Goal: Task Accomplishment & Management: Manage account settings

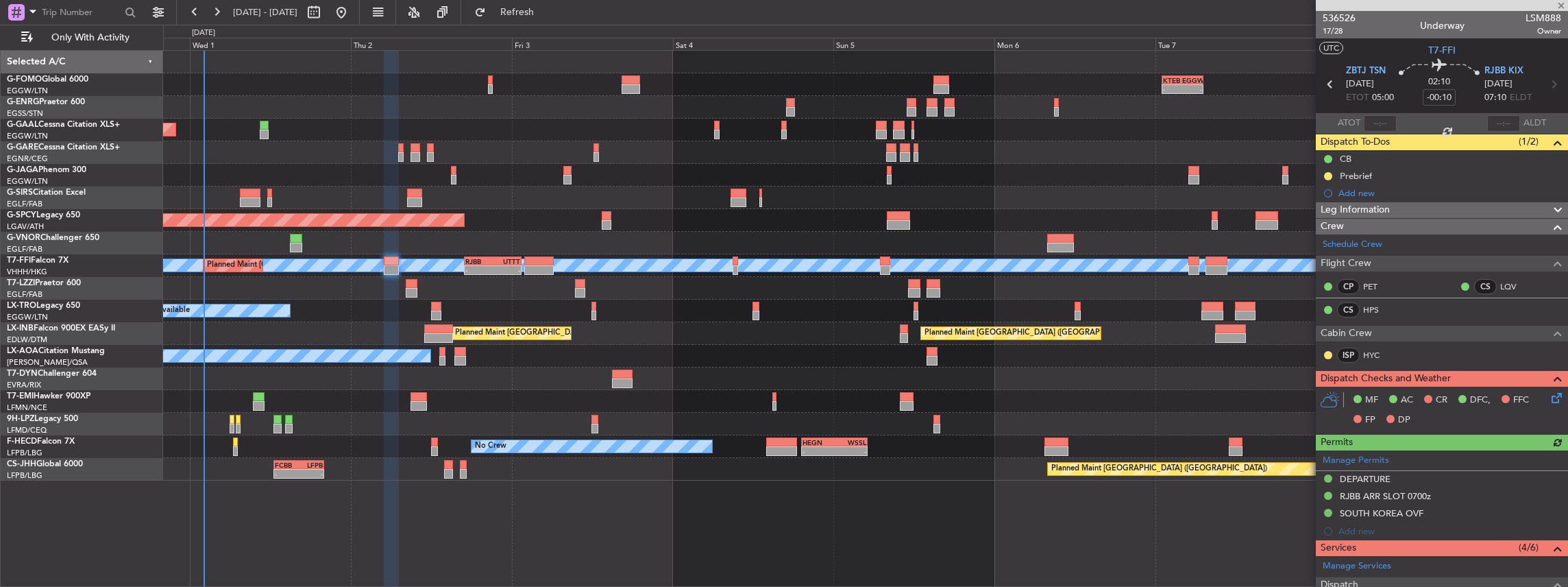
scroll to position [228, 0]
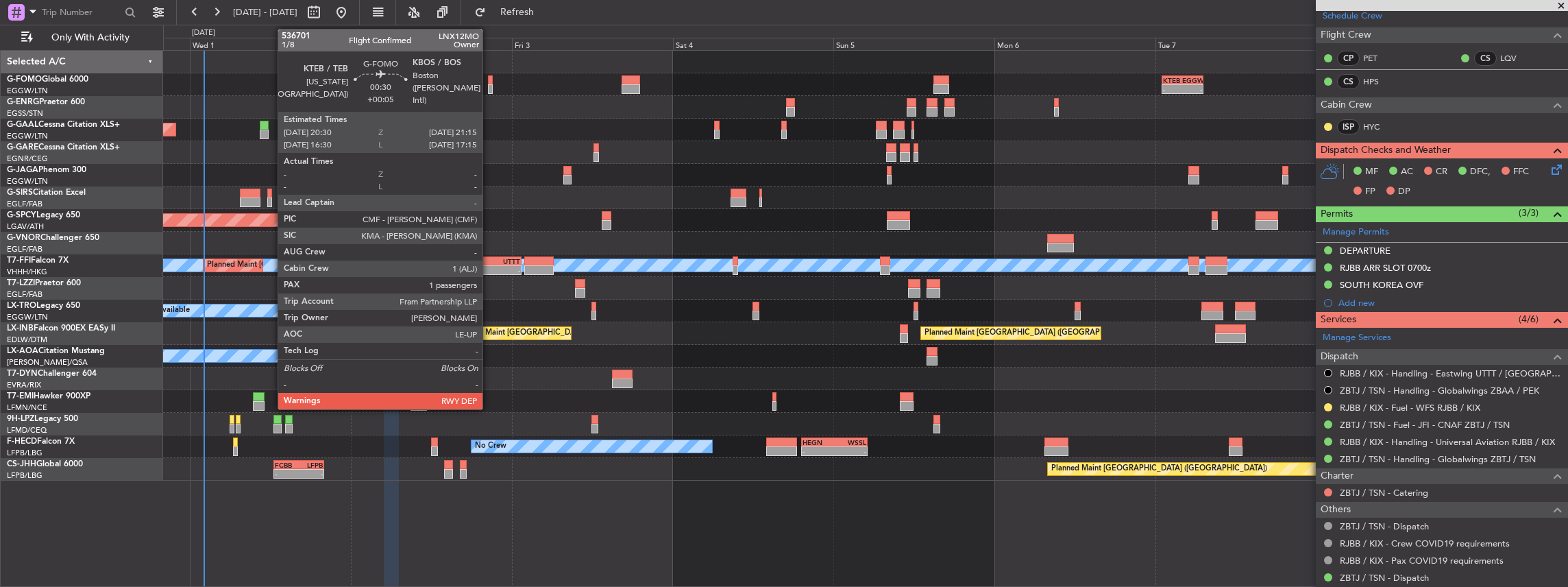
click at [489, 89] on div at bounding box center [491, 89] width 6 height 9
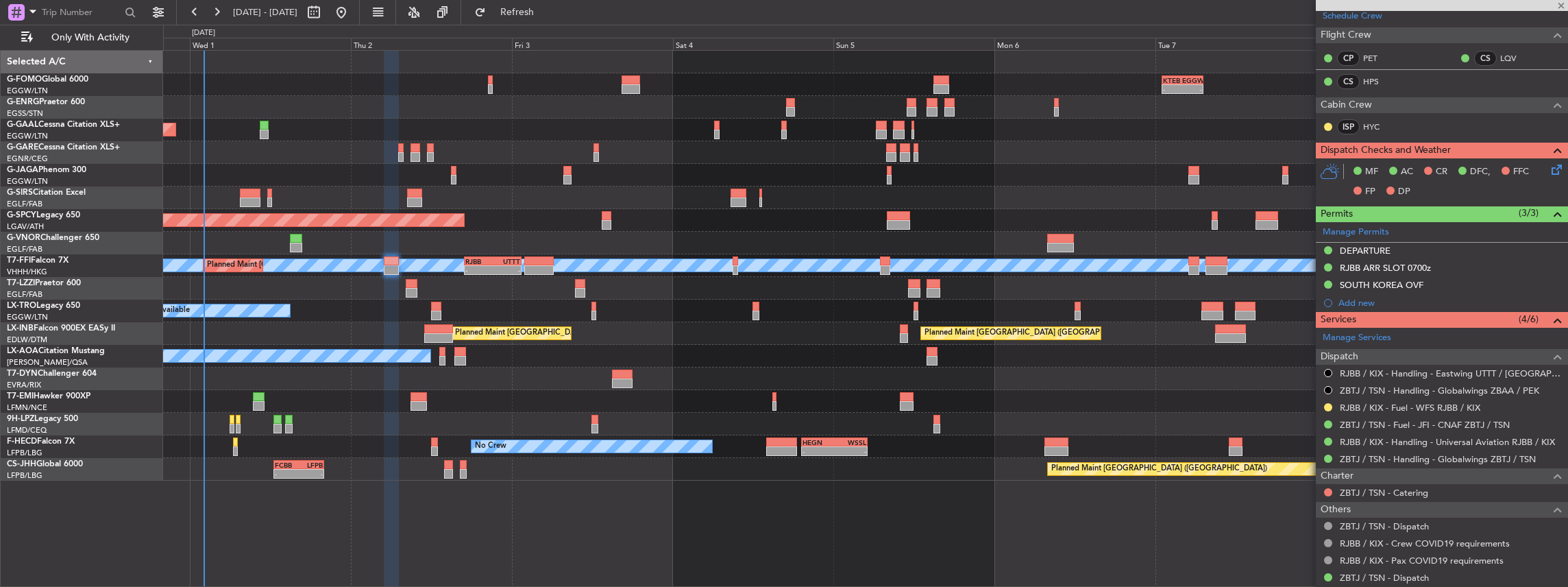
type input "+00:05"
type input "1"
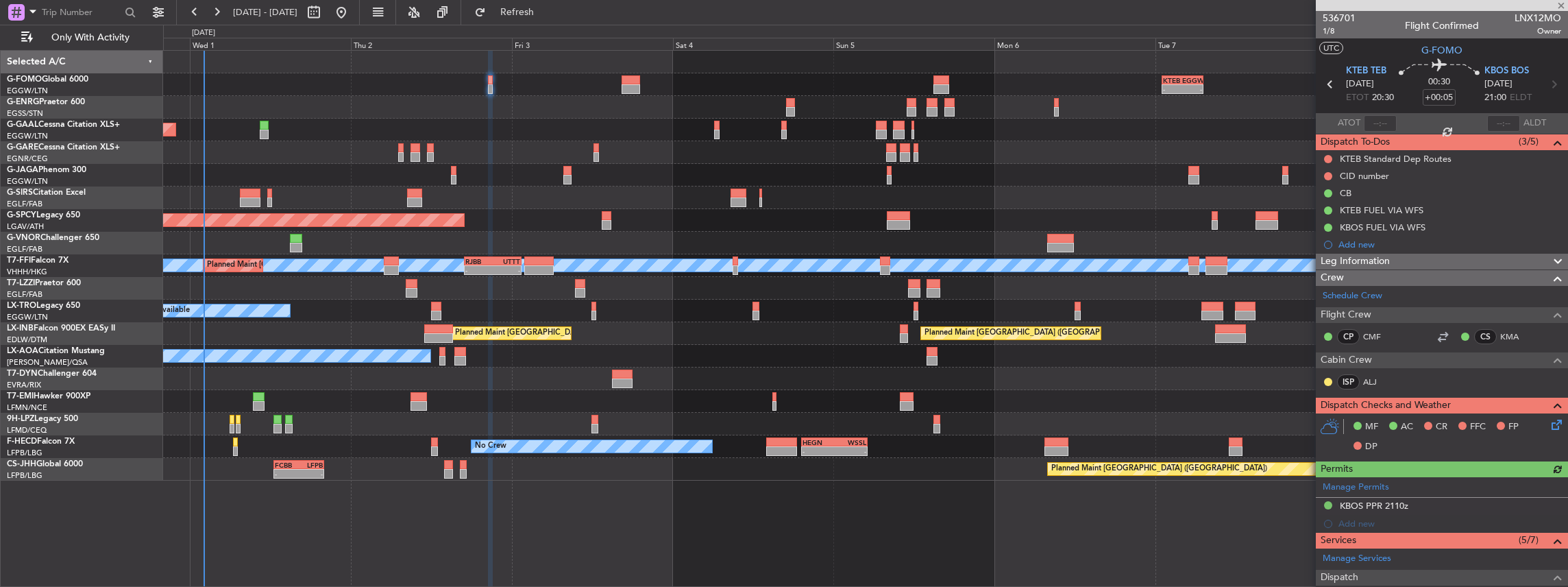
scroll to position [251, 0]
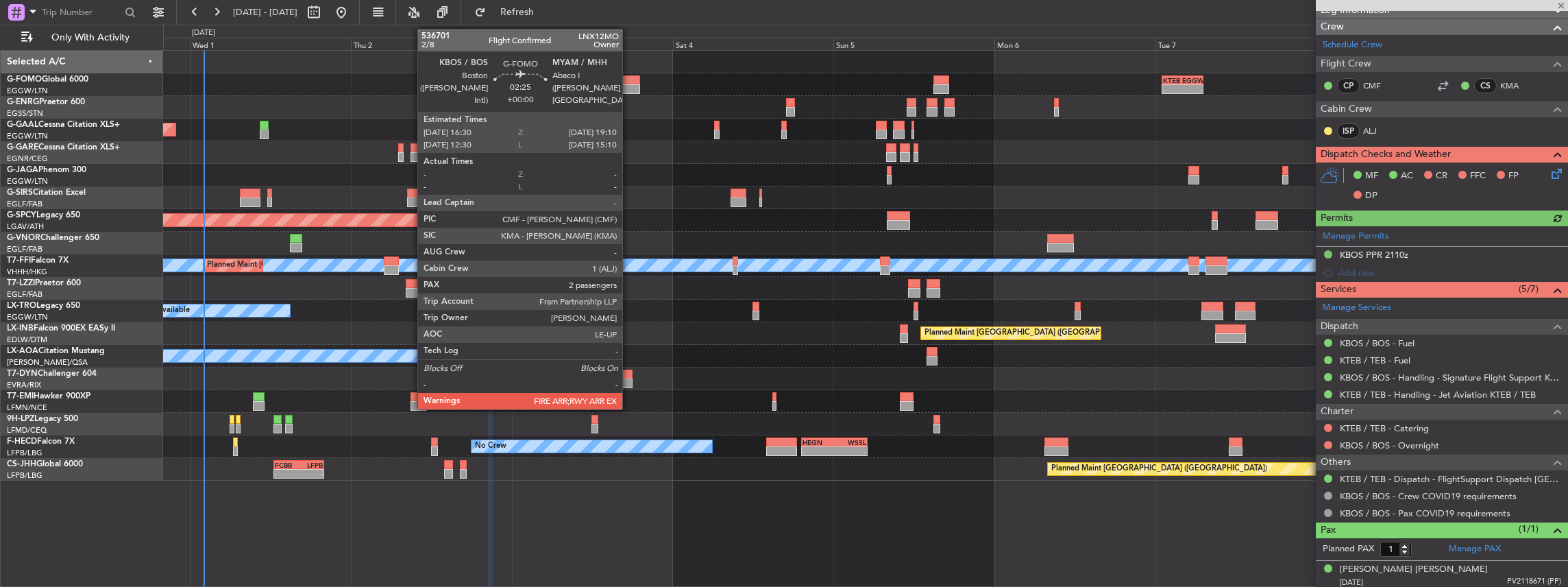
click at [629, 78] on div at bounding box center [631, 80] width 18 height 9
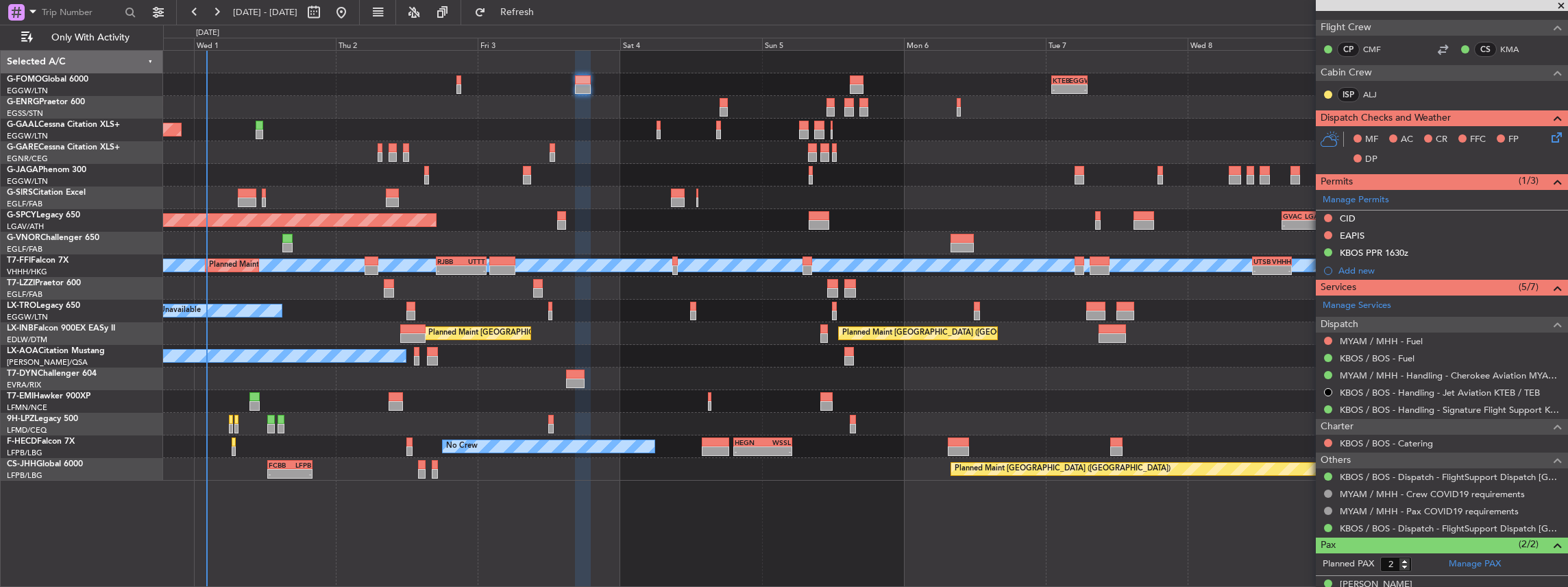
scroll to position [351, 0]
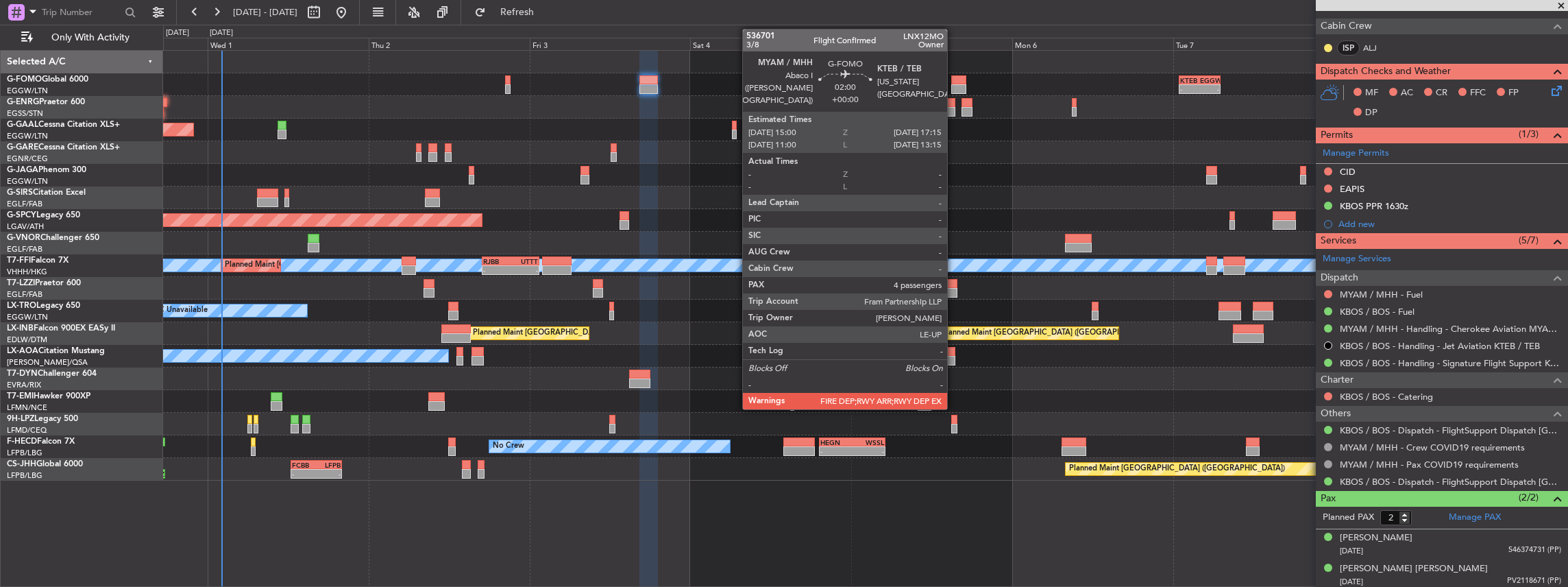
click at [954, 78] on div at bounding box center [959, 80] width 16 height 9
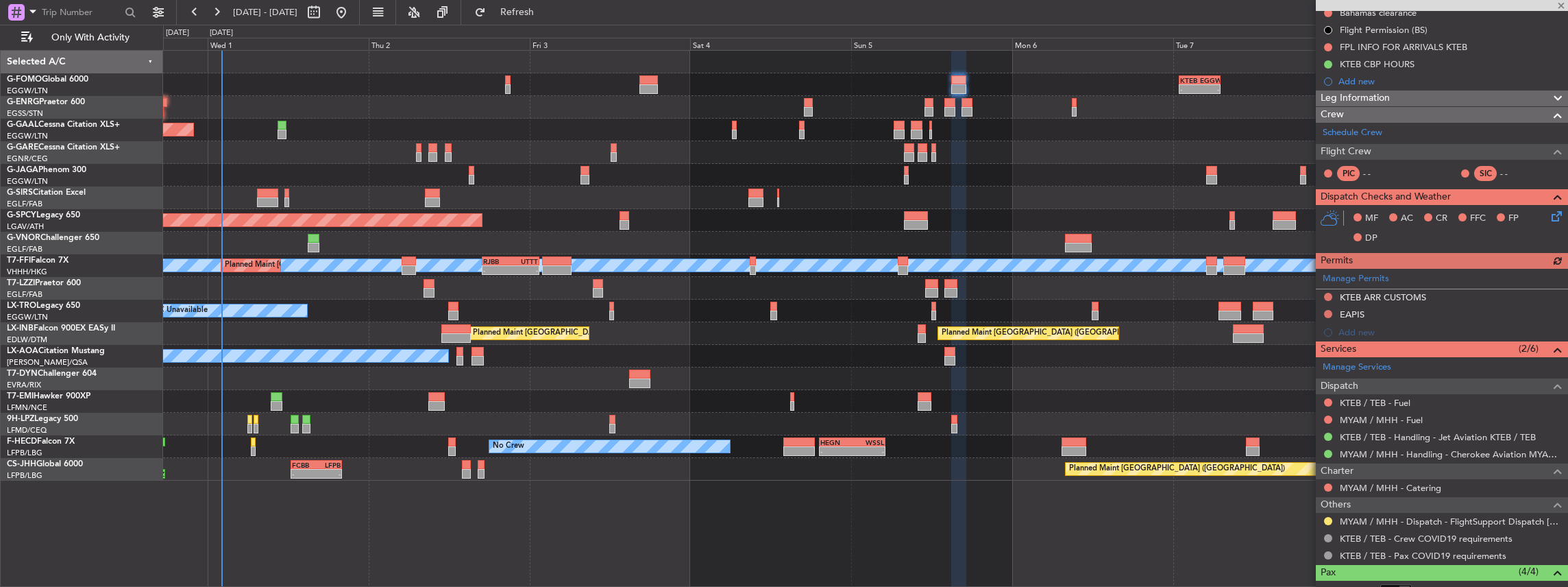
scroll to position [183, 0]
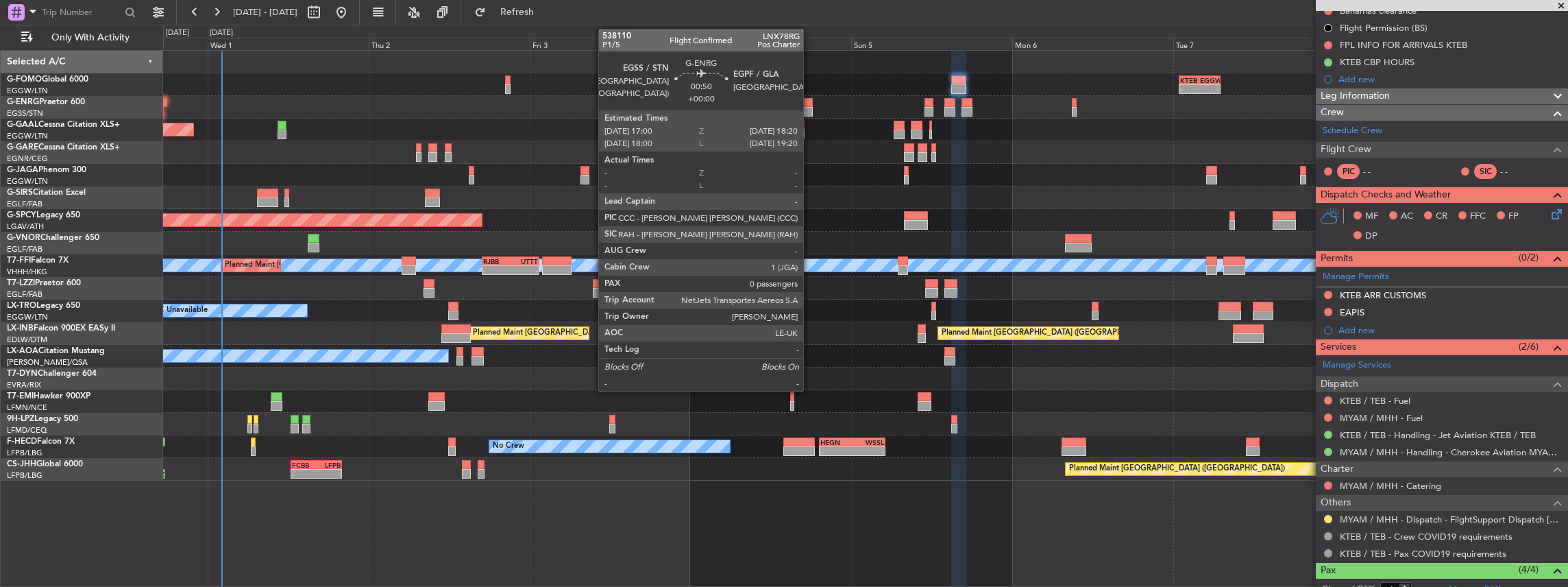
click at [810, 107] on div at bounding box center [808, 111] width 9 height 9
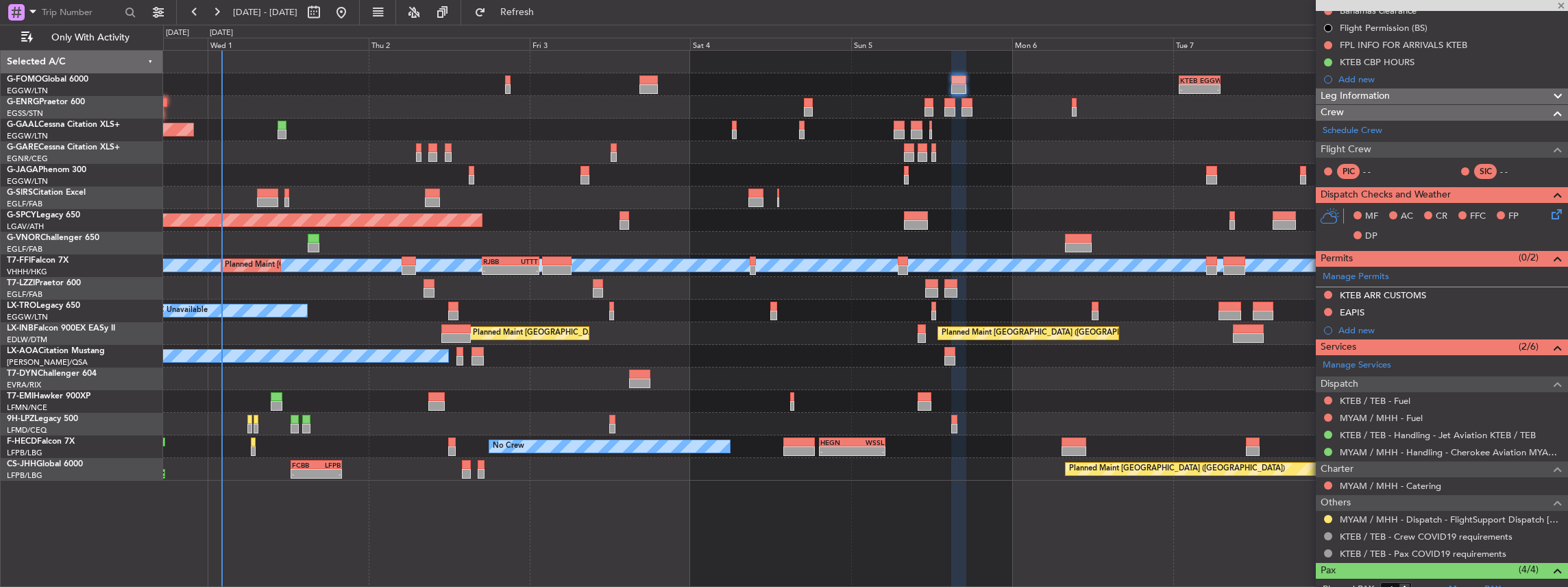
type input "0"
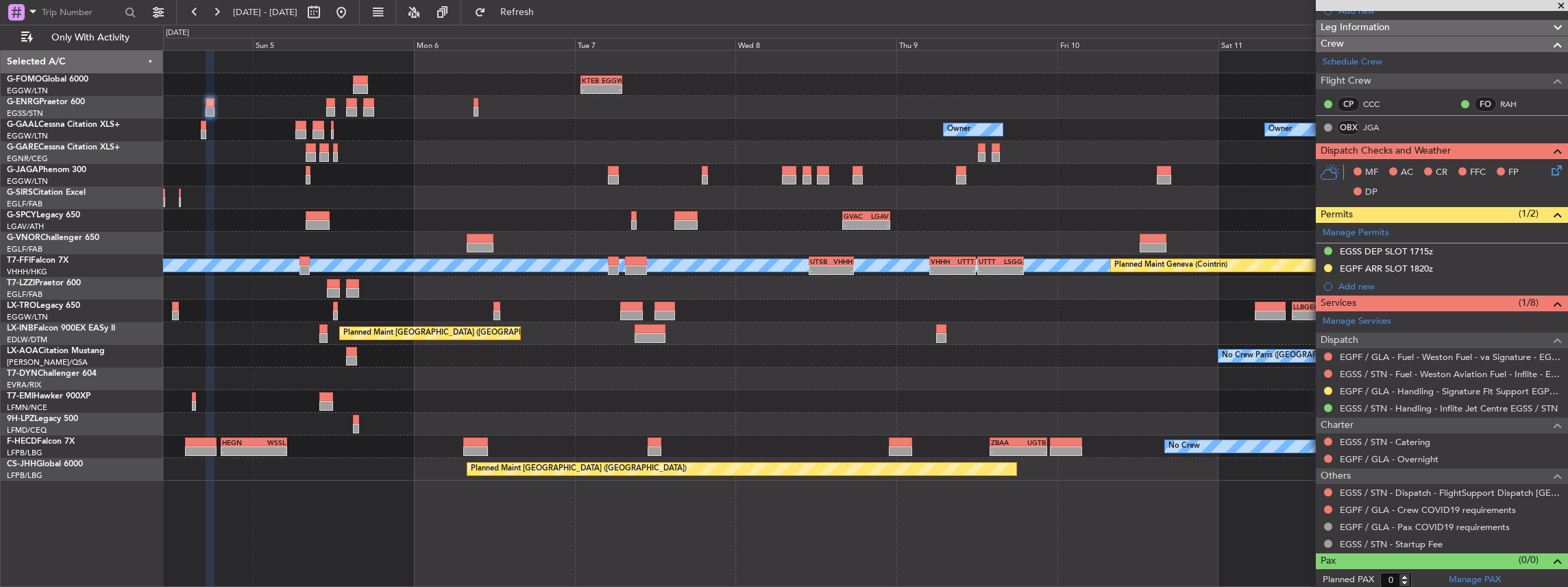
click at [474, 233] on div "- - KTEB 01:00 Z EGGW 07:10 Z - - EGSS 17:00 Z KBGR 00:00 Z Owner Owner Owner -…" at bounding box center [865, 265] width 1405 height 430
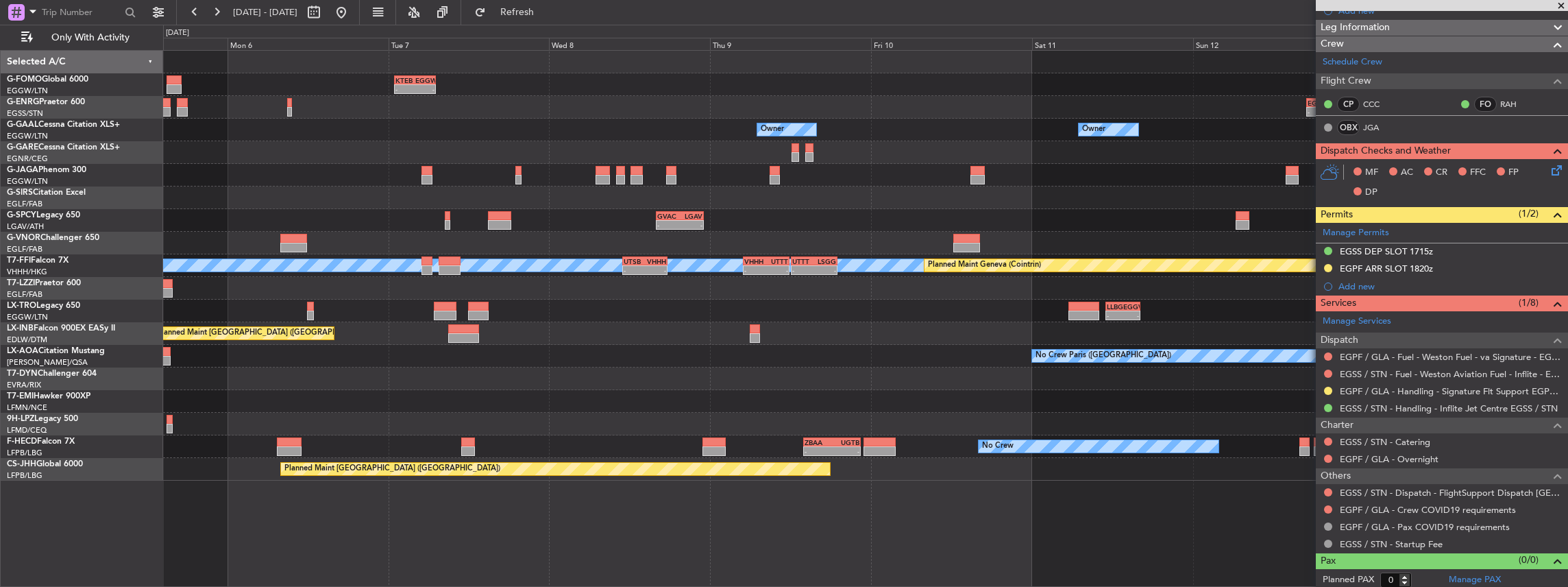
click at [375, 241] on div "- - KTEB 01:00 Z EGGW 07:10 Z - - EGSS 17:00 Z KBGR 00:00 Z Owner Owner Owner O…" at bounding box center [865, 265] width 1405 height 430
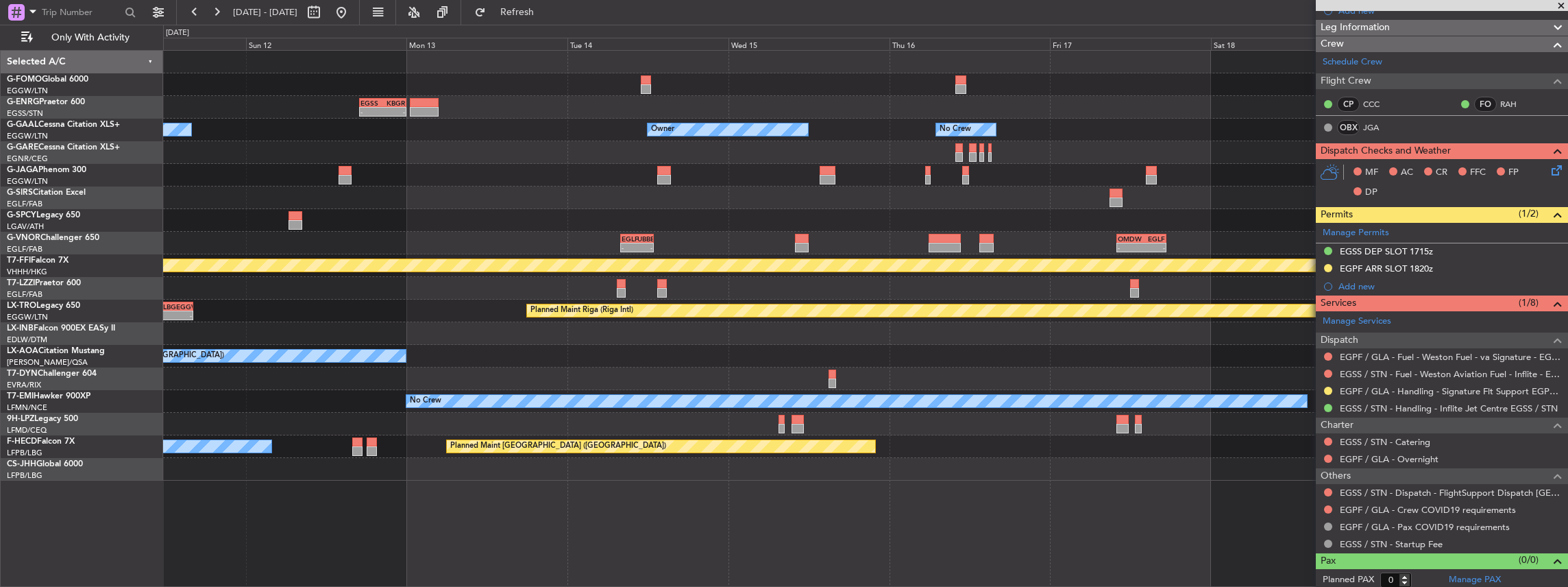
click at [482, 220] on div "- - EGSS 17:00 Z KBGR 00:00 Z Owner Owner Owner No Crew Owner Planned Maint Oxf…" at bounding box center [865, 265] width 1405 height 430
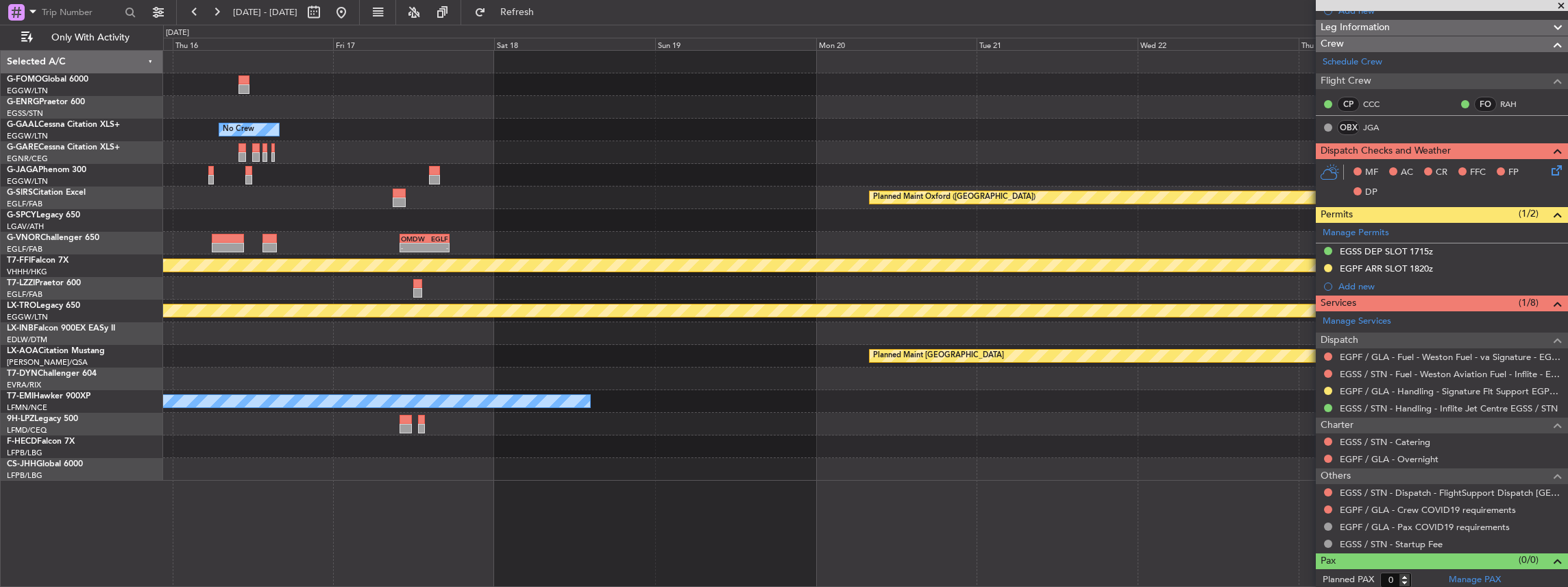
click at [551, 217] on div "Owner No Crew Owner Planned Maint Oxford (Kidlington) - - OMDW 10:00 Z EGLF 17:…" at bounding box center [865, 265] width 1405 height 430
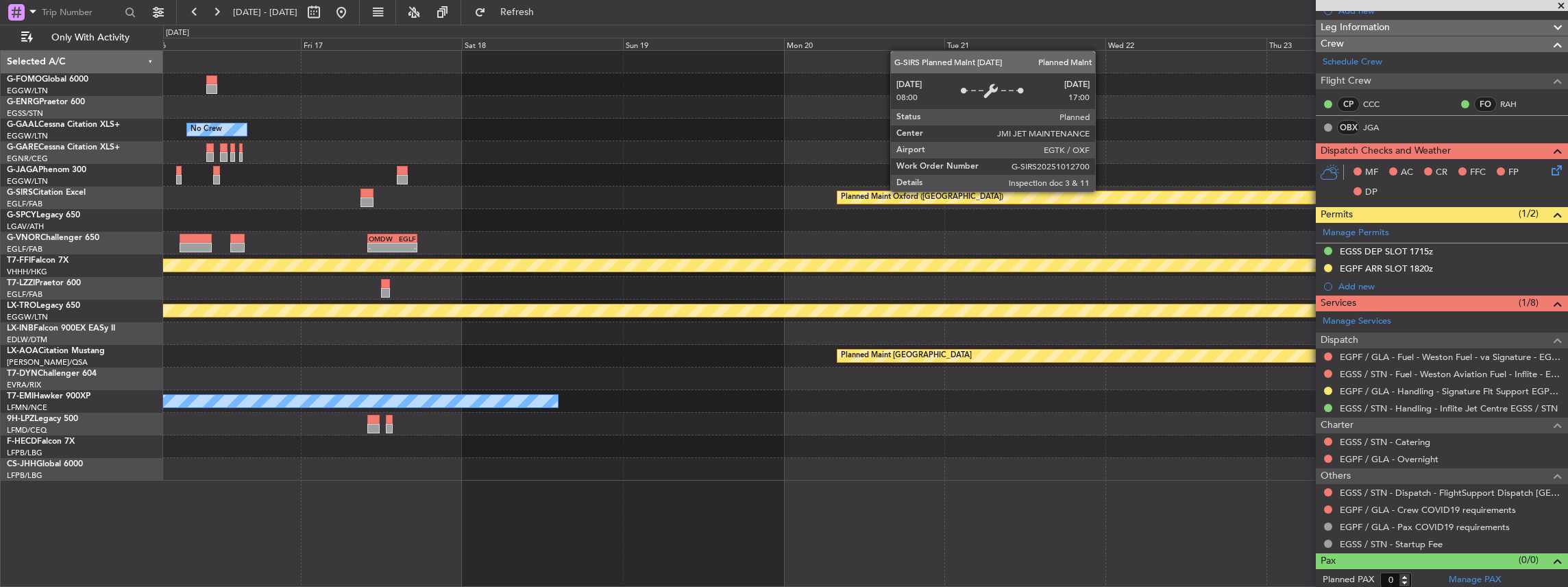
click at [452, 215] on div "Owner No Crew Owner Planned Maint Oxford (Kidlington) - - OMDW 10:00 Z EGLF 17:…" at bounding box center [865, 265] width 1405 height 430
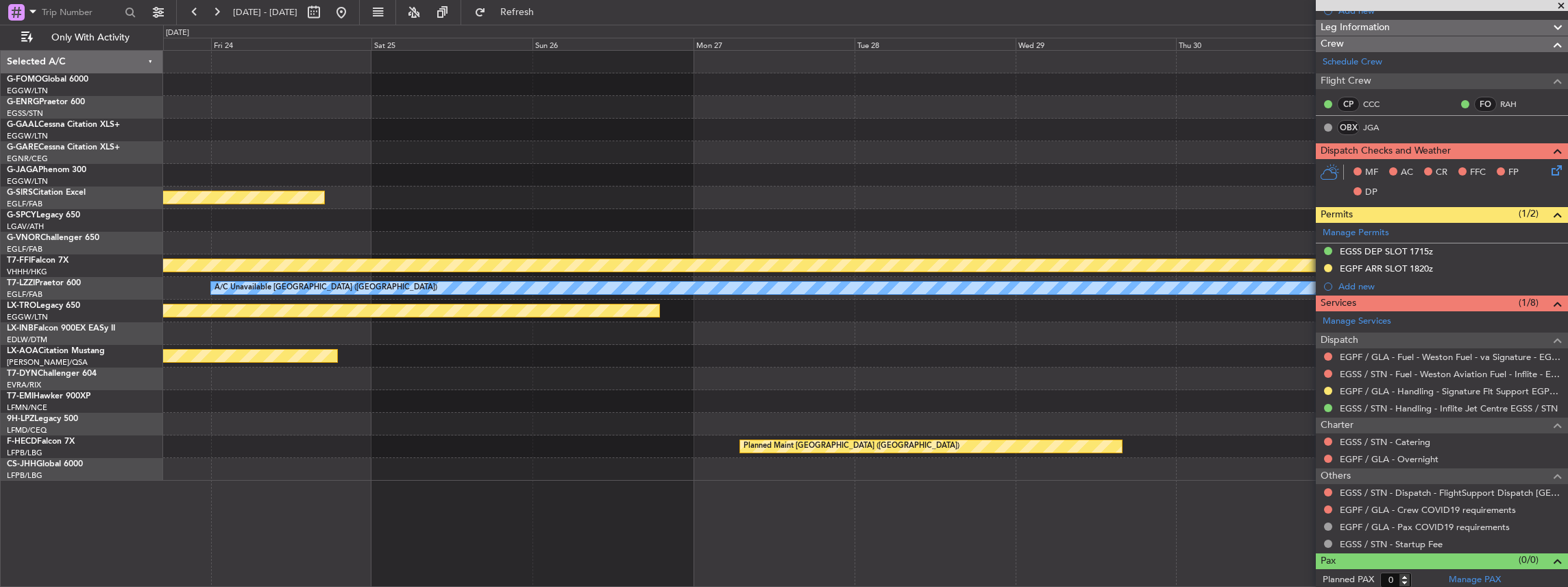
click at [347, 208] on div "Owner Planned Maint Oxford (Kidlington) Planned Maint Bournemouth Planned Maint…" at bounding box center [865, 265] width 1405 height 430
click at [574, 202] on div "Owner Planned Maint Oxford (Kidlington) Planned Maint Bournemouth Planned Maint…" at bounding box center [865, 265] width 1405 height 430
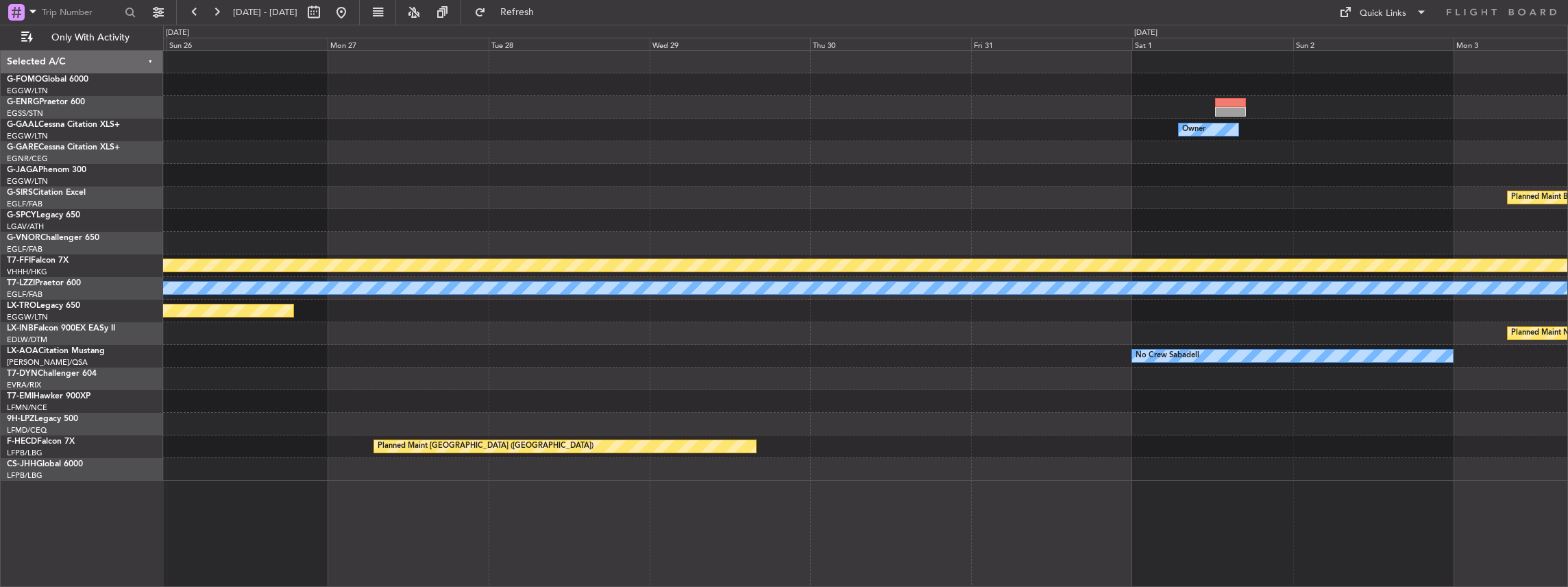
scroll to position [0, 0]
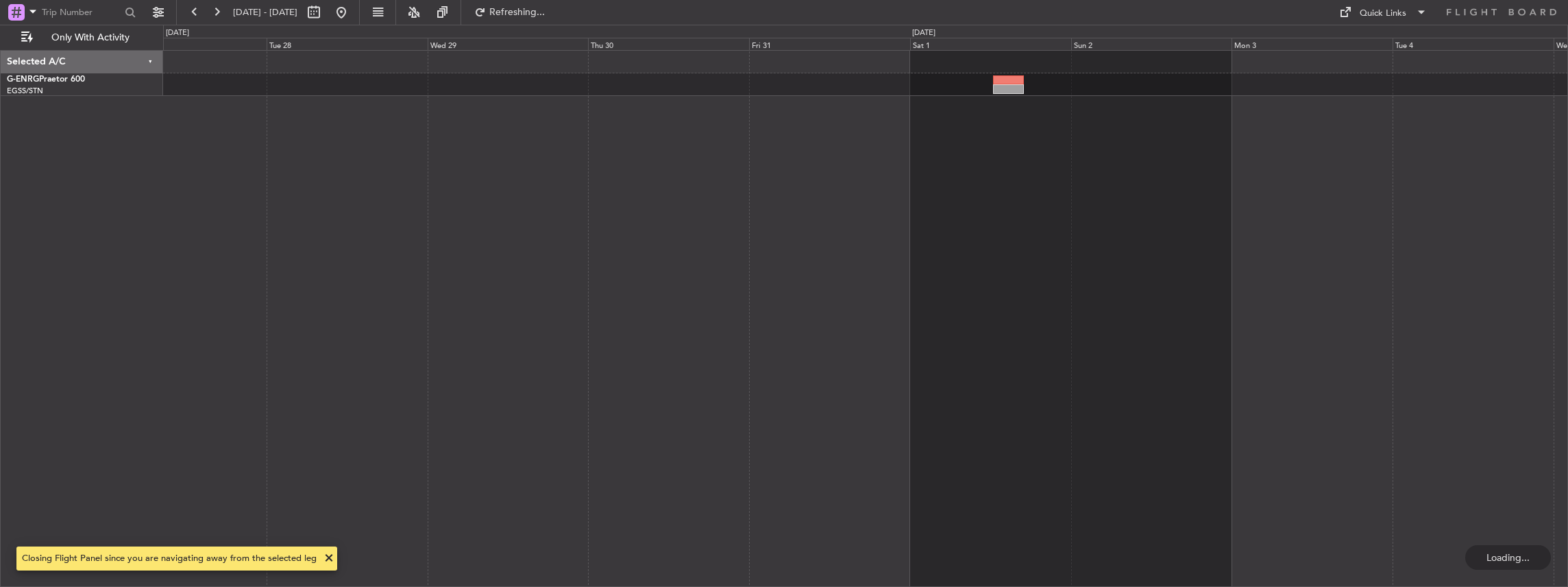
click at [369, 218] on div at bounding box center [865, 319] width 1406 height 538
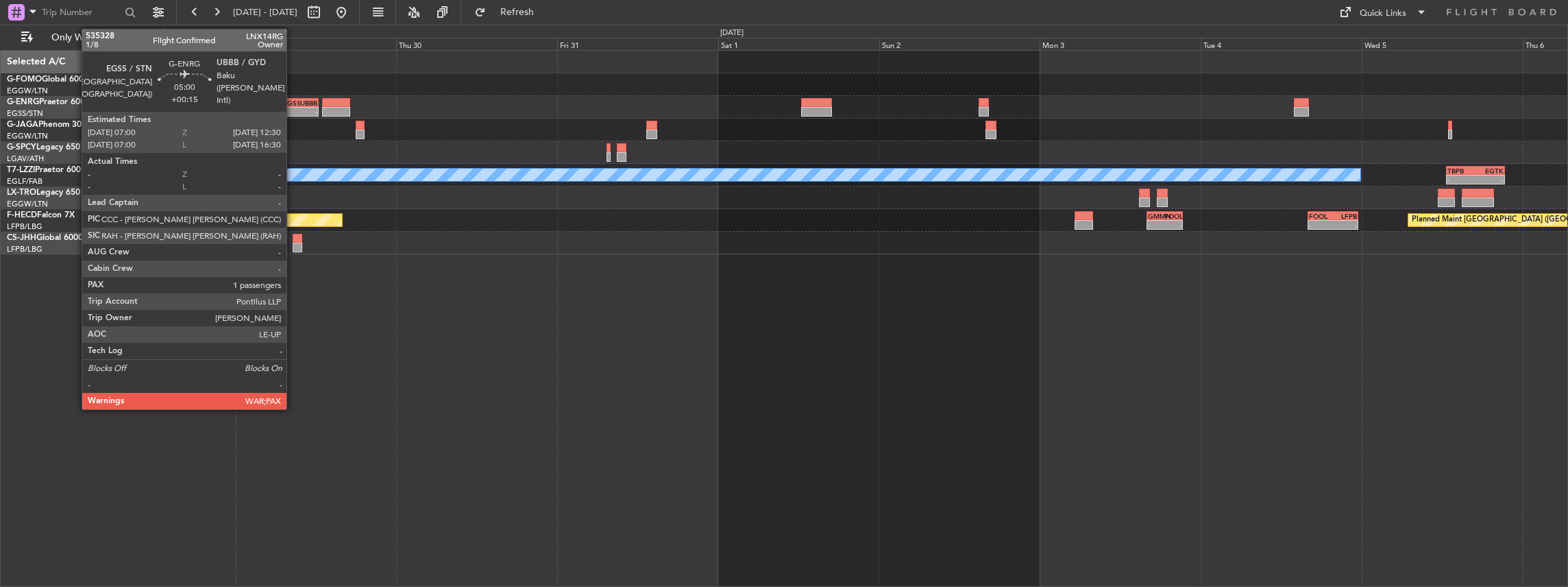
click at [293, 105] on div "EGSS 07:00 Z UBBB 12:30 Z" at bounding box center [300, 103] width 37 height 9
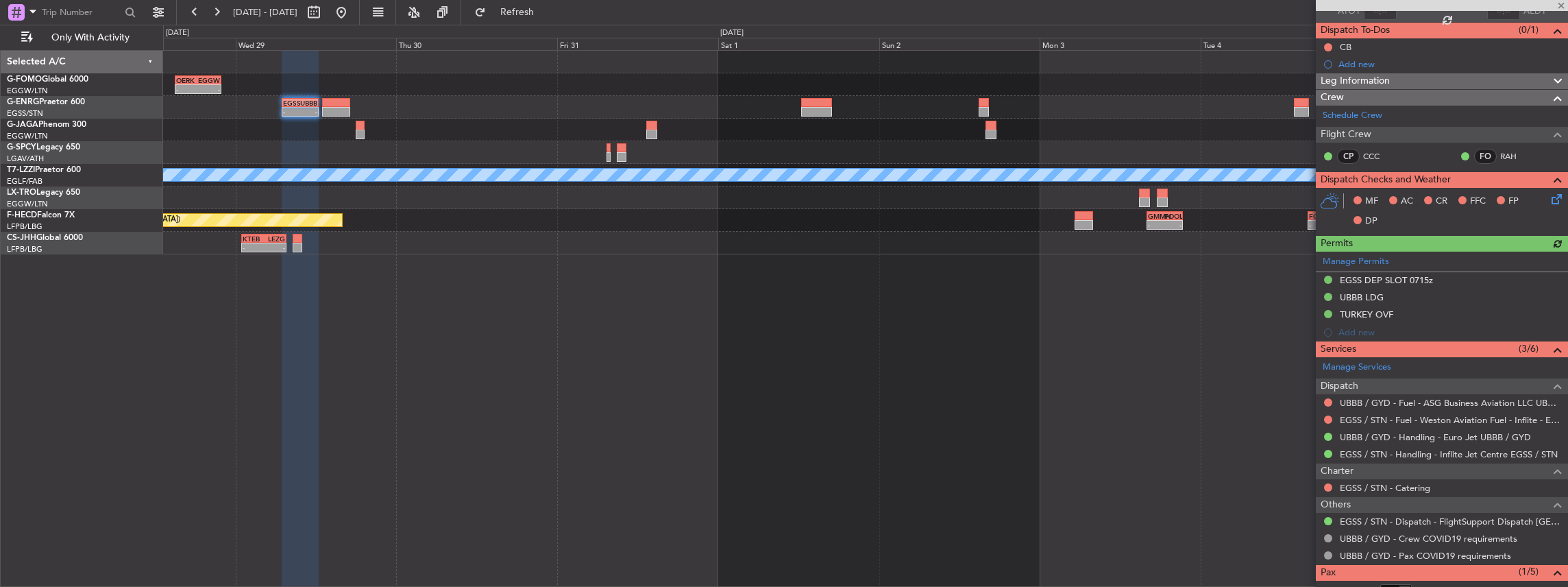
scroll to position [137, 0]
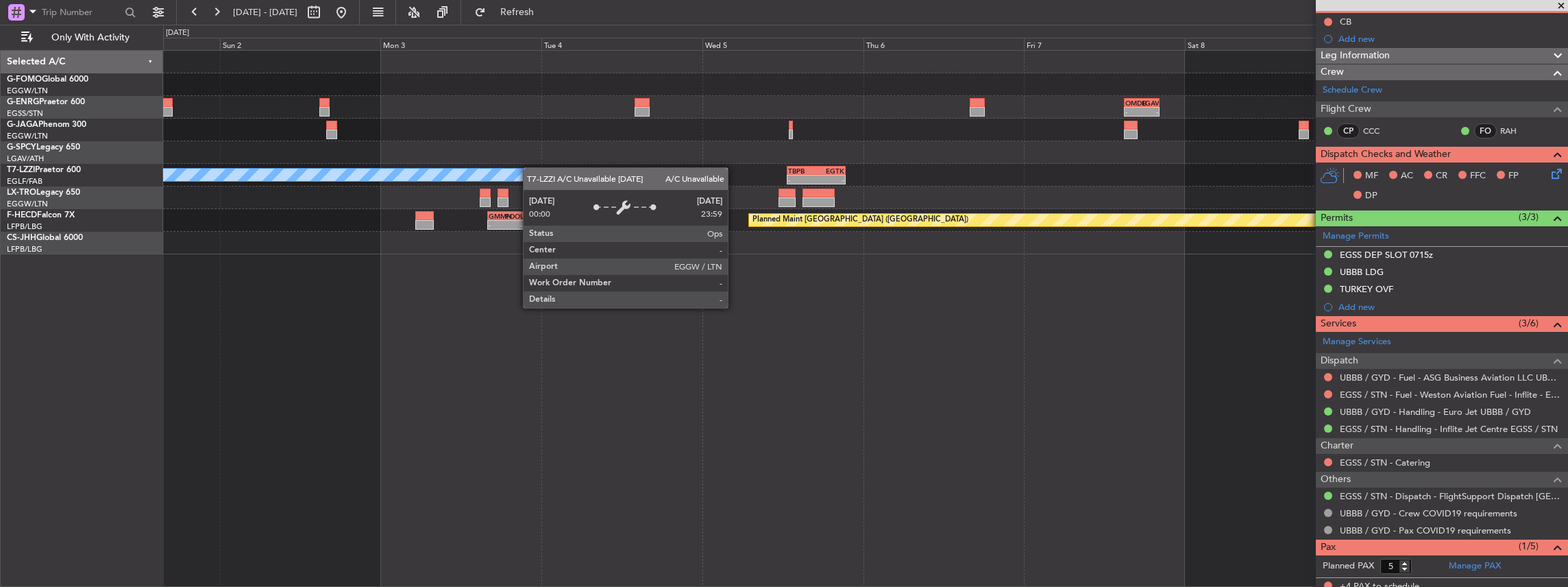
click at [457, 171] on div "- - OMDB 15:00 Z LGAV 20:15 Z A/C Unavailable London (Luton) - - TBPB 12:40 Z E…" at bounding box center [865, 153] width 1405 height 204
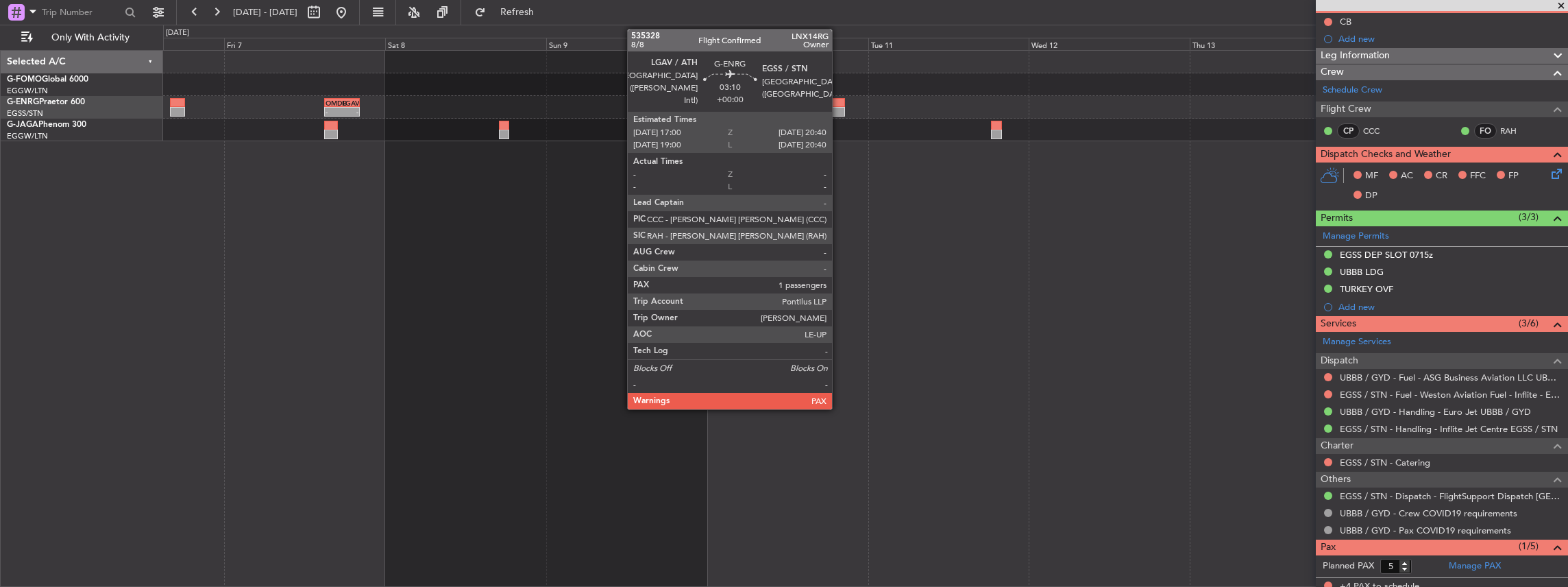
click at [839, 105] on div at bounding box center [833, 103] width 25 height 9
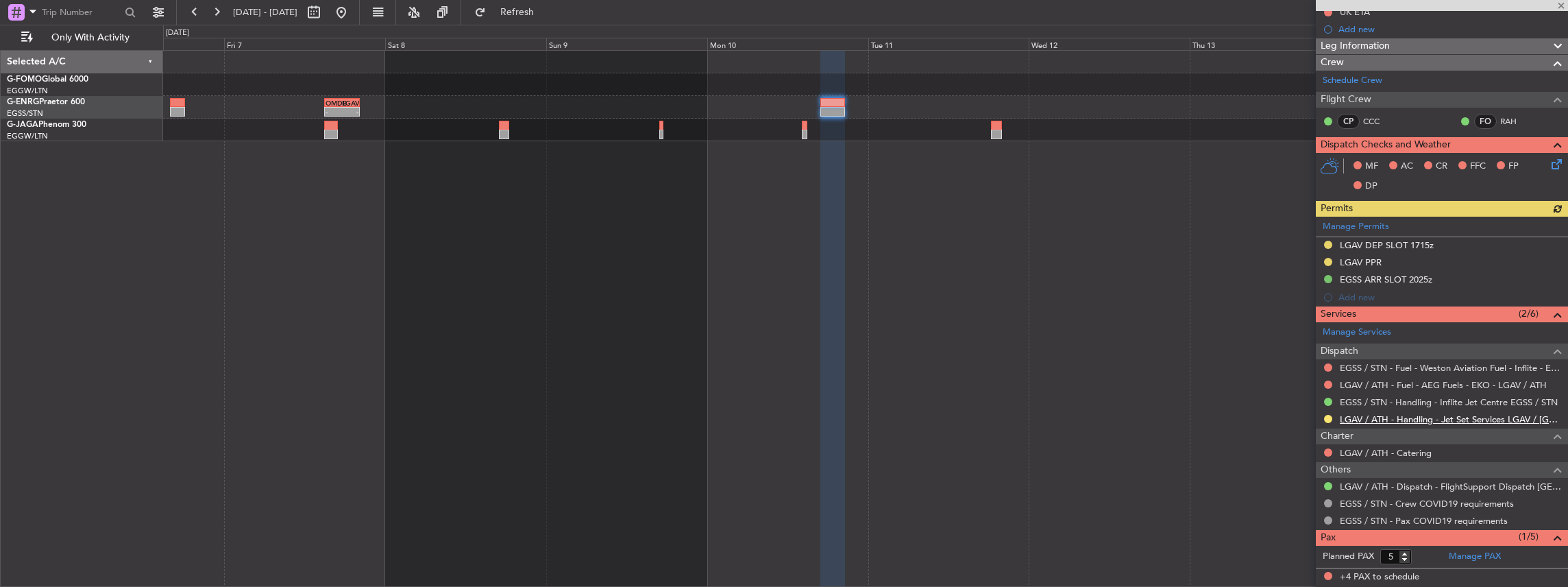
scroll to position [183, 0]
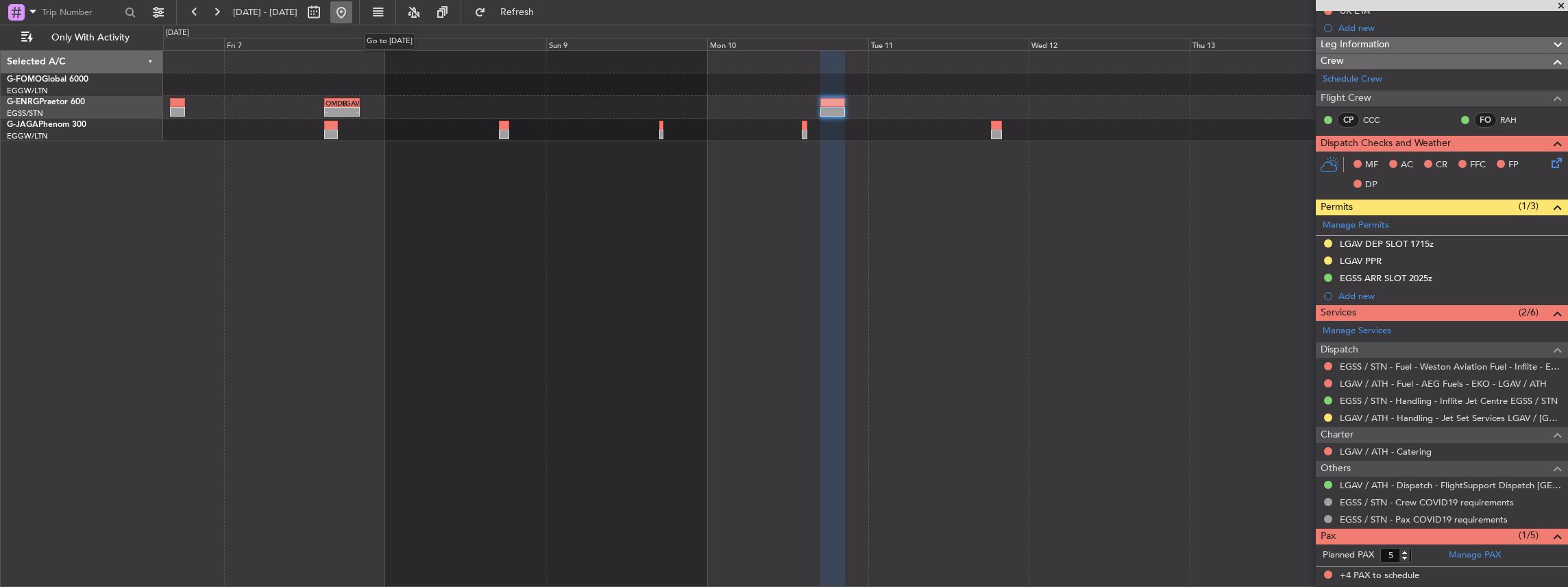
click at [352, 10] on button at bounding box center [341, 12] width 22 height 22
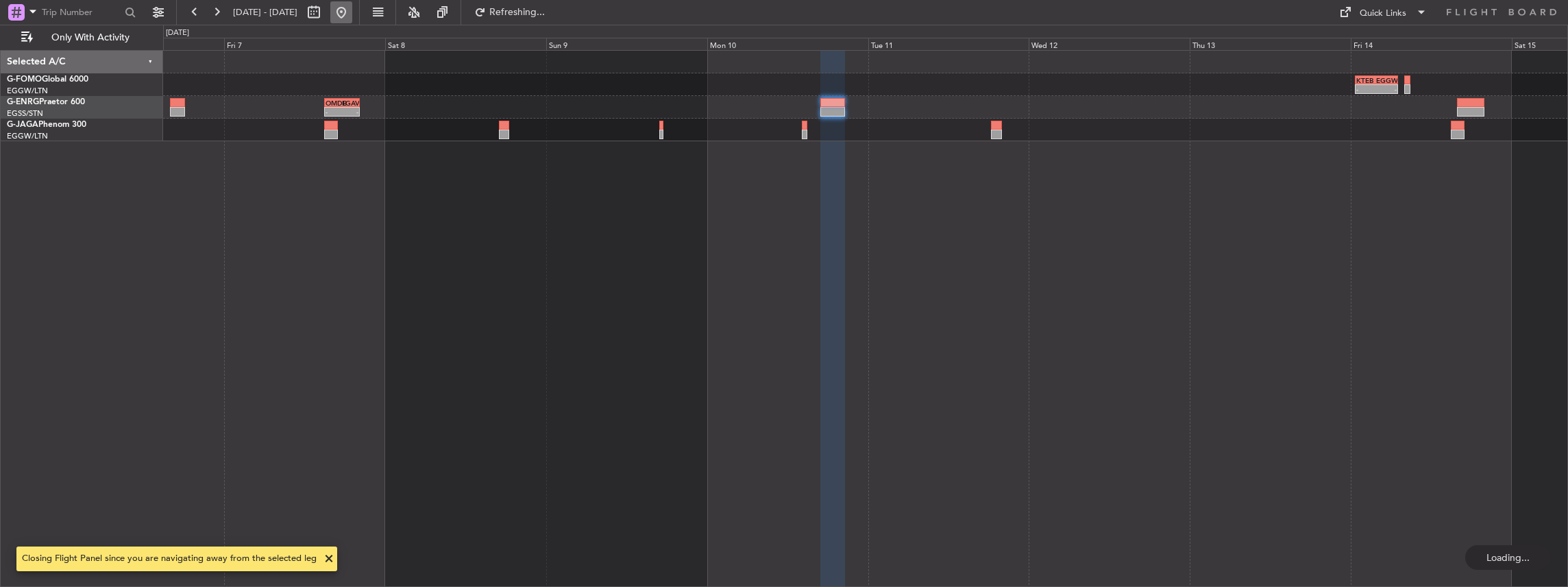
scroll to position [0, 0]
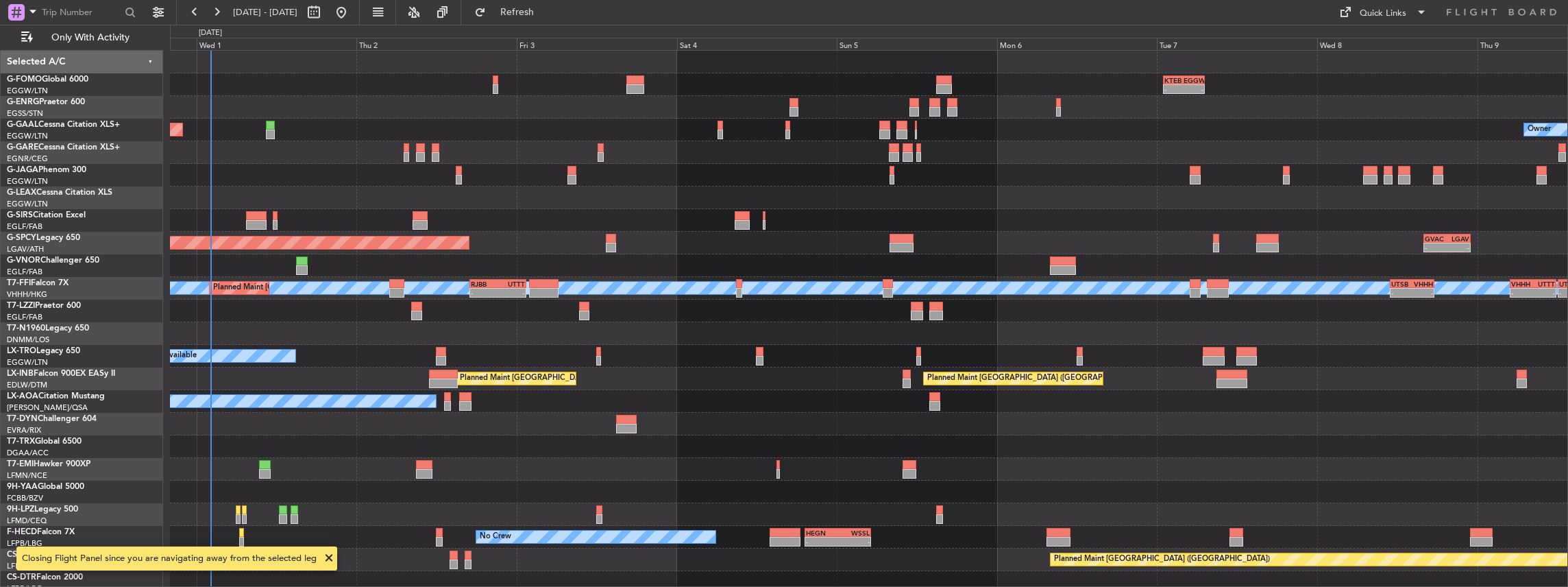
click at [724, 343] on div "- - KTEB 01:00 Z EGGW 07:10 Z 06:10 Z 13:35 Z EGGW 06:00 Z KTEB 13:15 Z Planned…" at bounding box center [869, 319] width 1399 height 538
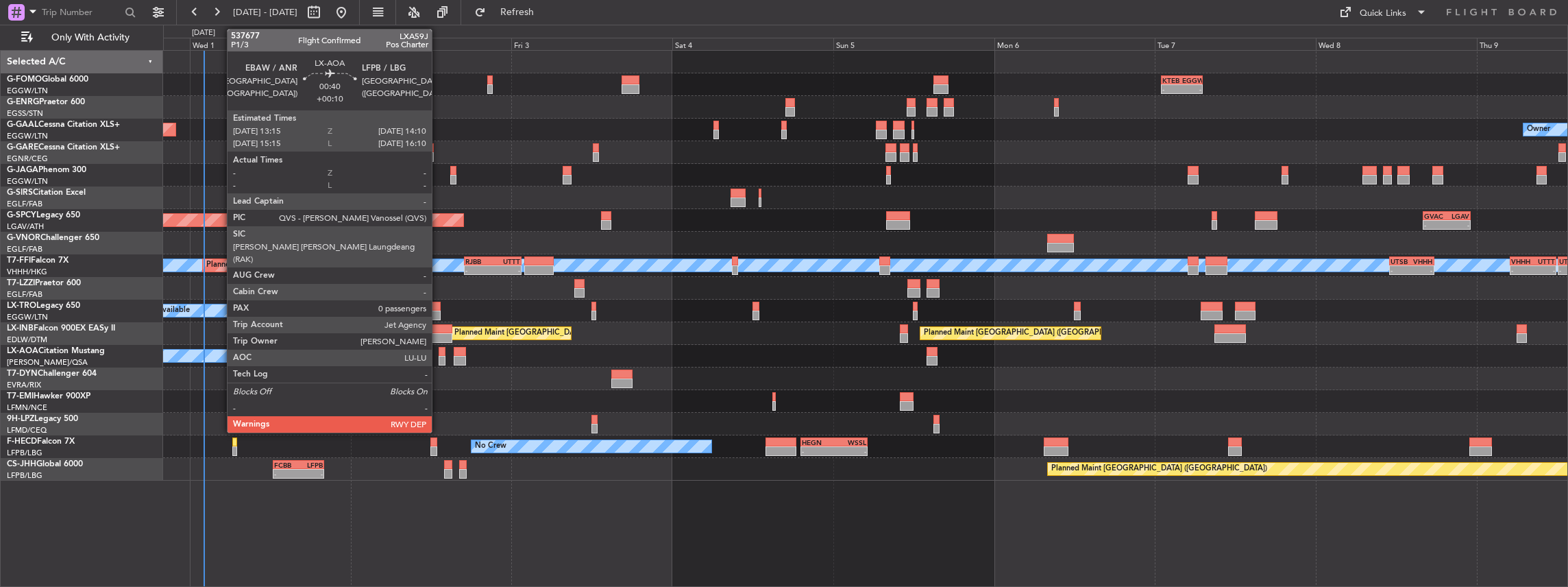
click at [439, 359] on div at bounding box center [441, 360] width 6 height 9
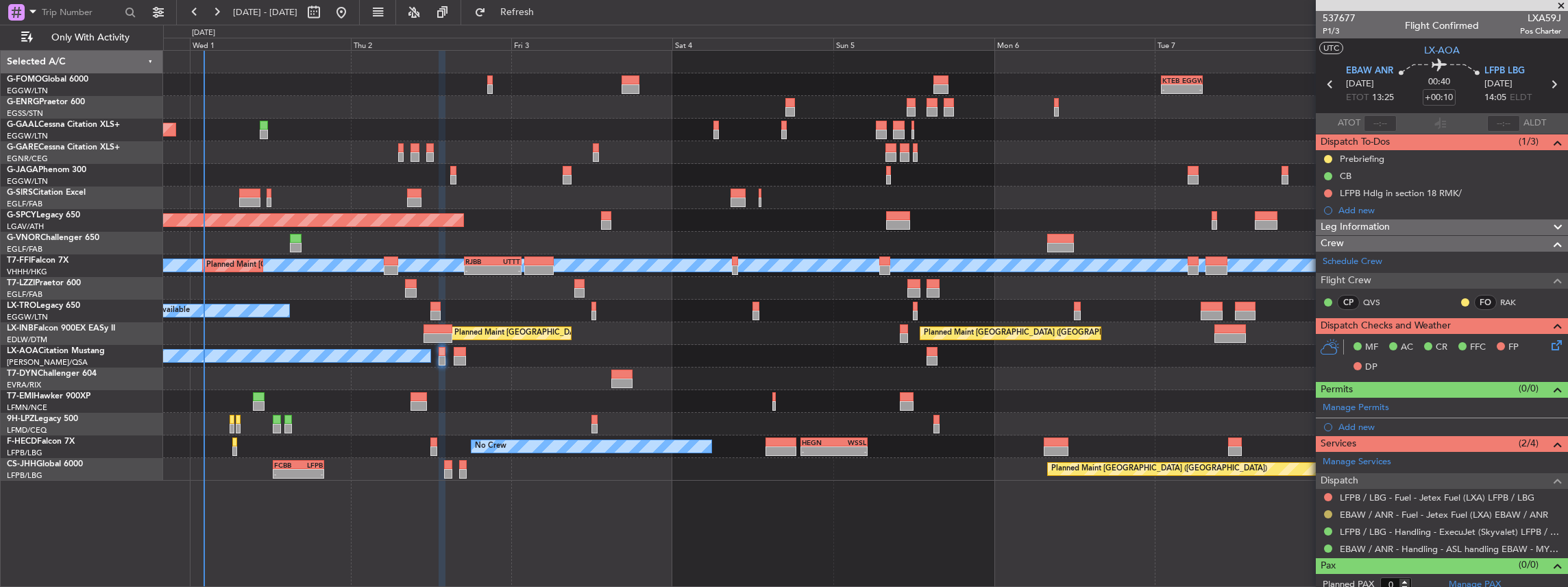
click at [1329, 513] on button at bounding box center [1328, 514] width 8 height 8
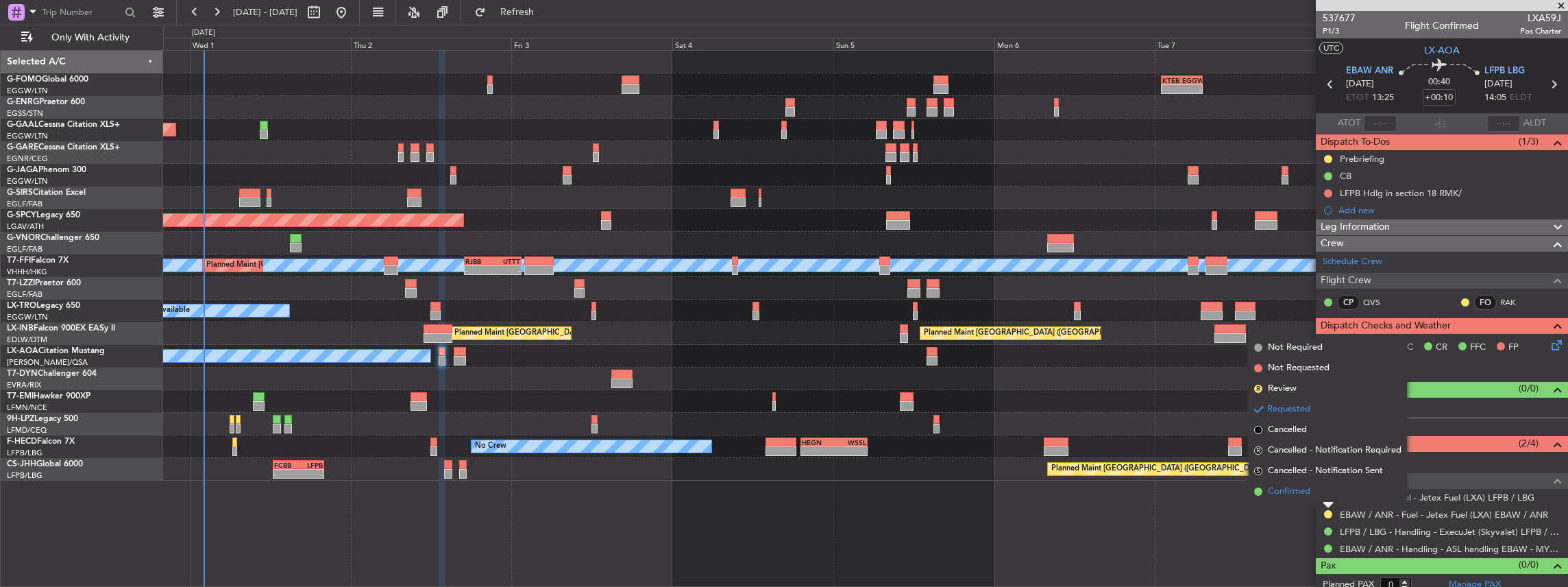
click at [1281, 495] on span "Confirmed" at bounding box center [1289, 491] width 42 height 14
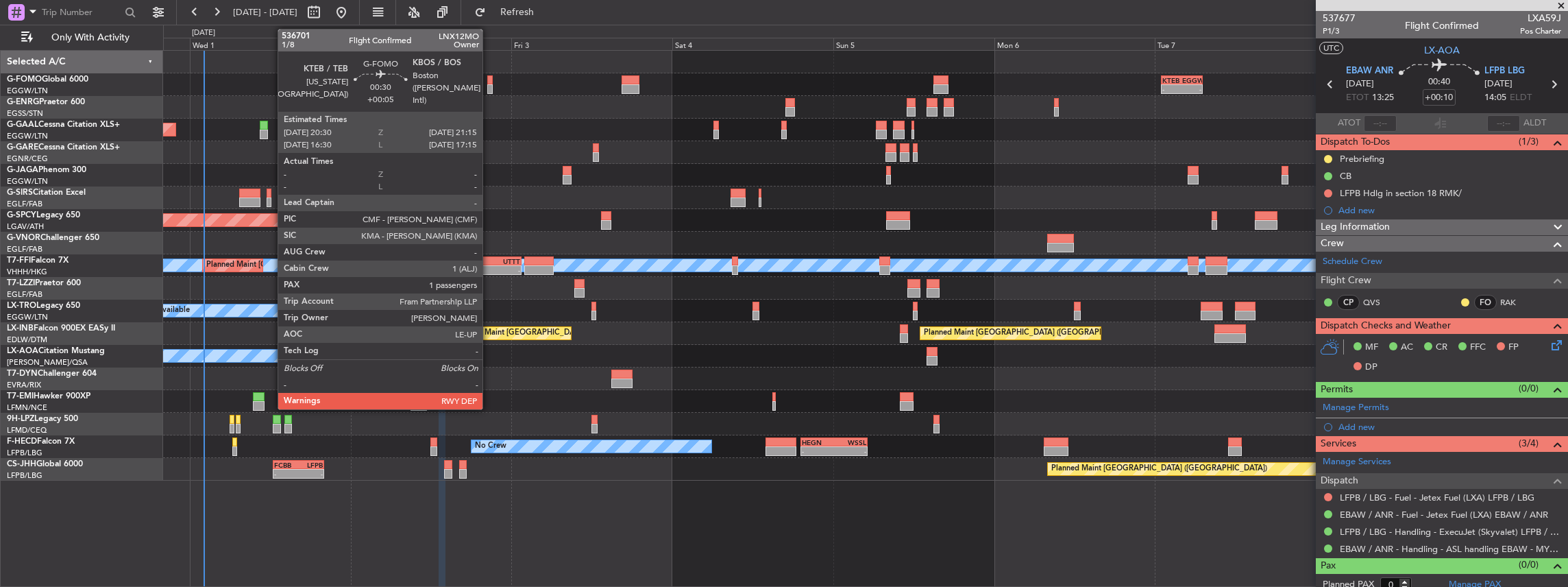
click at [489, 87] on div at bounding box center [490, 89] width 6 height 9
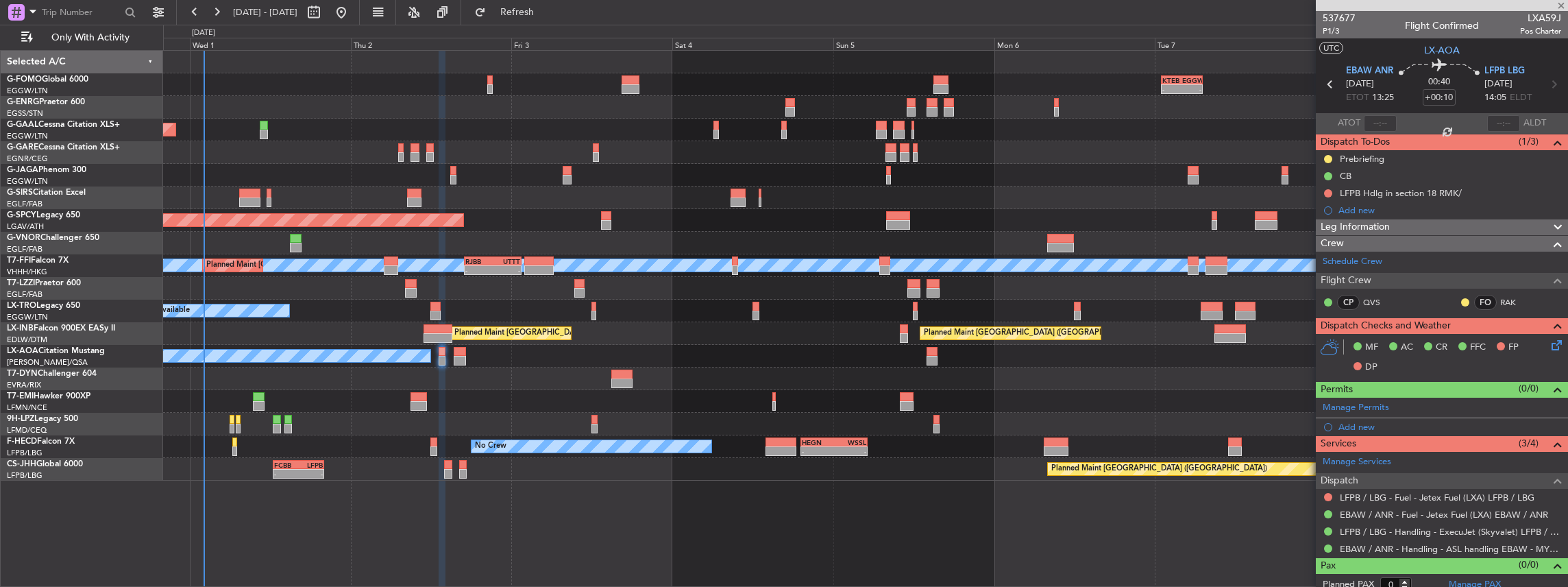
type input "+00:05"
type input "1"
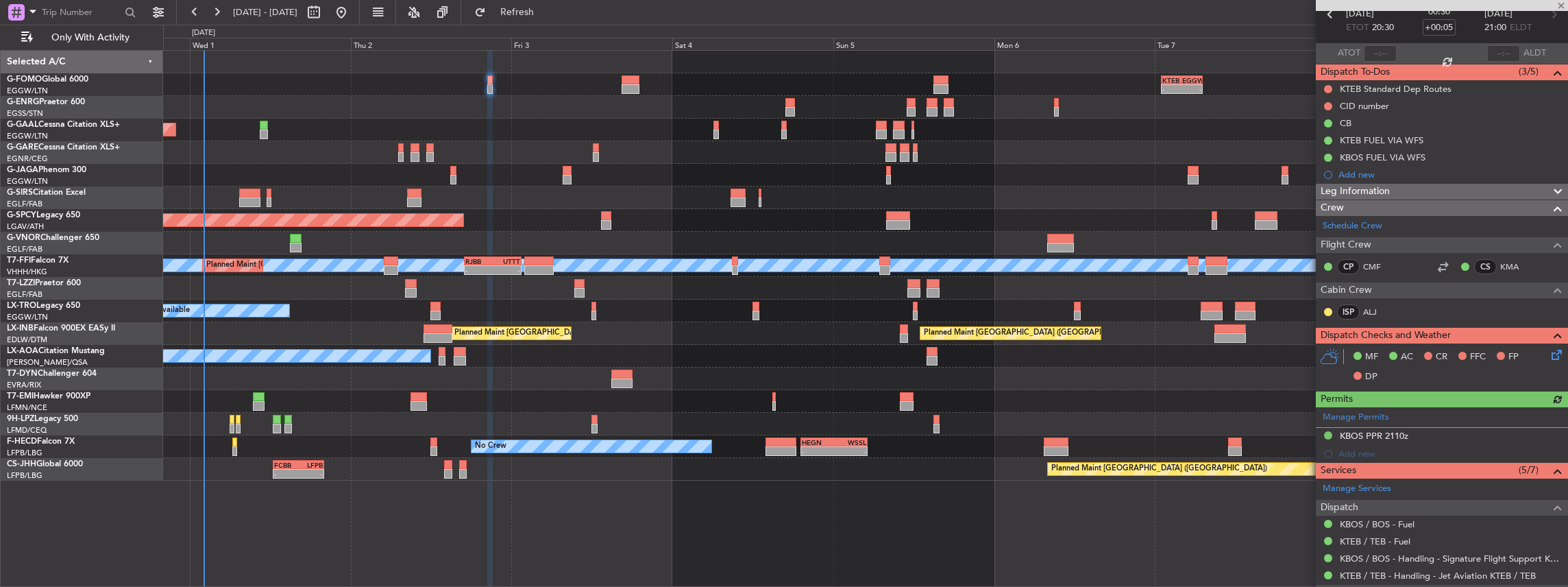
scroll to position [137, 0]
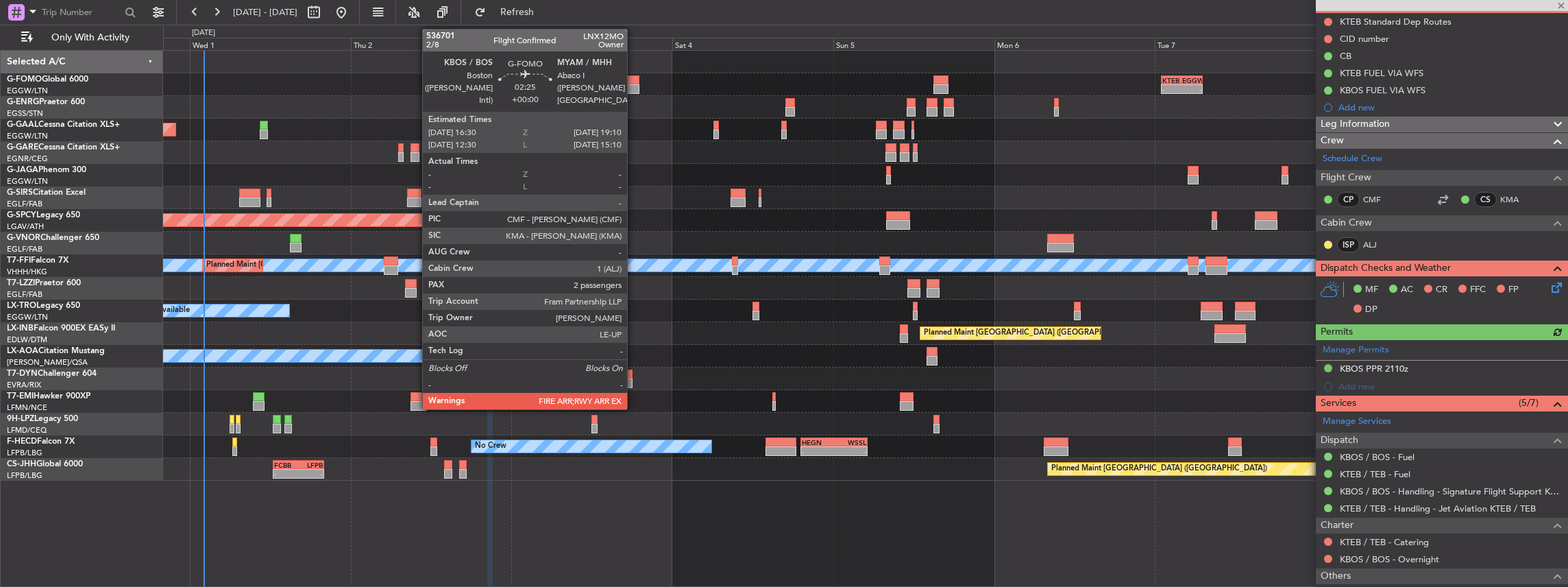
click at [634, 85] on div at bounding box center [631, 89] width 18 height 9
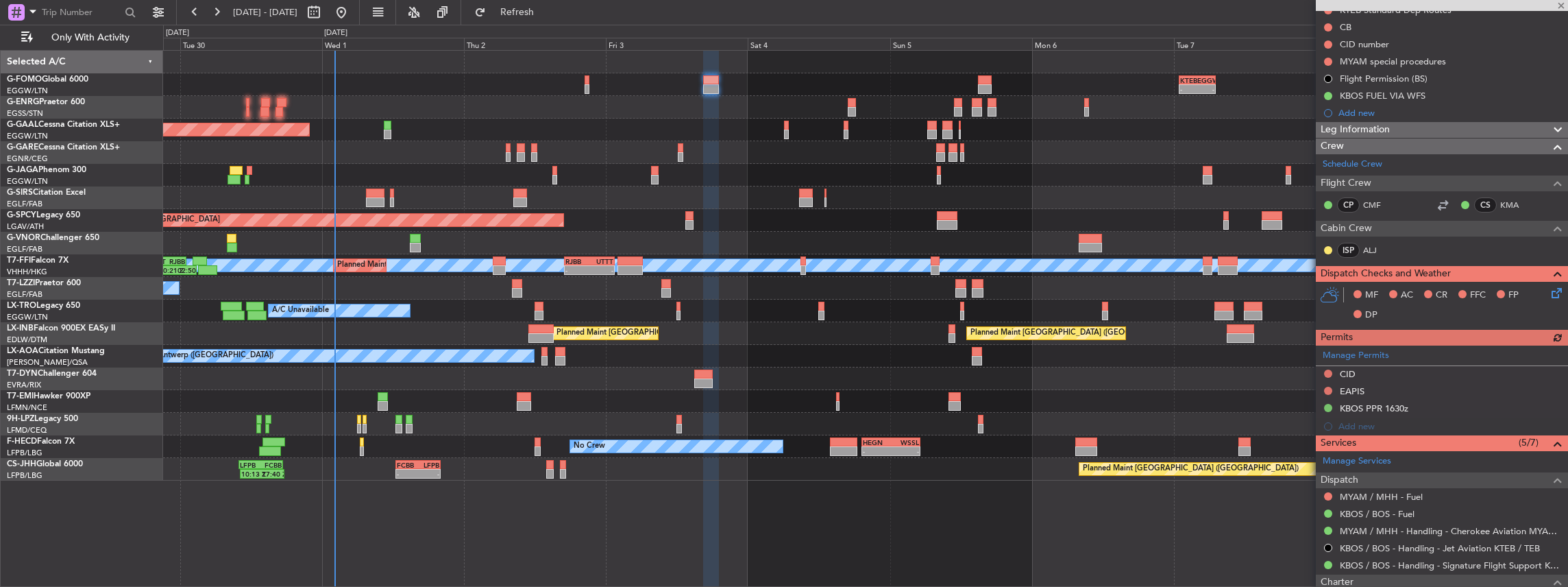
scroll to position [274, 0]
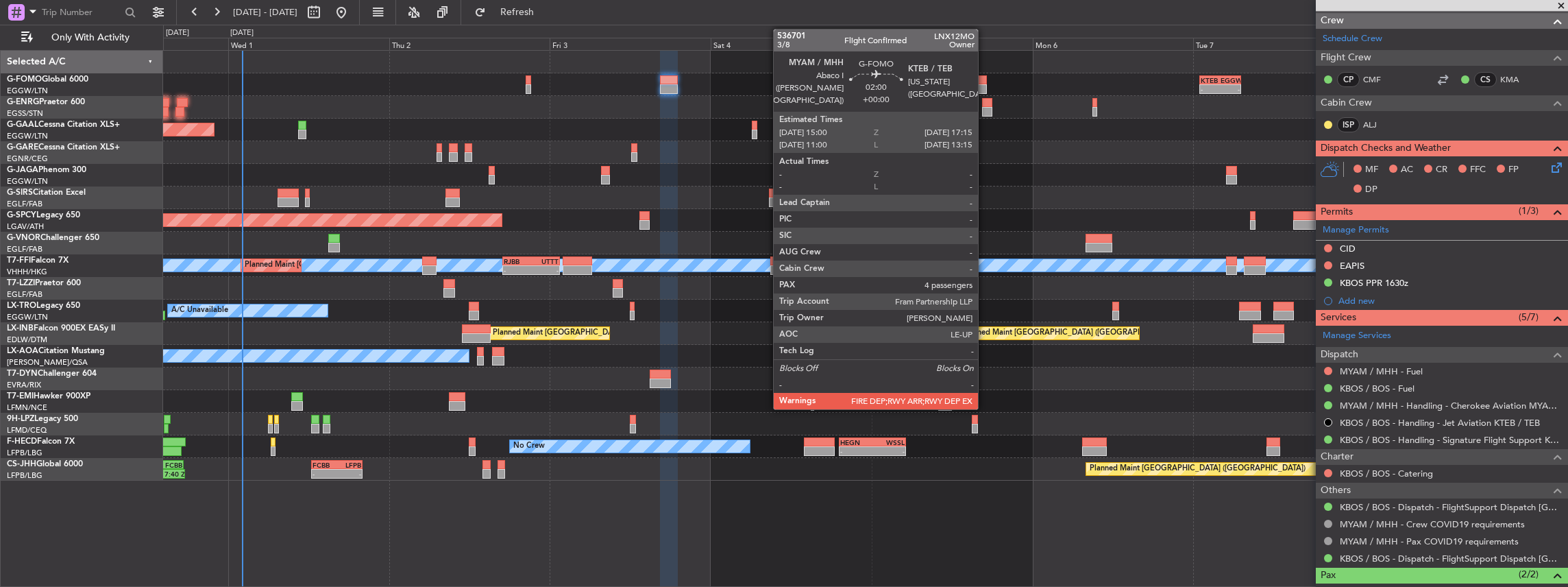
click at [984, 81] on div at bounding box center [980, 80] width 16 height 9
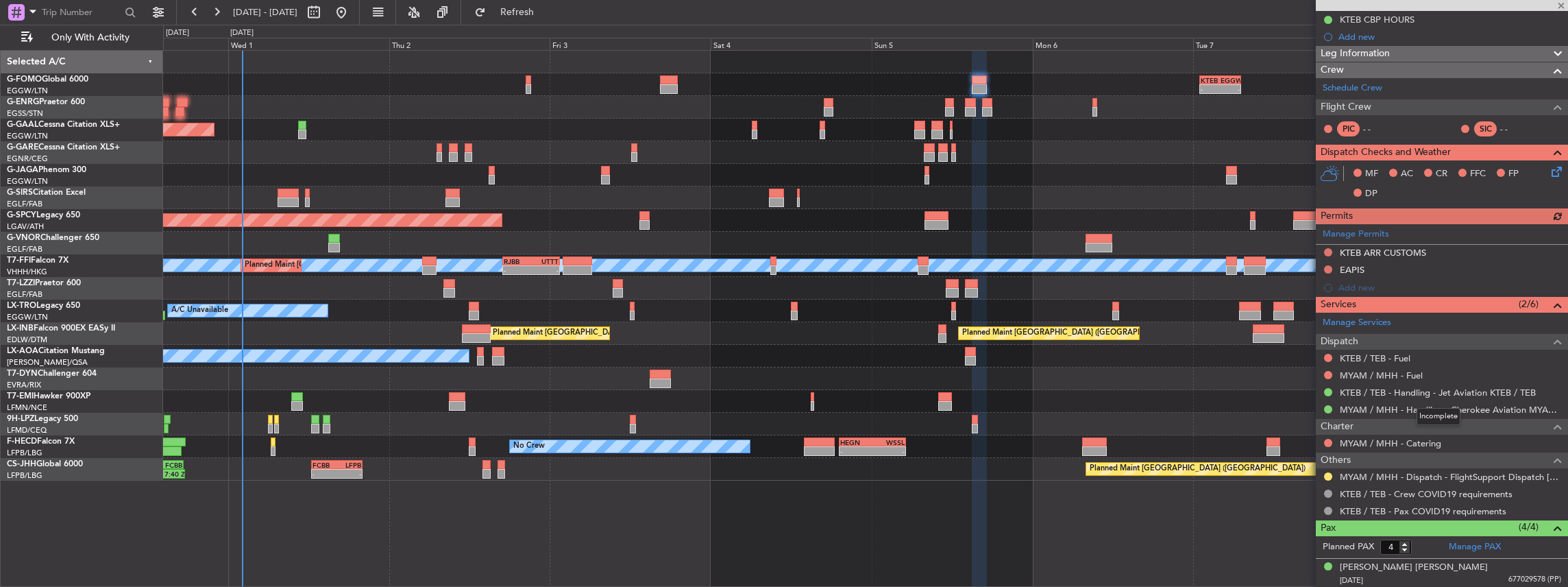
scroll to position [228, 0]
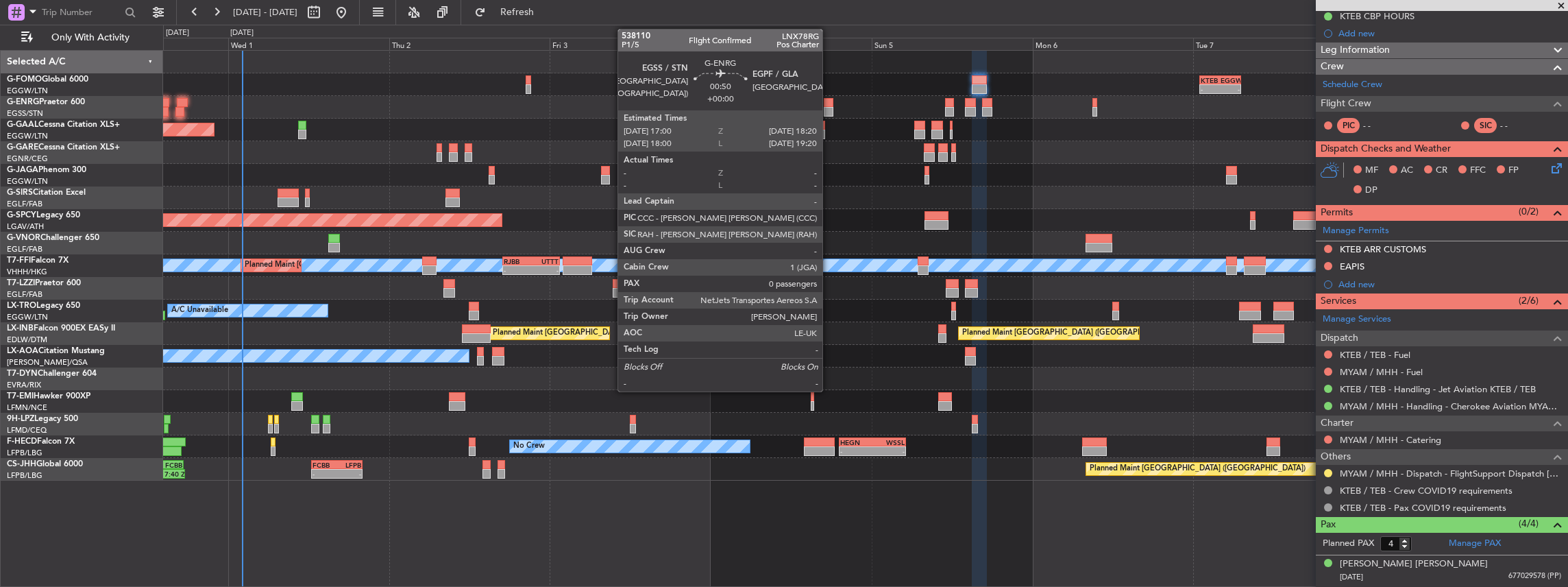
click at [829, 108] on div at bounding box center [828, 111] width 9 height 9
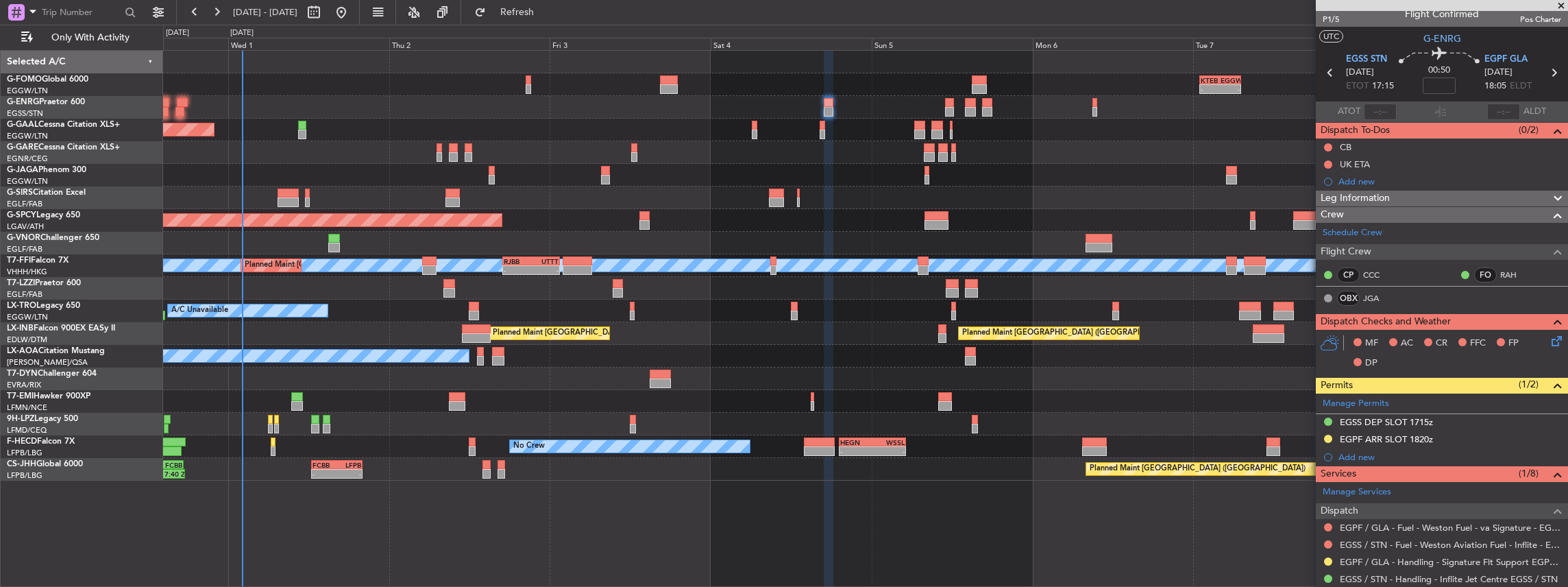
scroll to position [0, 0]
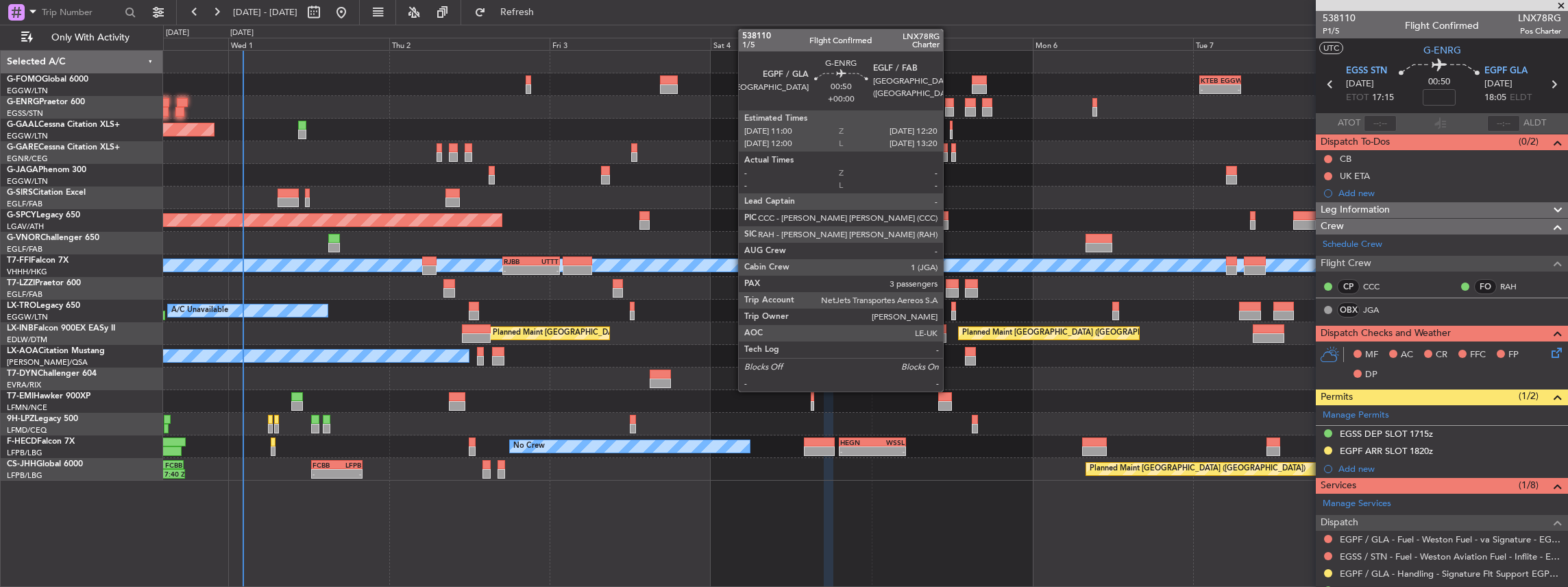
click at [950, 110] on div at bounding box center [950, 111] width 9 height 9
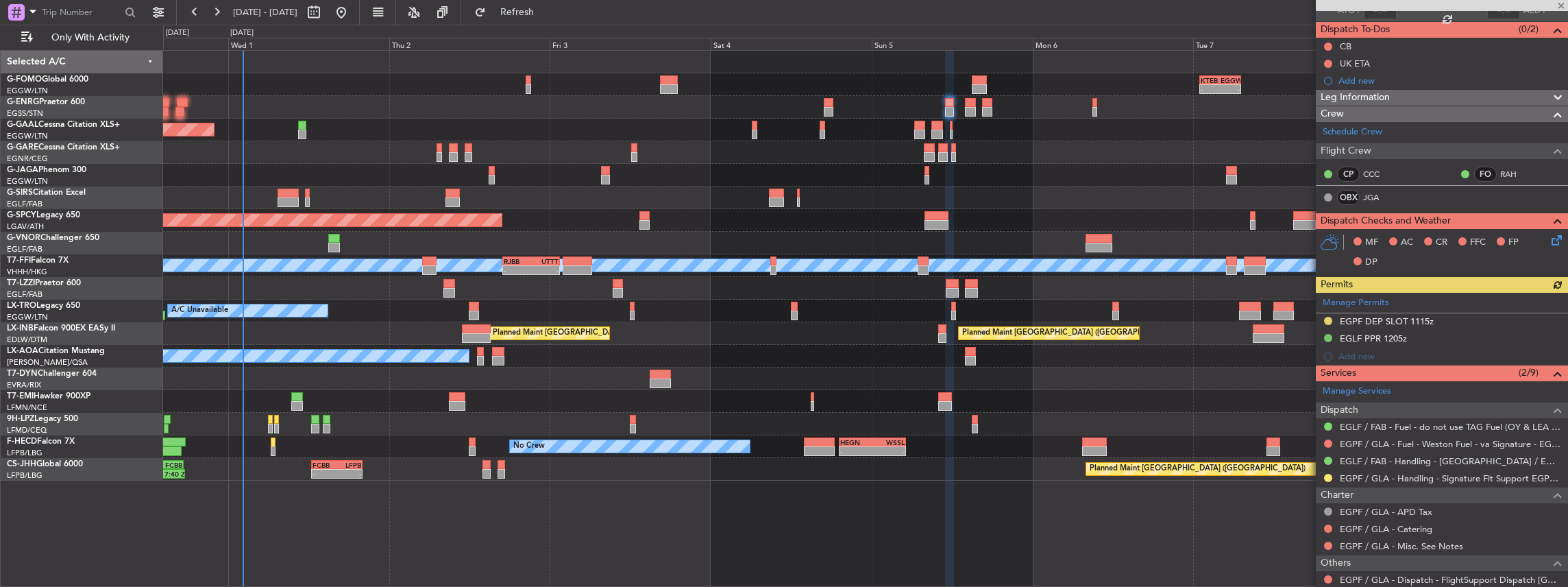
scroll to position [137, 0]
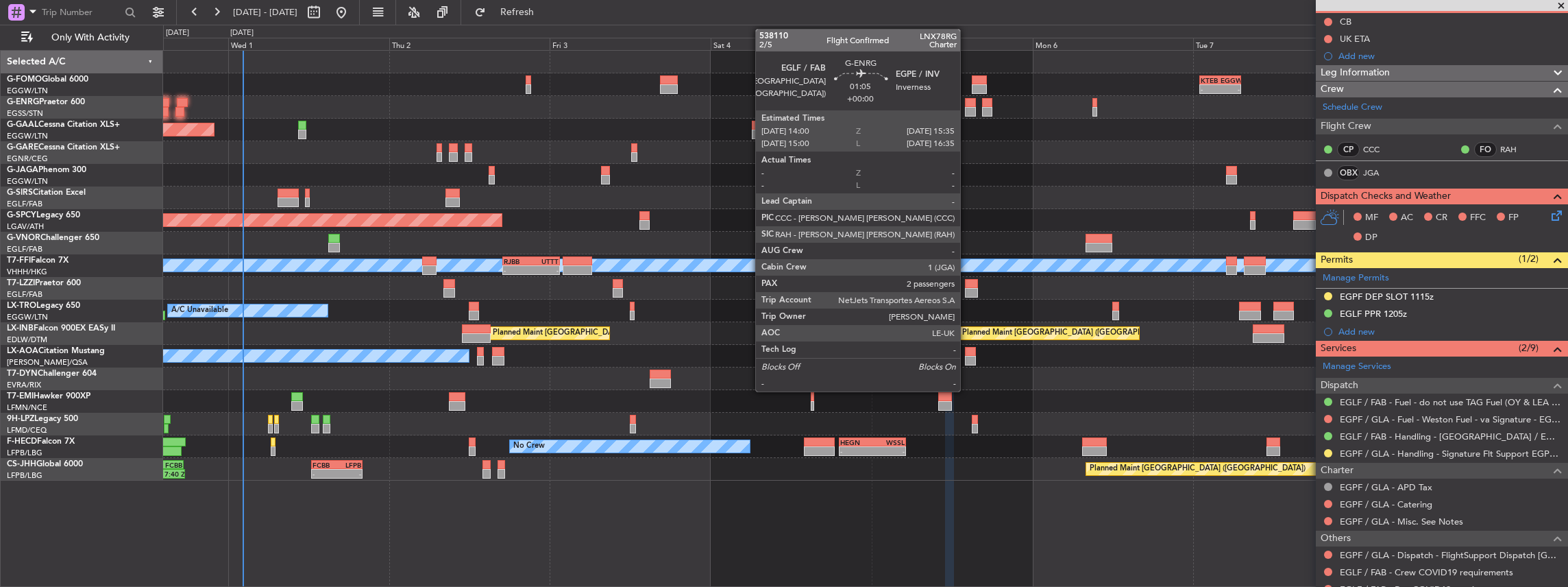
click at [967, 111] on div at bounding box center [970, 111] width 11 height 9
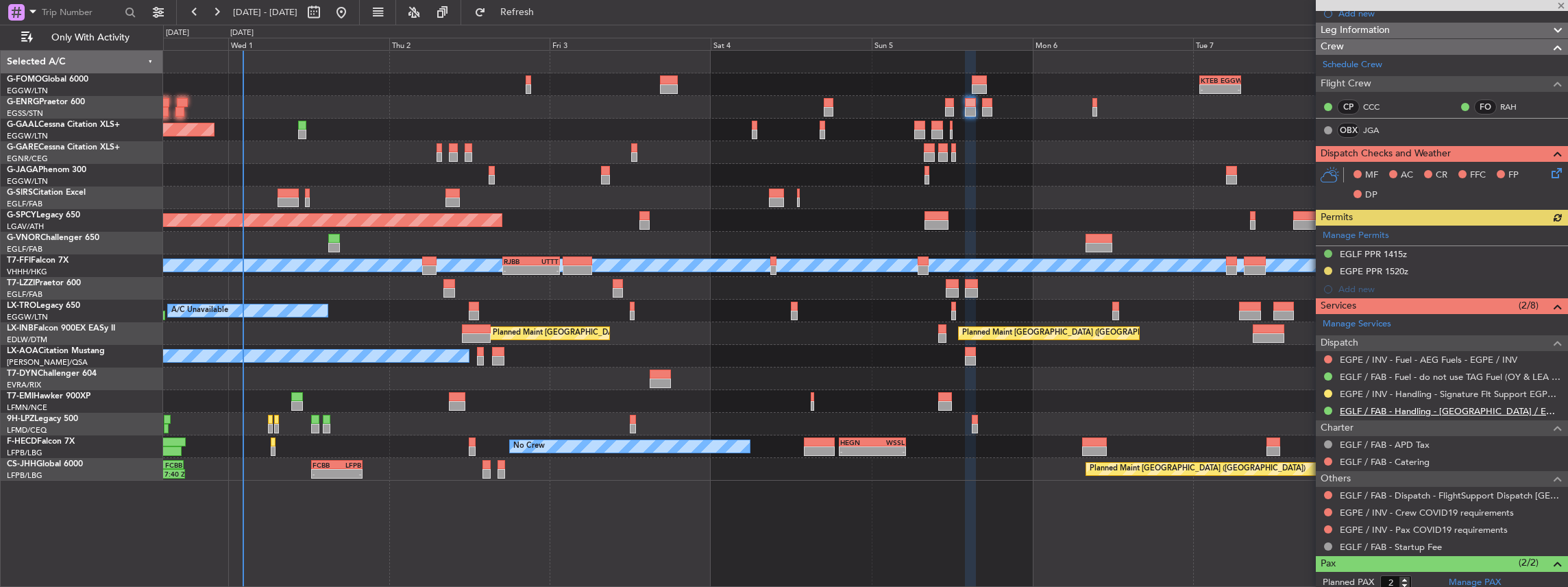
scroll to position [183, 0]
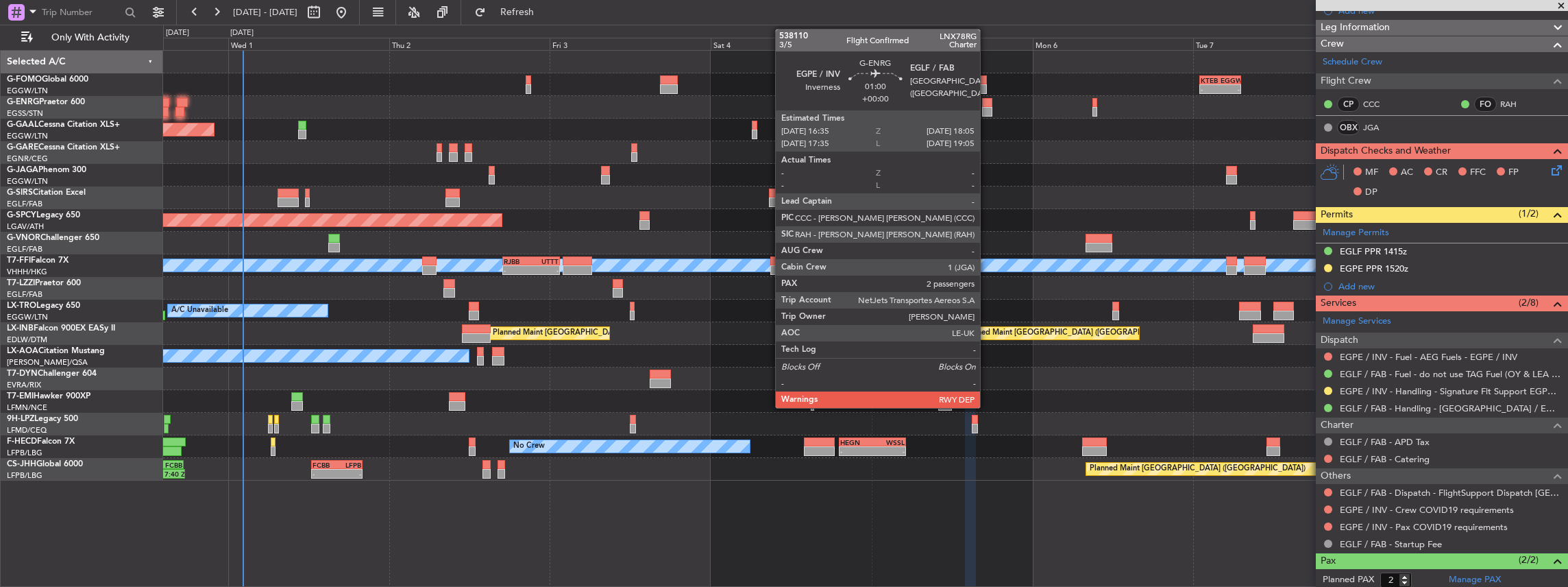
click at [987, 110] on div at bounding box center [987, 111] width 10 height 9
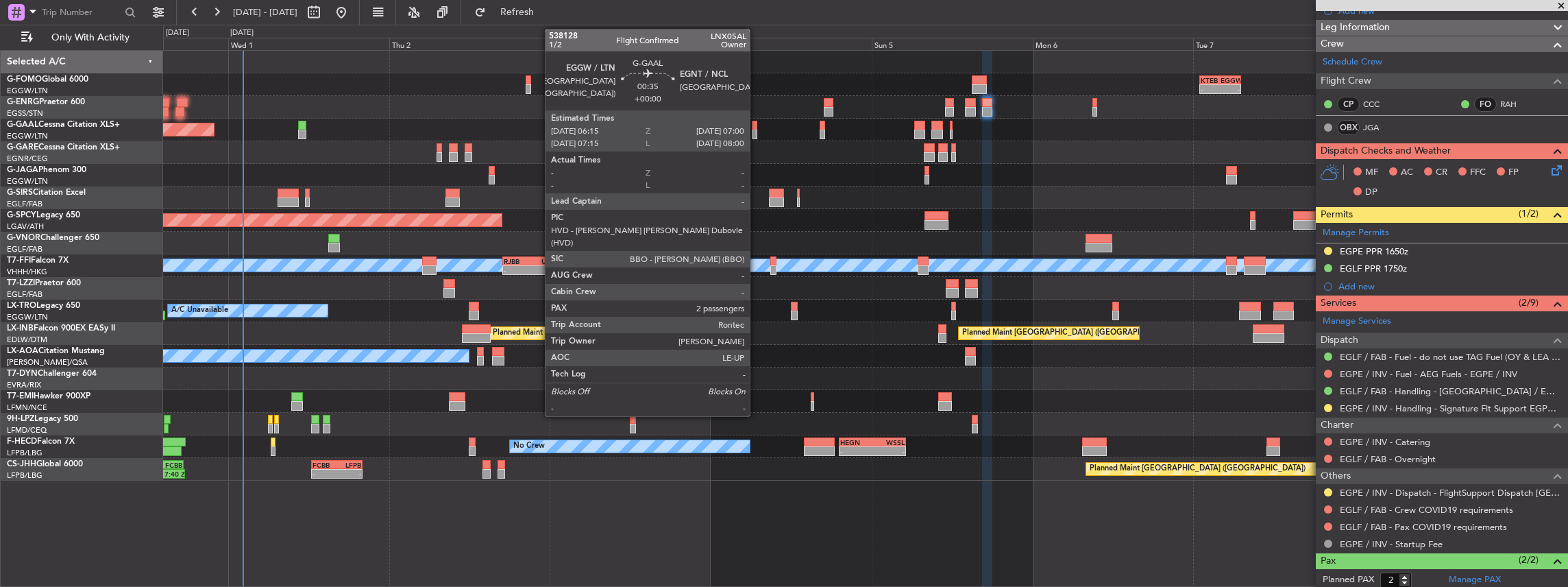
click at [756, 132] on div at bounding box center [755, 134] width 6 height 9
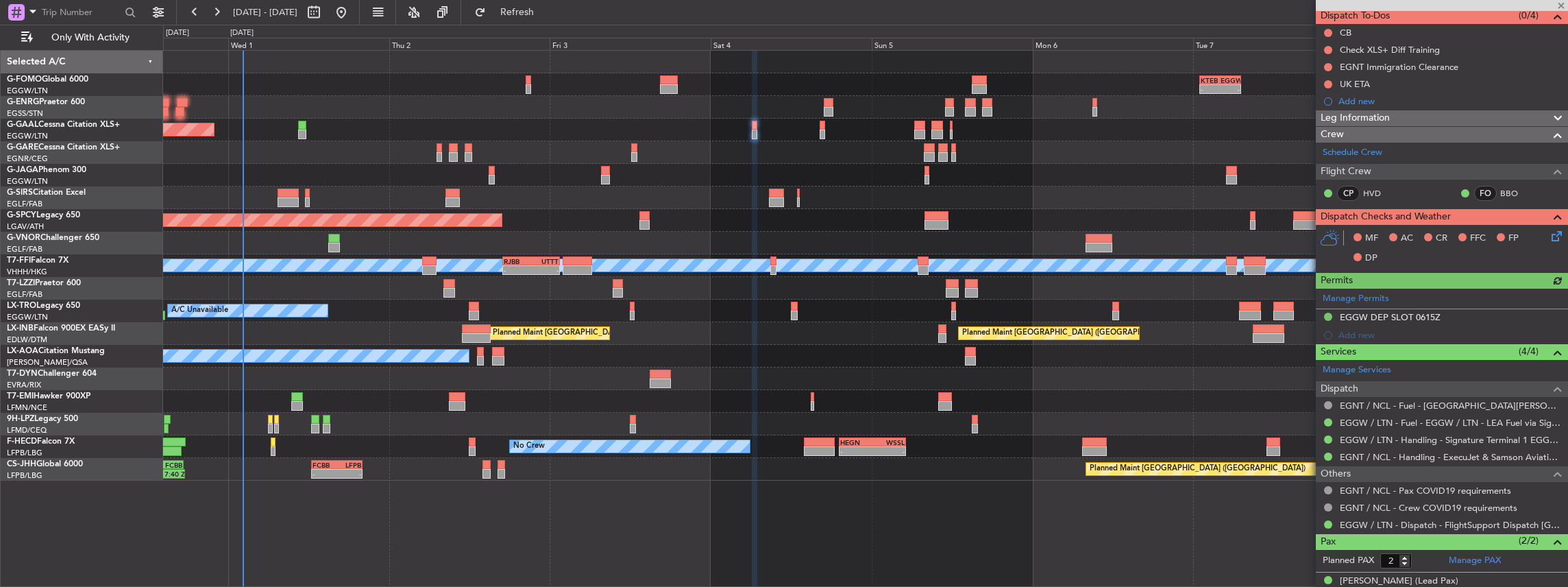
scroll to position [137, 0]
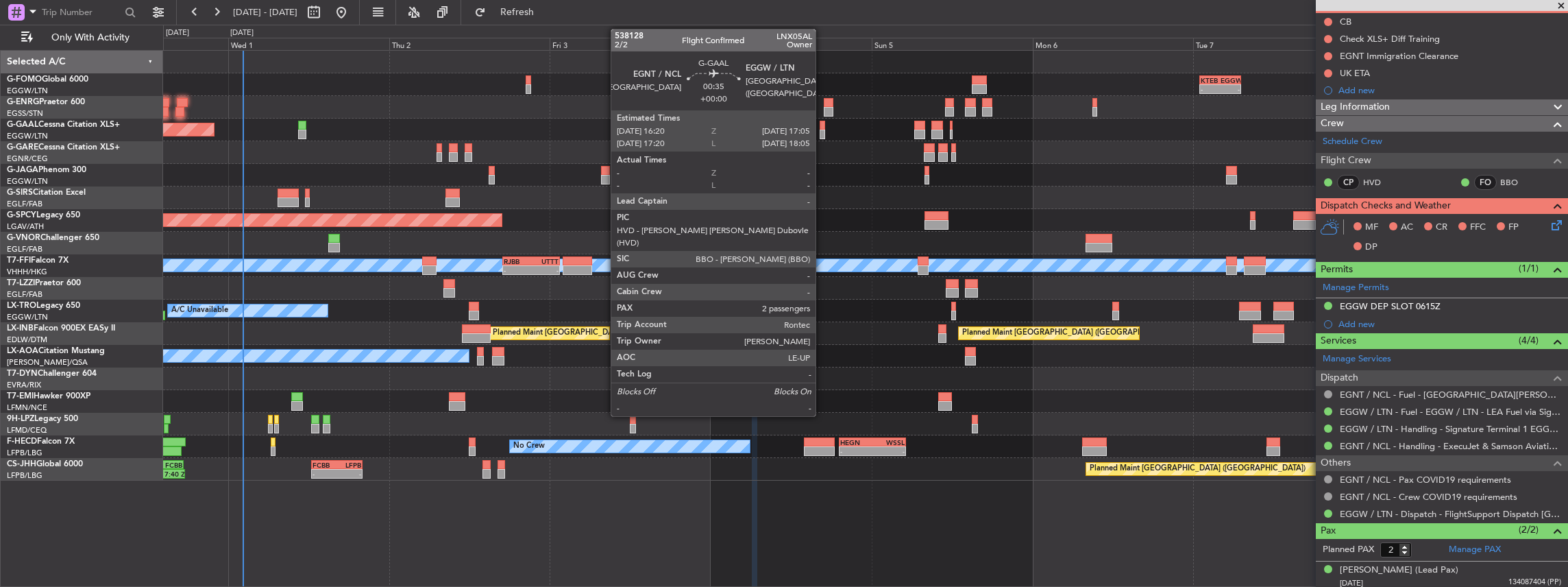
click at [823, 132] on div at bounding box center [823, 134] width 6 height 9
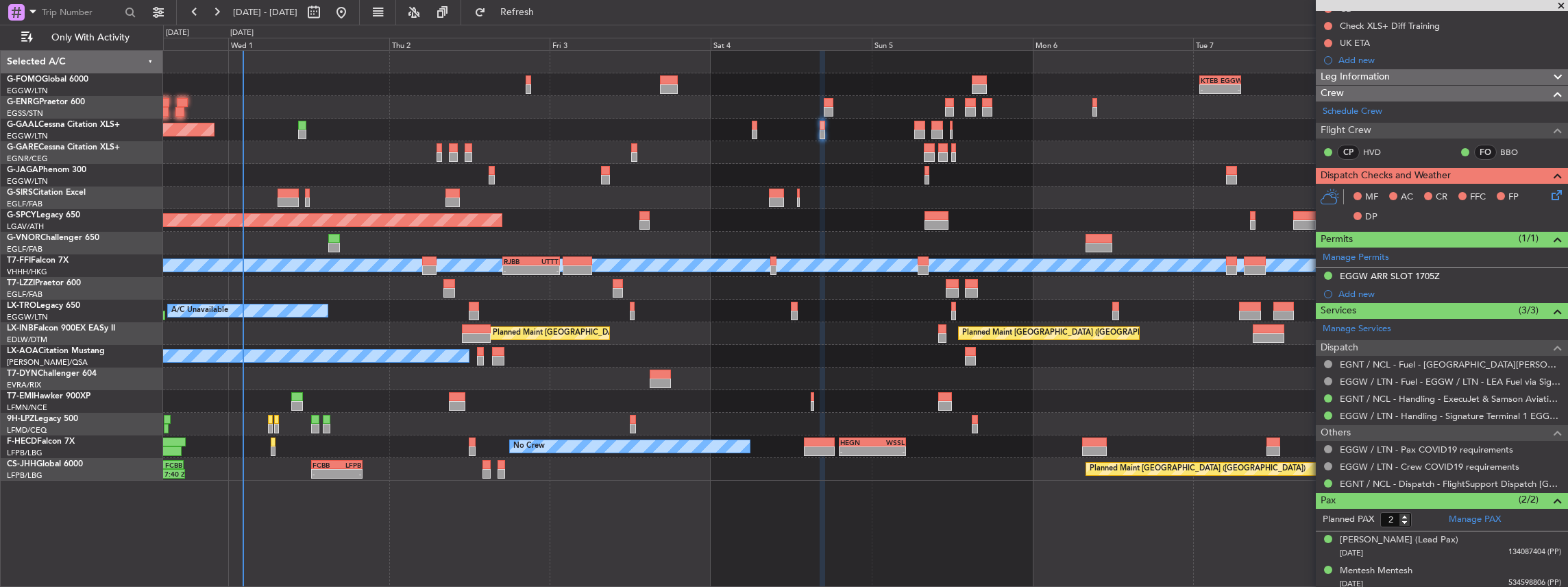
scroll to position [169, 0]
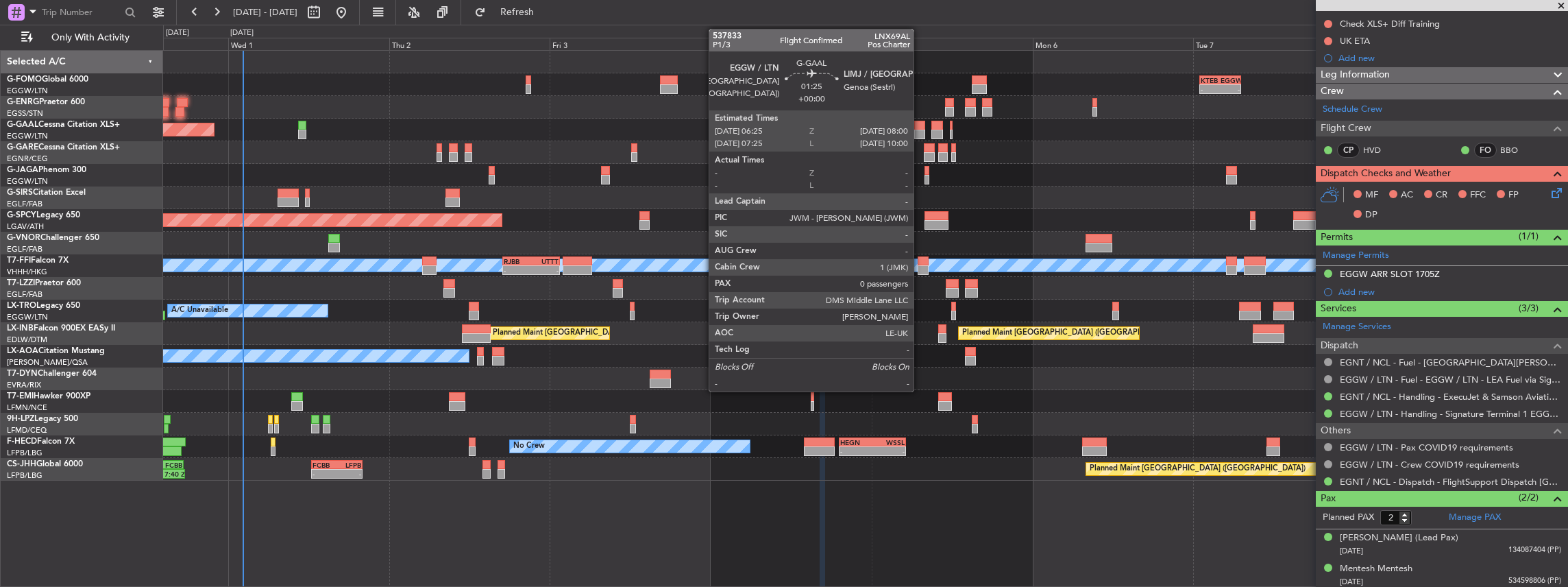
click at [921, 129] on div at bounding box center [919, 134] width 11 height 9
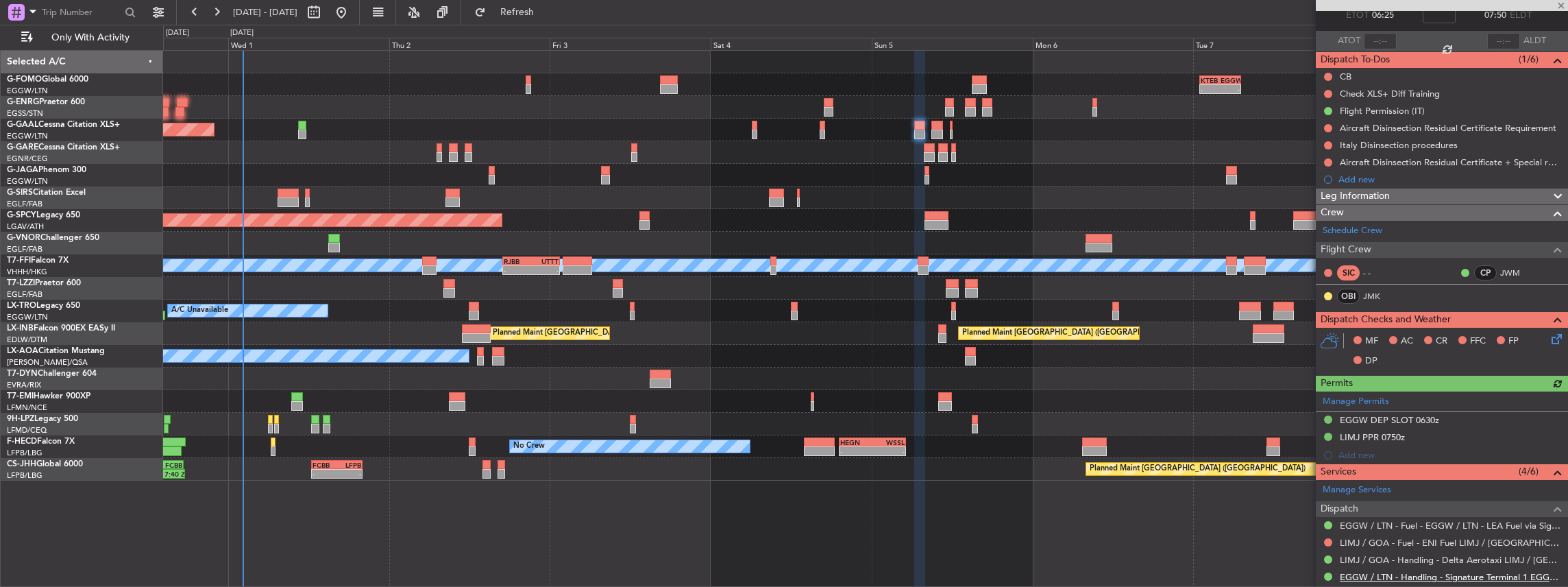
scroll to position [183, 0]
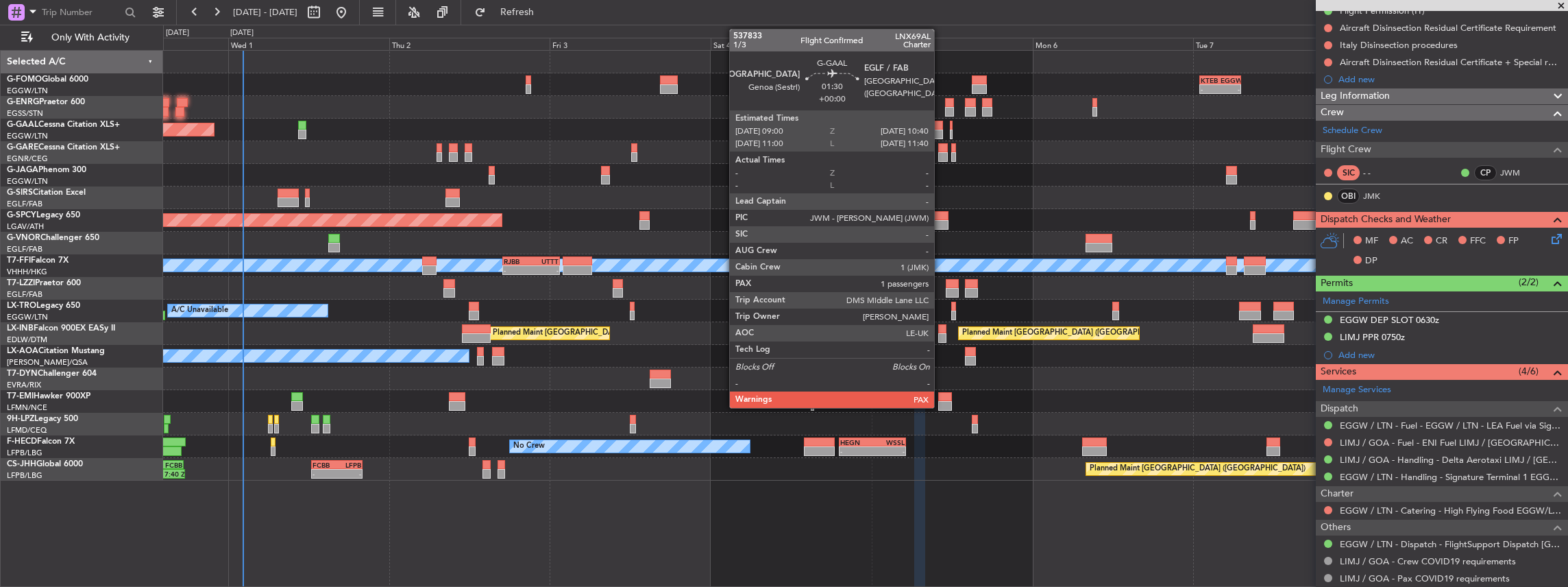
click at [941, 130] on div at bounding box center [937, 134] width 12 height 9
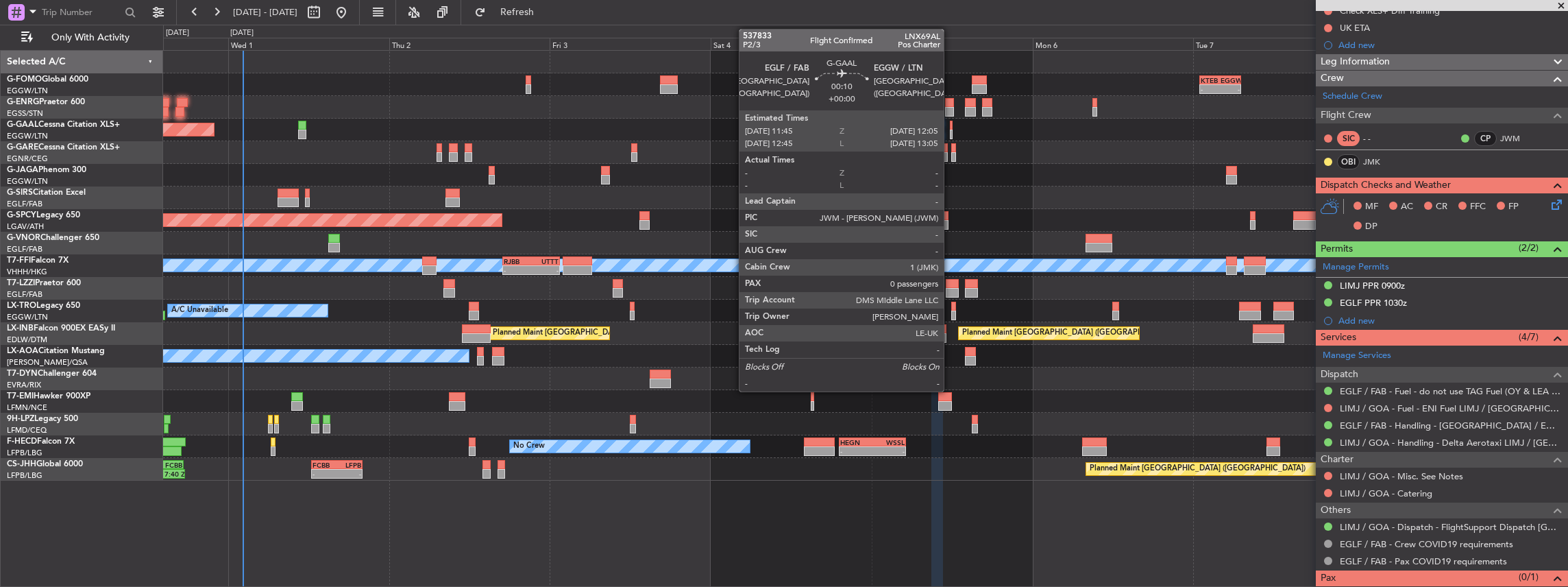
click at [950, 131] on div at bounding box center [951, 134] width 3 height 9
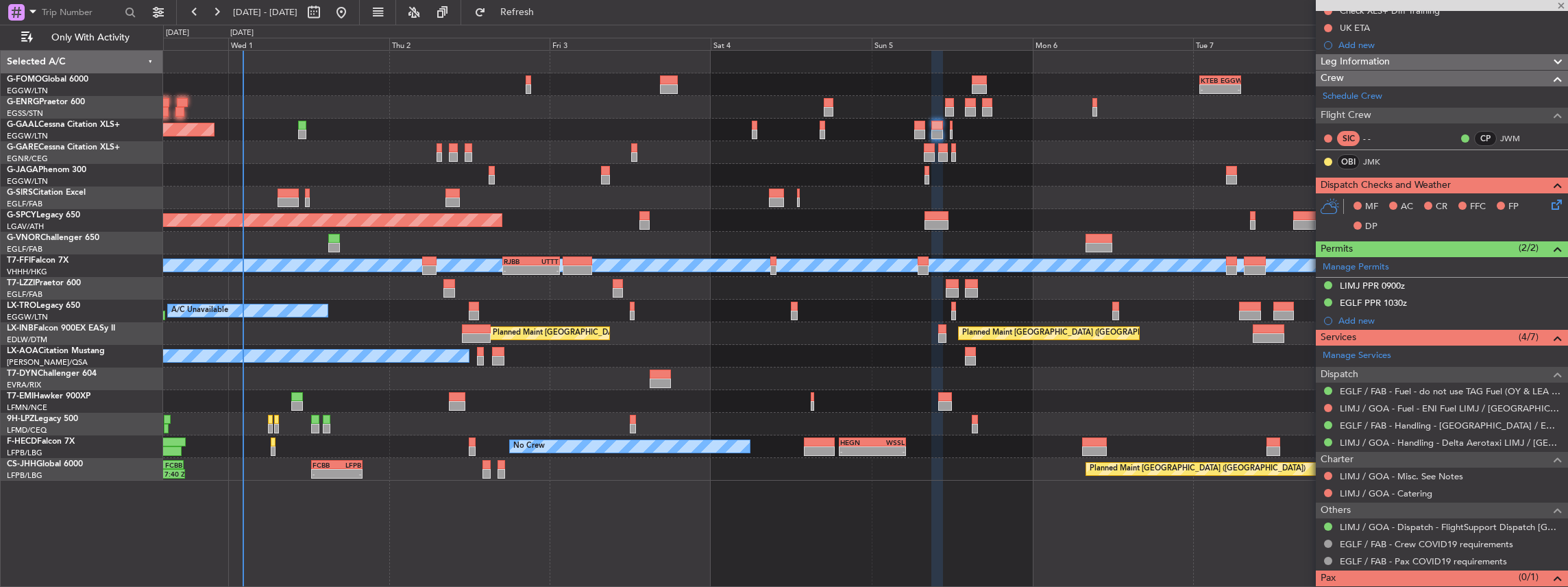
type input "0"
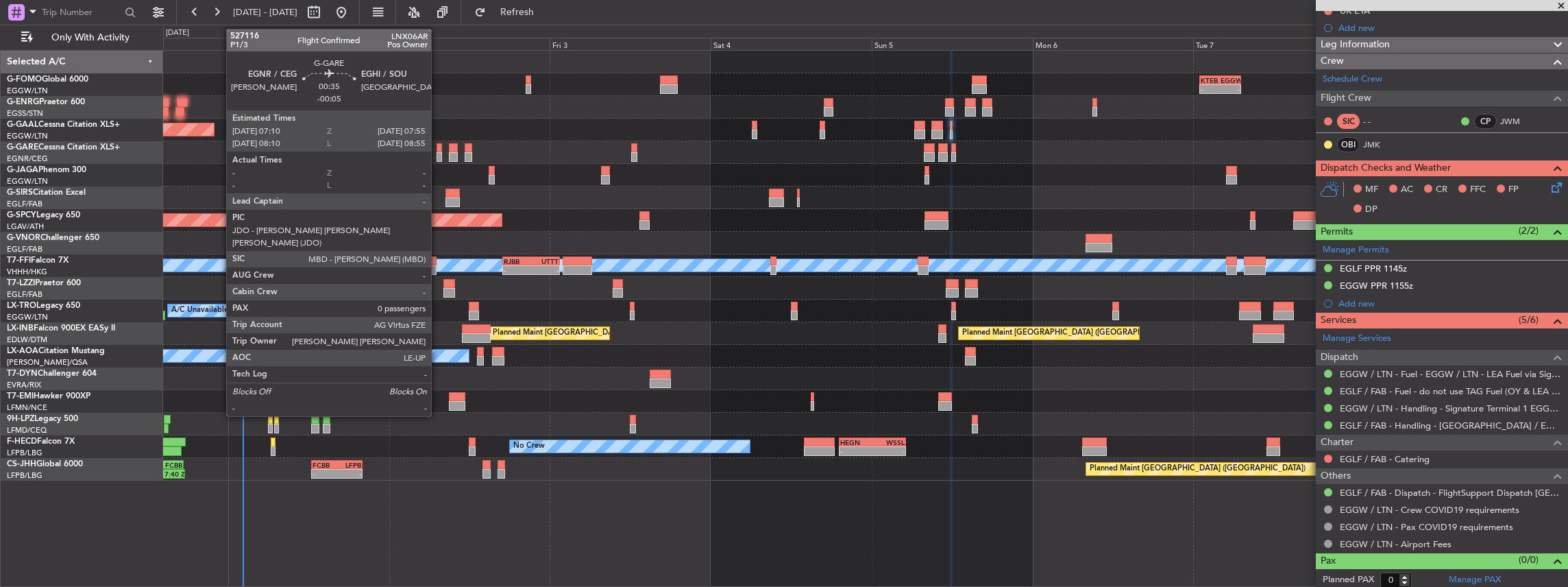
click at [438, 153] on div at bounding box center [439, 156] width 6 height 9
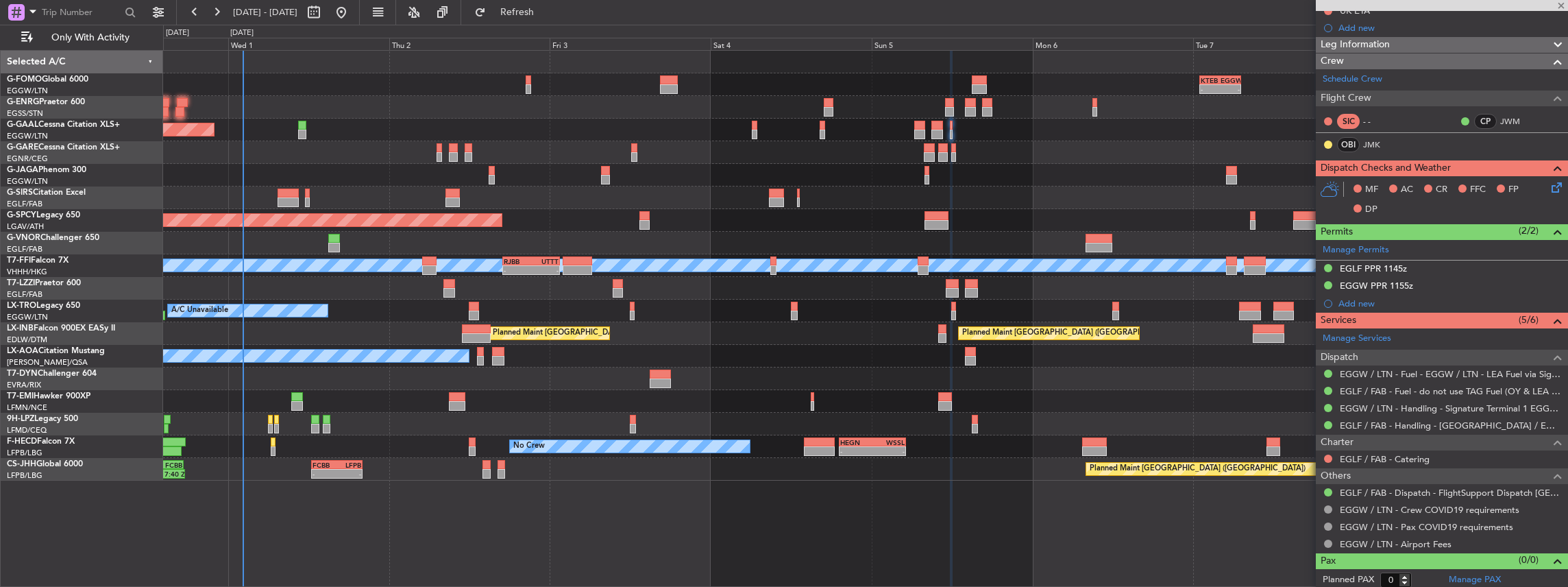
type input "-00:05"
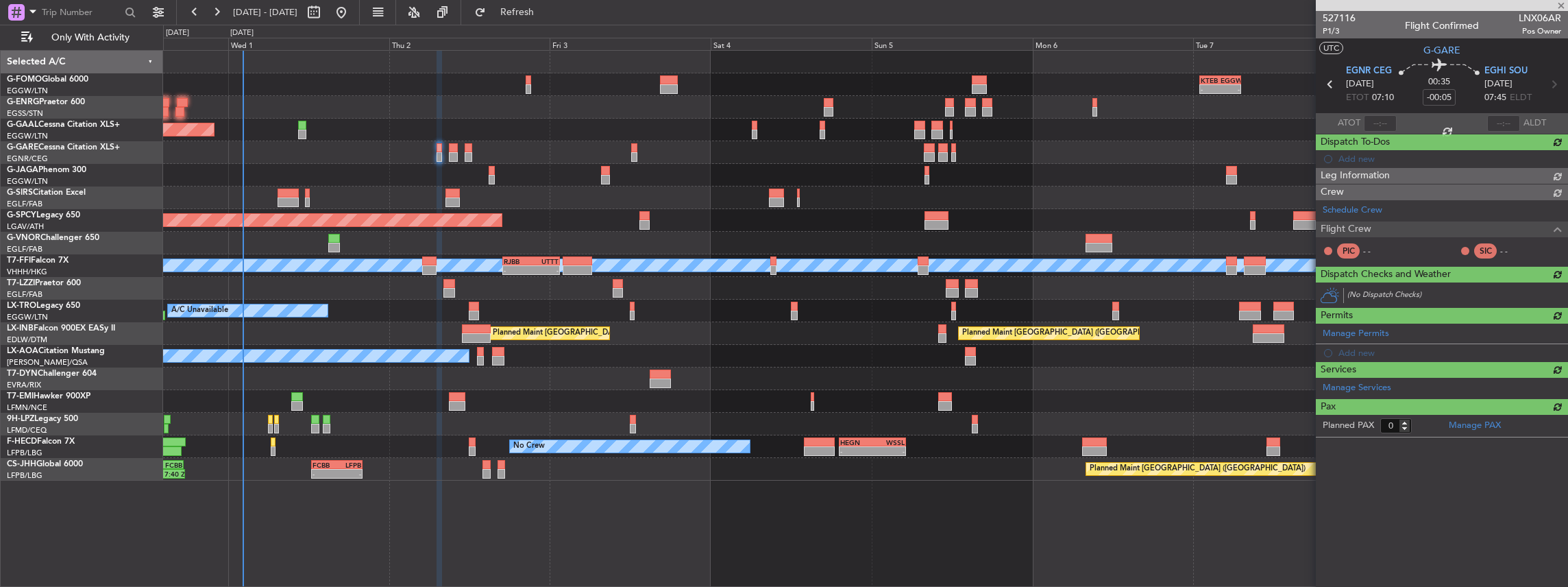
scroll to position [0, 0]
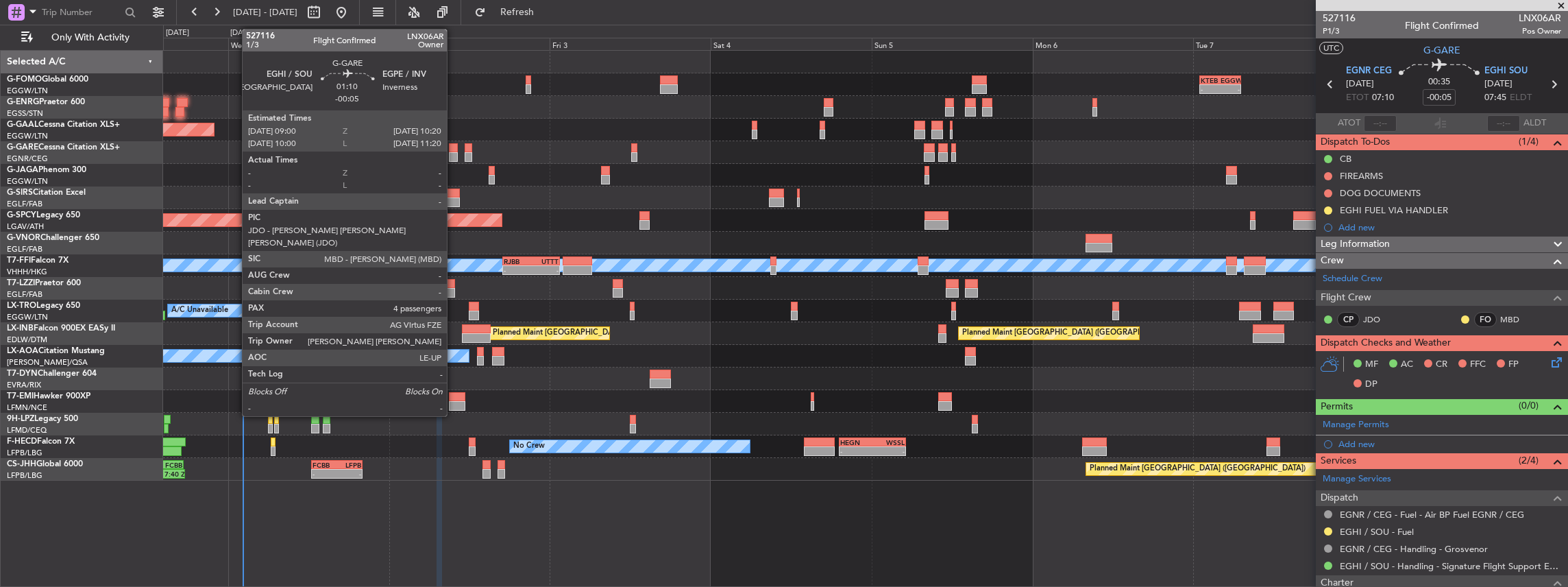
click at [454, 155] on div at bounding box center [453, 156] width 9 height 9
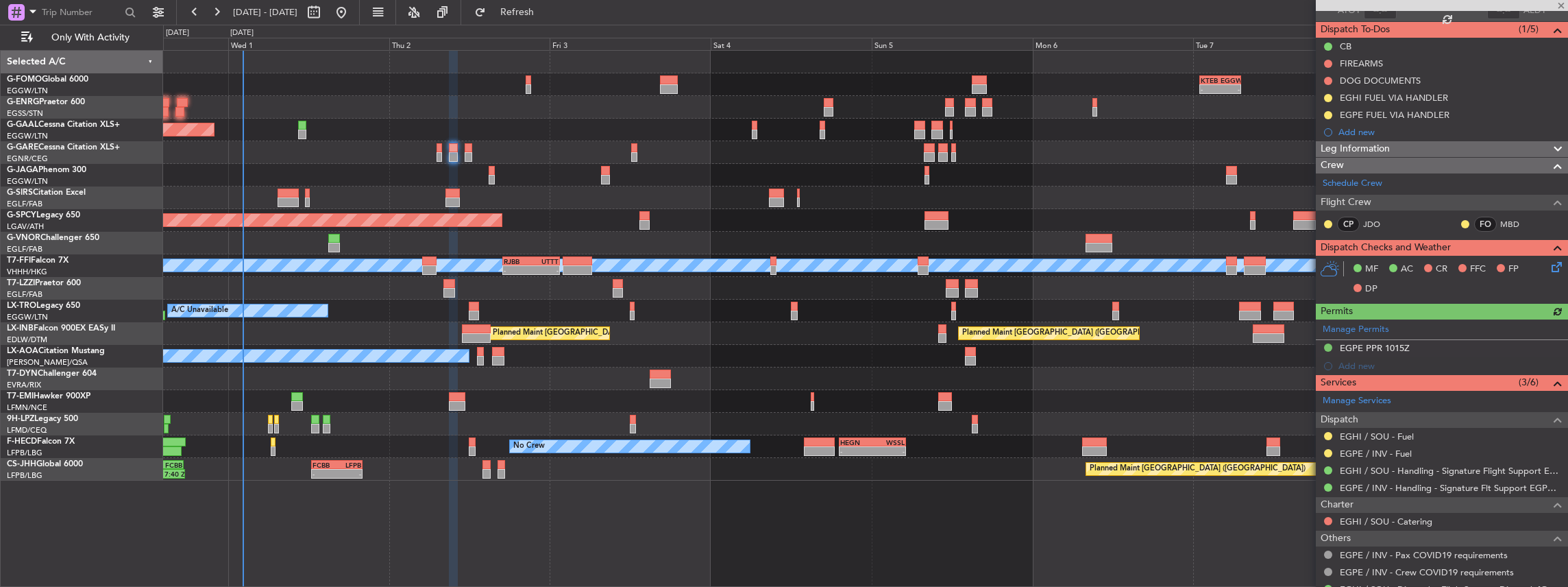
scroll to position [137, 0]
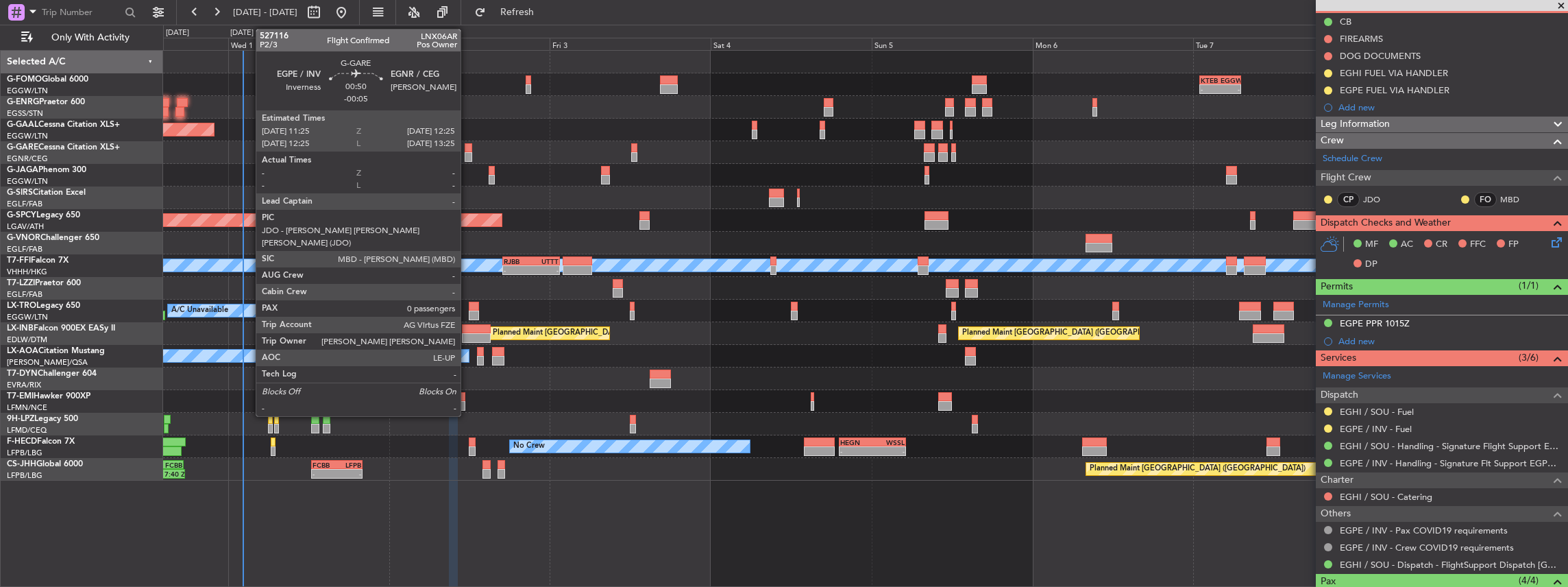
click at [468, 156] on div at bounding box center [468, 156] width 7 height 9
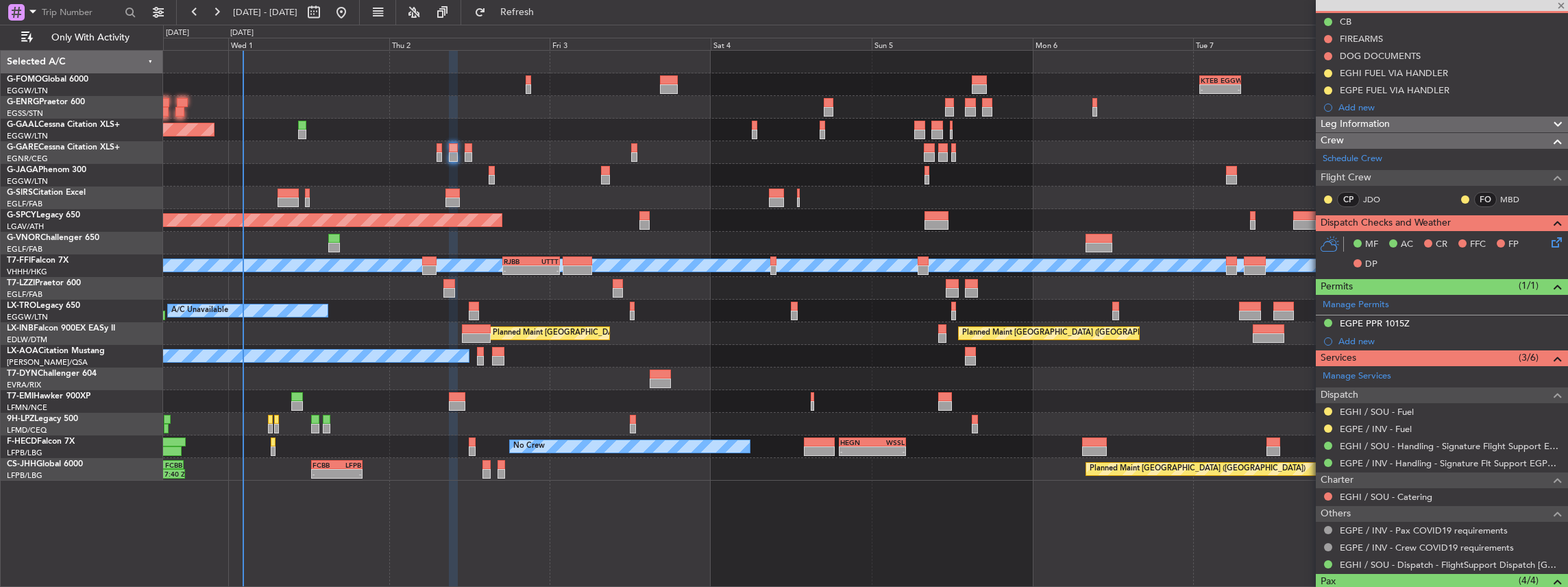
type input "0"
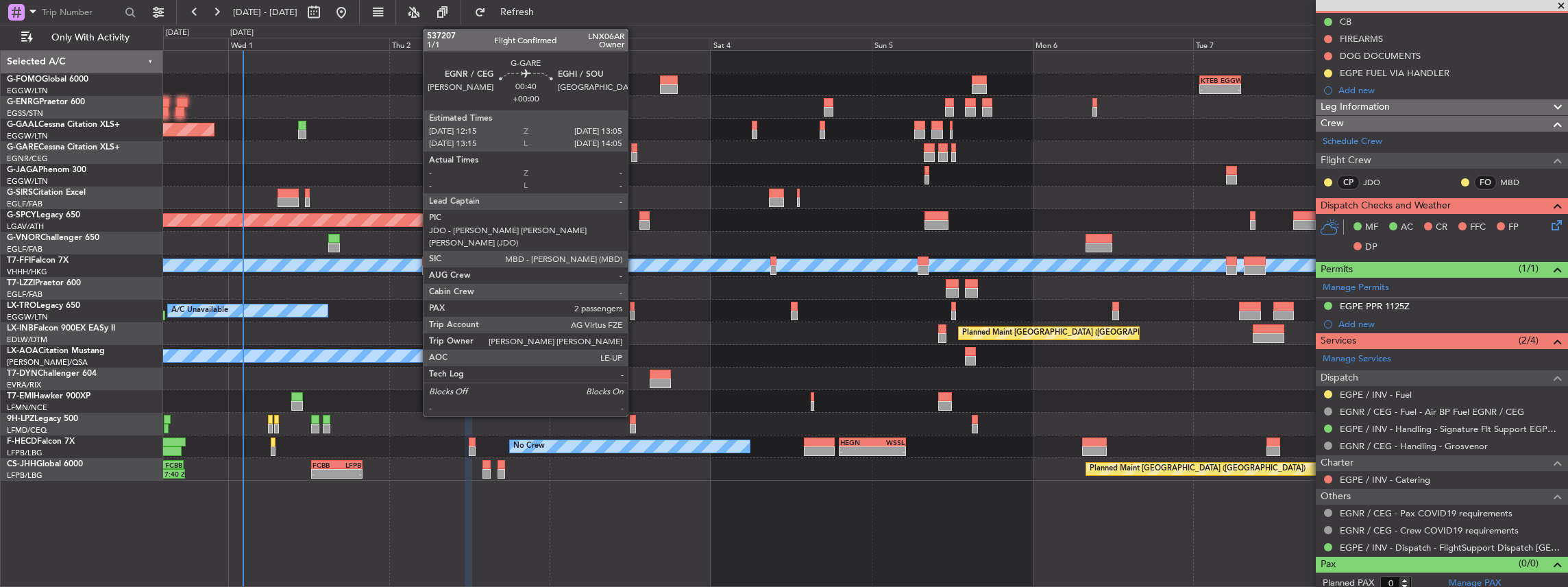
click at [635, 153] on div at bounding box center [634, 156] width 6 height 9
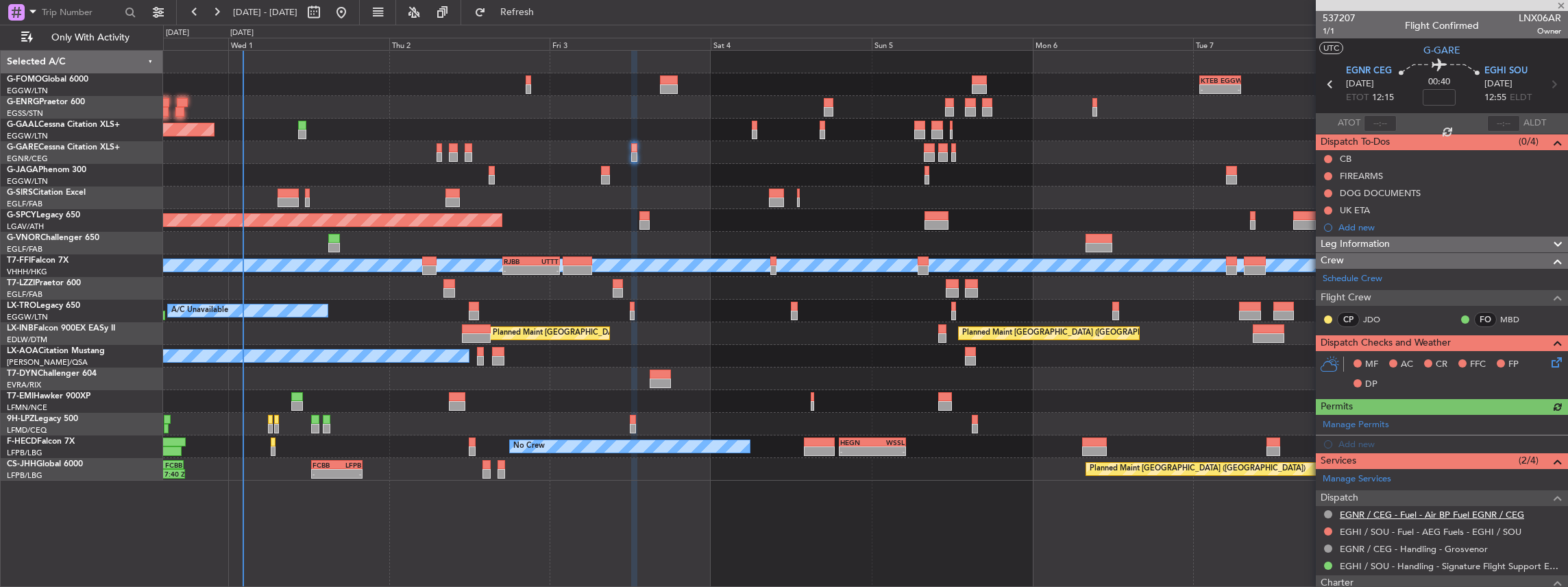
scroll to position [185, 0]
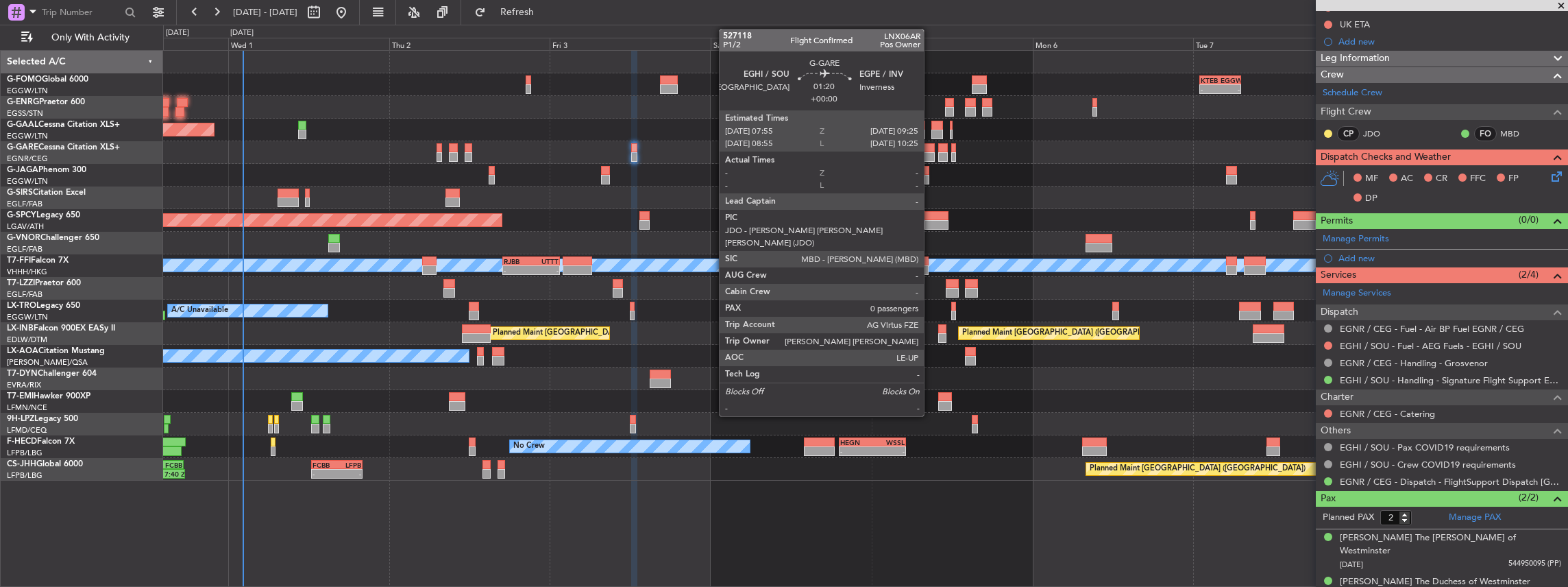
click at [931, 152] on div at bounding box center [929, 156] width 10 height 9
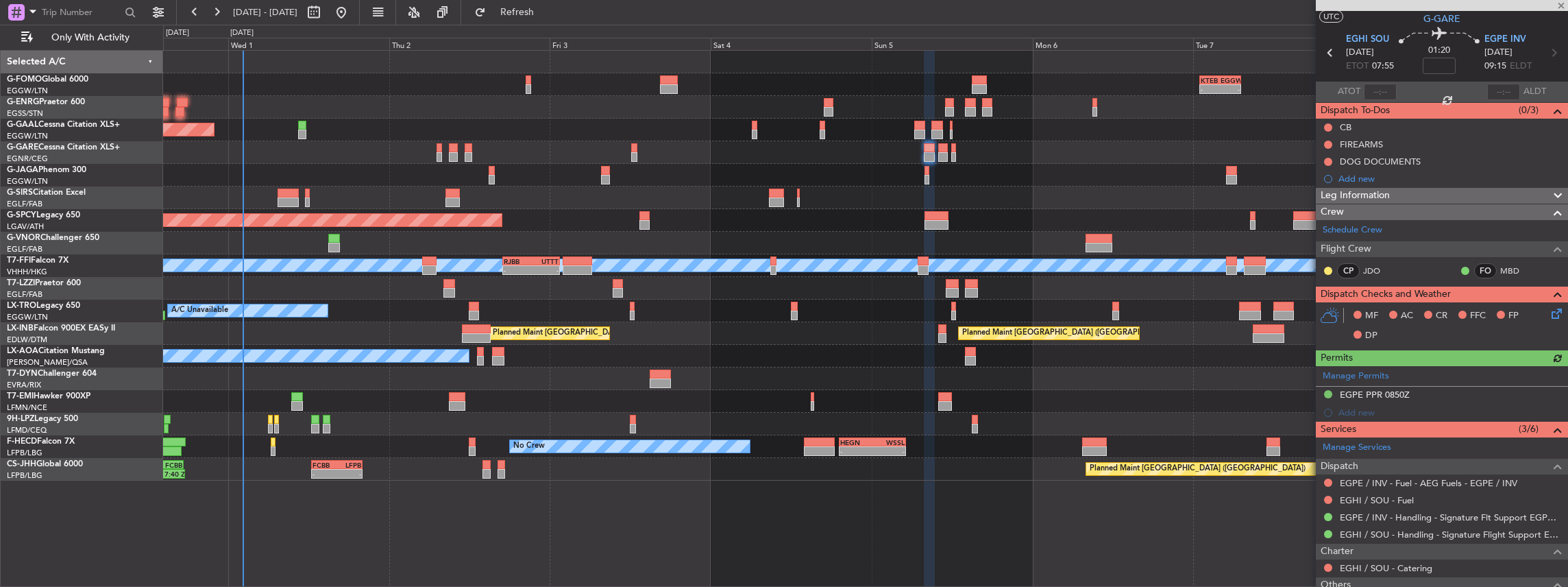
scroll to position [45, 0]
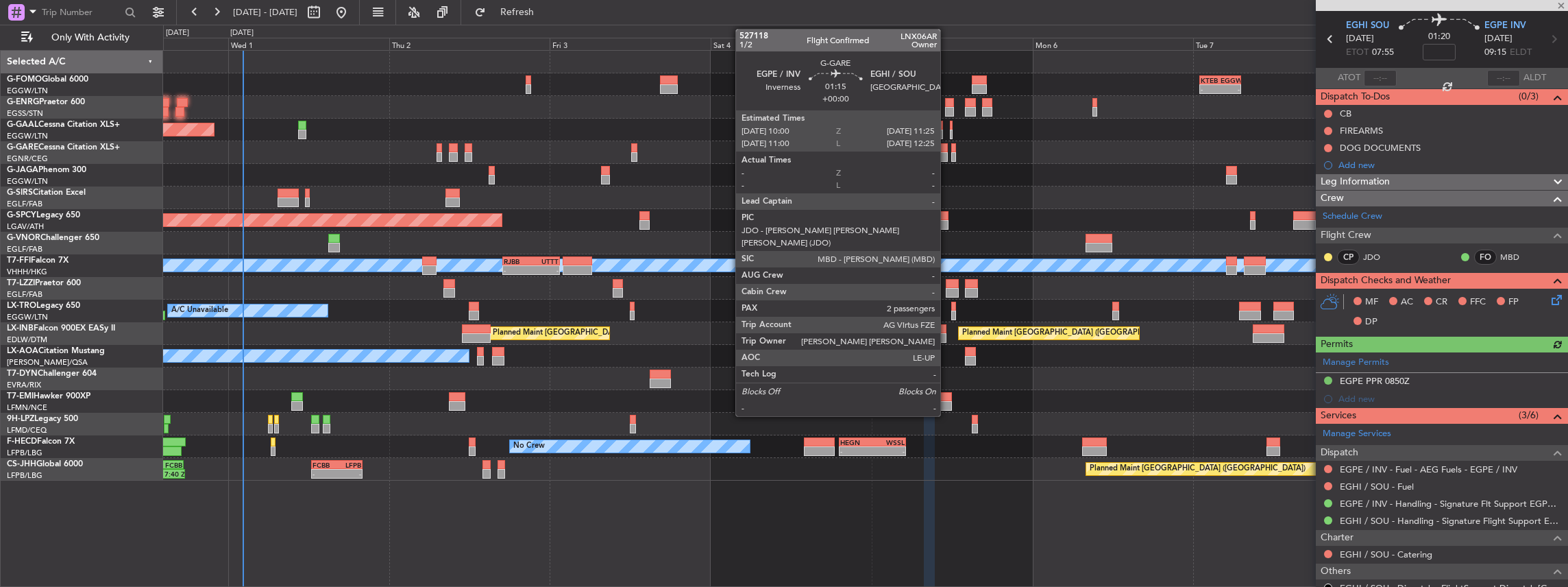
click at [947, 151] on div at bounding box center [943, 148] width 9 height 9
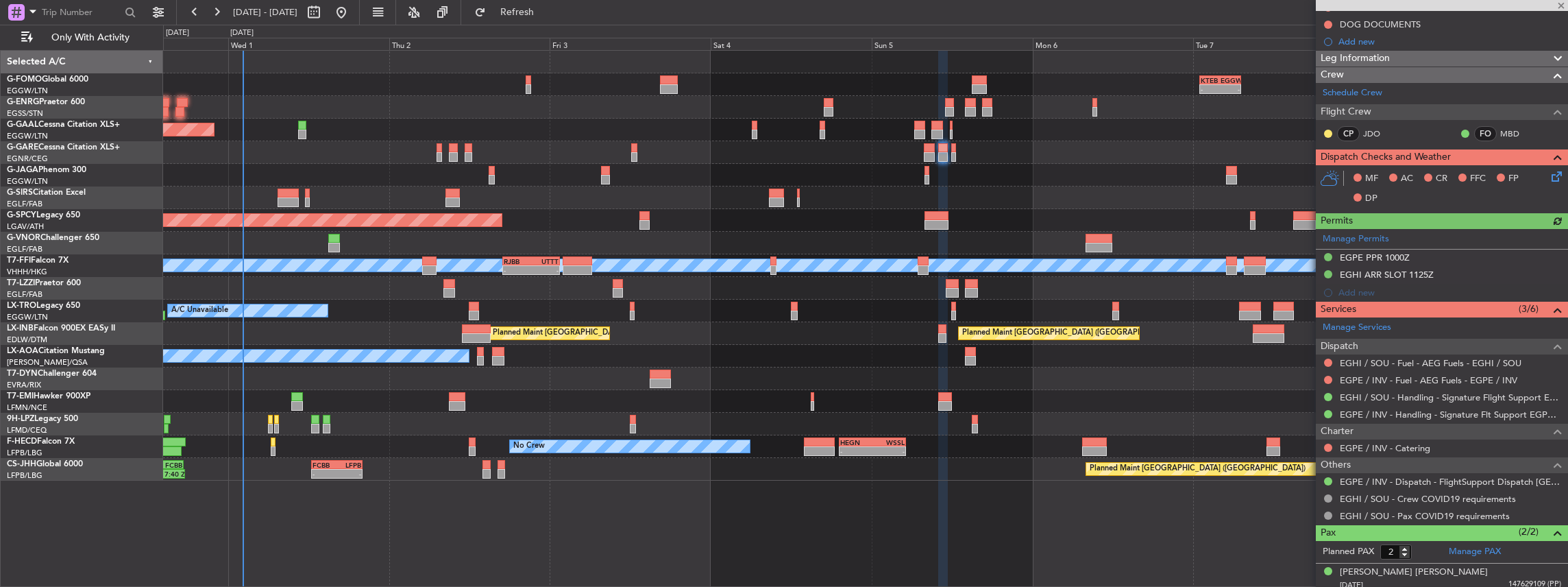
scroll to position [183, 0]
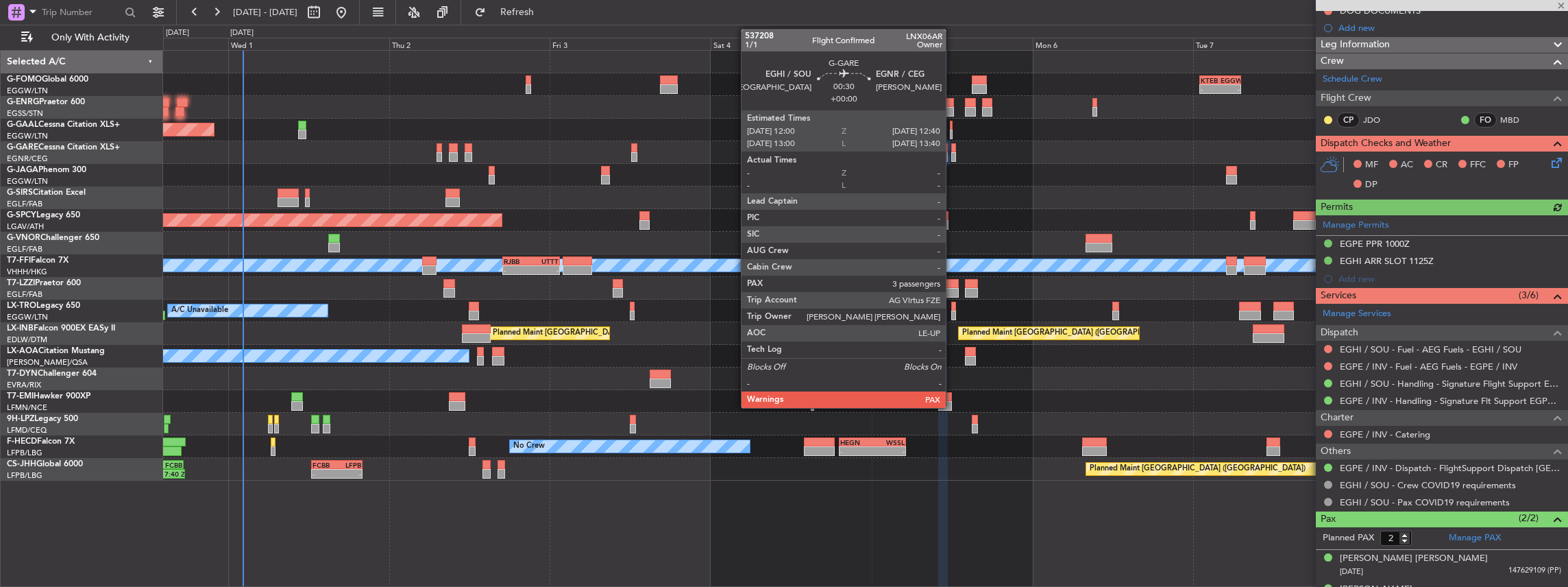
click at [953, 155] on div at bounding box center [953, 156] width 5 height 9
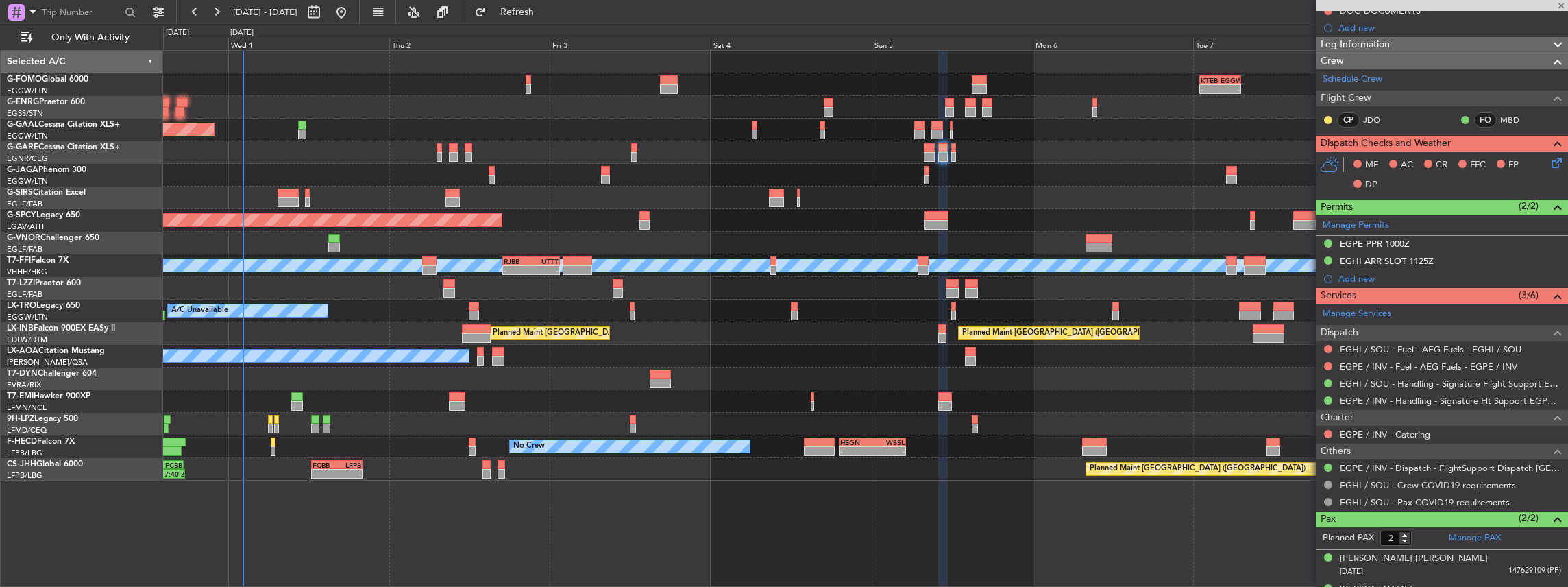
type input "3"
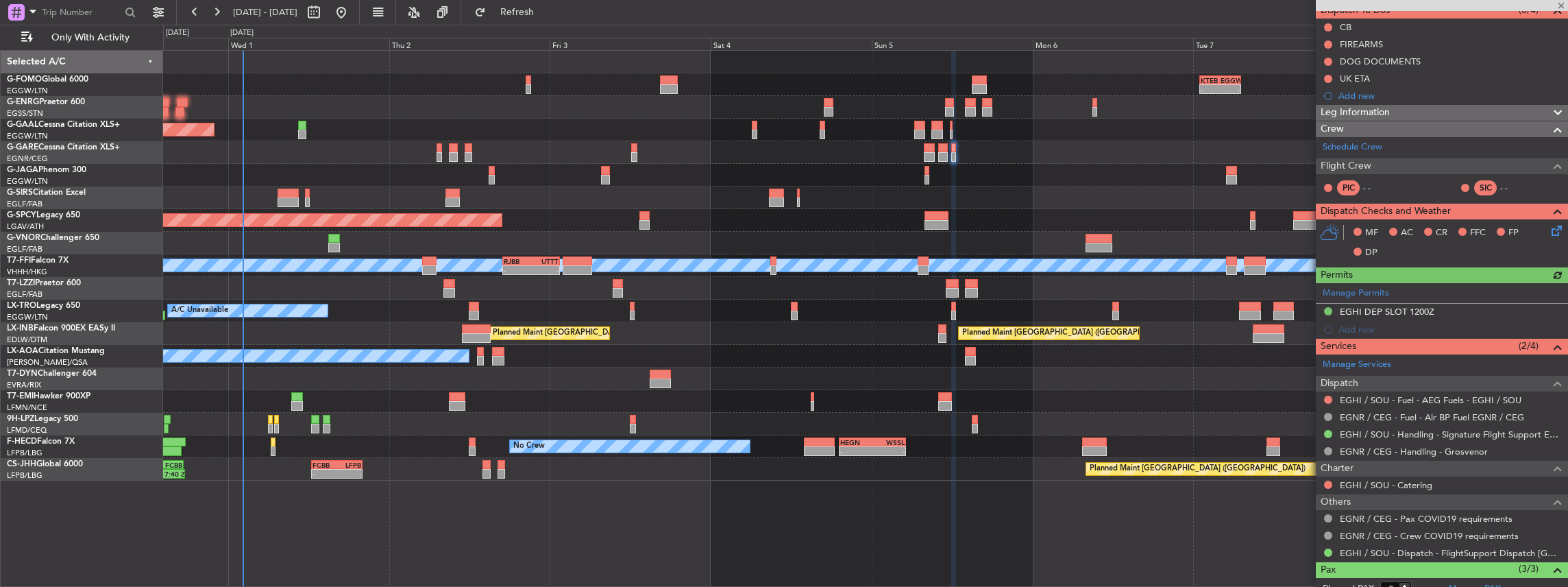
scroll to position [137, 0]
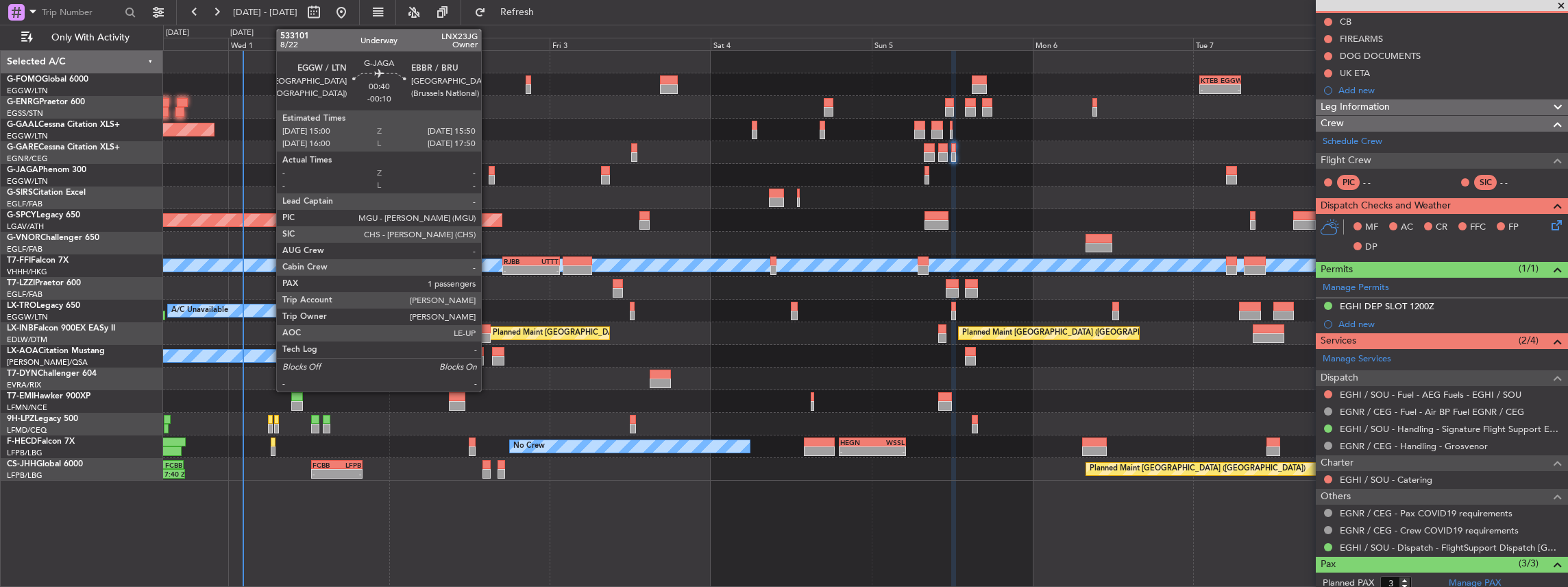
click at [489, 176] on div at bounding box center [492, 179] width 6 height 9
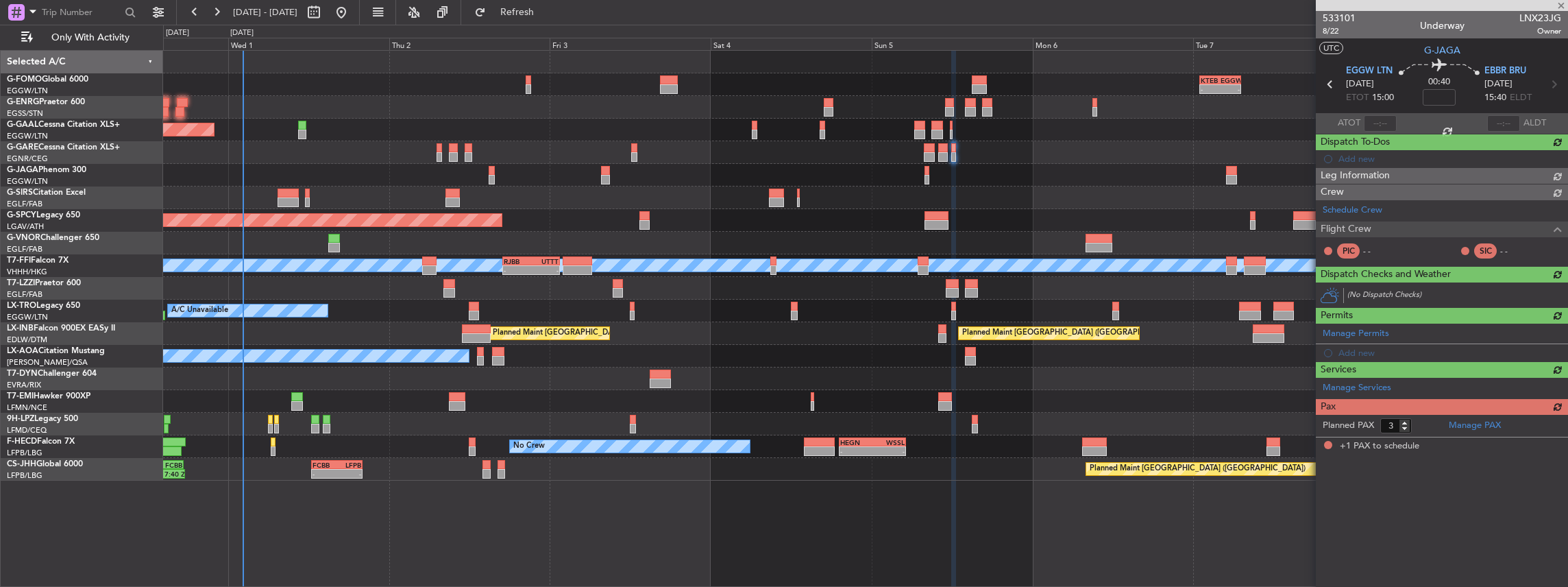
type input "-00:10"
type input "1"
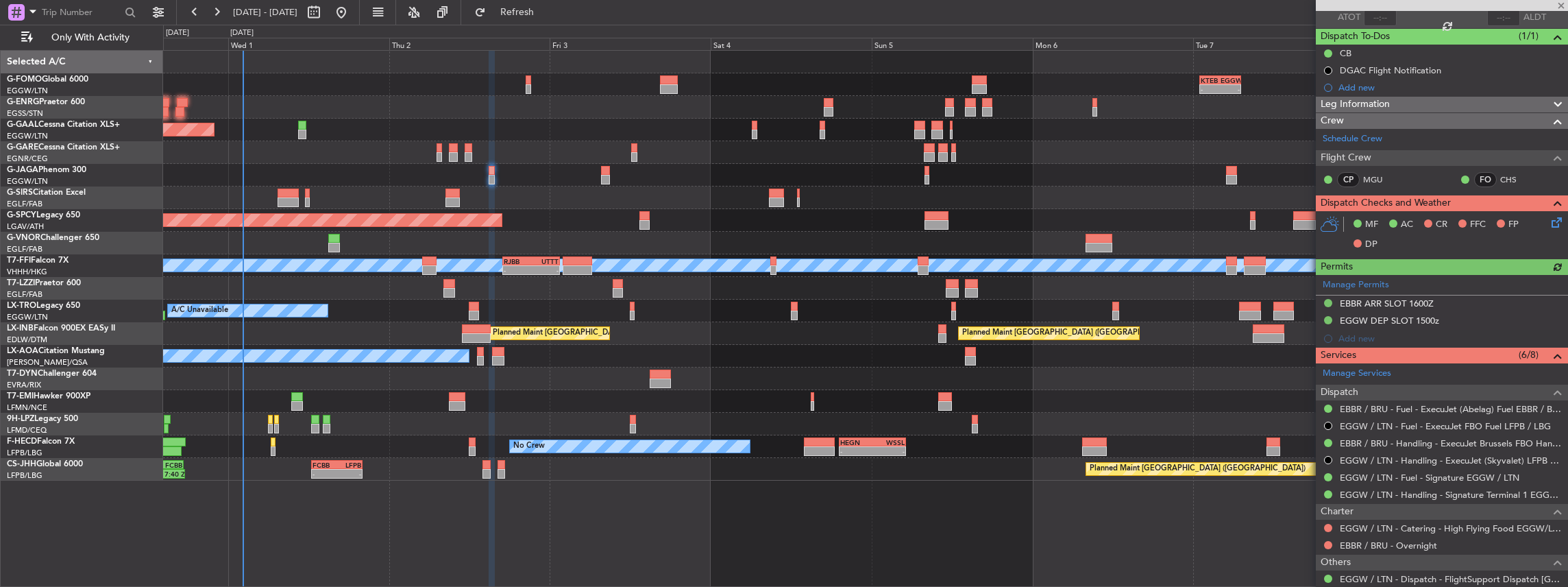
scroll to position [183, 0]
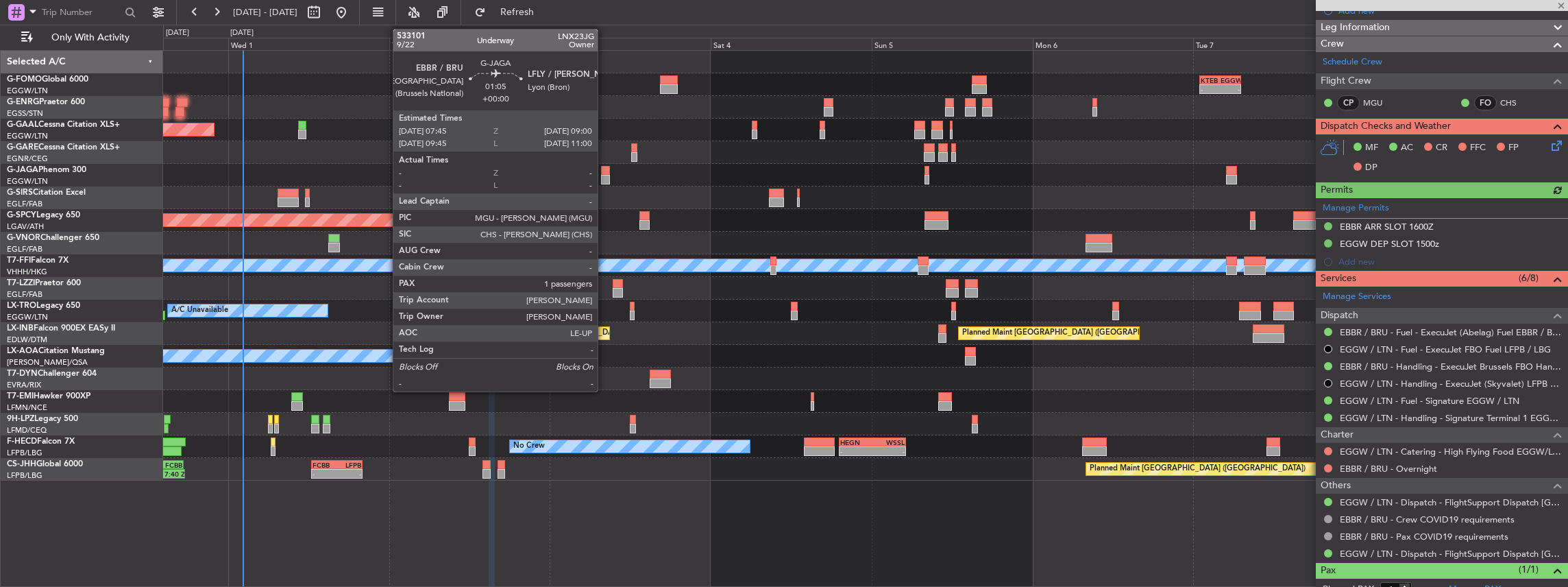
click at [604, 175] on div at bounding box center [605, 179] width 9 height 9
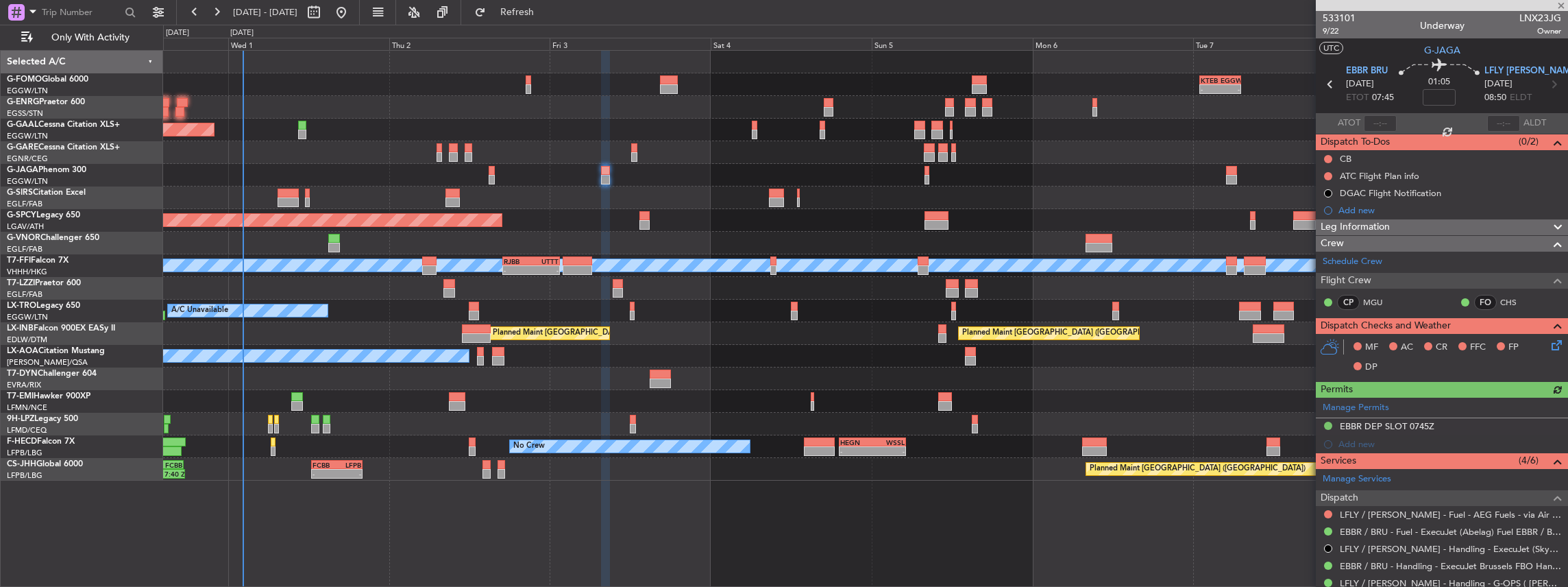
scroll to position [91, 0]
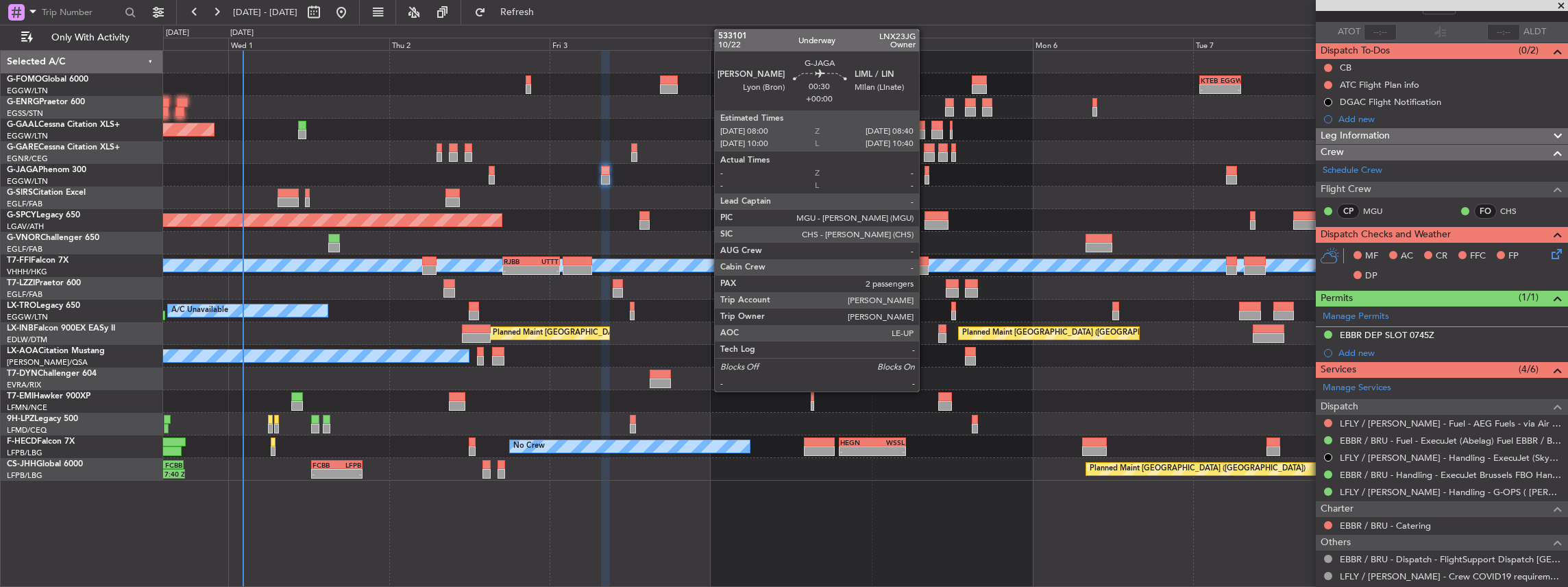
click at [926, 175] on div at bounding box center [927, 179] width 5 height 9
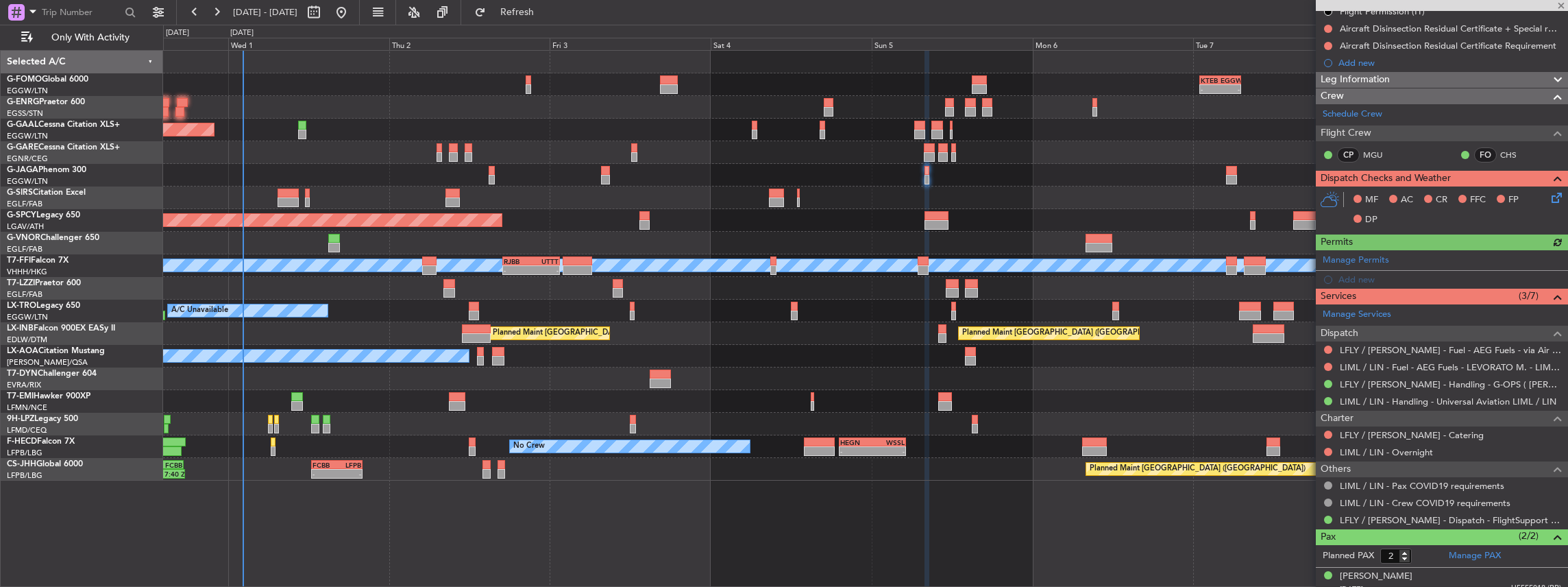
scroll to position [228, 0]
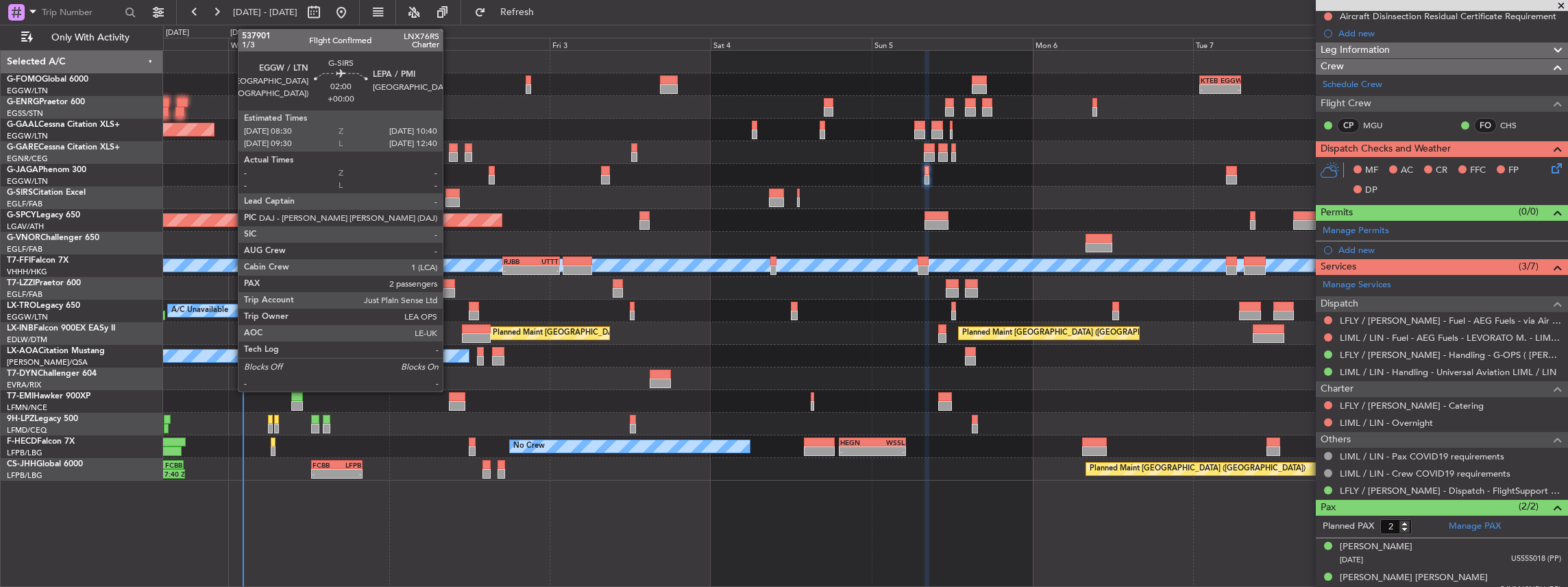
click at [449, 199] on div at bounding box center [453, 201] width 15 height 9
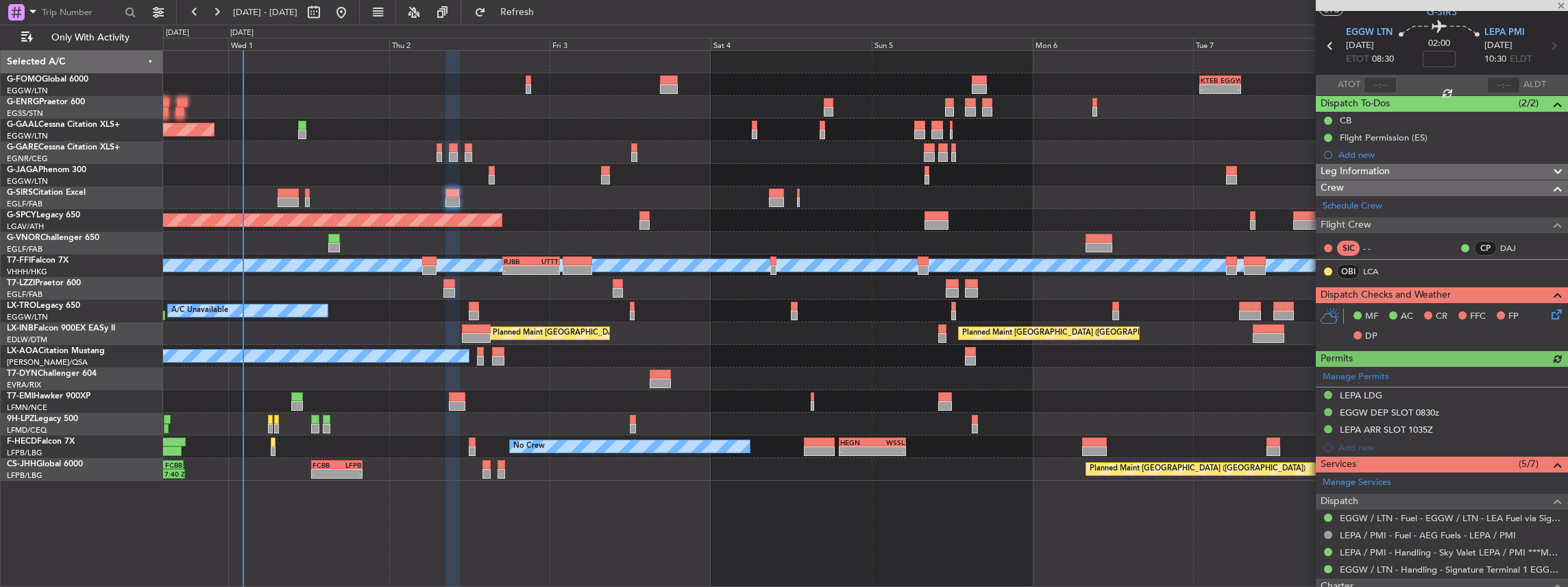
scroll to position [137, 0]
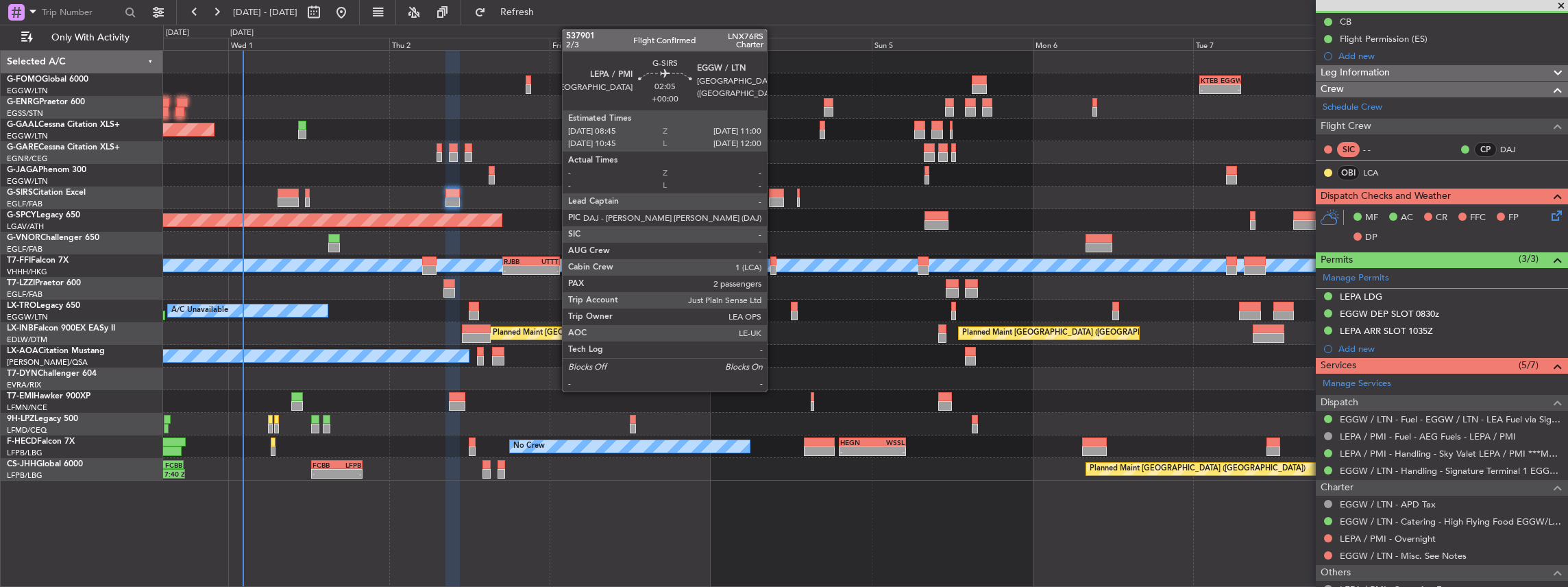
click at [774, 196] on div at bounding box center [777, 193] width 16 height 9
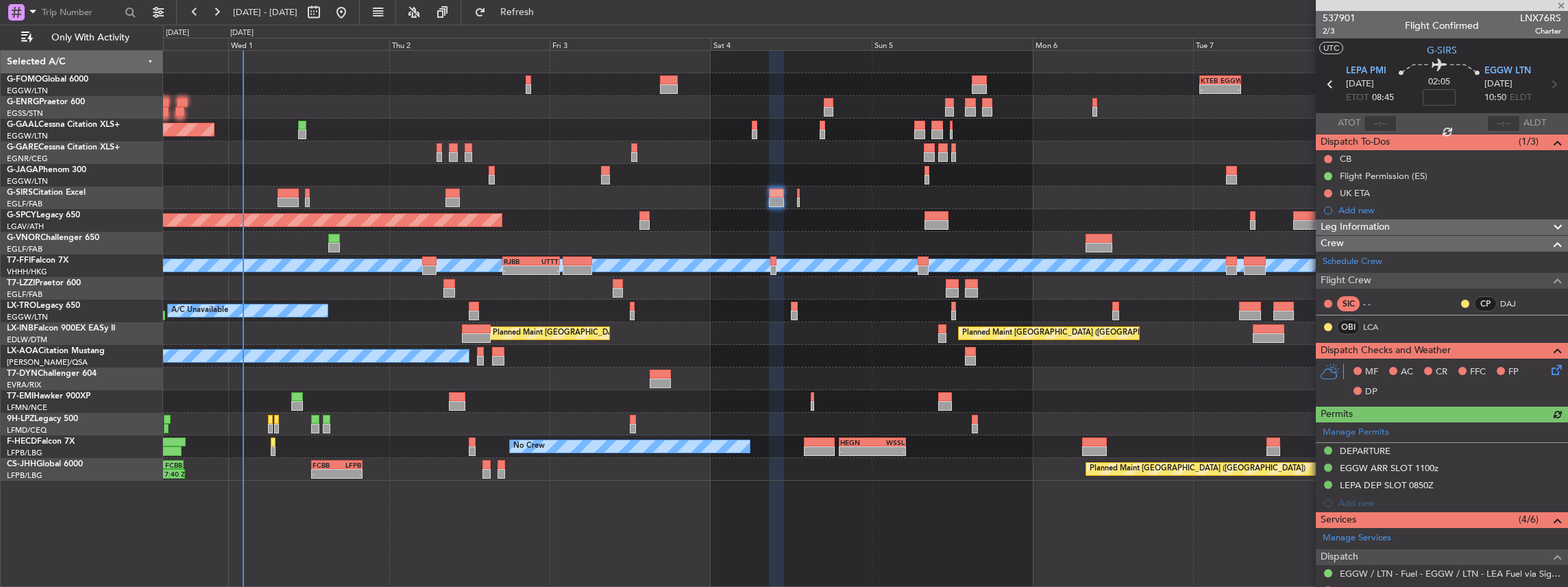
scroll to position [183, 0]
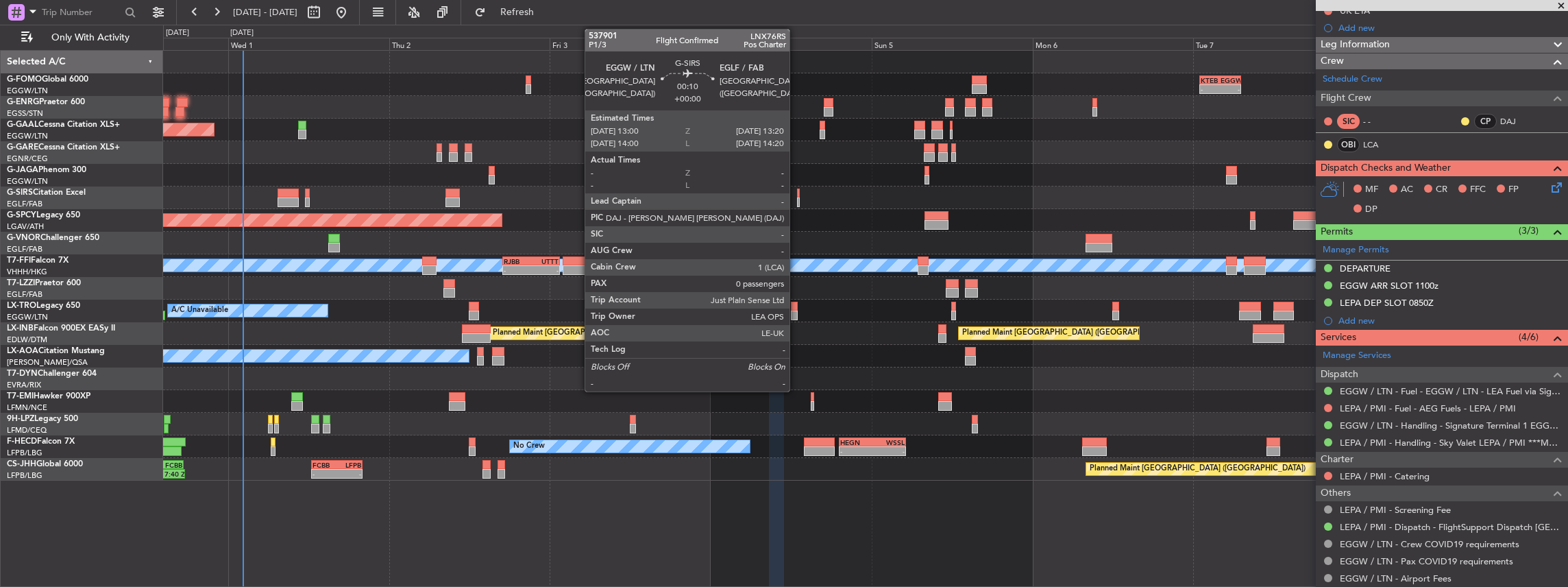
click at [797, 201] on div at bounding box center [799, 201] width 3 height 9
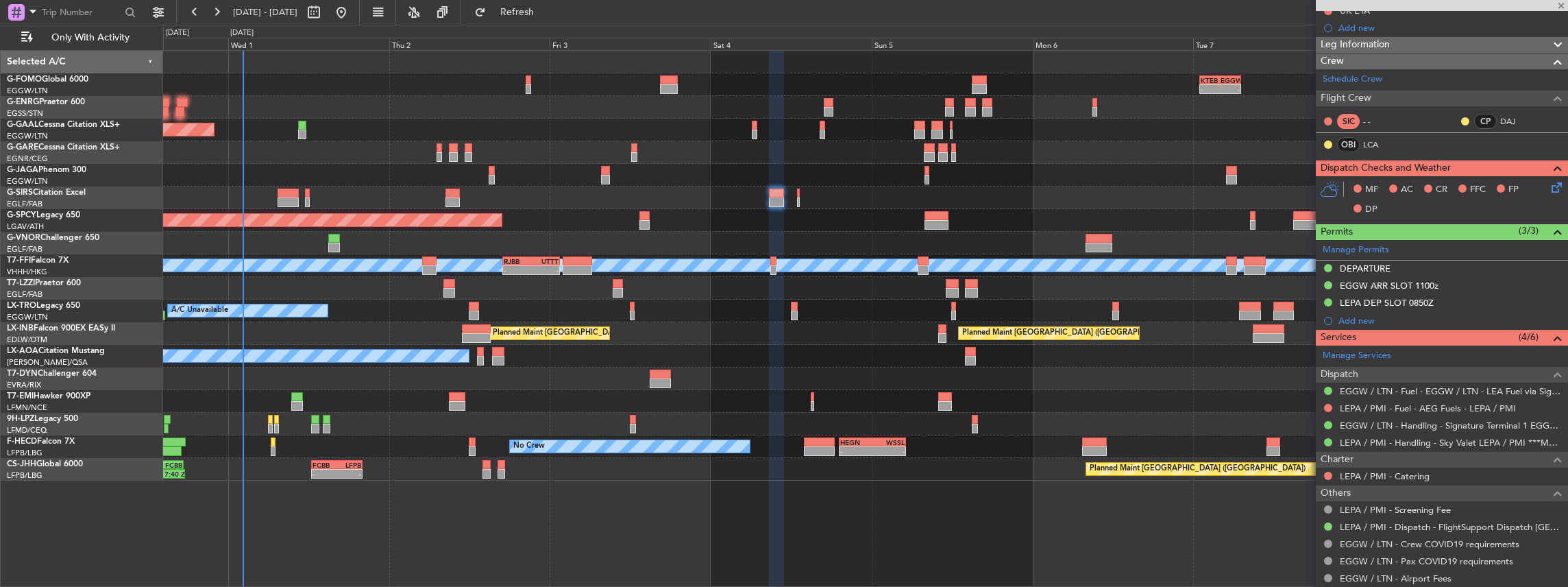
type input "0"
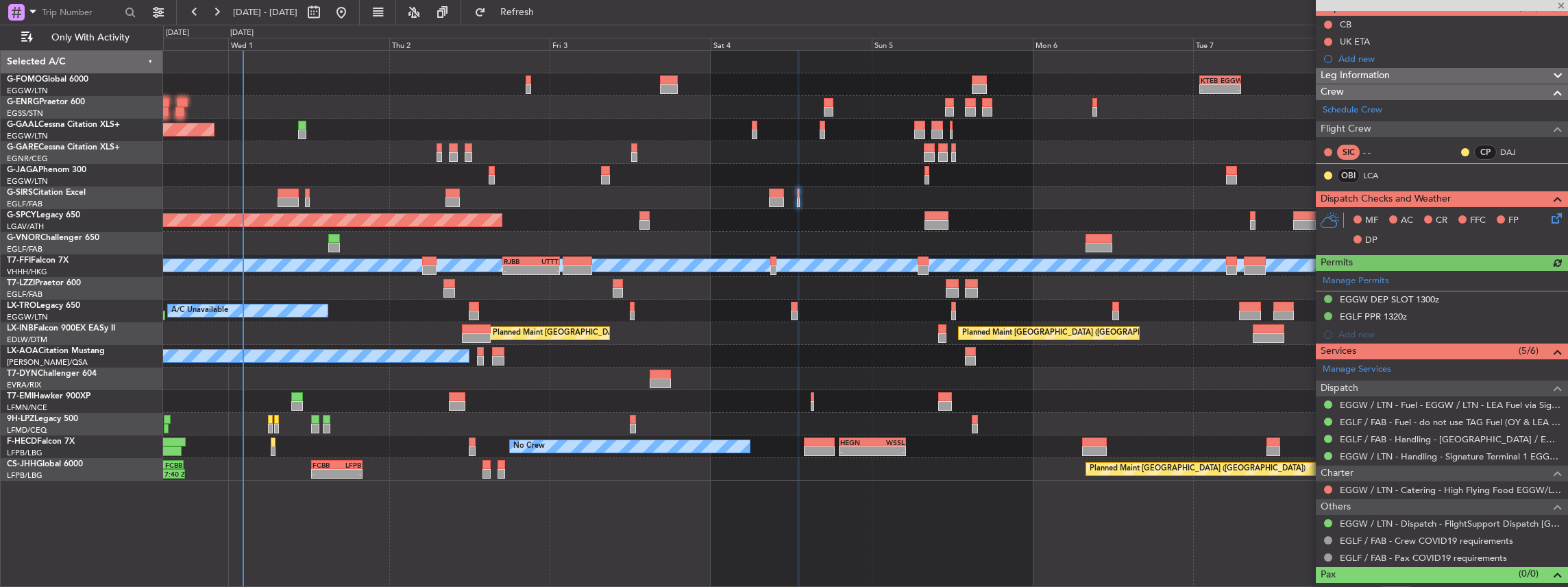
scroll to position [137, 0]
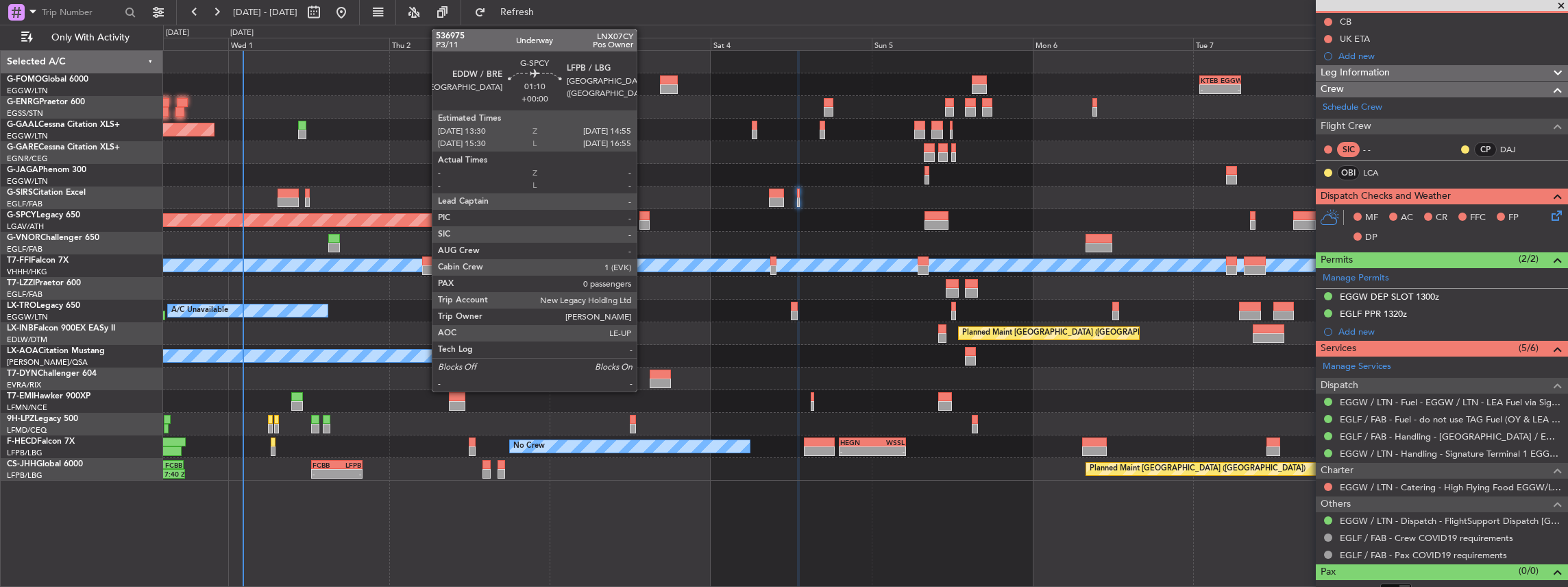
click at [644, 223] on div at bounding box center [644, 224] width 9 height 9
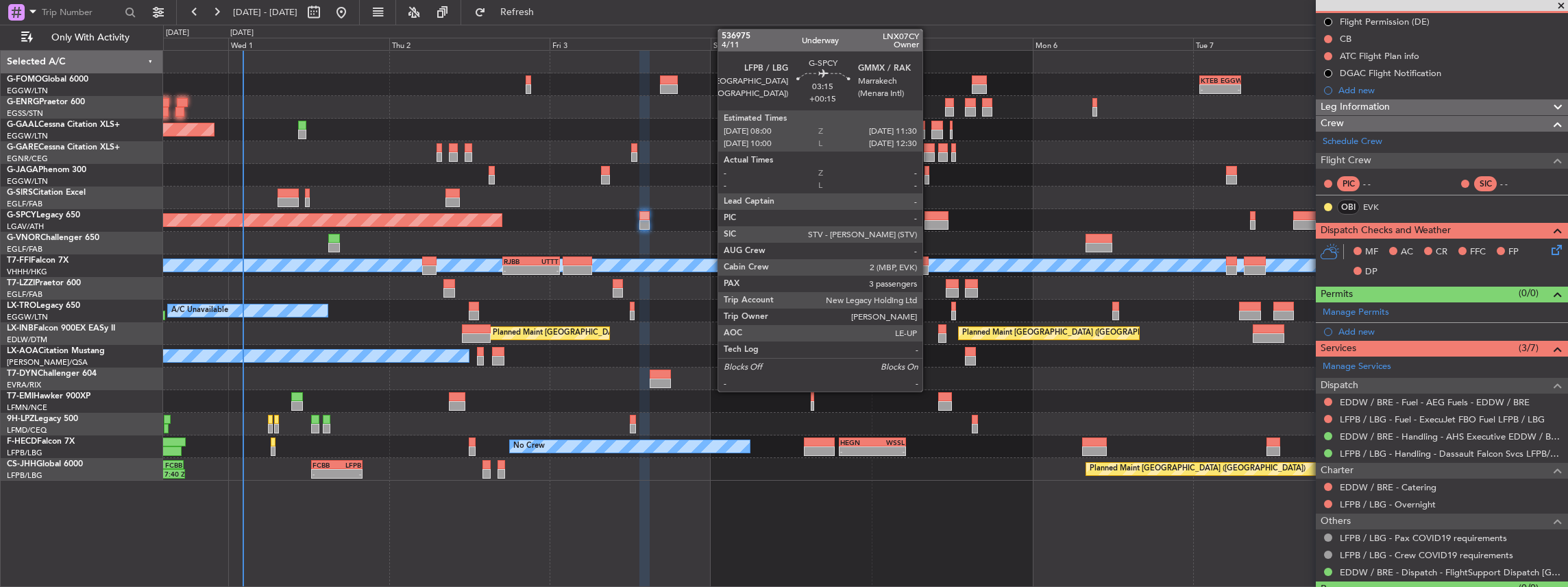
click at [929, 224] on div at bounding box center [936, 224] width 24 height 9
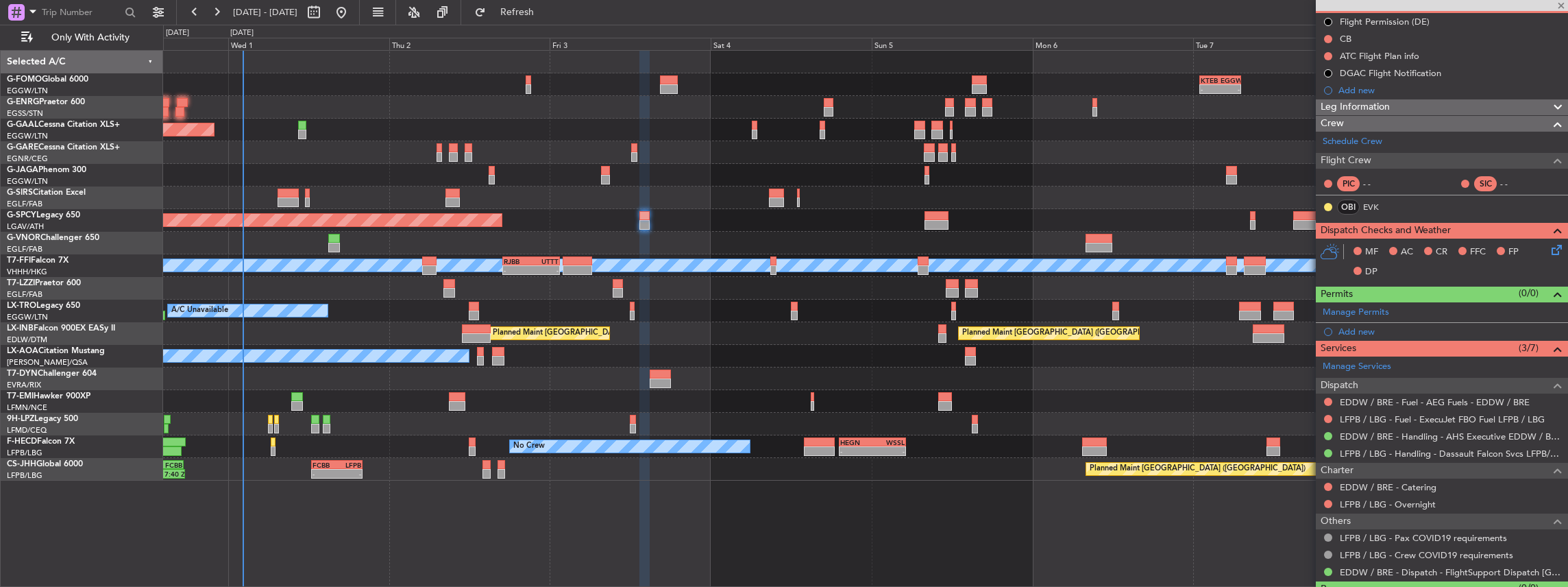
type input "+00:15"
type input "3"
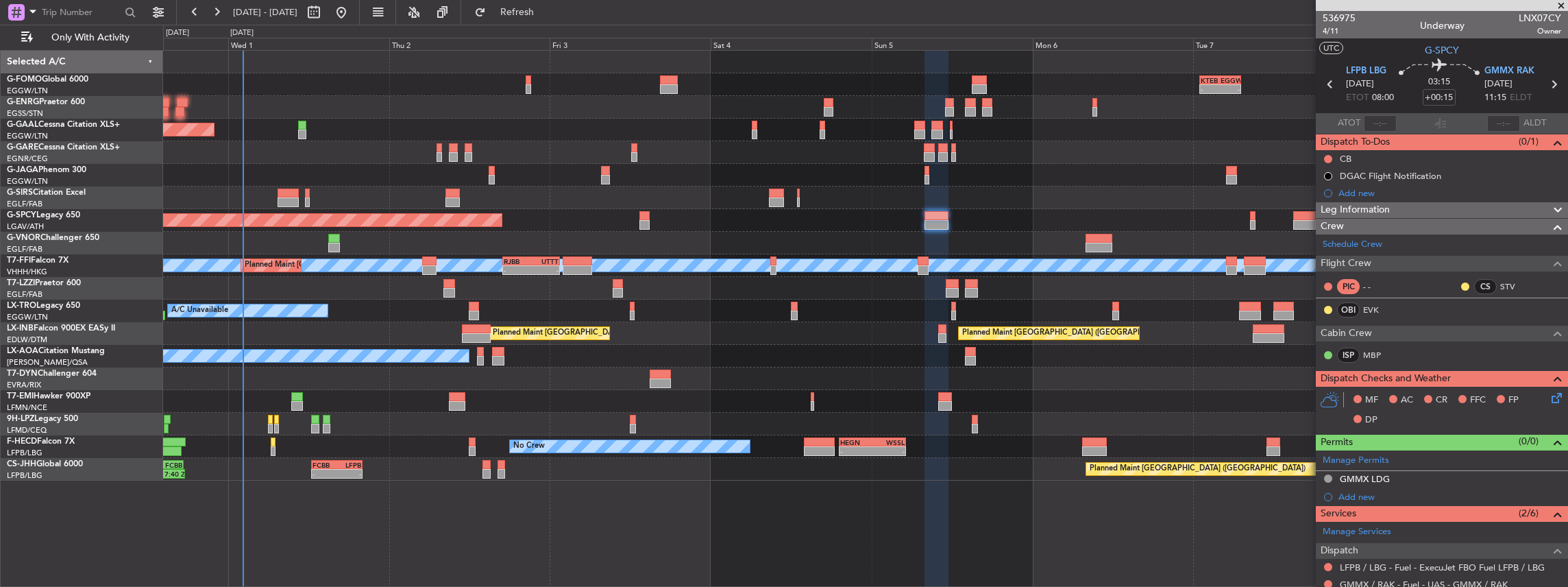
scroll to position [45, 0]
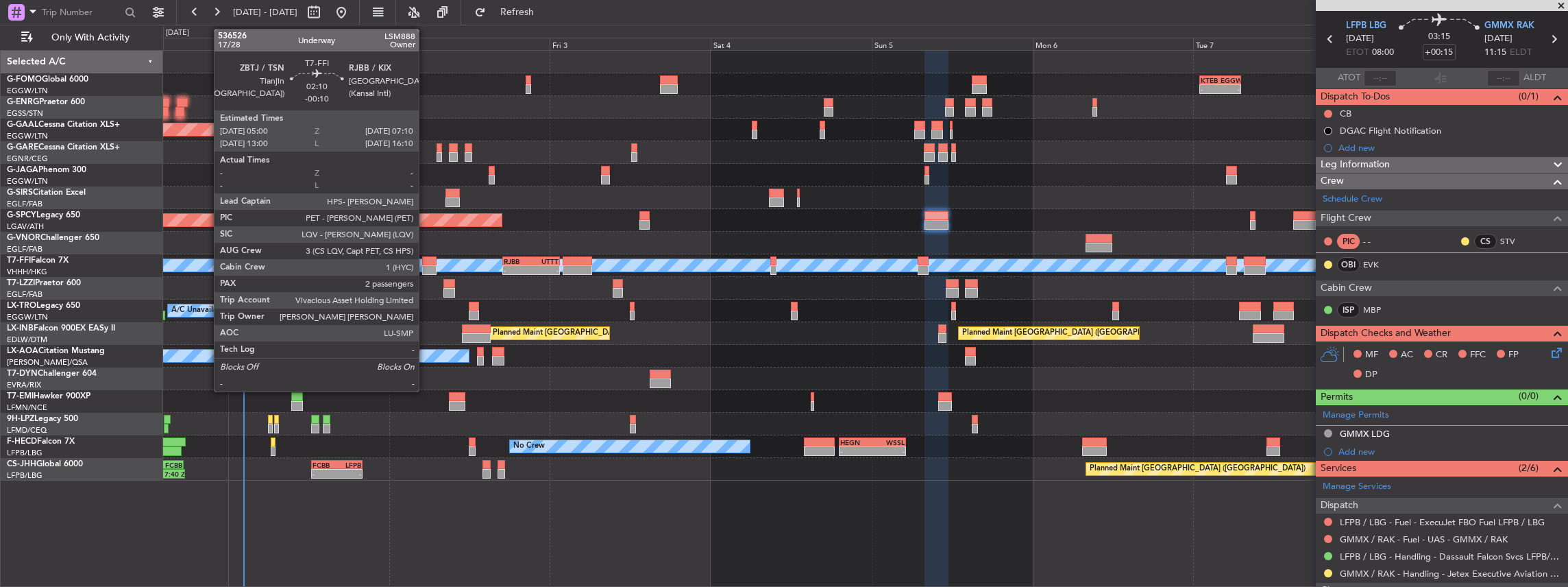
click at [425, 267] on div at bounding box center [429, 270] width 15 height 9
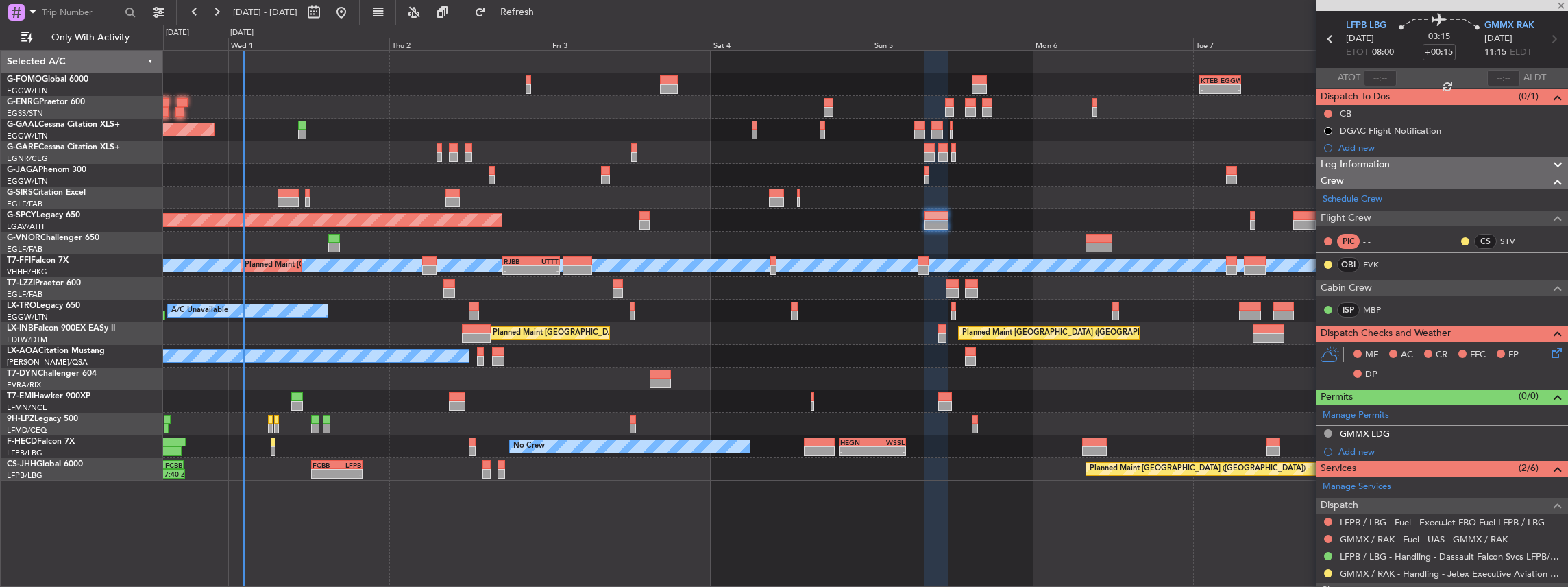
type input "-00:10"
type input "2"
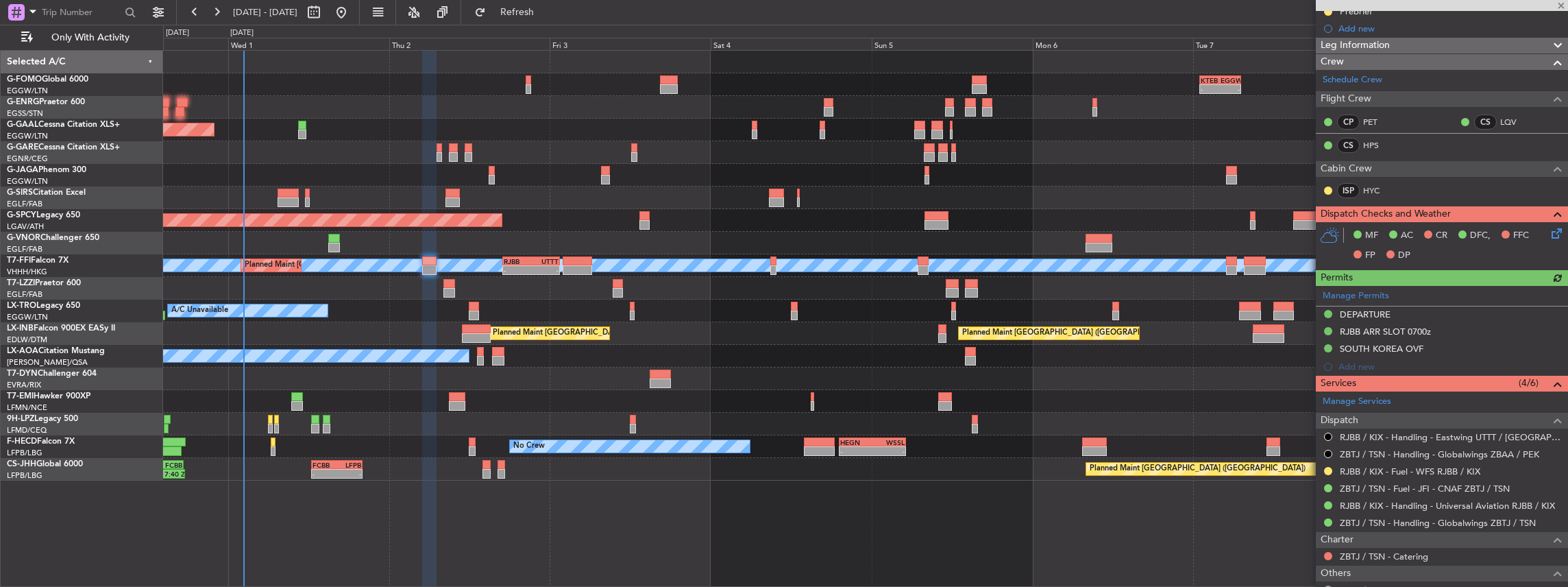
scroll to position [183, 0]
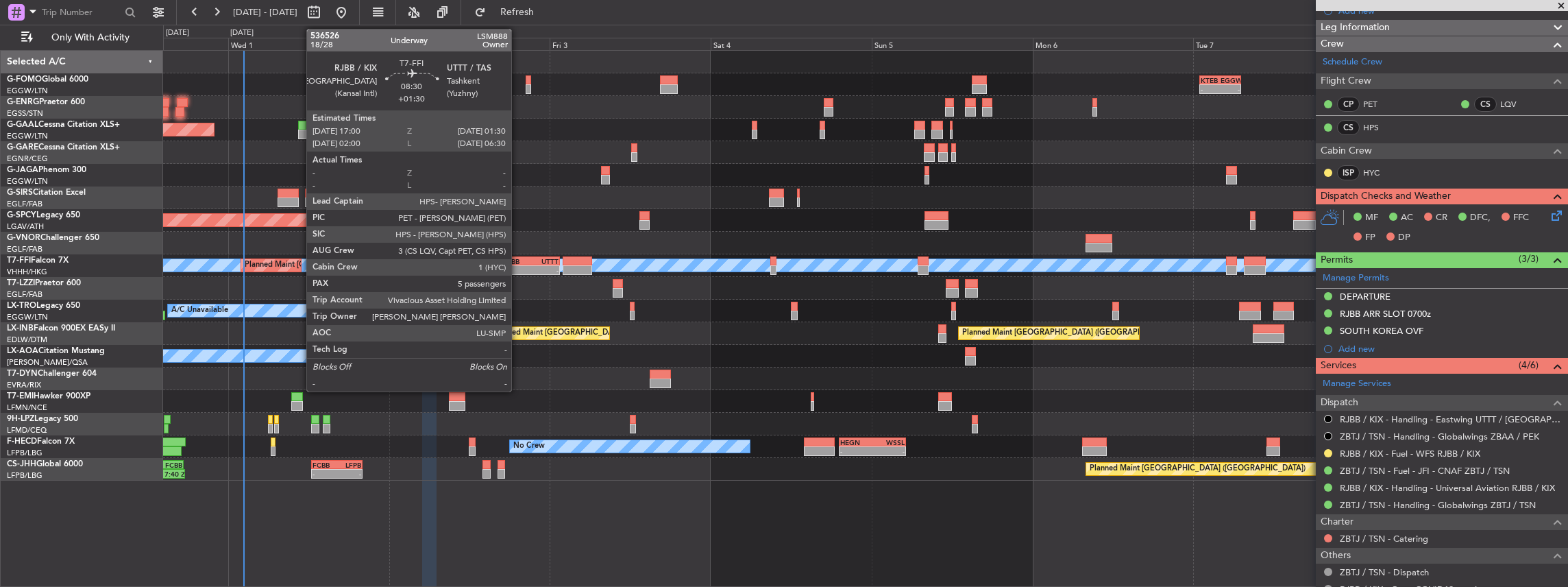
click at [518, 268] on div "-" at bounding box center [518, 270] width 28 height 8
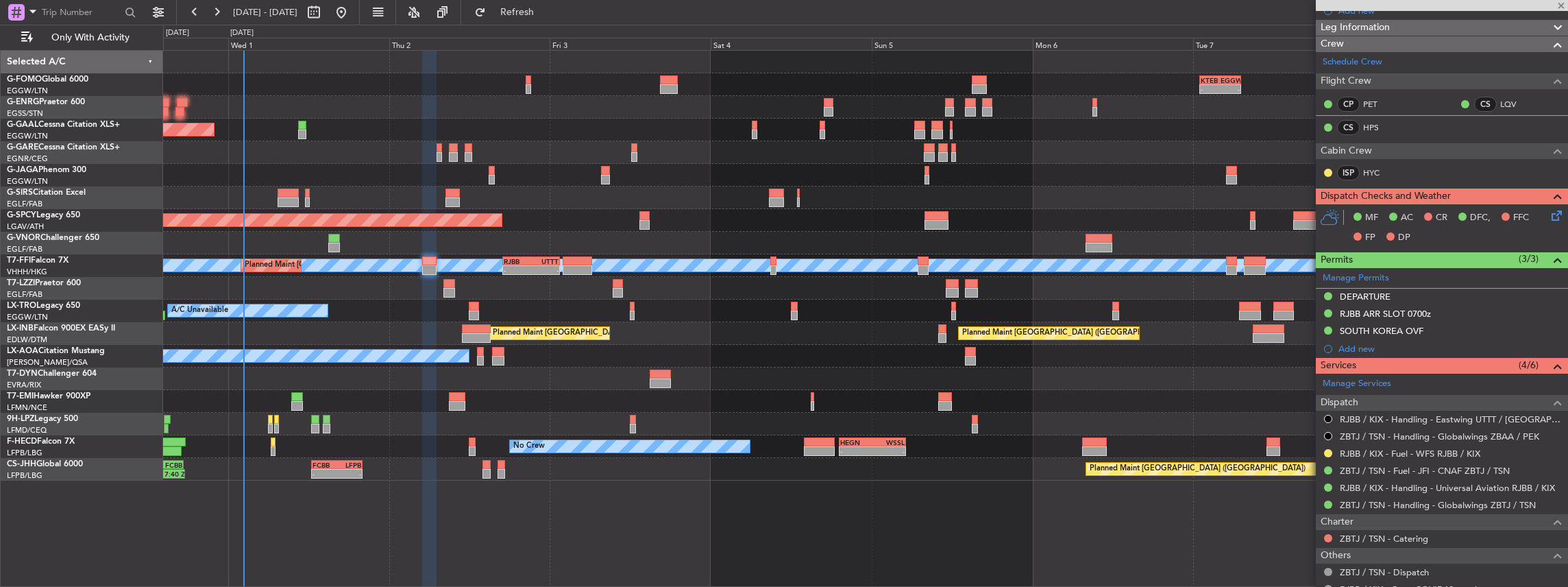
type input "+01:30"
type input "5"
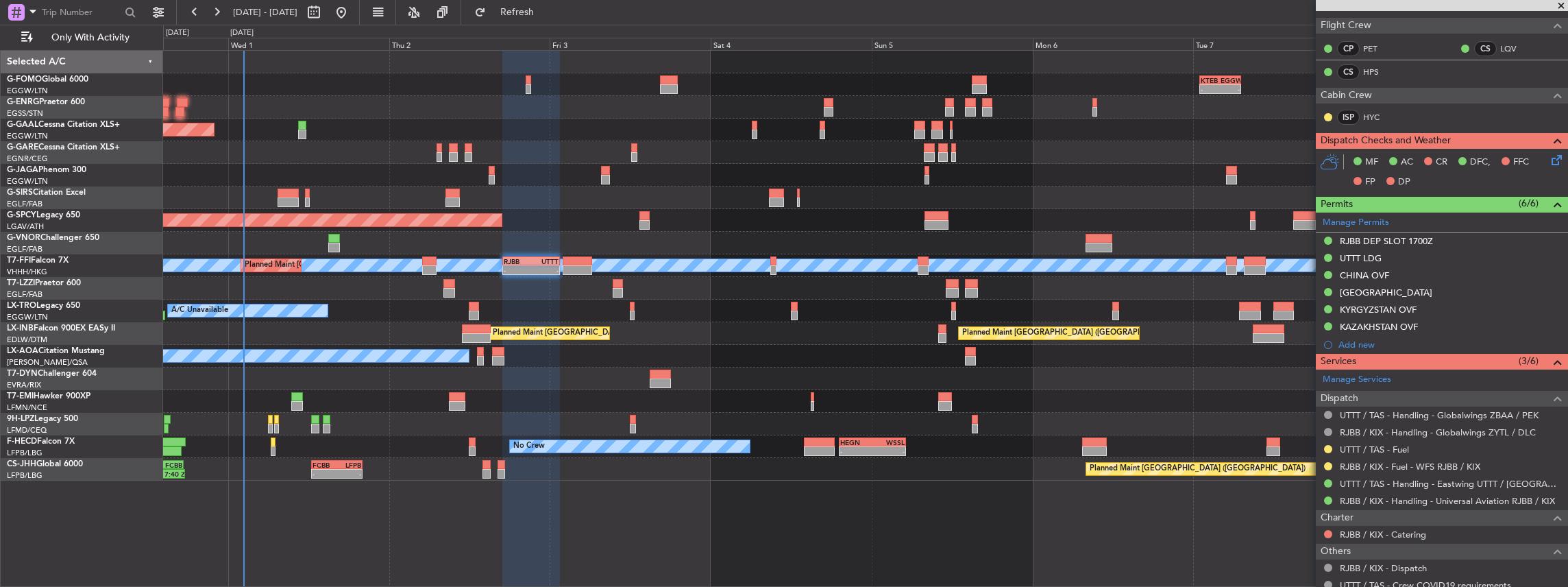
scroll to position [274, 0]
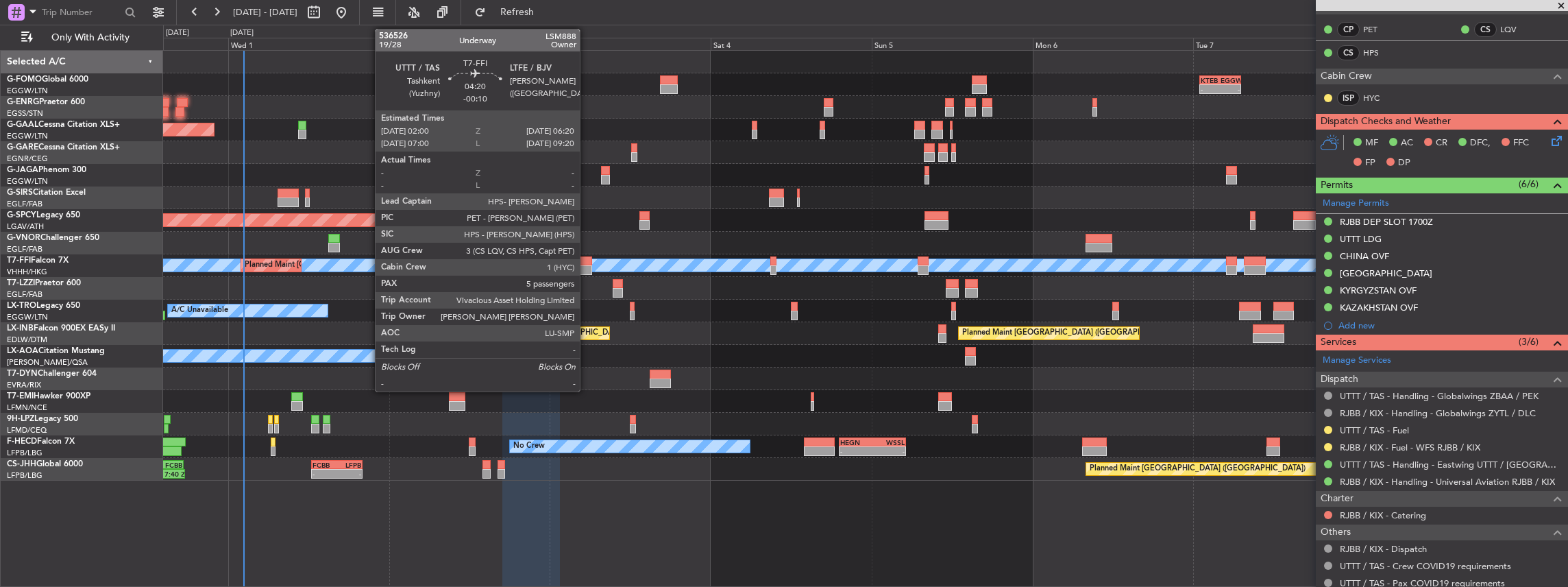
click at [586, 268] on div at bounding box center [577, 270] width 30 height 9
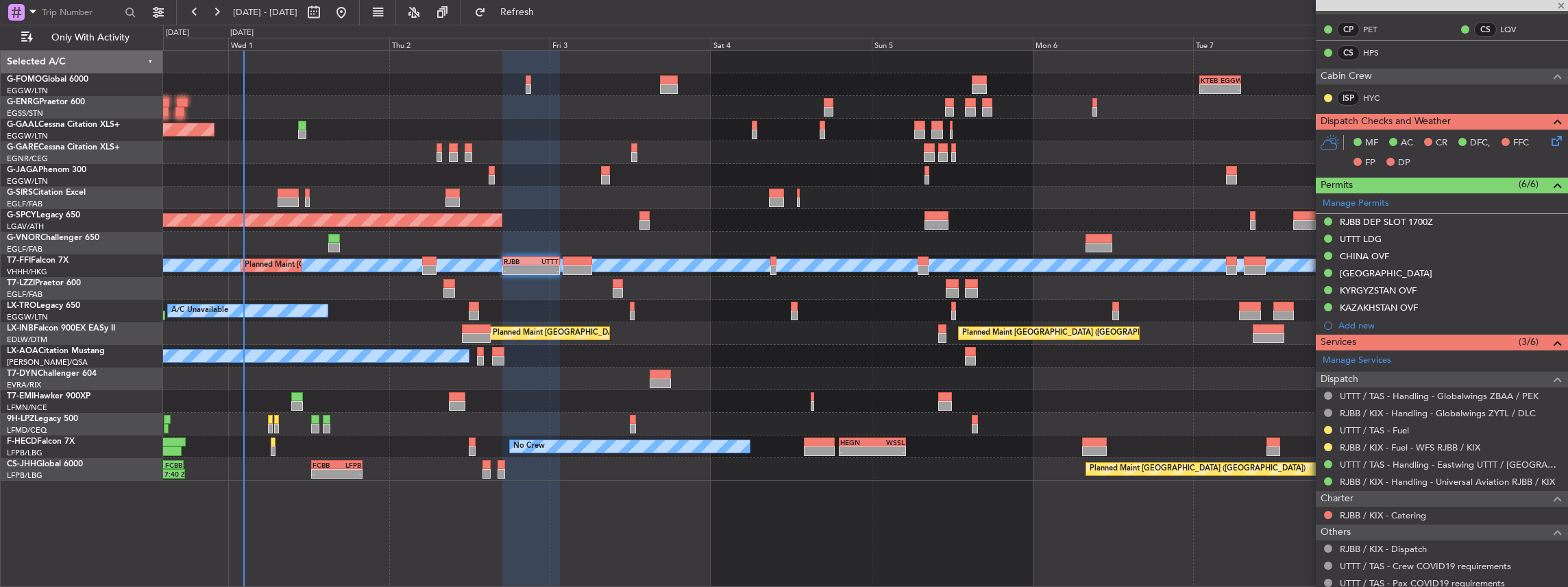
type input "-00:10"
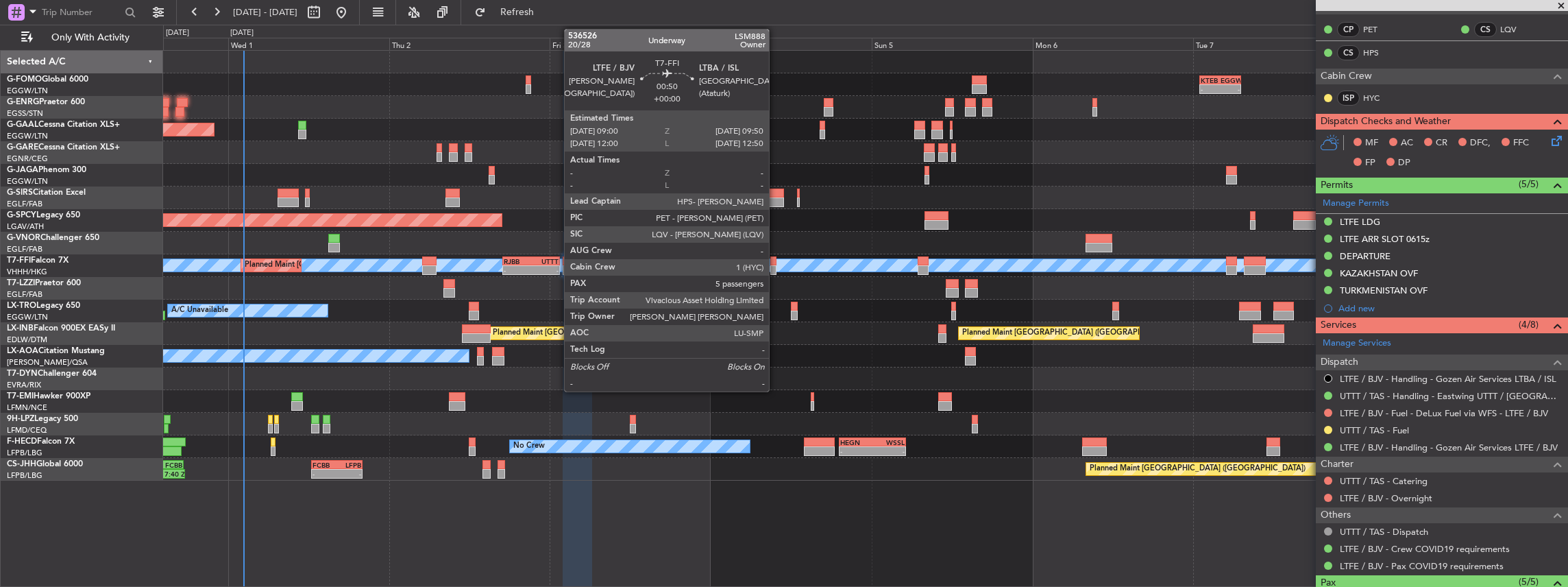
click at [776, 268] on div at bounding box center [773, 270] width 6 height 9
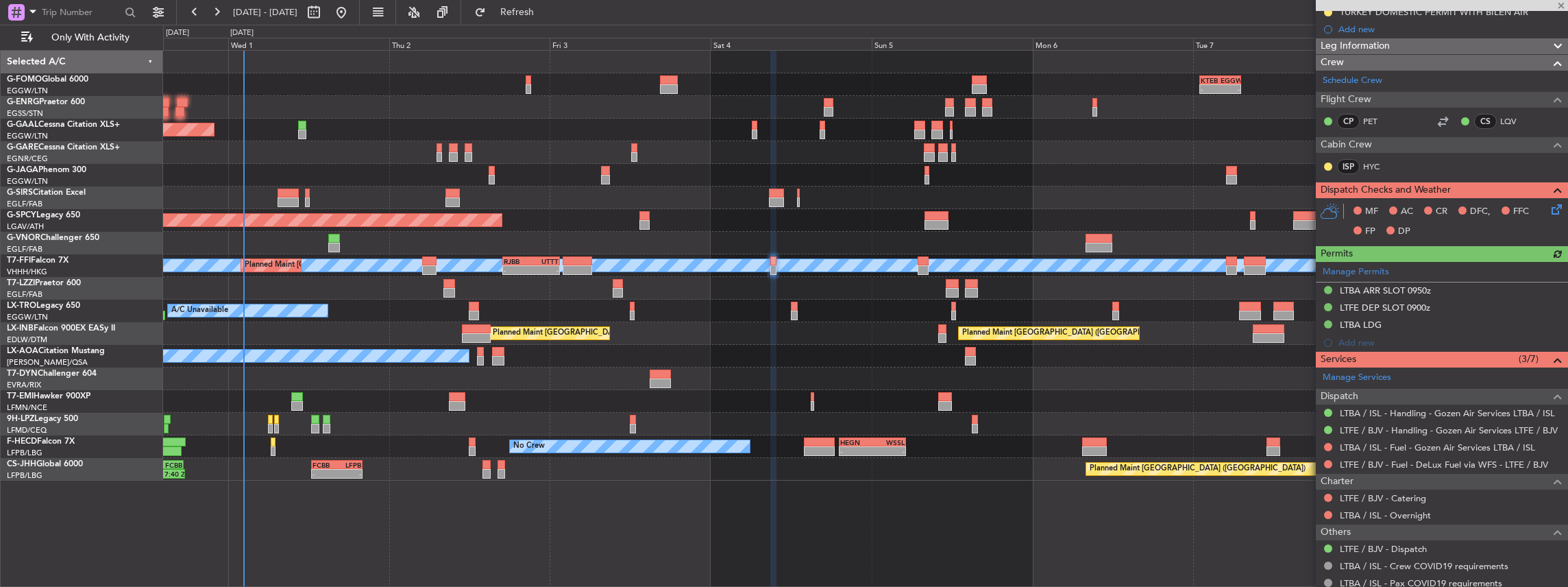
scroll to position [183, 0]
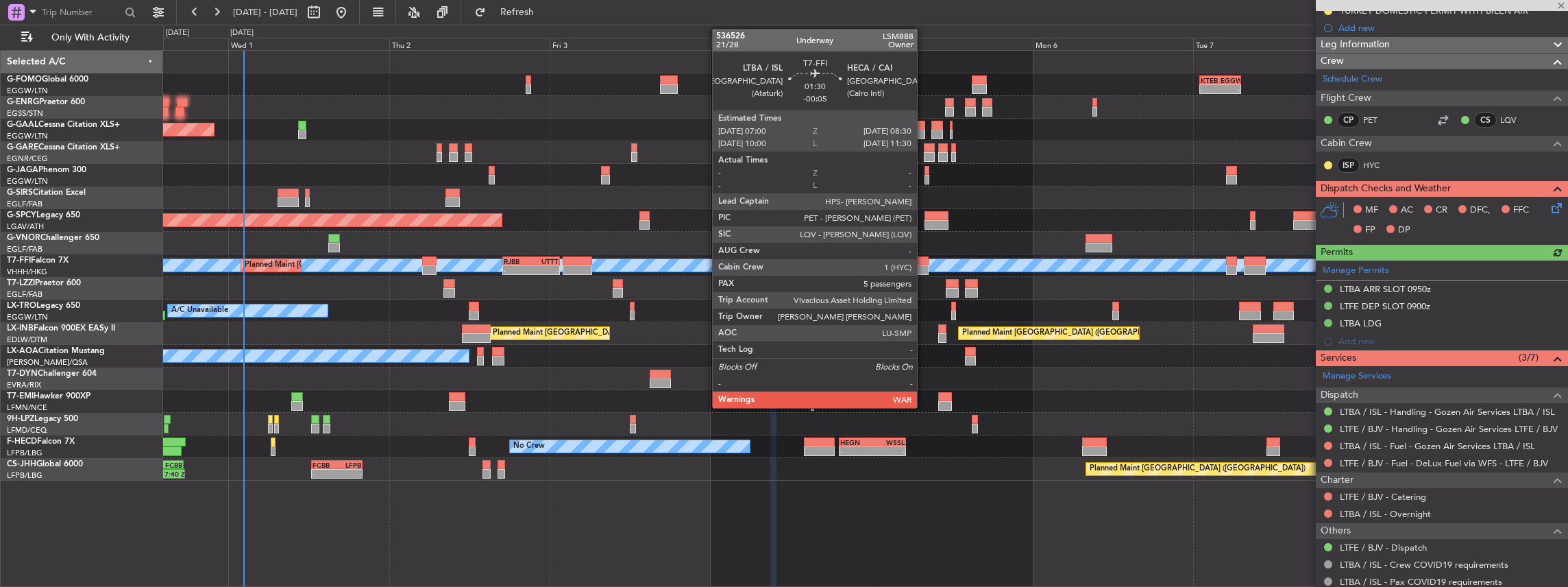
click at [924, 265] on div at bounding box center [923, 270] width 10 height 9
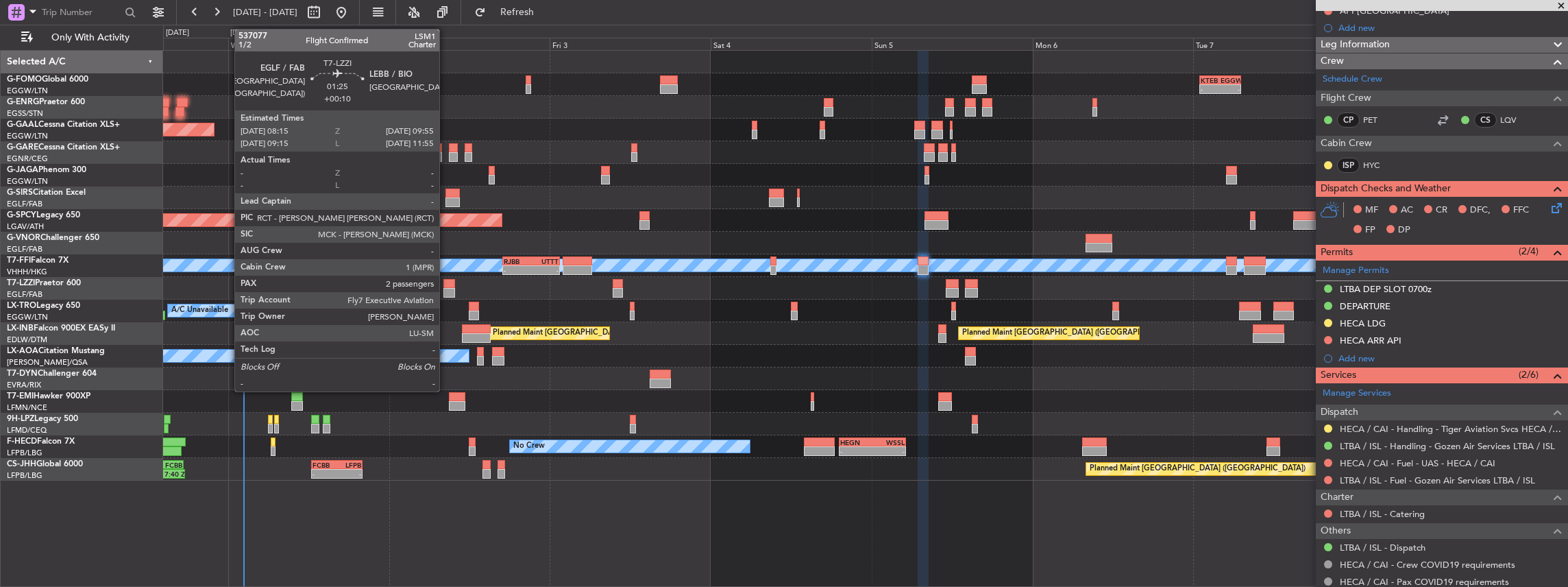
click at [446, 288] on div at bounding box center [449, 292] width 12 height 9
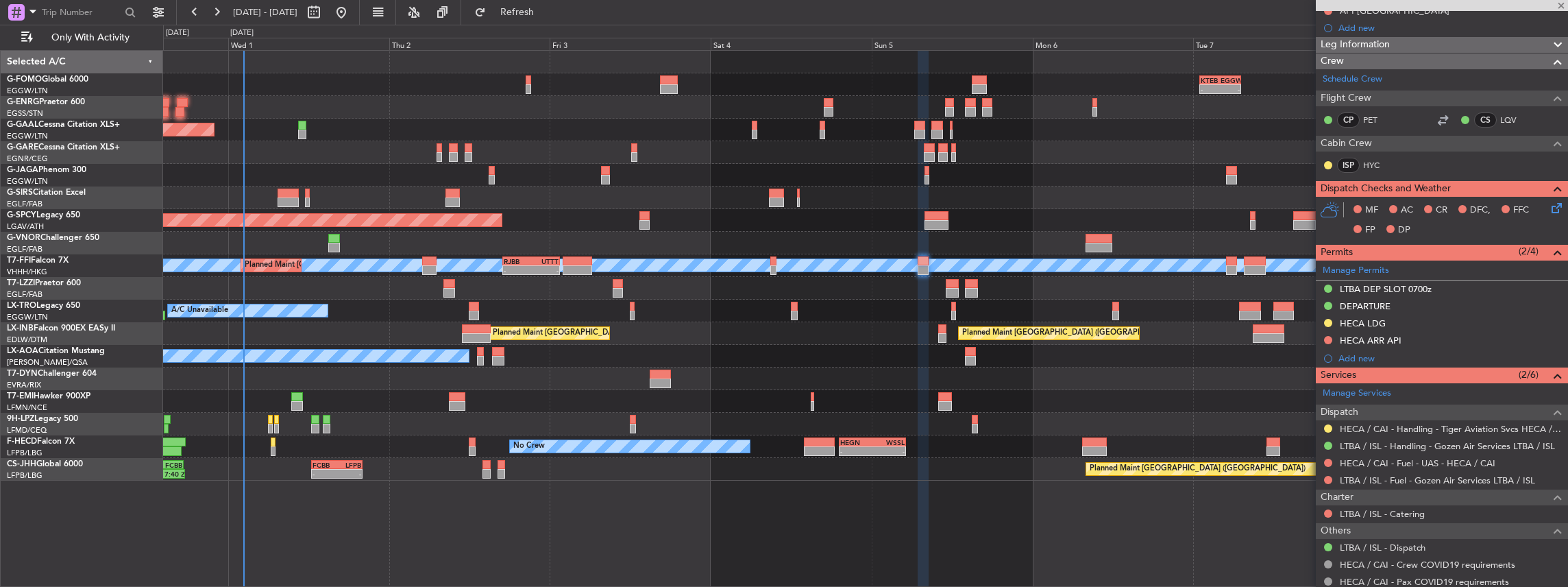
type input "+00:10"
type input "2"
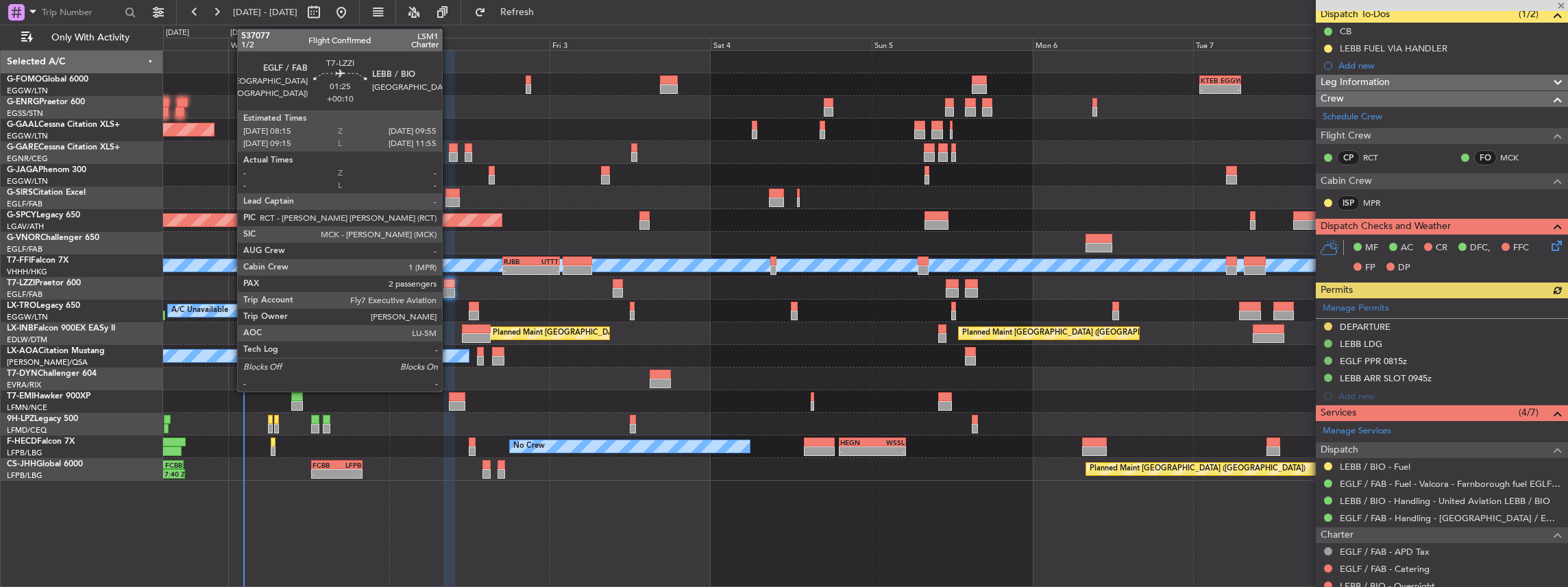
scroll to position [137, 0]
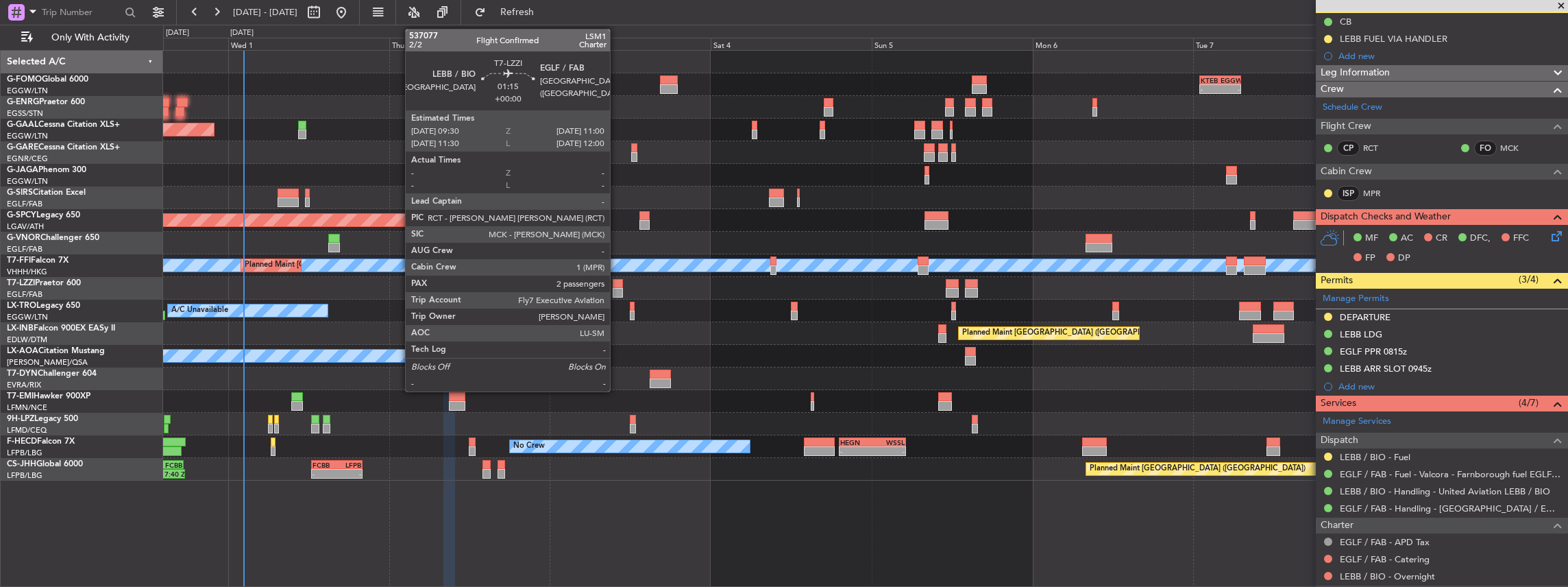
click at [617, 289] on div at bounding box center [617, 292] width 10 height 9
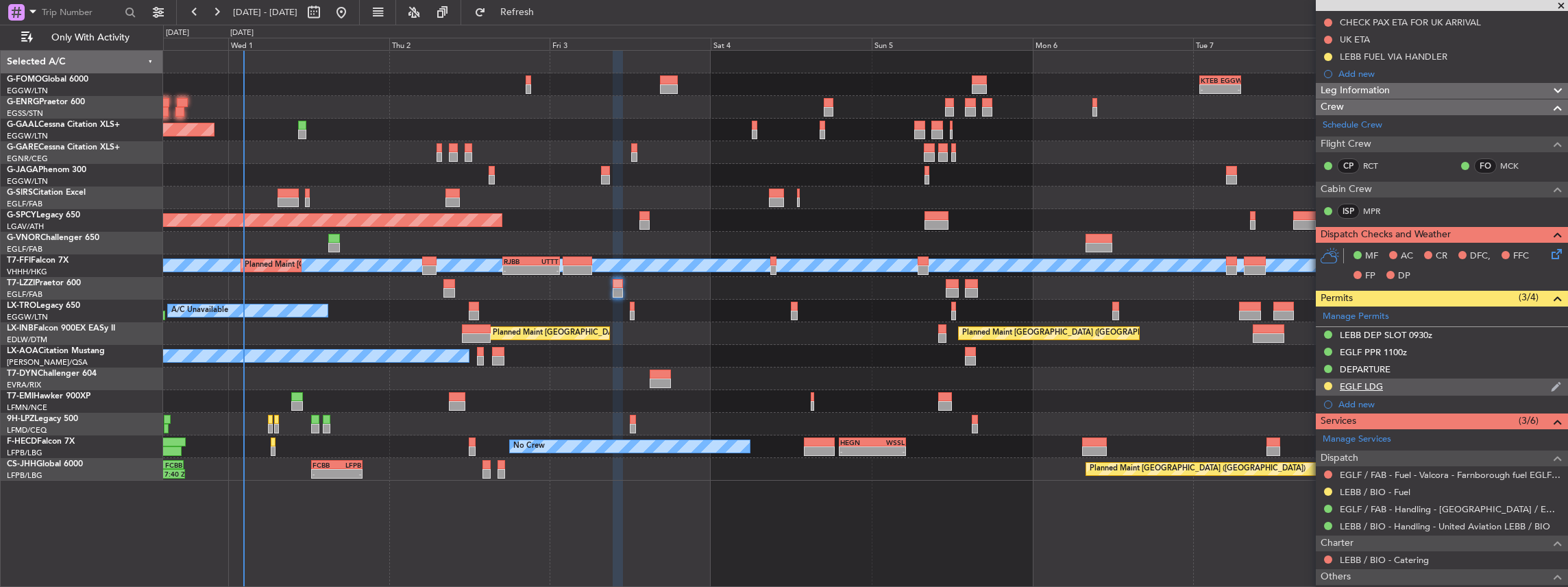
scroll to position [183, 0]
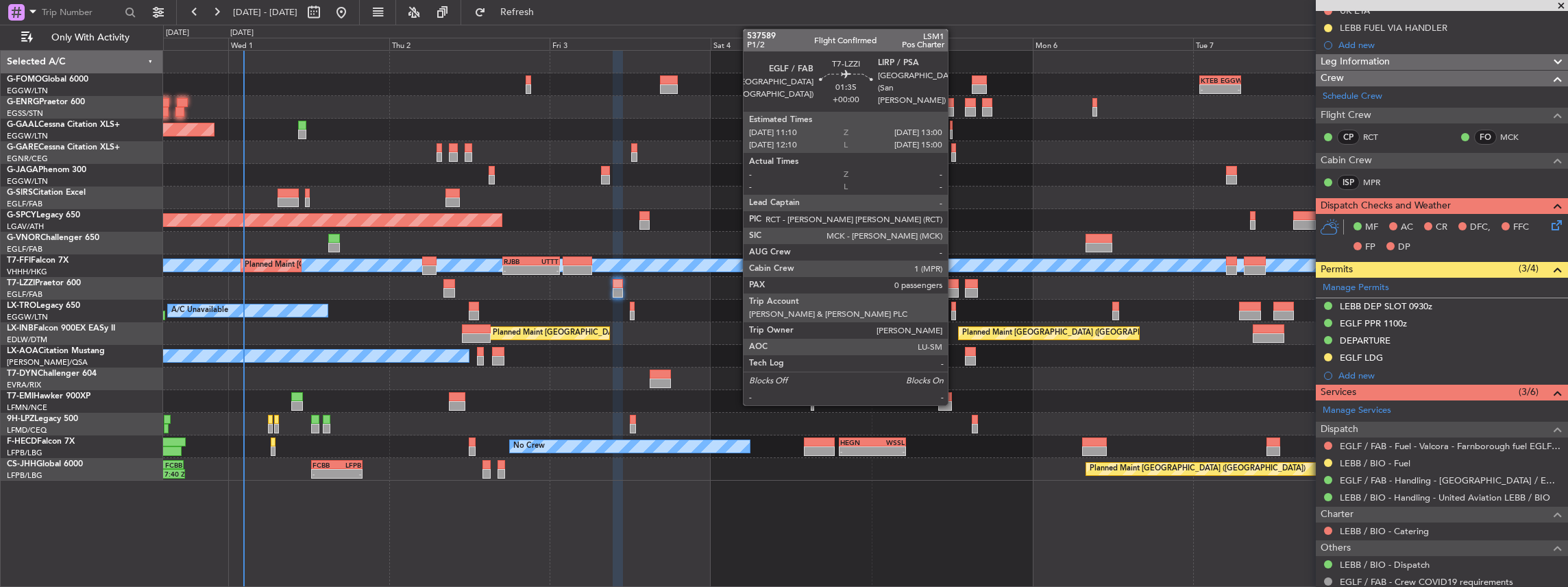
click at [955, 288] on div at bounding box center [951, 292] width 12 height 9
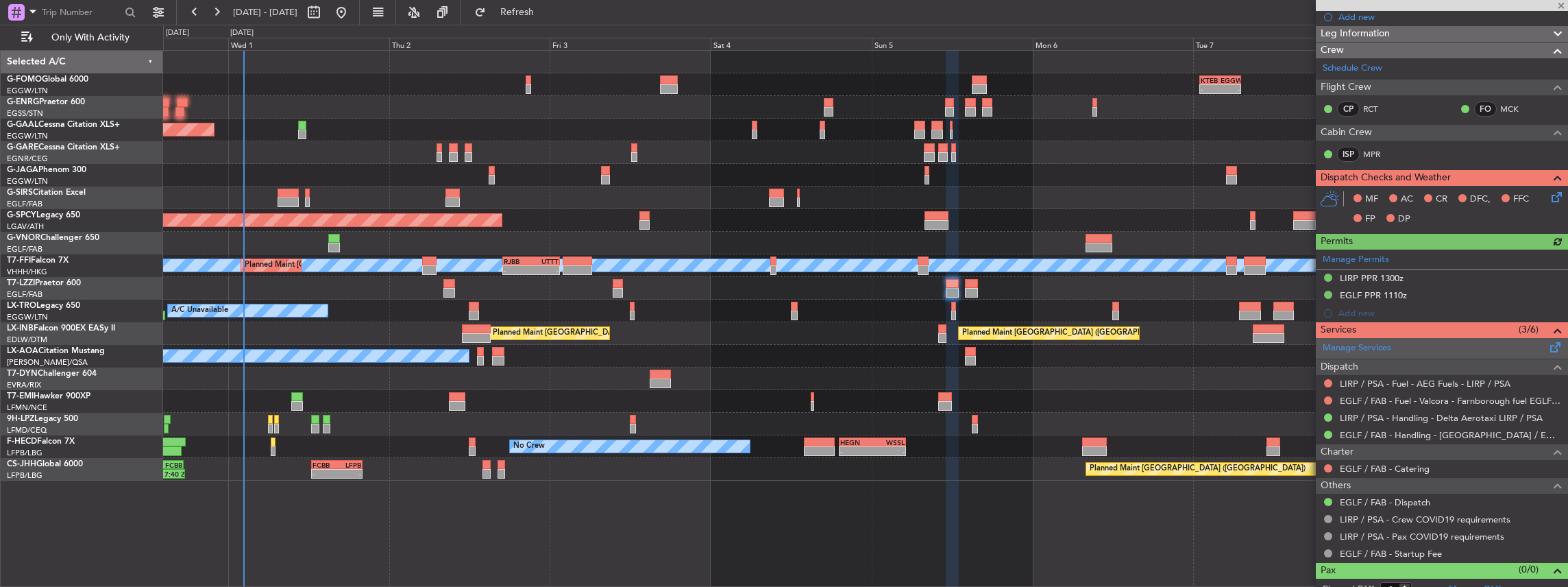
scroll to position [228, 0]
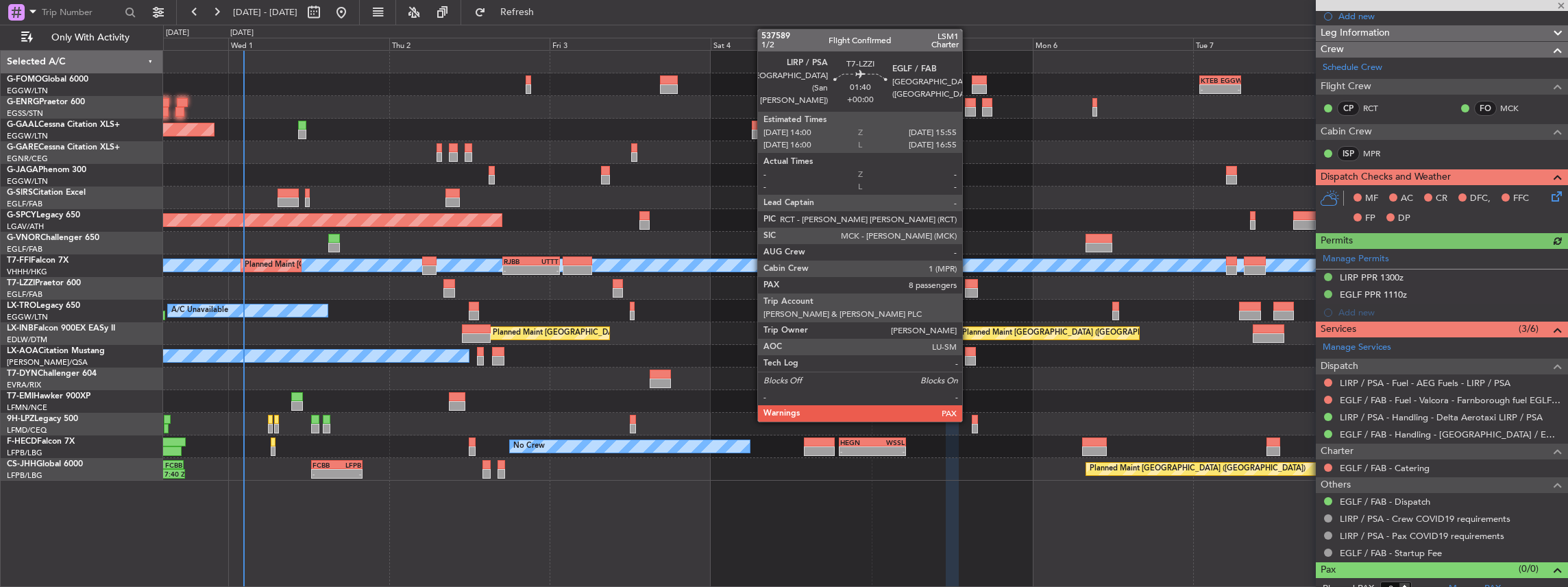
click at [969, 286] on div at bounding box center [972, 284] width 13 height 9
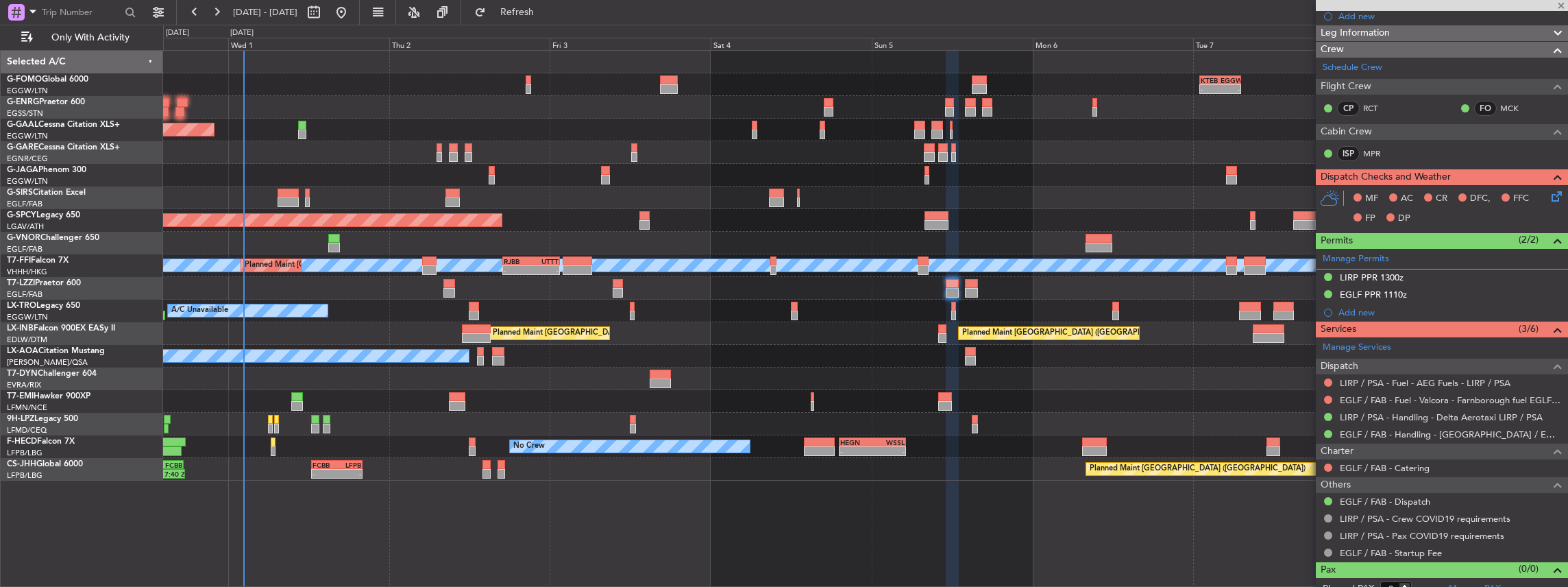
type input "8"
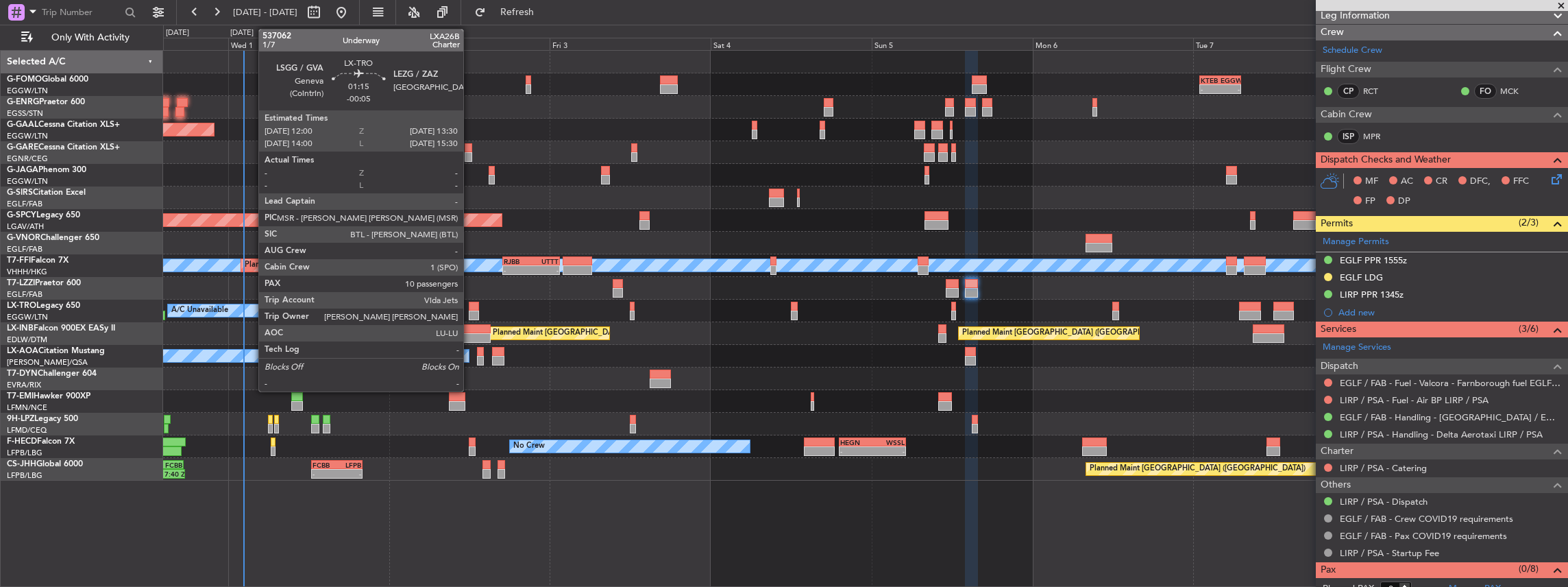
click at [470, 312] on div at bounding box center [474, 315] width 10 height 9
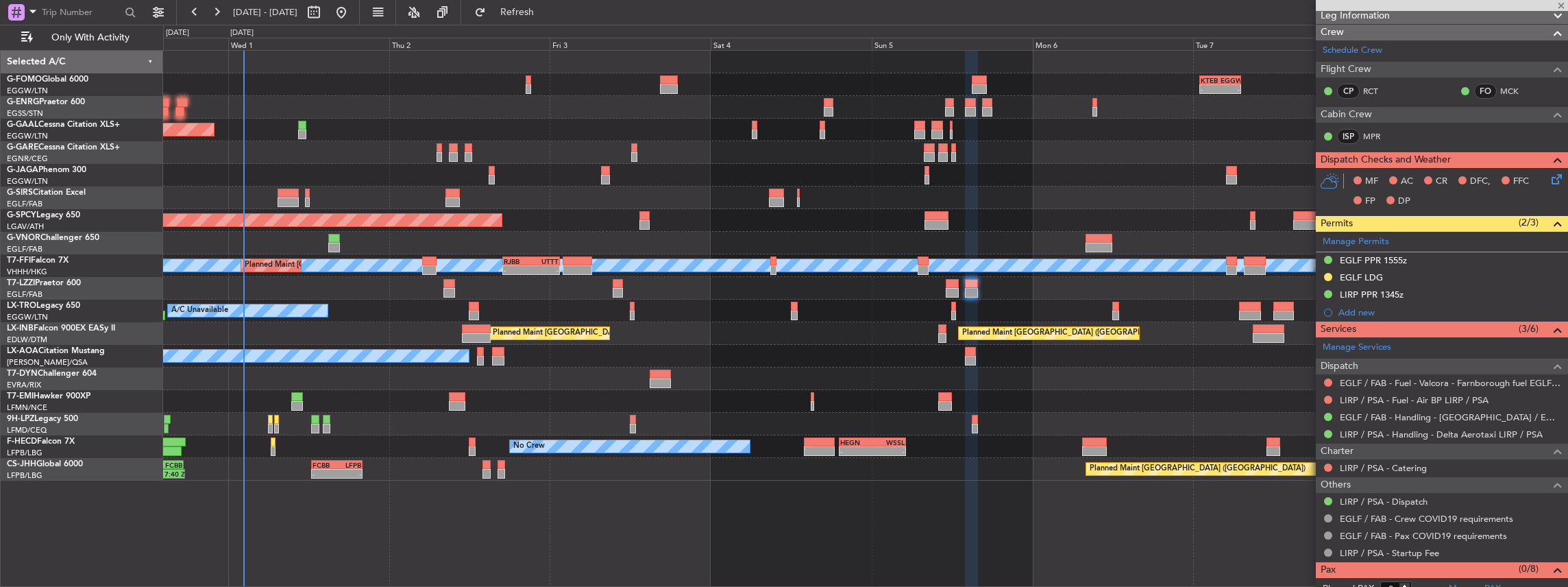
type input "-00:05"
type input "10"
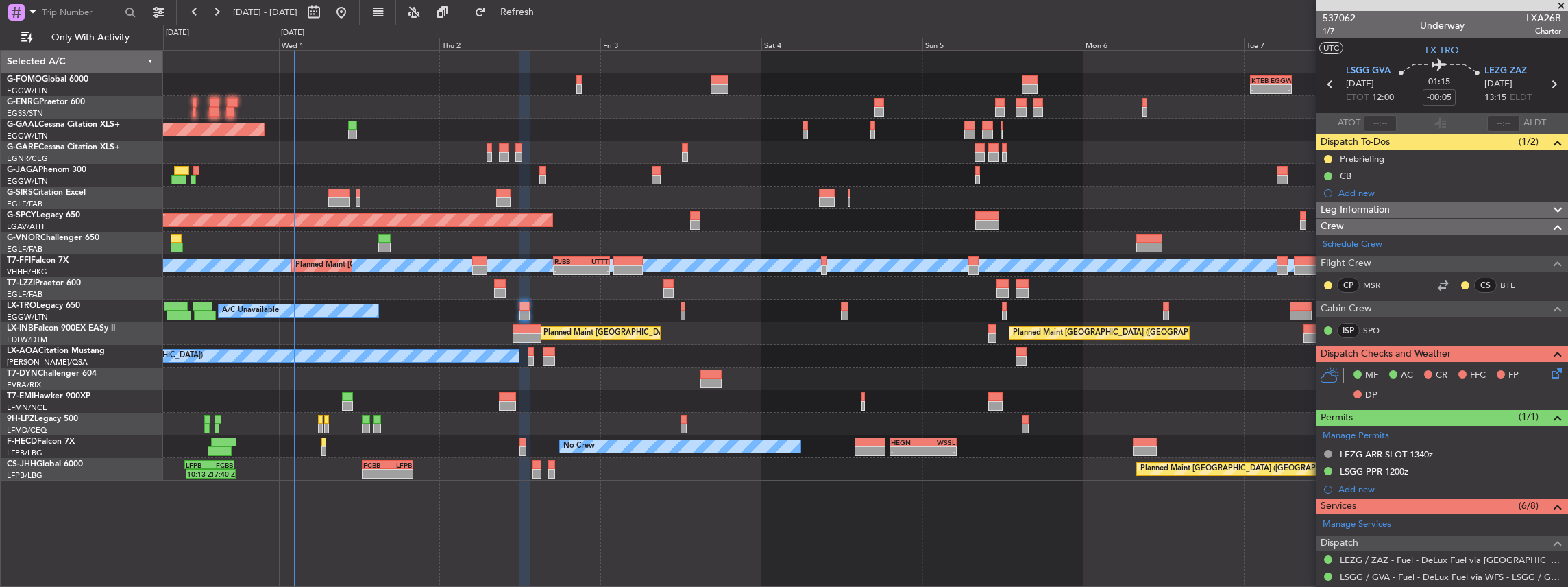
click at [1059, 366] on div "No Crew Antwerp ([GEOGRAPHIC_DATA]) No Crew [GEOGRAPHIC_DATA] ([GEOGRAPHIC_DATA…" at bounding box center [865, 356] width 1405 height 23
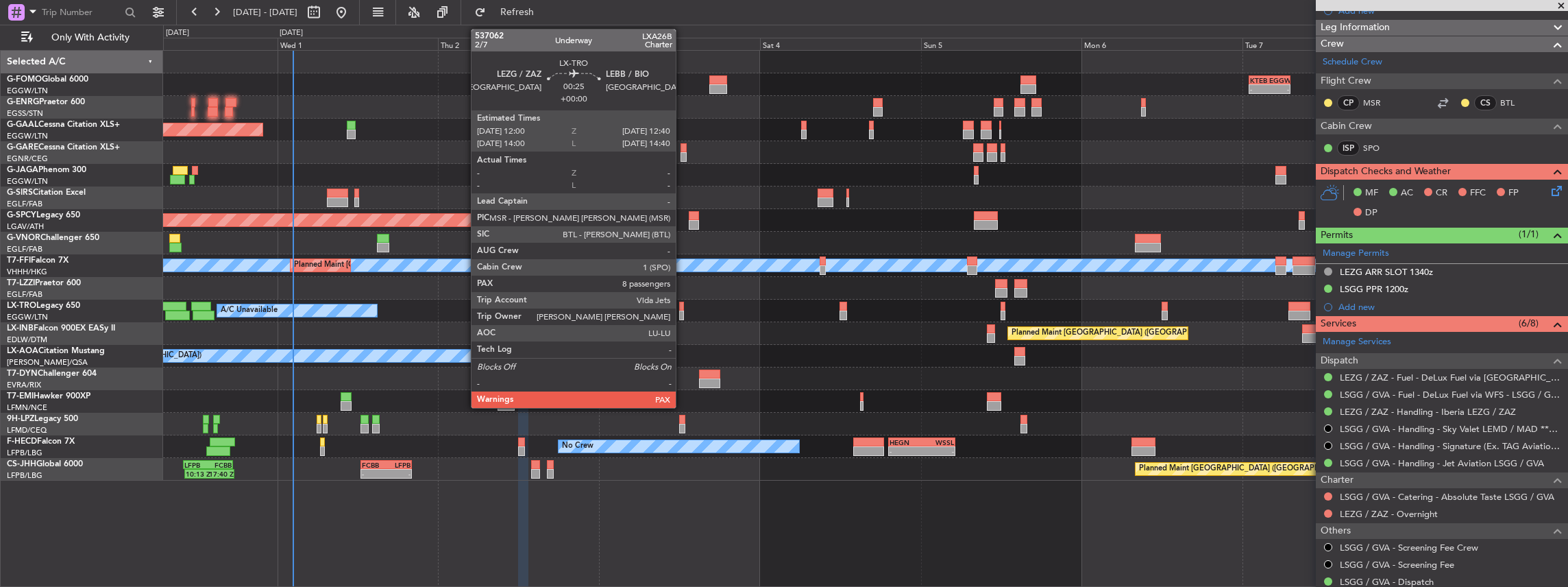
click at [683, 316] on div at bounding box center [681, 315] width 5 height 9
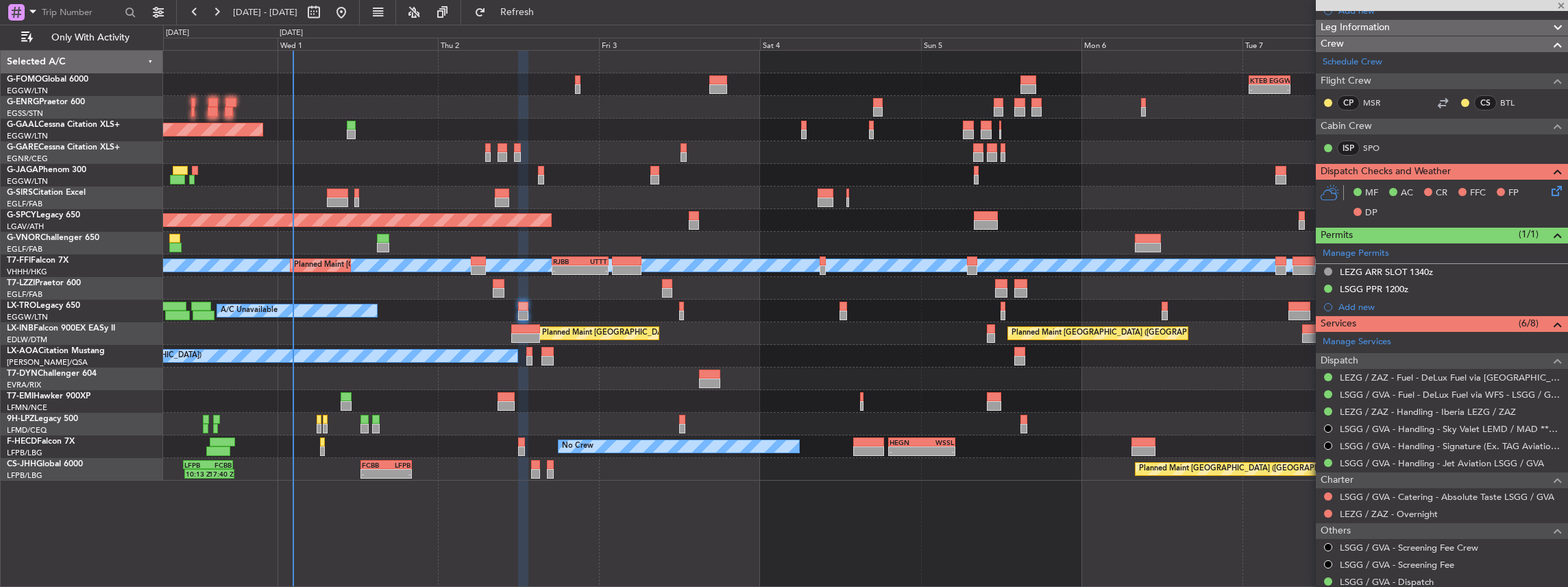
type input "8"
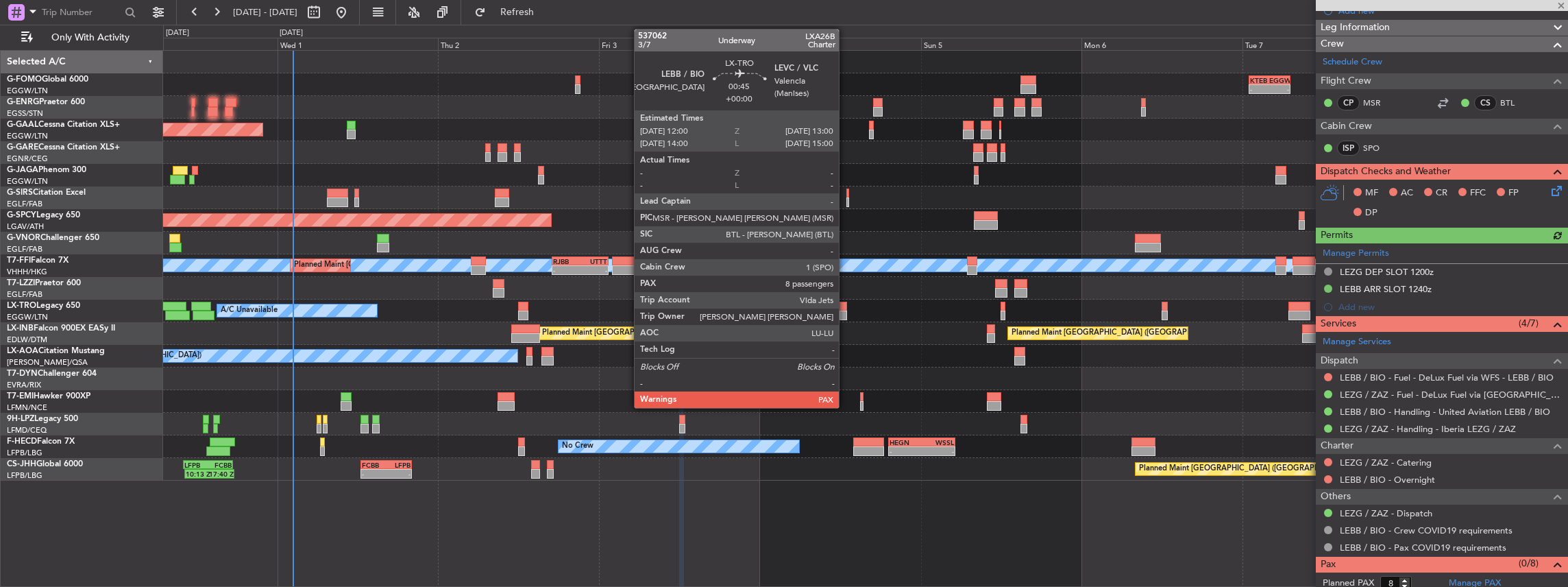
click at [843, 311] on div at bounding box center [842, 315] width 7 height 9
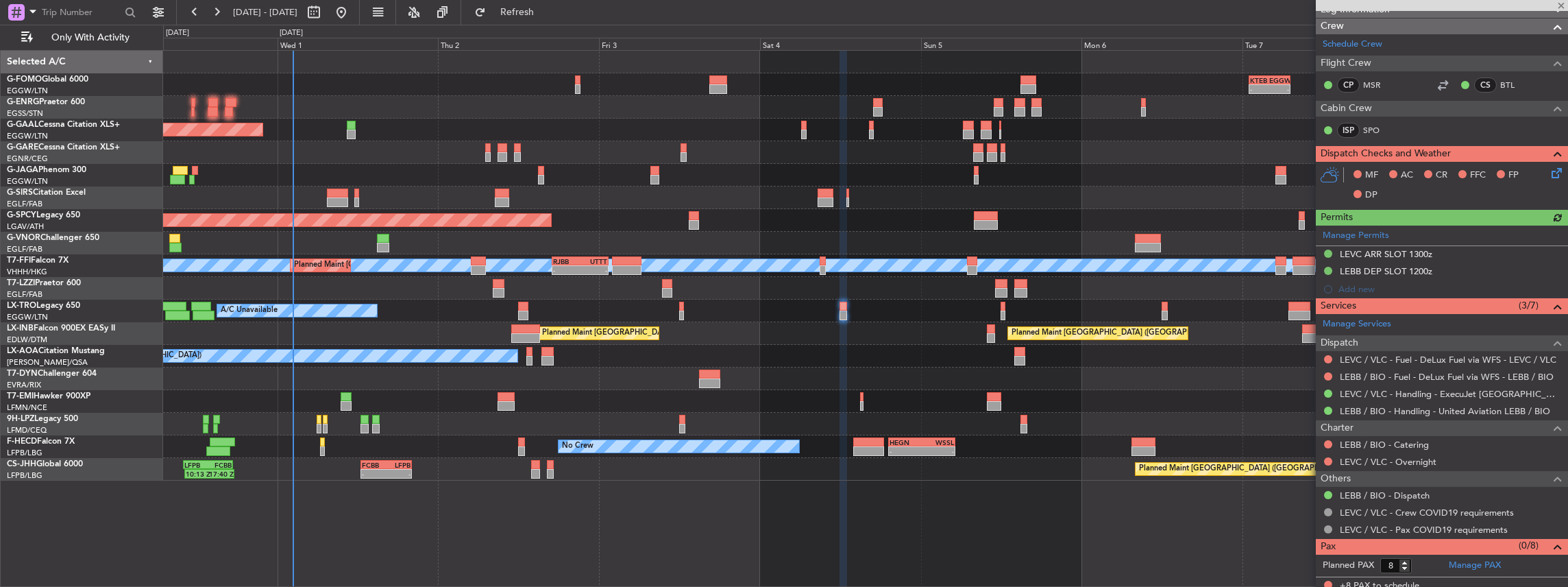
scroll to position [204, 0]
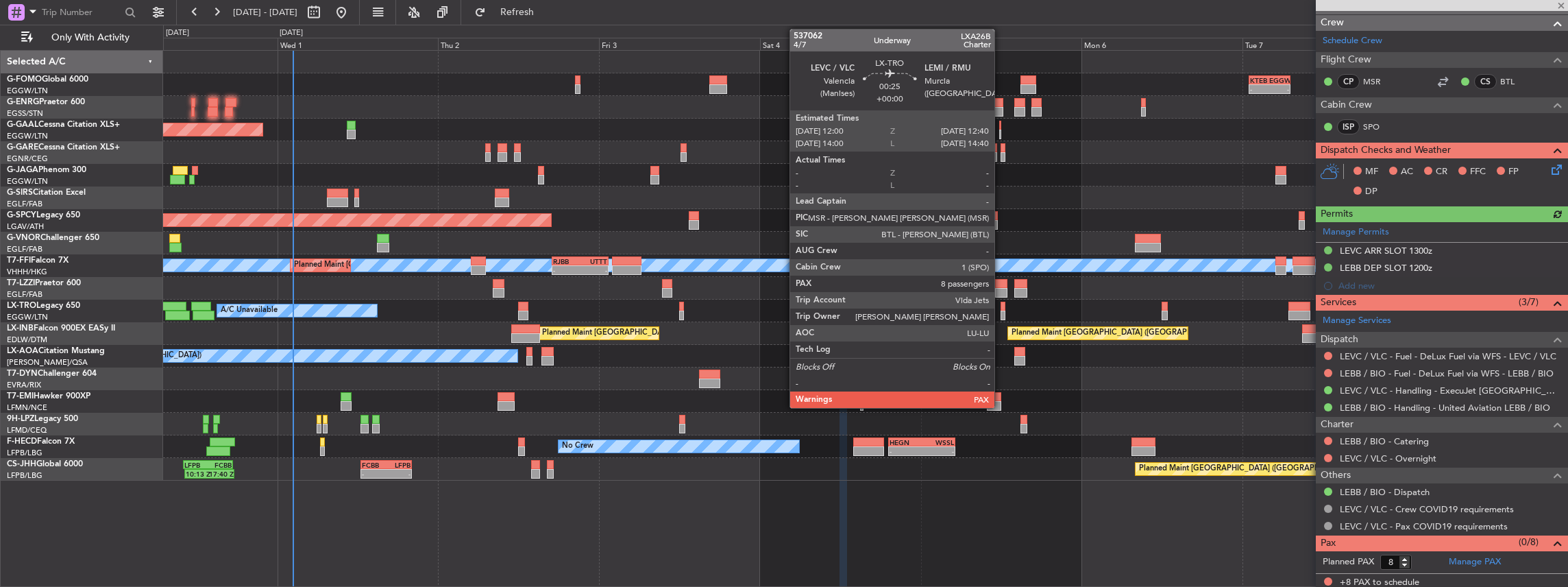
click at [1001, 309] on div at bounding box center [1003, 306] width 5 height 9
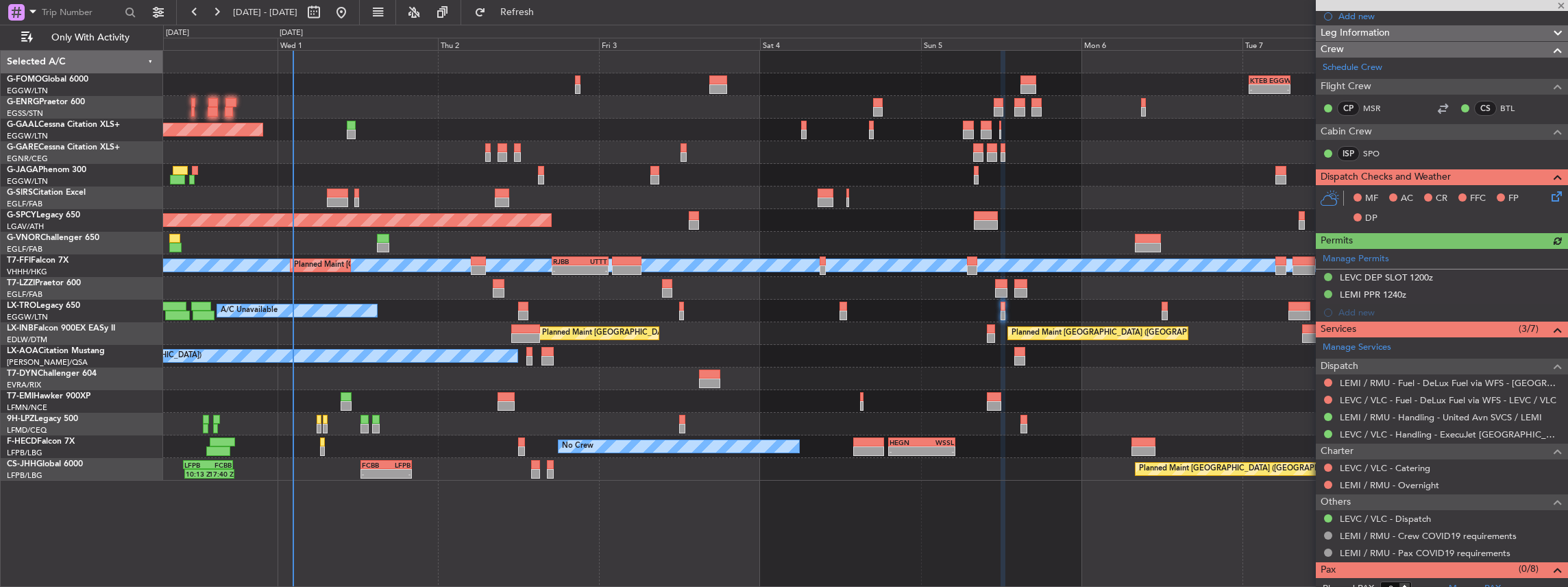
scroll to position [183, 0]
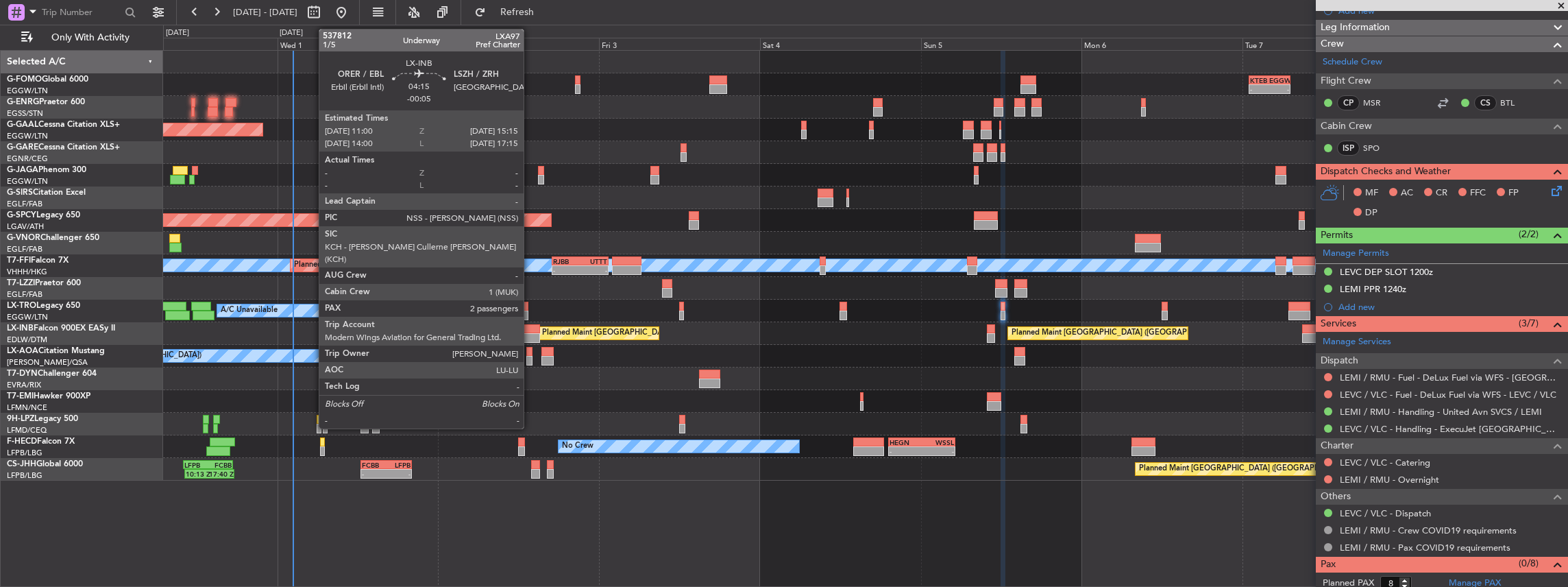
click at [530, 330] on div at bounding box center [526, 329] width 29 height 9
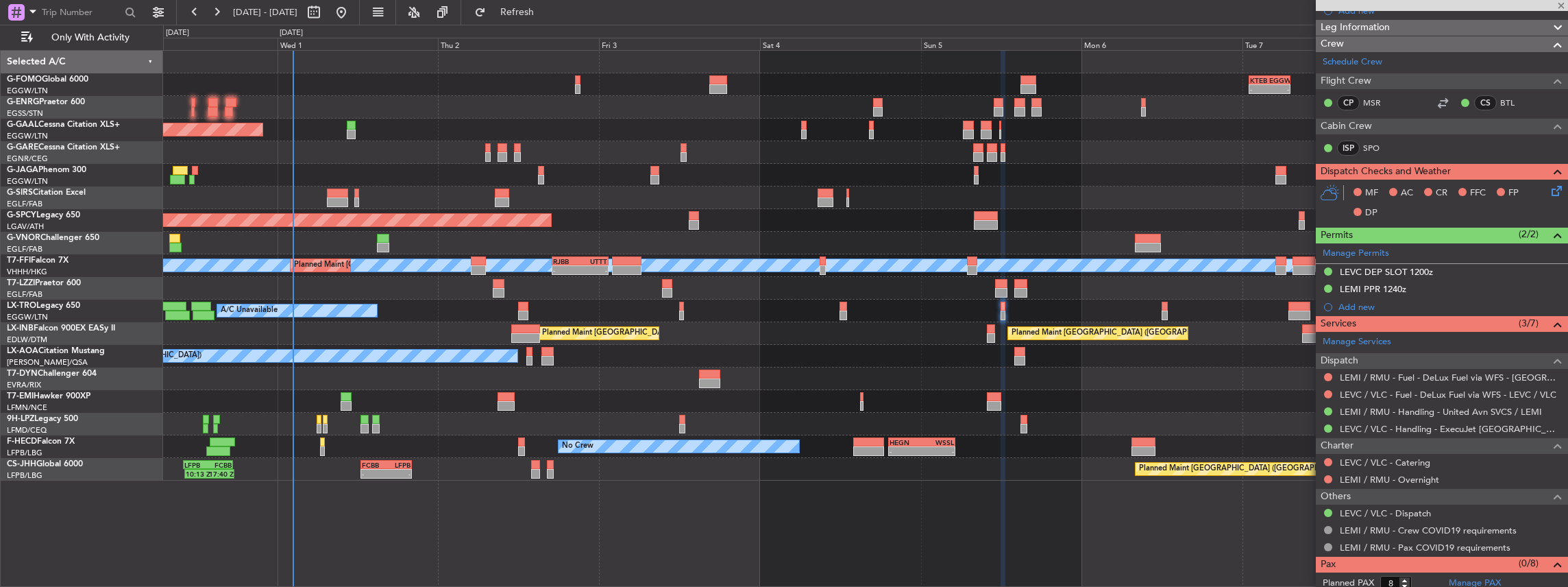
type input "-00:05"
type input "2"
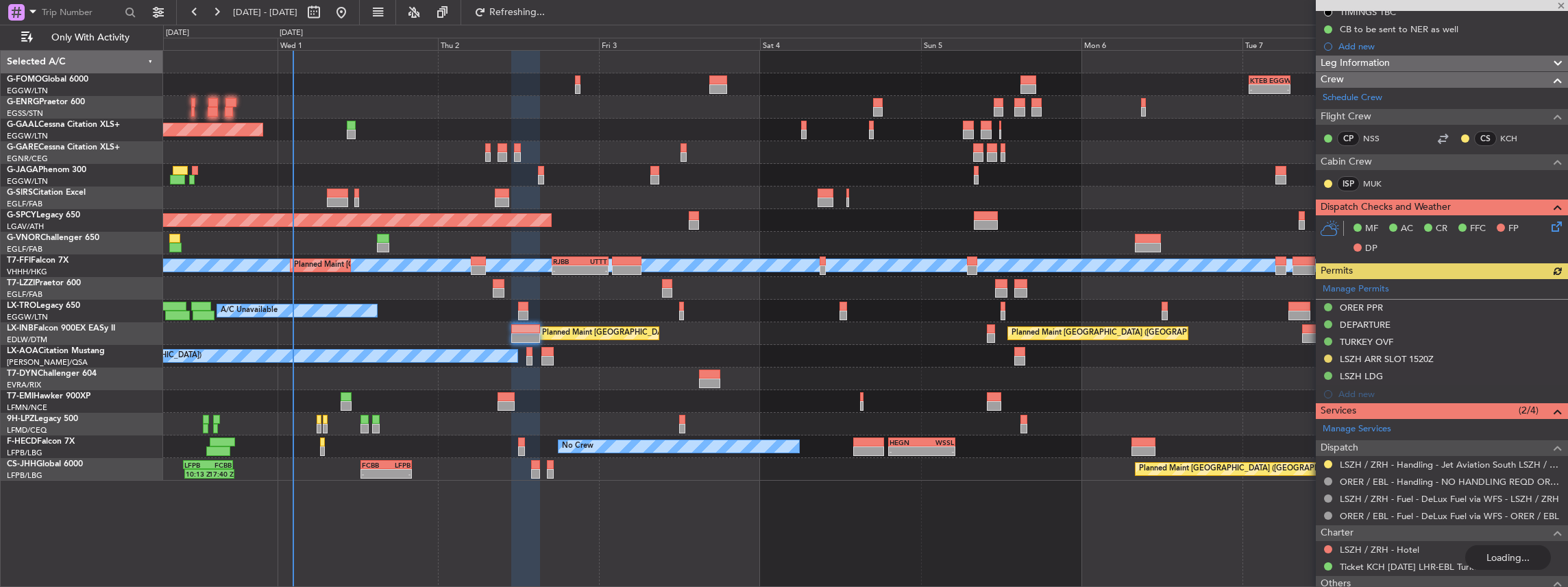
scroll to position [319, 0]
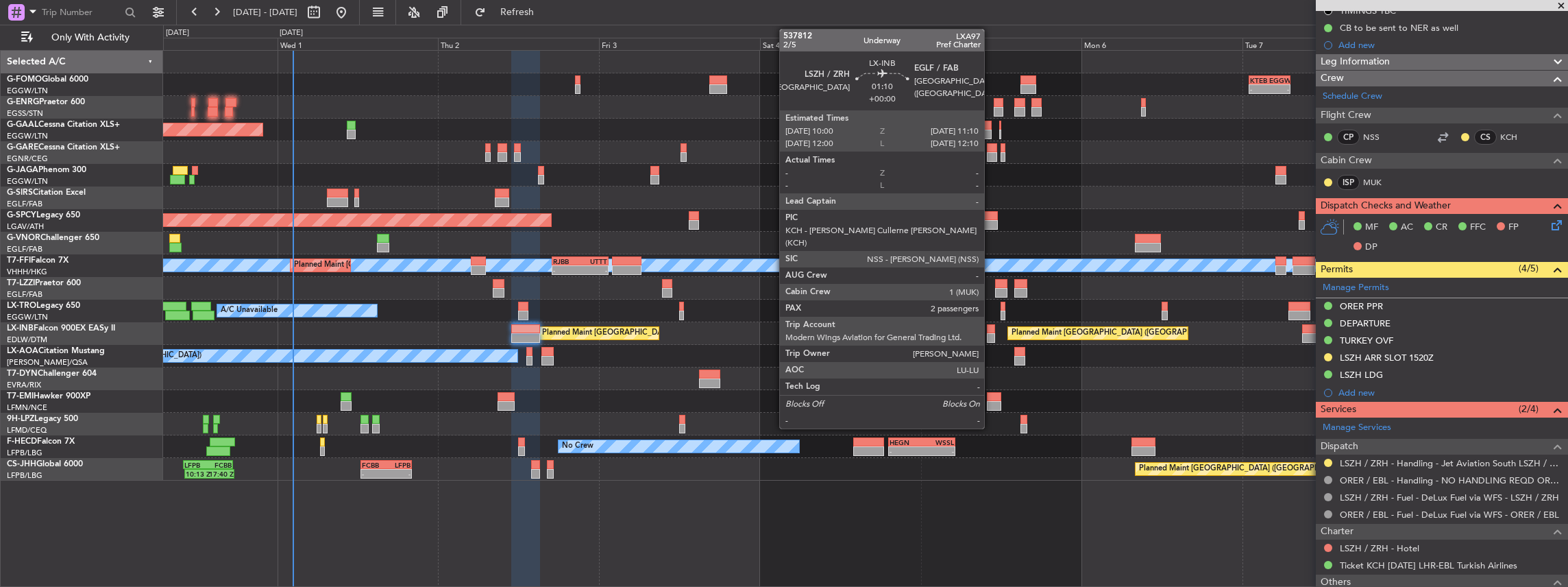
click at [991, 336] on div at bounding box center [991, 338] width 8 height 9
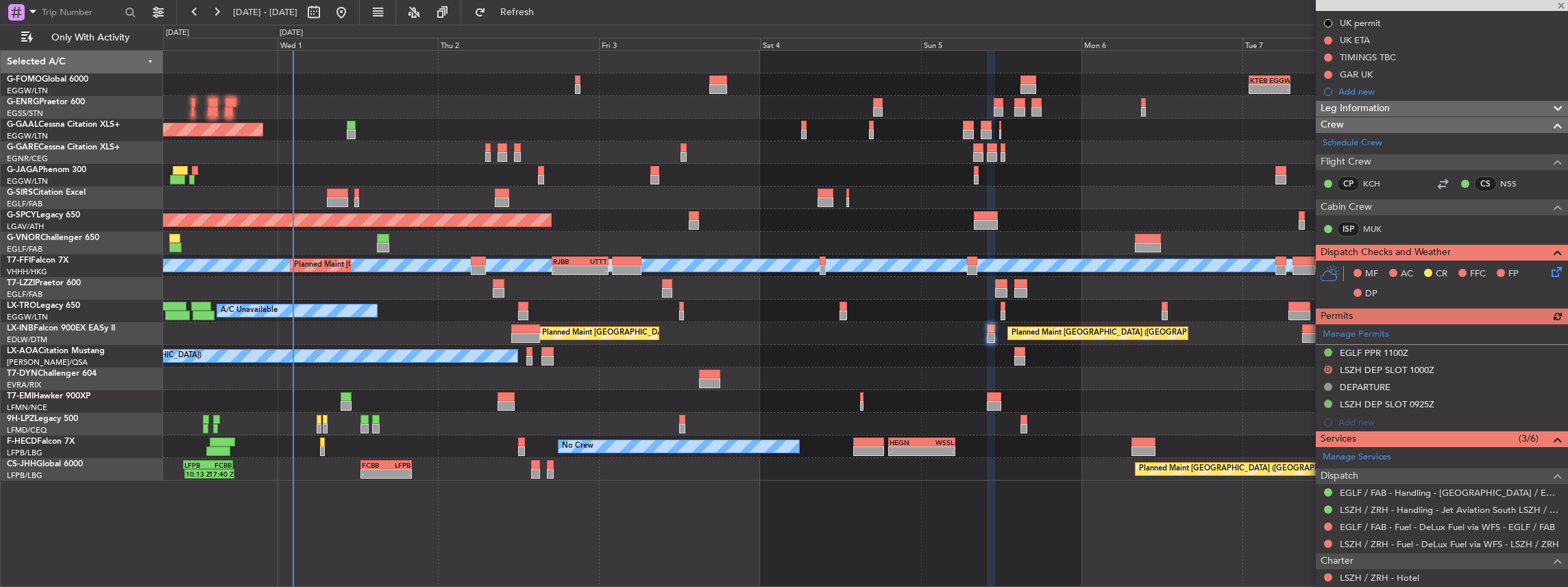
scroll to position [228, 0]
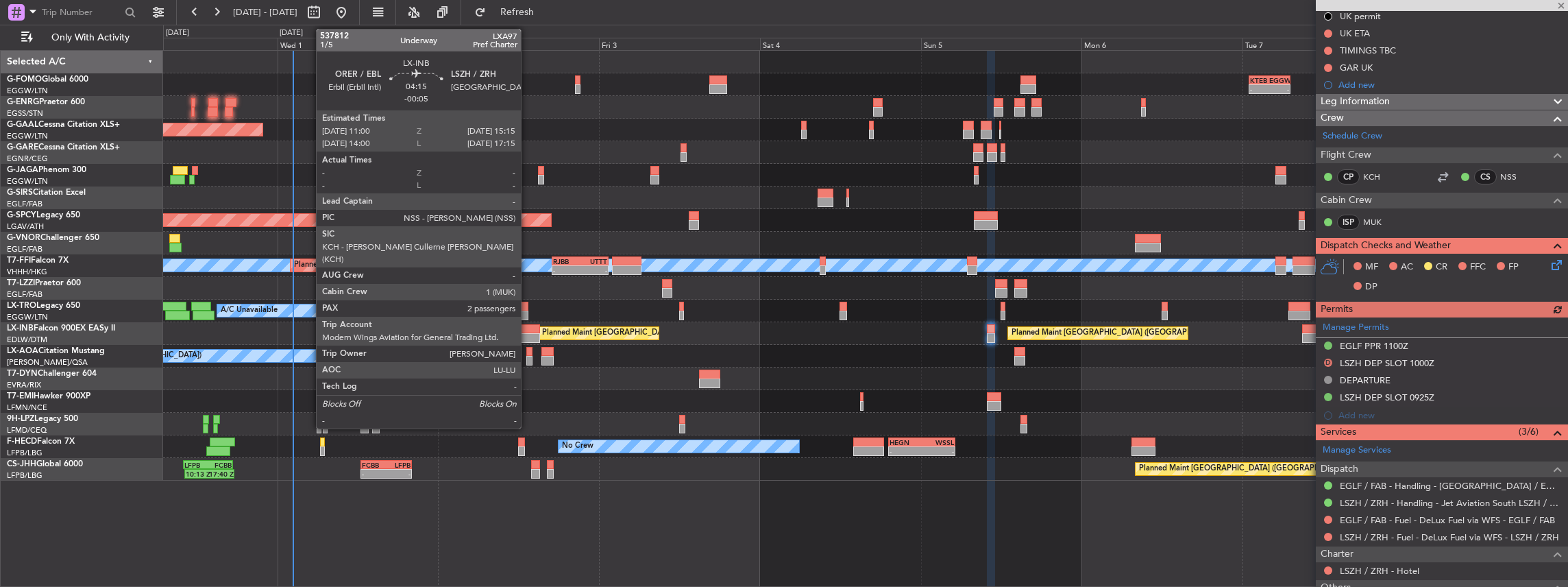
click at [528, 329] on div at bounding box center [526, 329] width 29 height 9
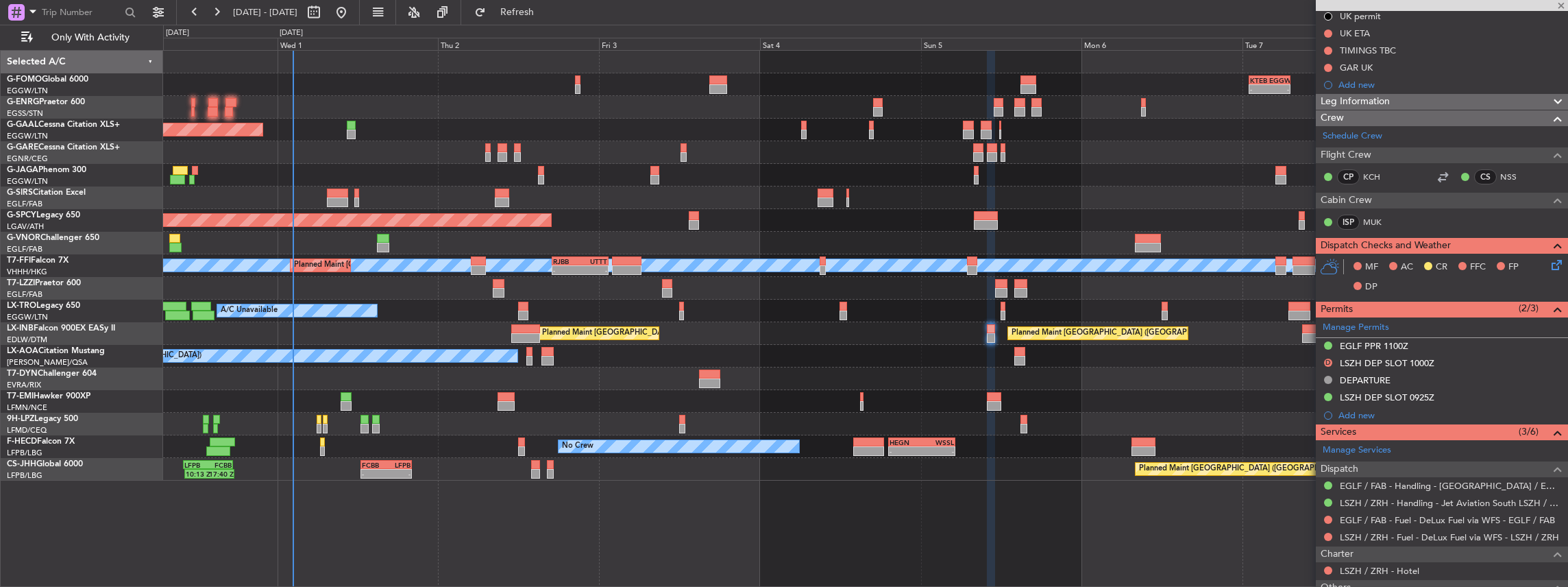
type input "-00:05"
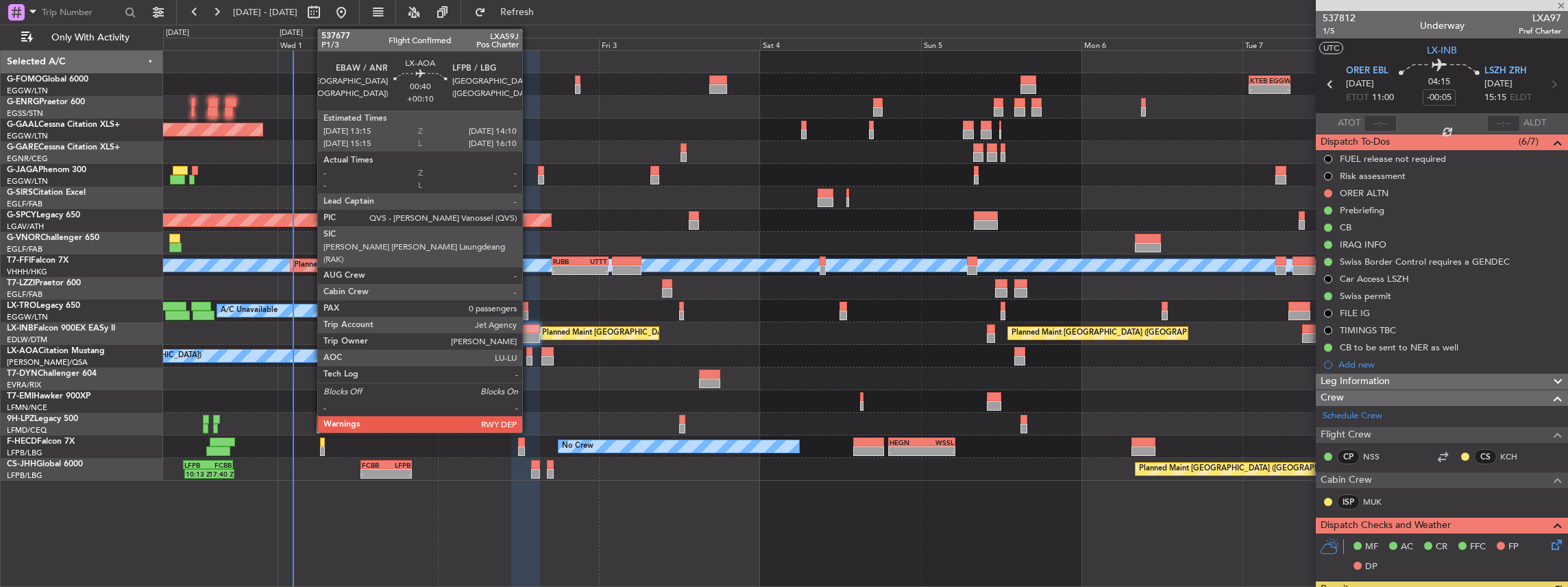
click at [529, 351] on div at bounding box center [529, 351] width 6 height 9
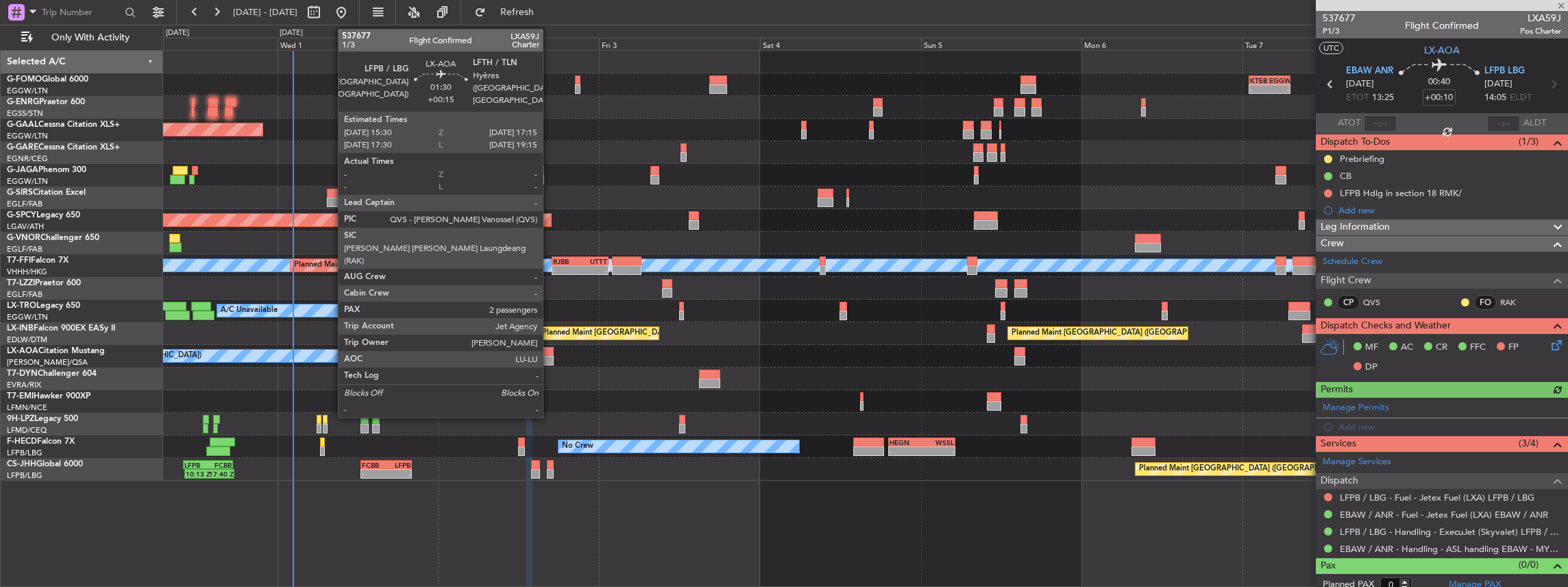
click at [550, 356] on div at bounding box center [547, 360] width 12 height 9
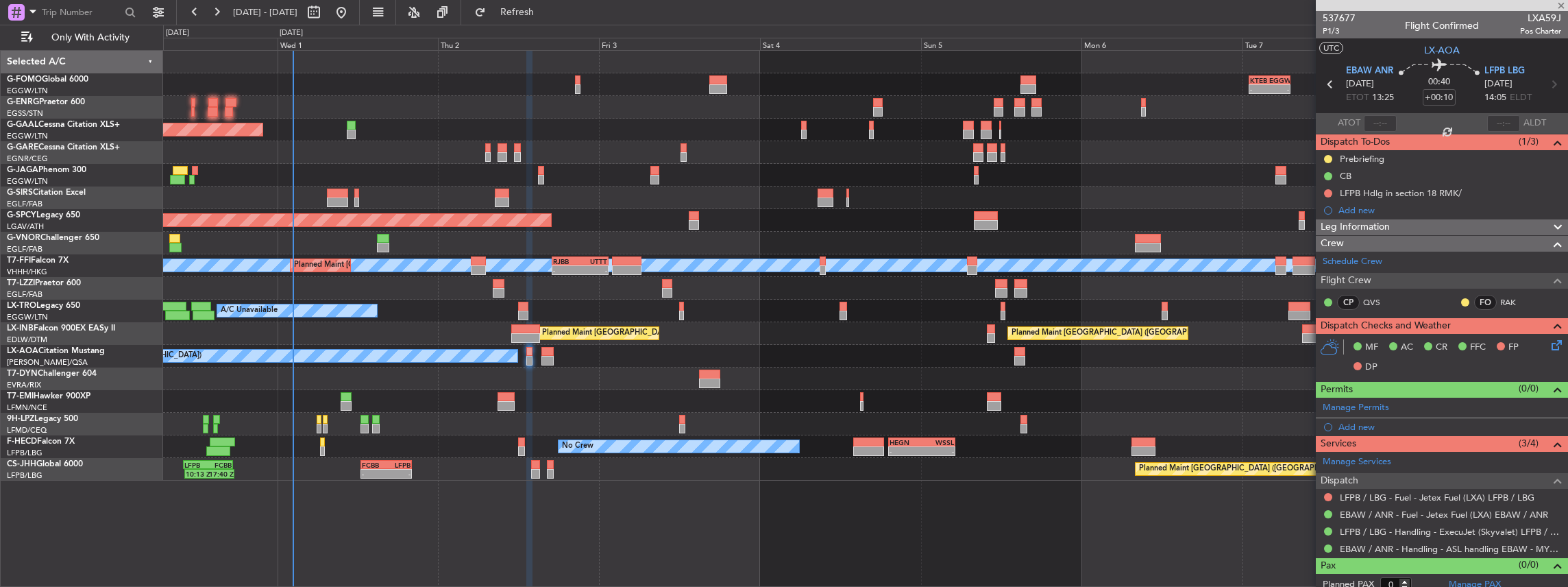
type input "+00:15"
type input "2"
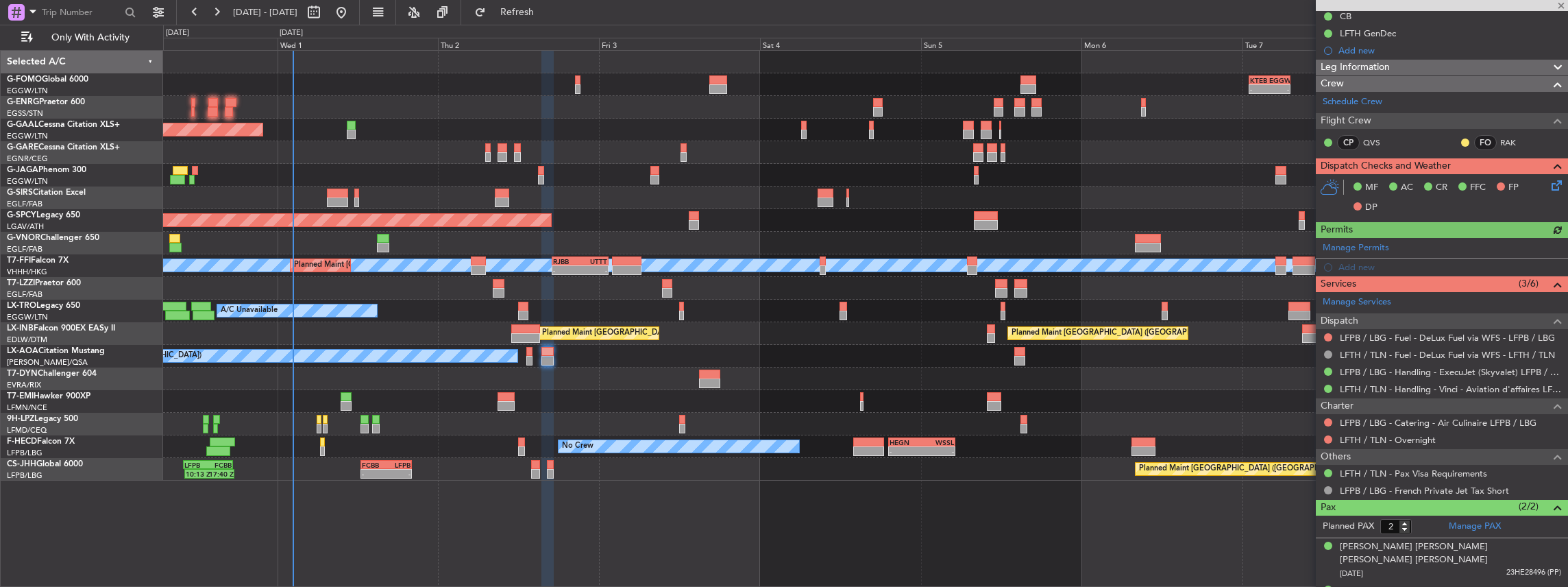
scroll to position [183, 0]
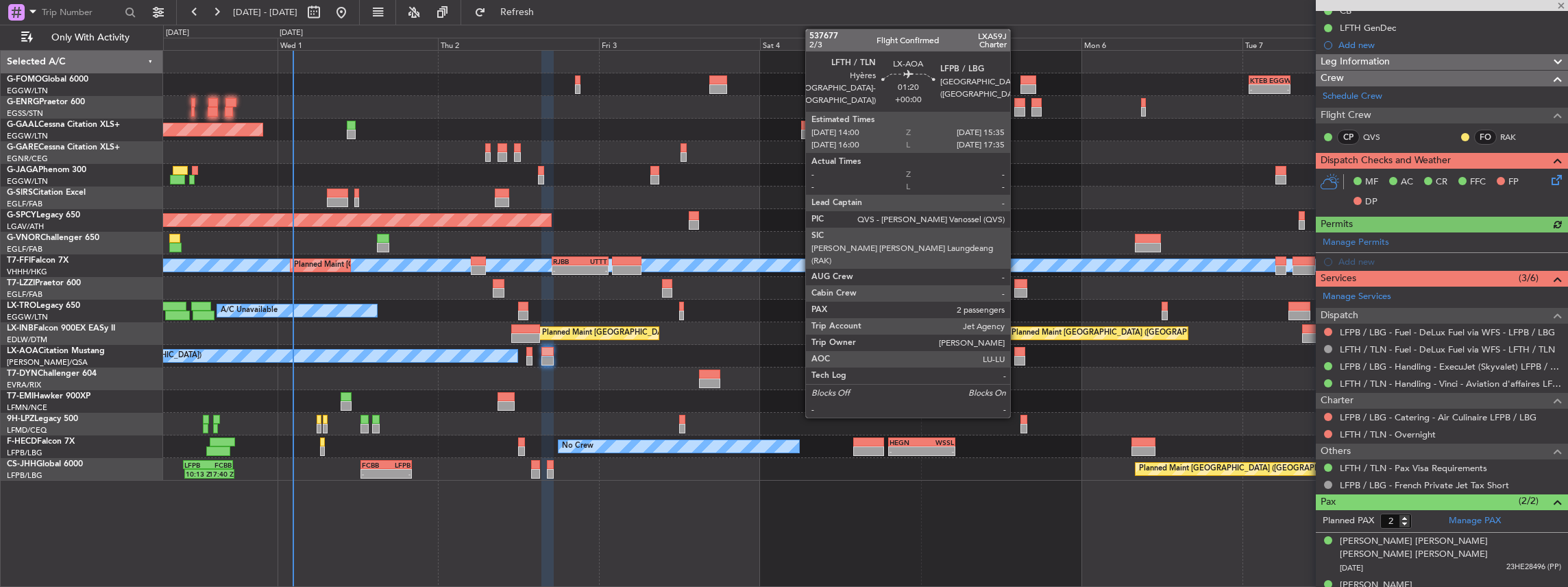
click at [1017, 351] on div at bounding box center [1020, 351] width 11 height 9
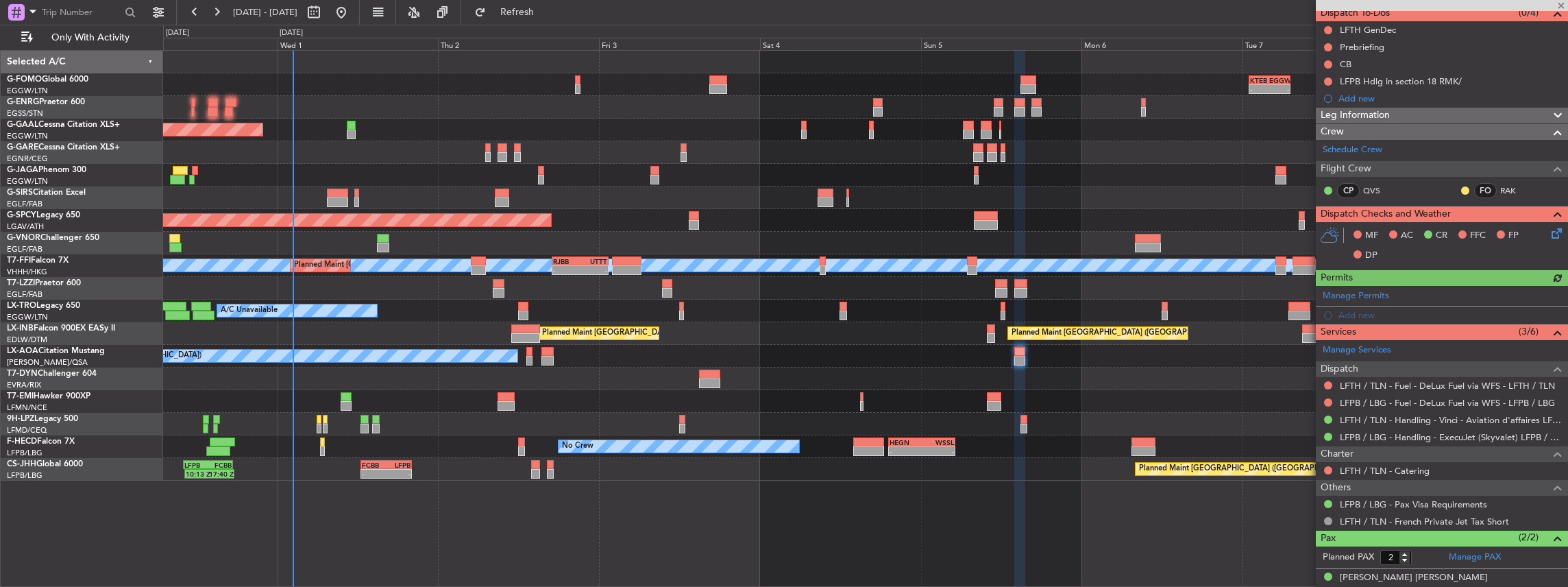
scroll to position [137, 0]
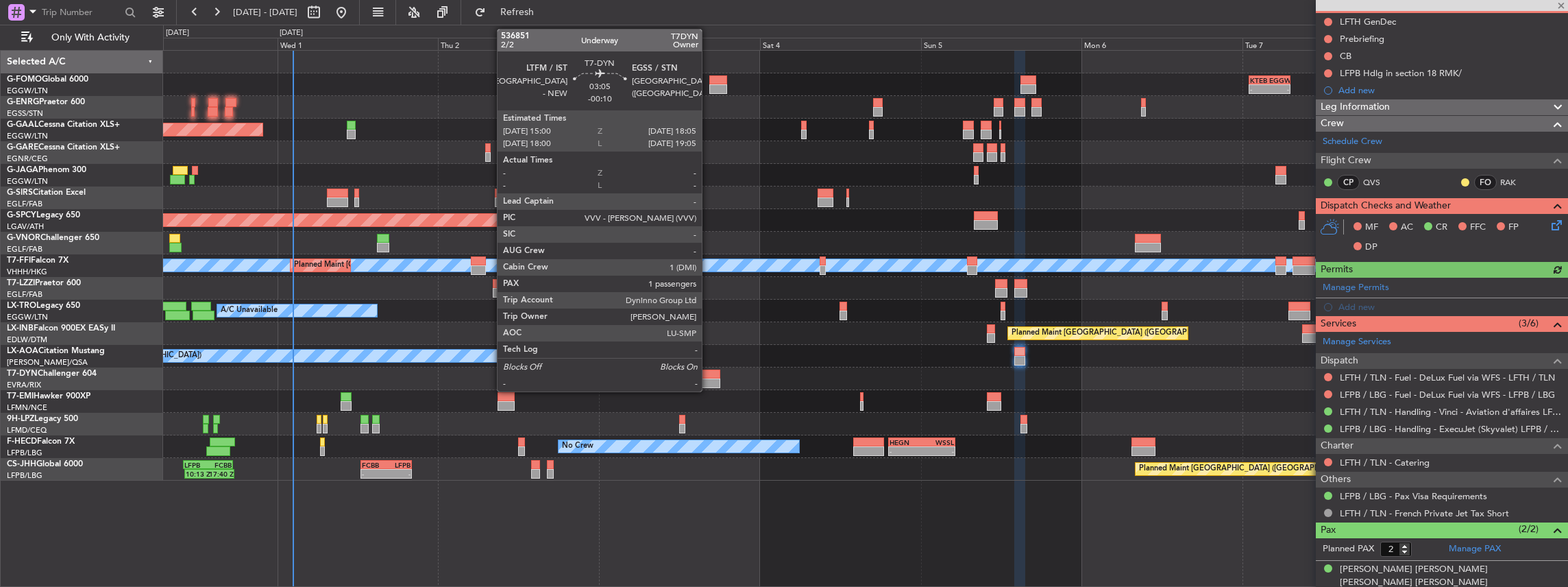
click at [708, 378] on div at bounding box center [709, 383] width 21 height 9
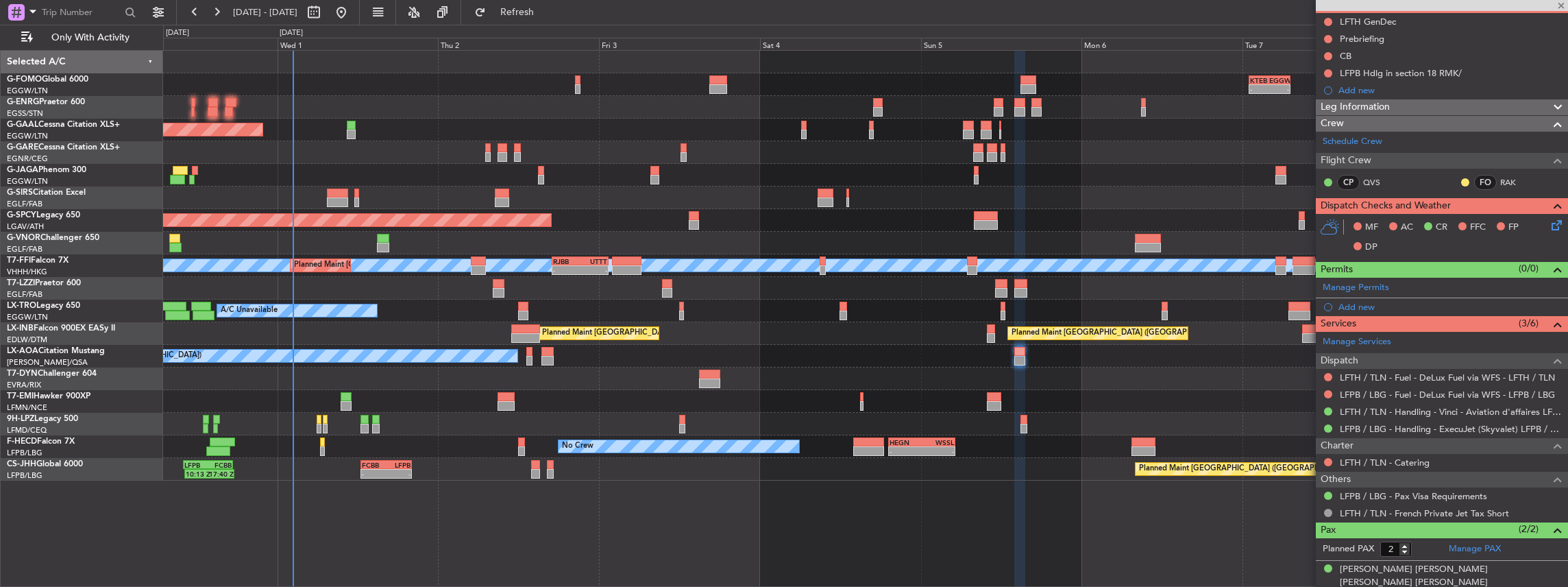
type input "-00:10"
type input "1"
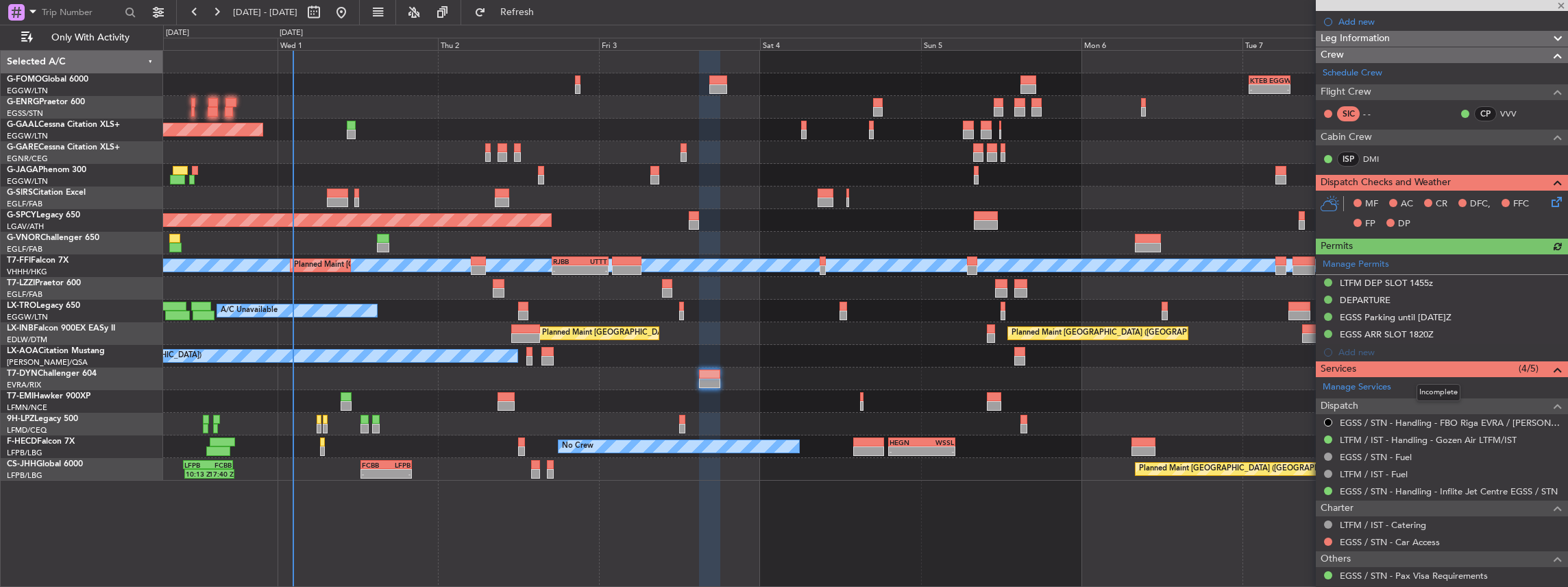
scroll to position [319, 0]
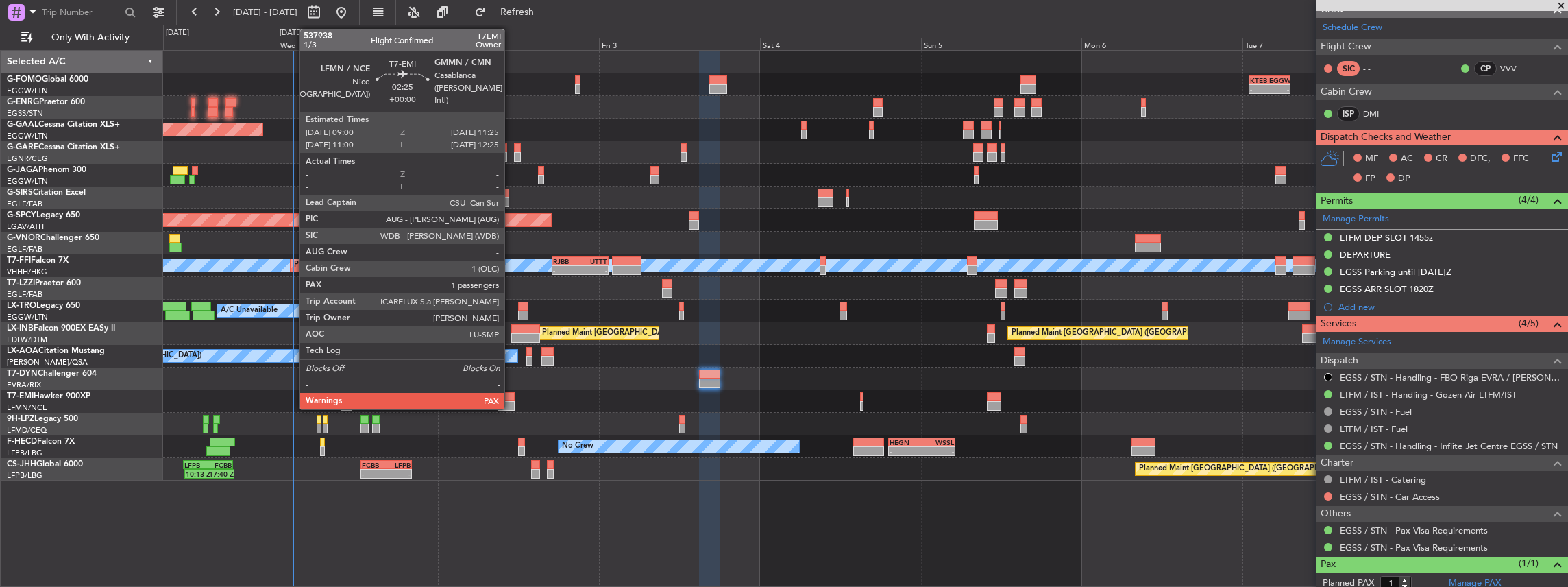
click at [511, 398] on div at bounding box center [505, 396] width 17 height 9
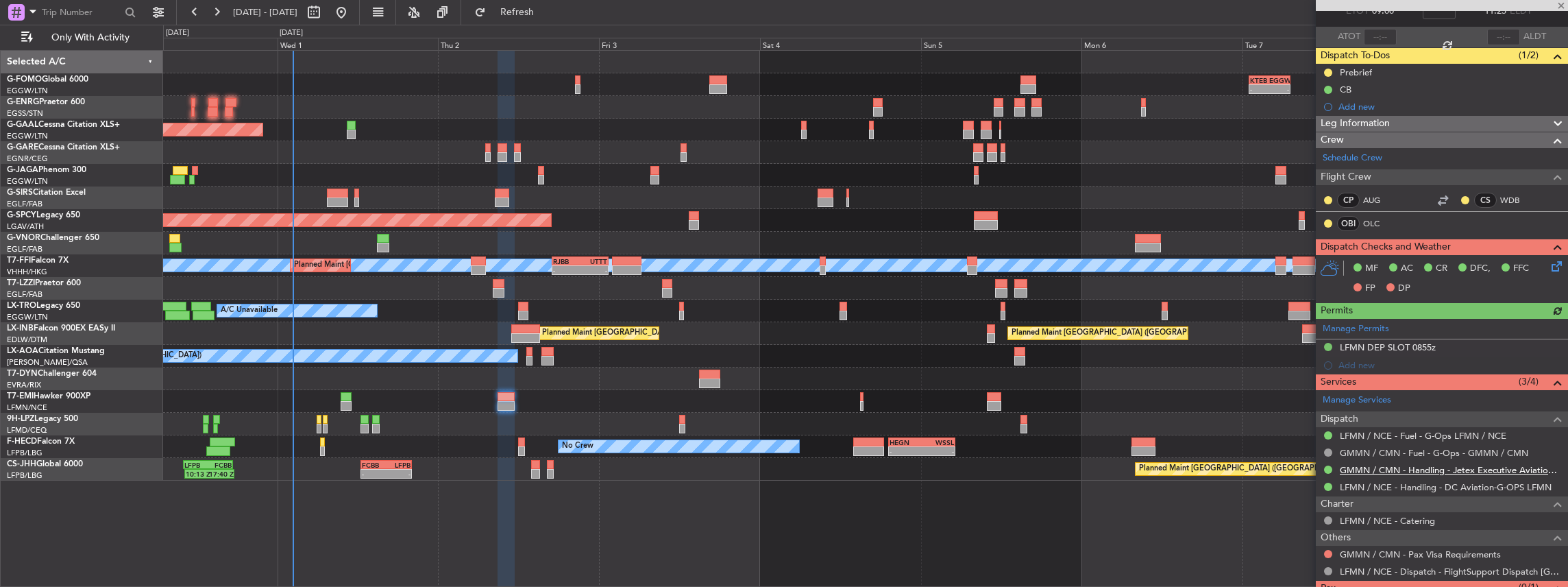
scroll to position [132, 0]
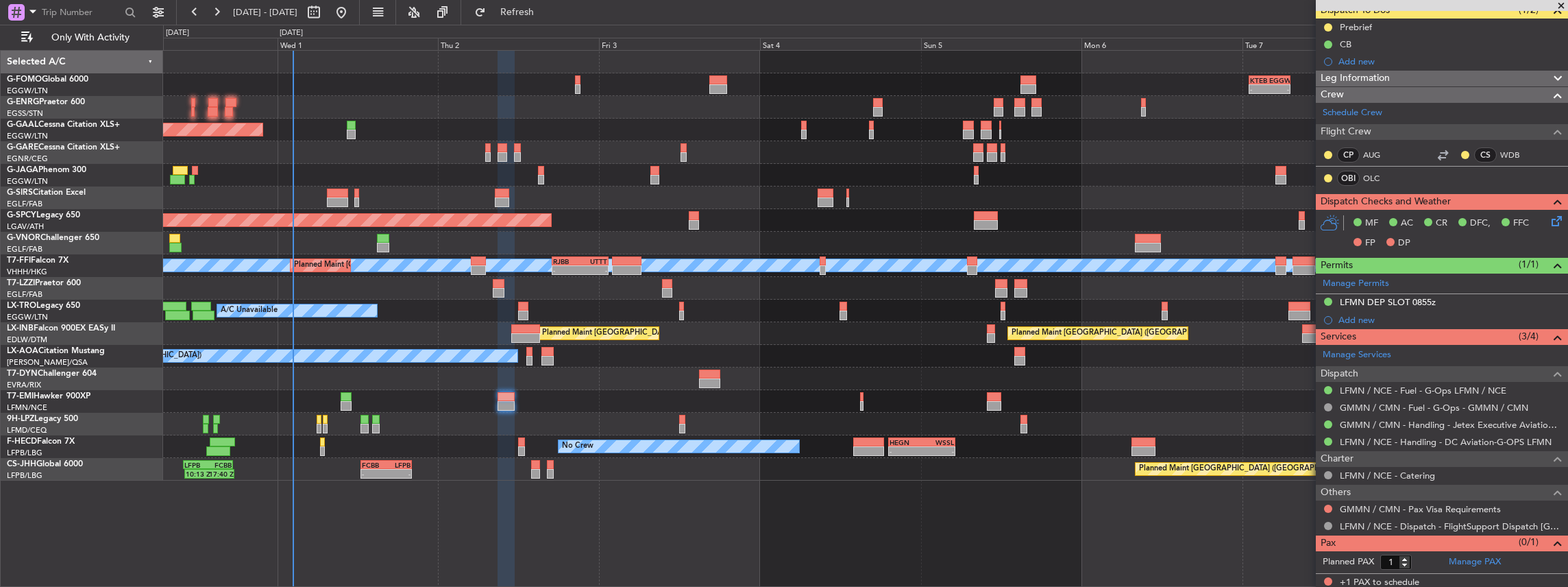
click at [859, 402] on div at bounding box center [865, 401] width 1405 height 23
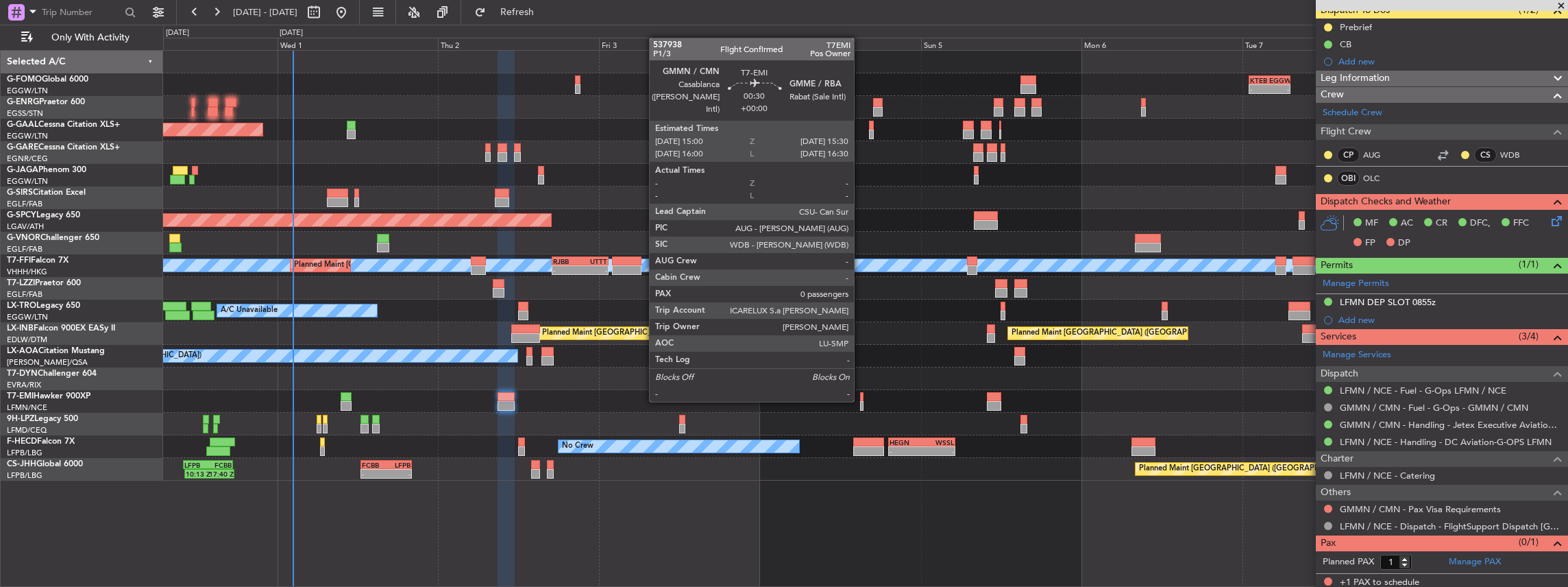
click at [861, 401] on div at bounding box center [862, 405] width 4 height 9
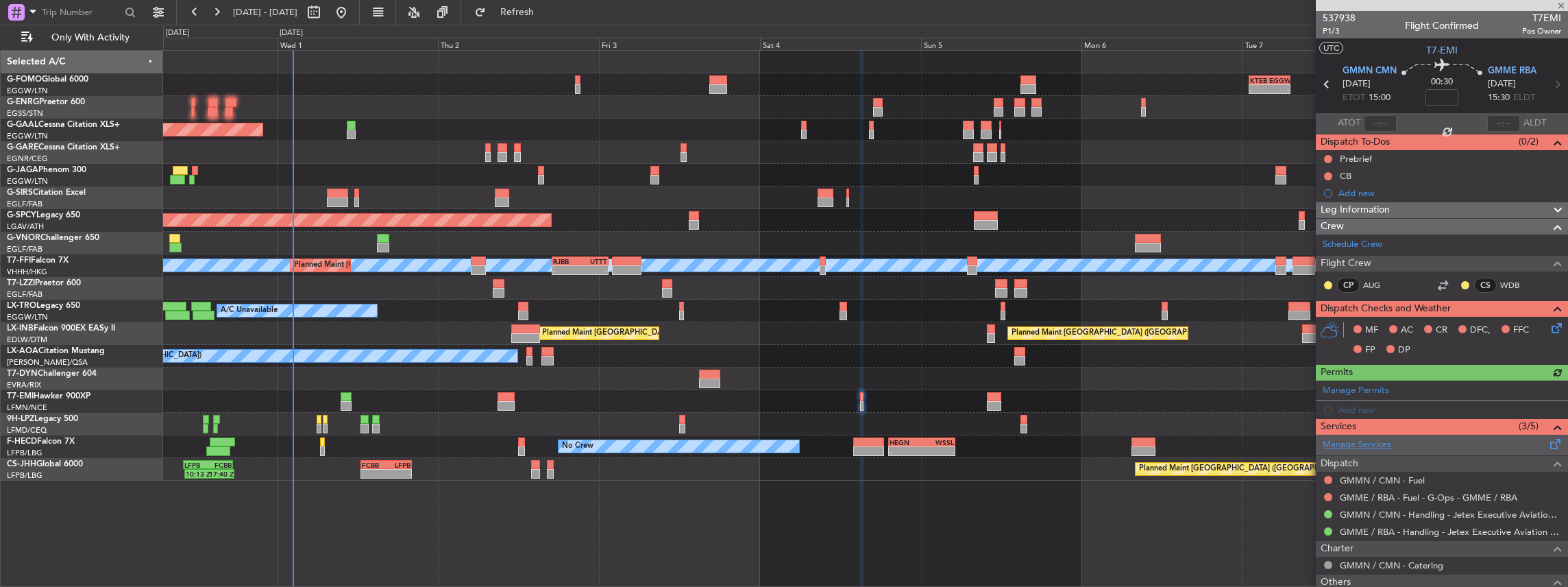
scroll to position [55, 0]
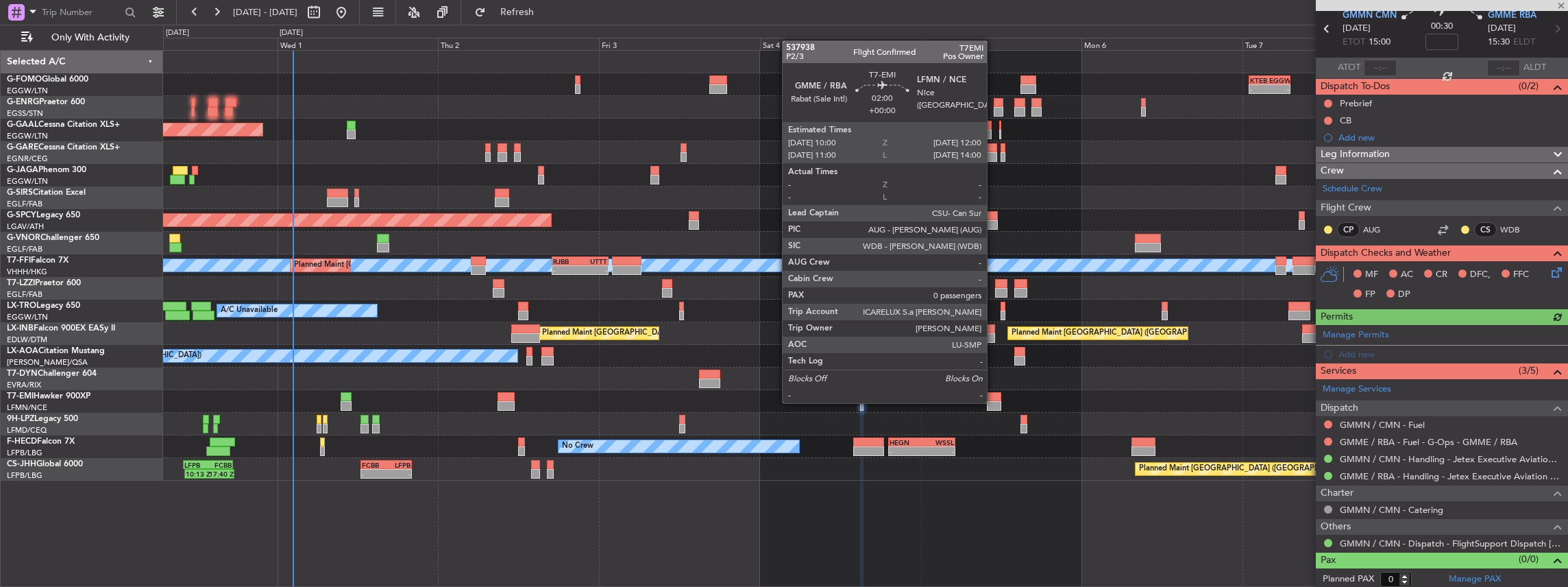
click at [993, 402] on div at bounding box center [993, 405] width 14 height 9
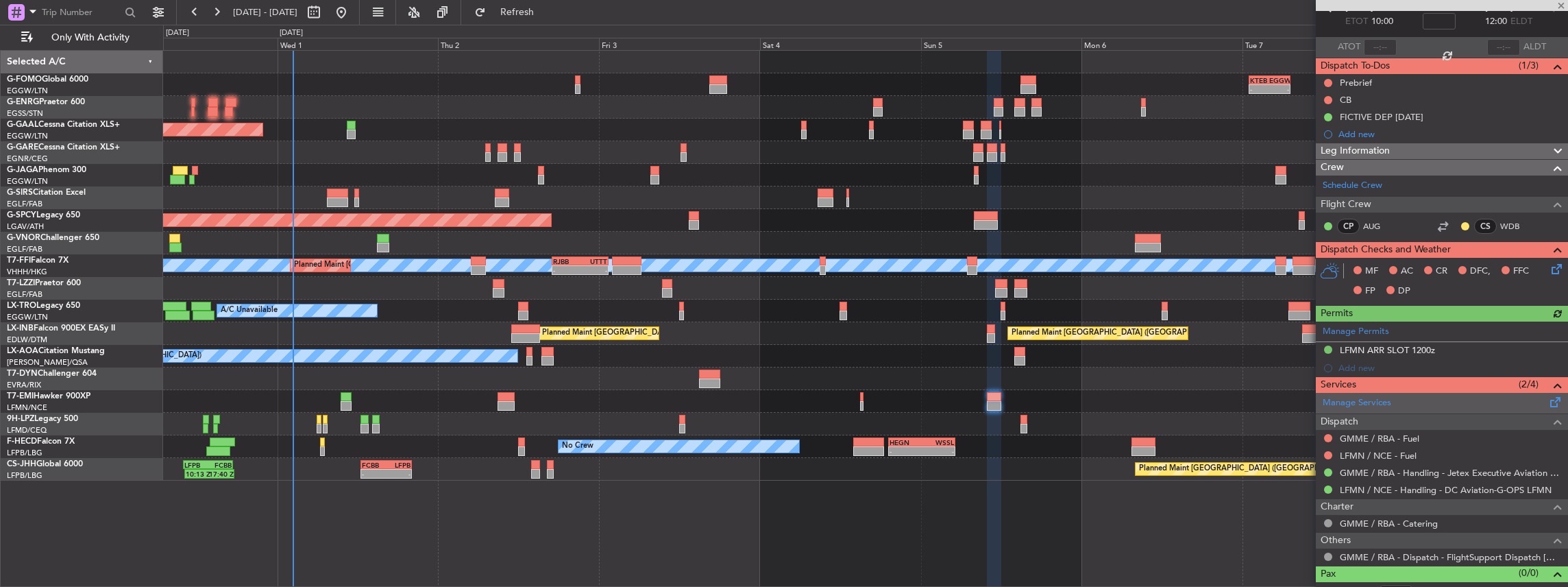
scroll to position [89, 0]
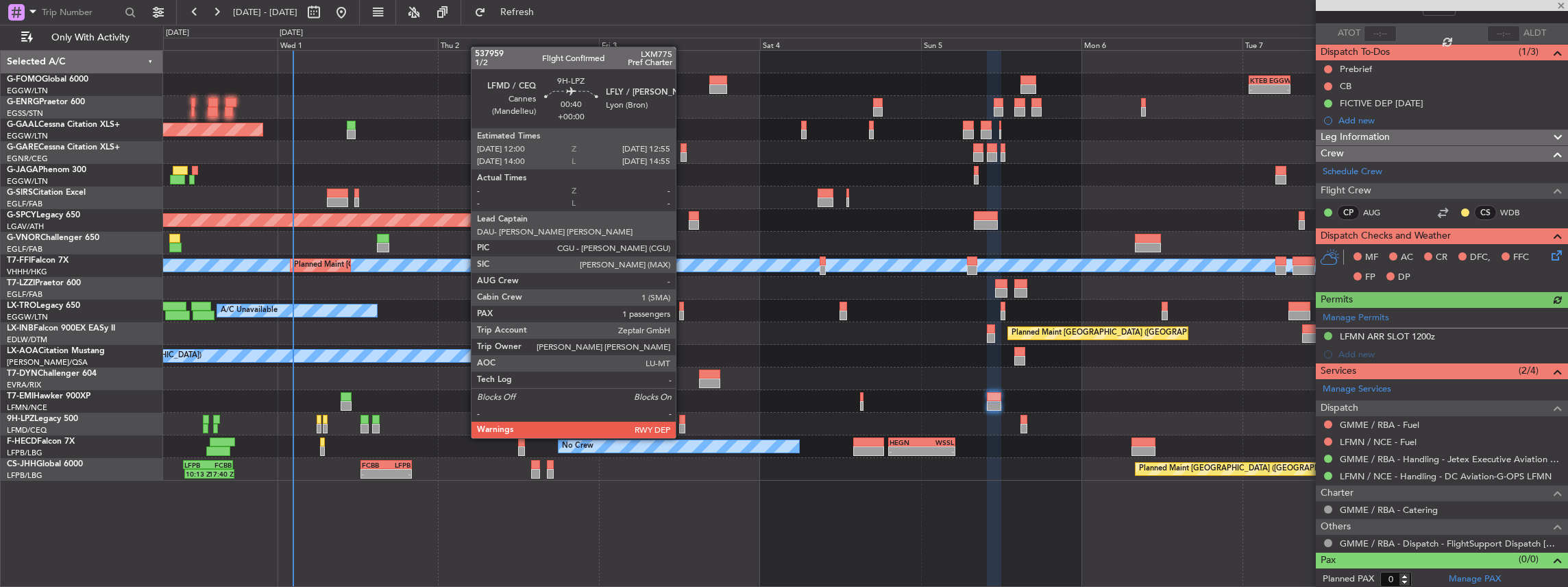
click at [683, 424] on div at bounding box center [682, 428] width 6 height 9
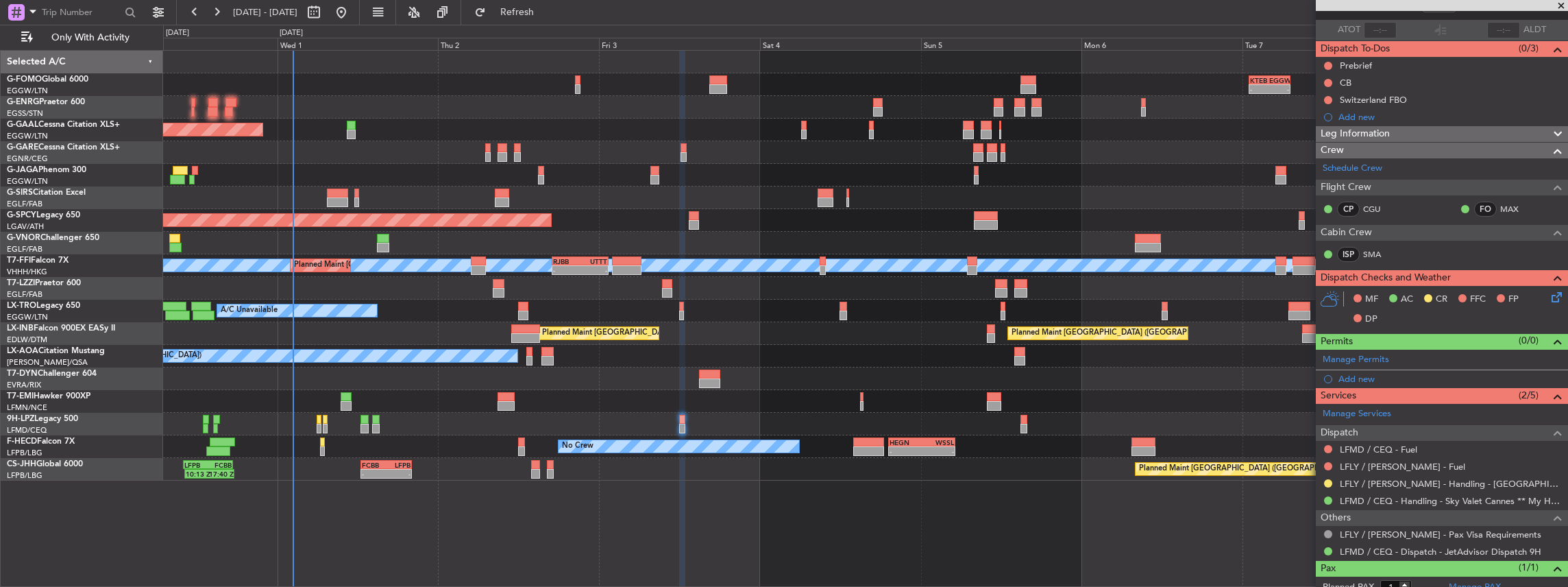
scroll to position [0, 0]
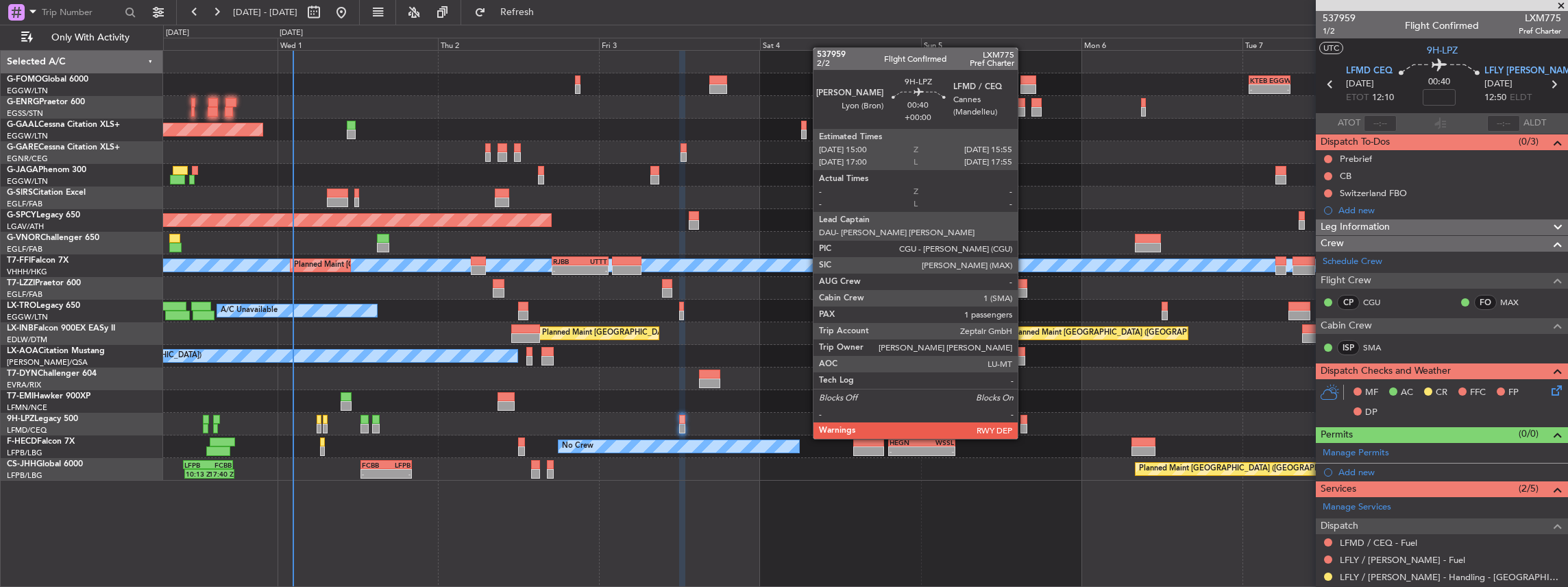
click at [1025, 425] on div at bounding box center [1023, 428] width 6 height 9
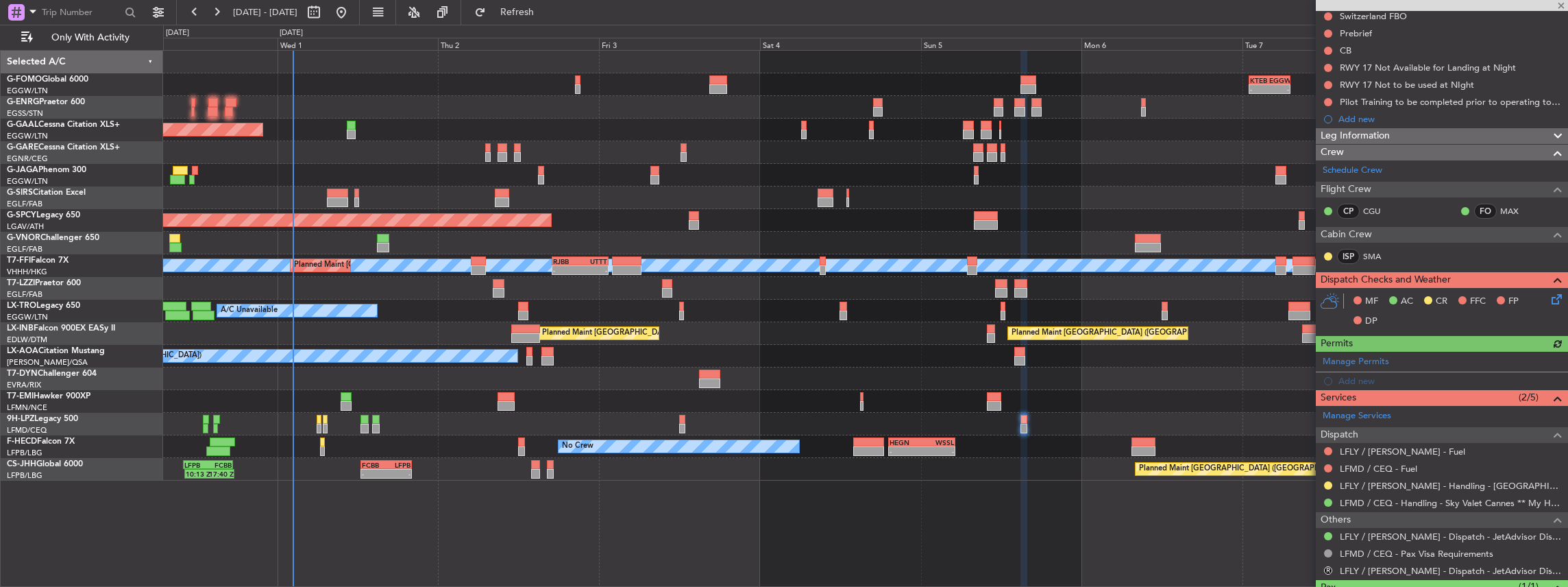
scroll to position [183, 0]
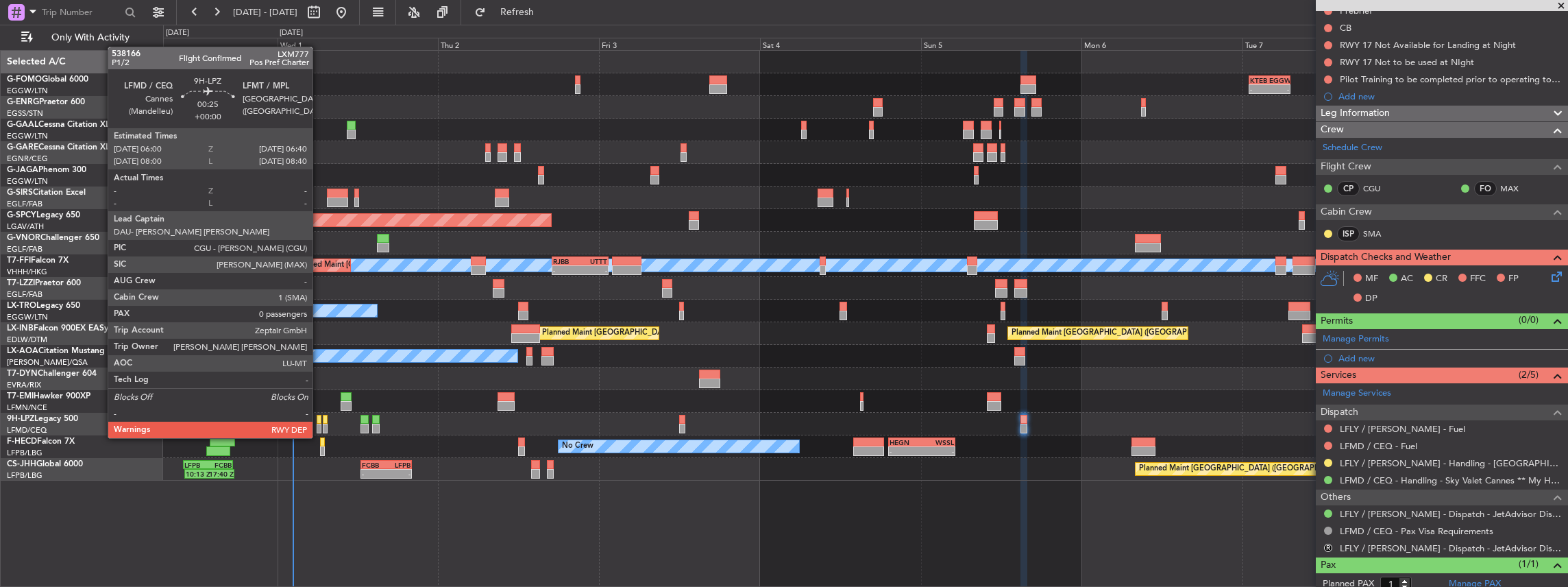
click at [319, 424] on div at bounding box center [319, 428] width 5 height 9
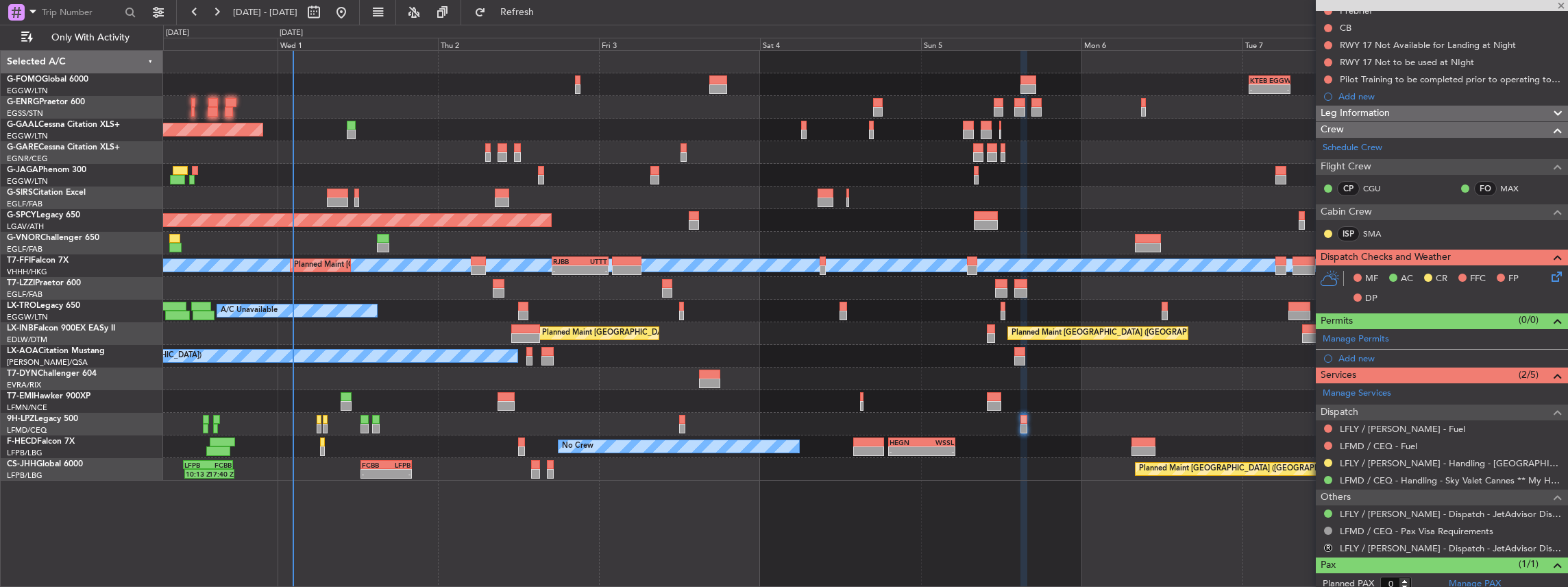
scroll to position [0, 0]
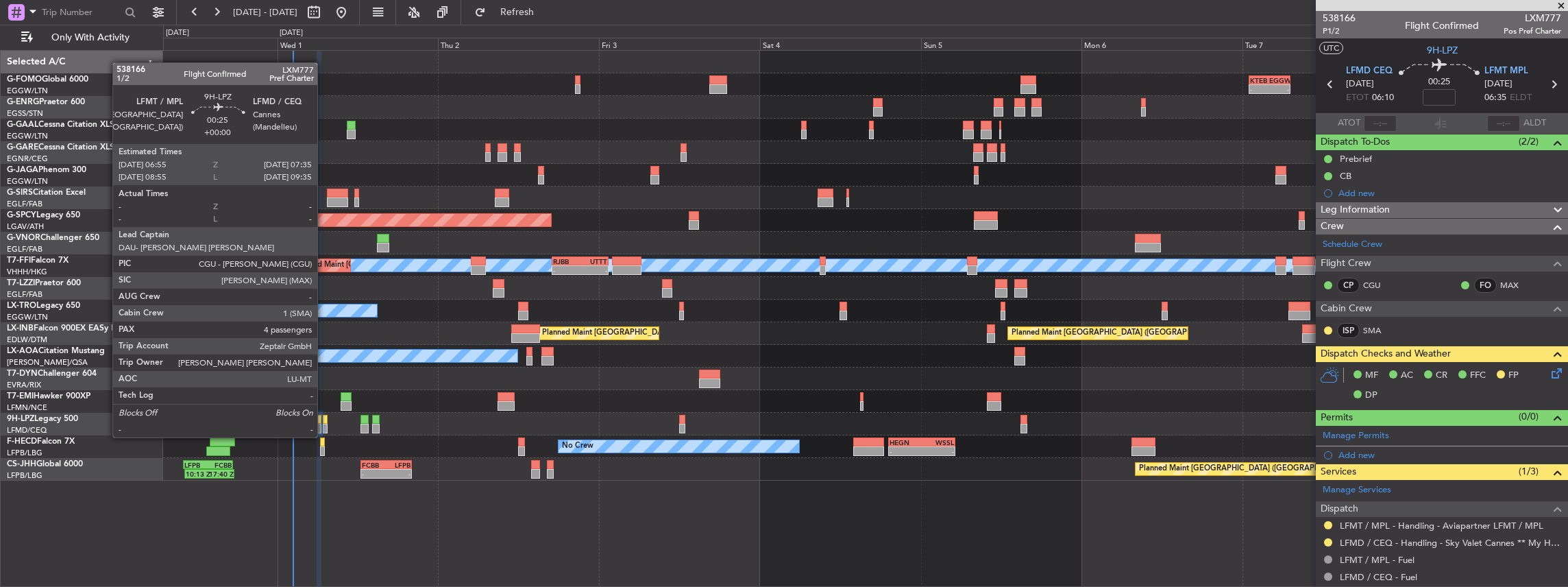
click at [324, 423] on div at bounding box center [325, 428] width 5 height 9
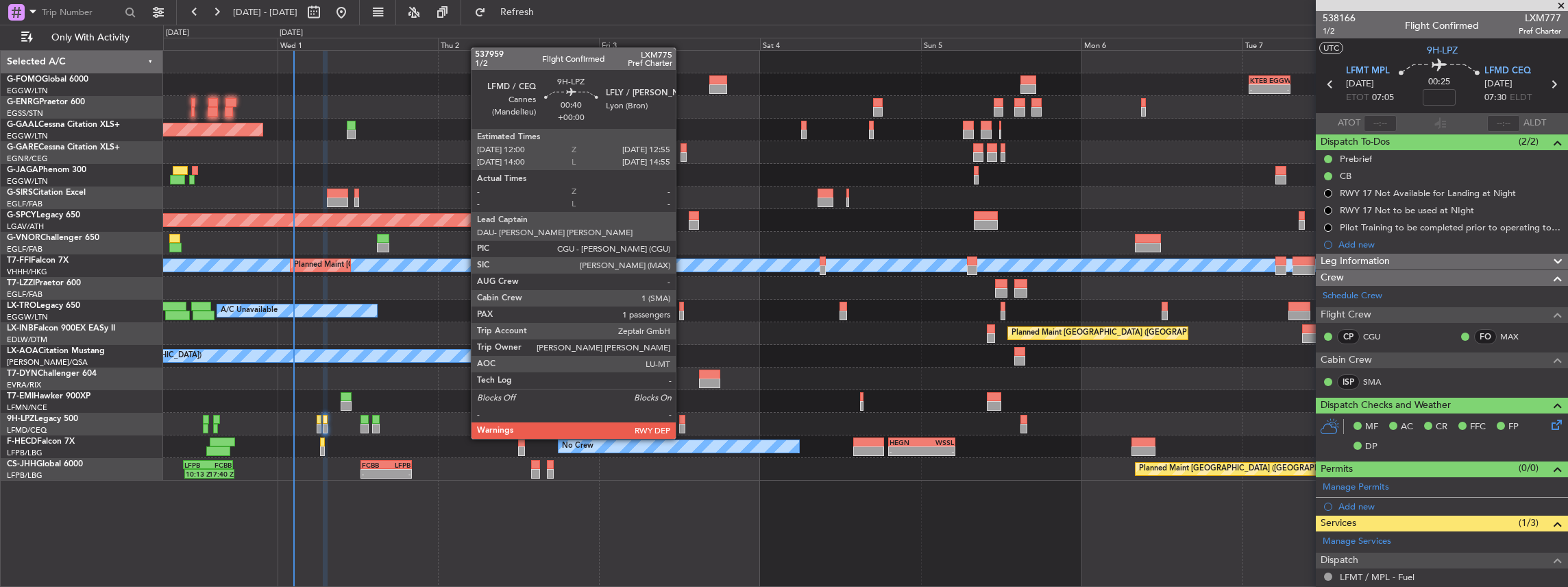
click at [683, 425] on div at bounding box center [682, 428] width 6 height 9
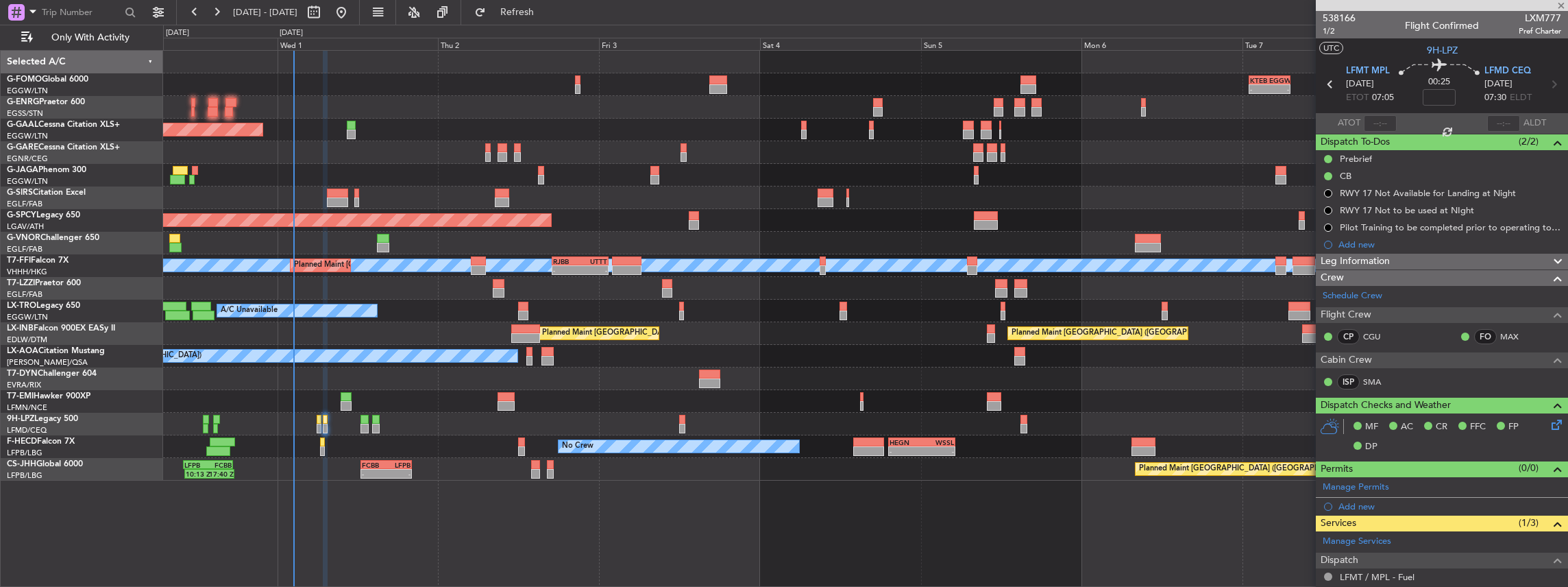
type input "1"
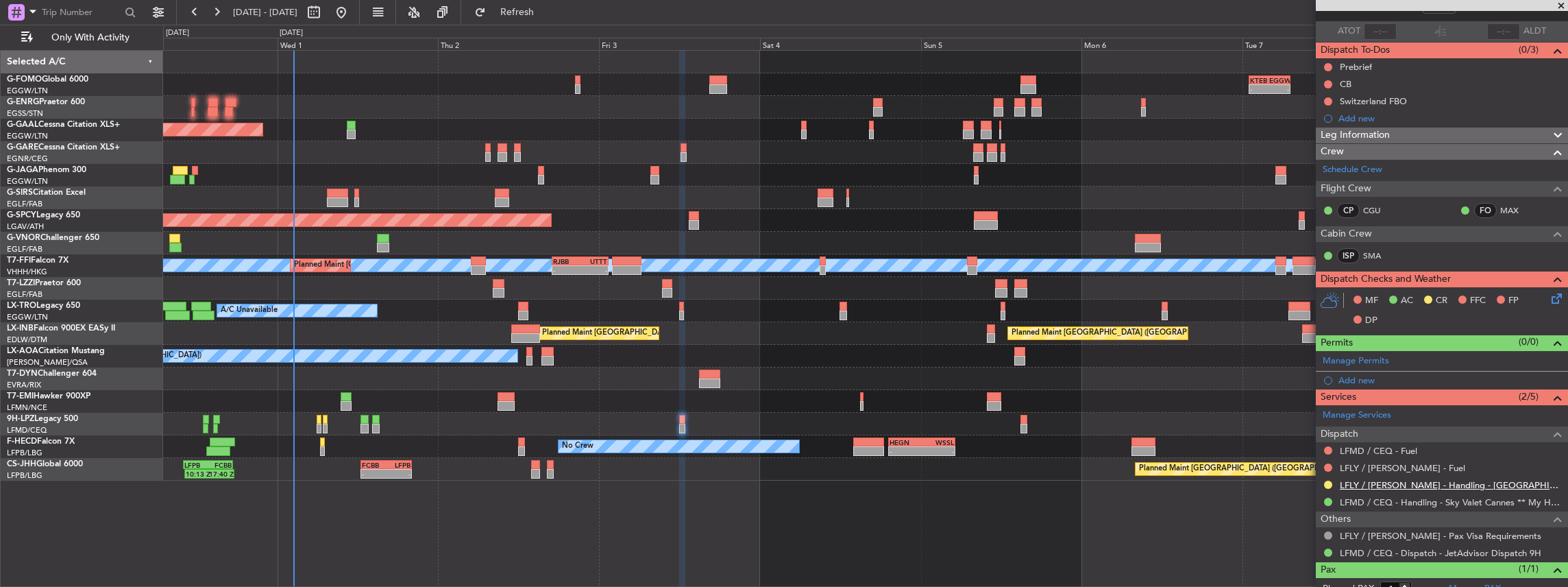
scroll to position [132, 0]
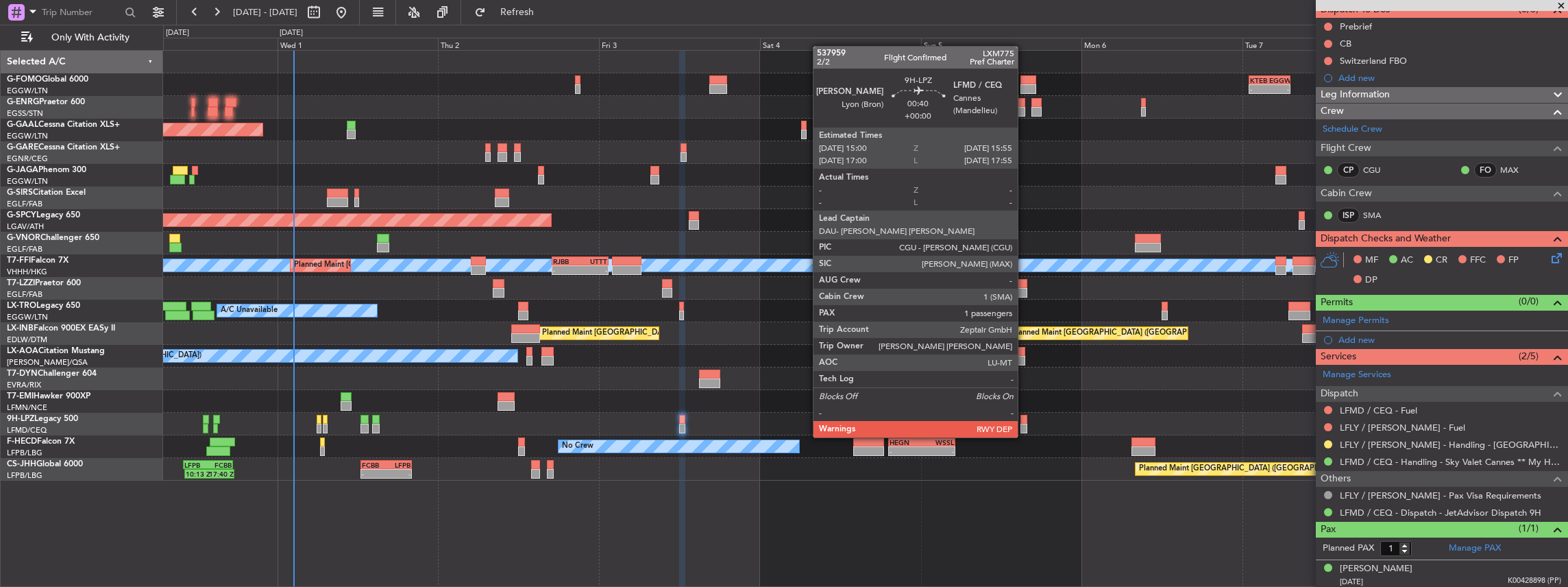
click at [1024, 423] on div at bounding box center [1023, 428] width 6 height 9
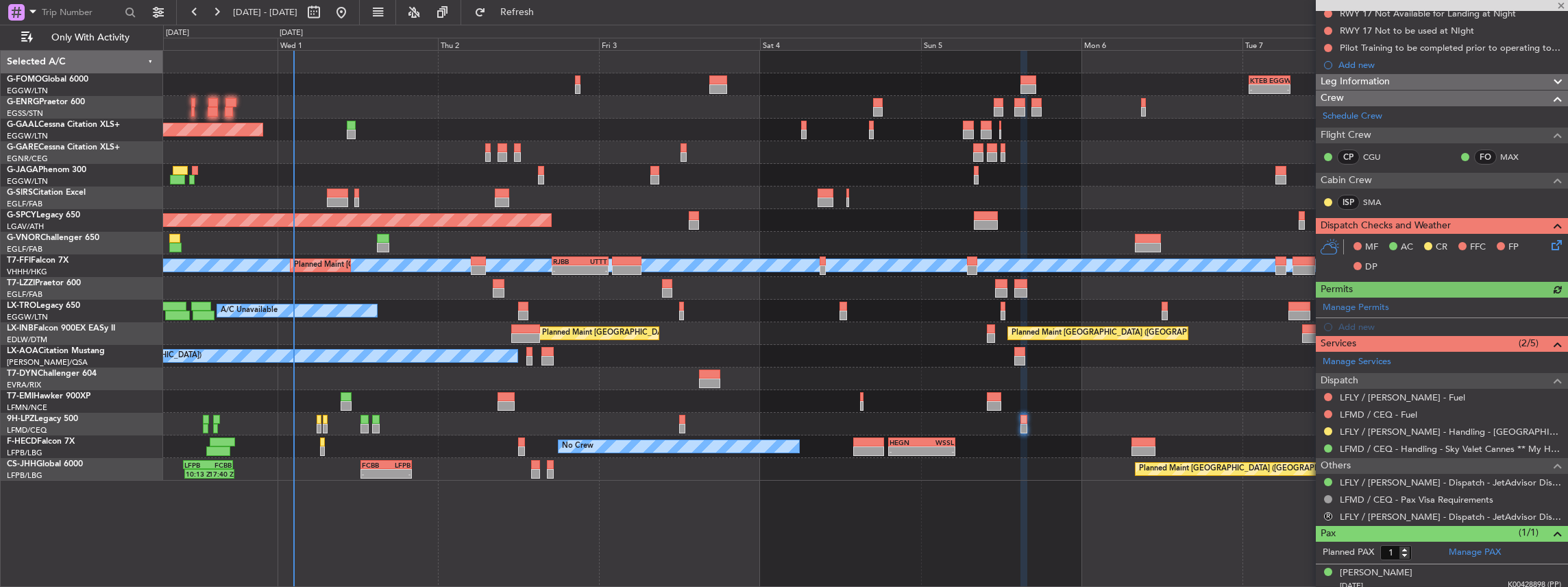
scroll to position [218, 0]
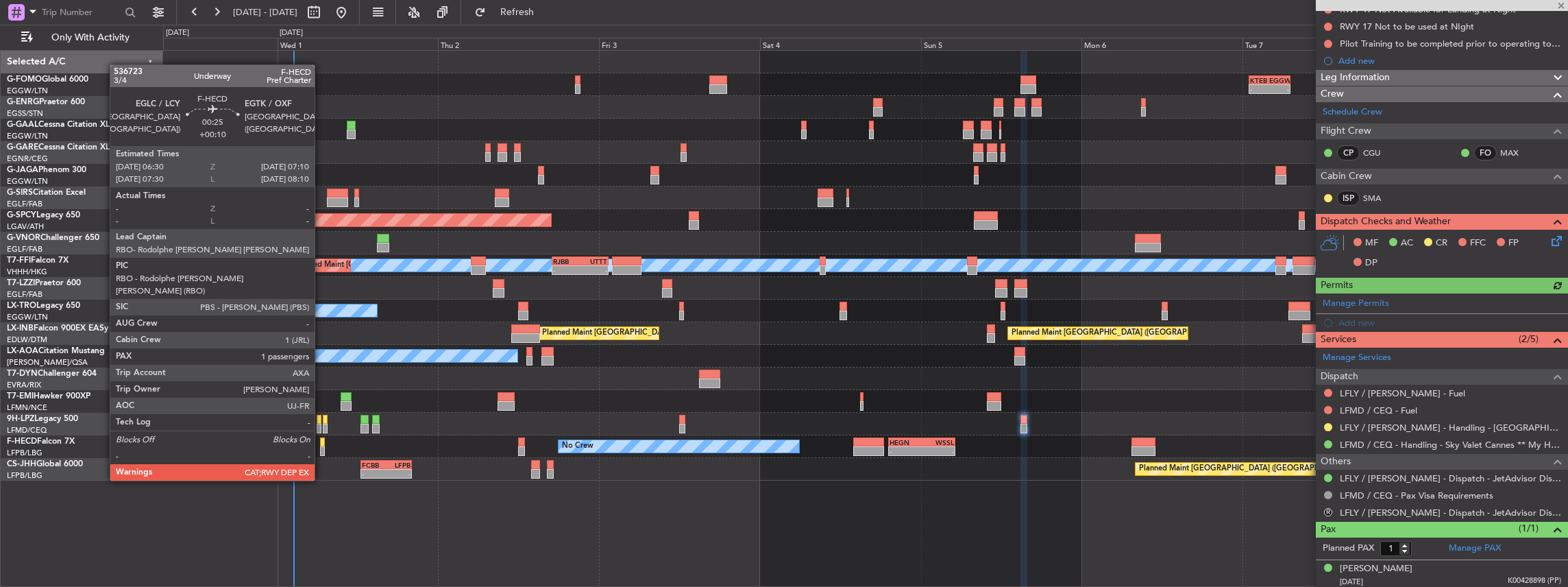
click at [321, 442] on div at bounding box center [322, 442] width 5 height 9
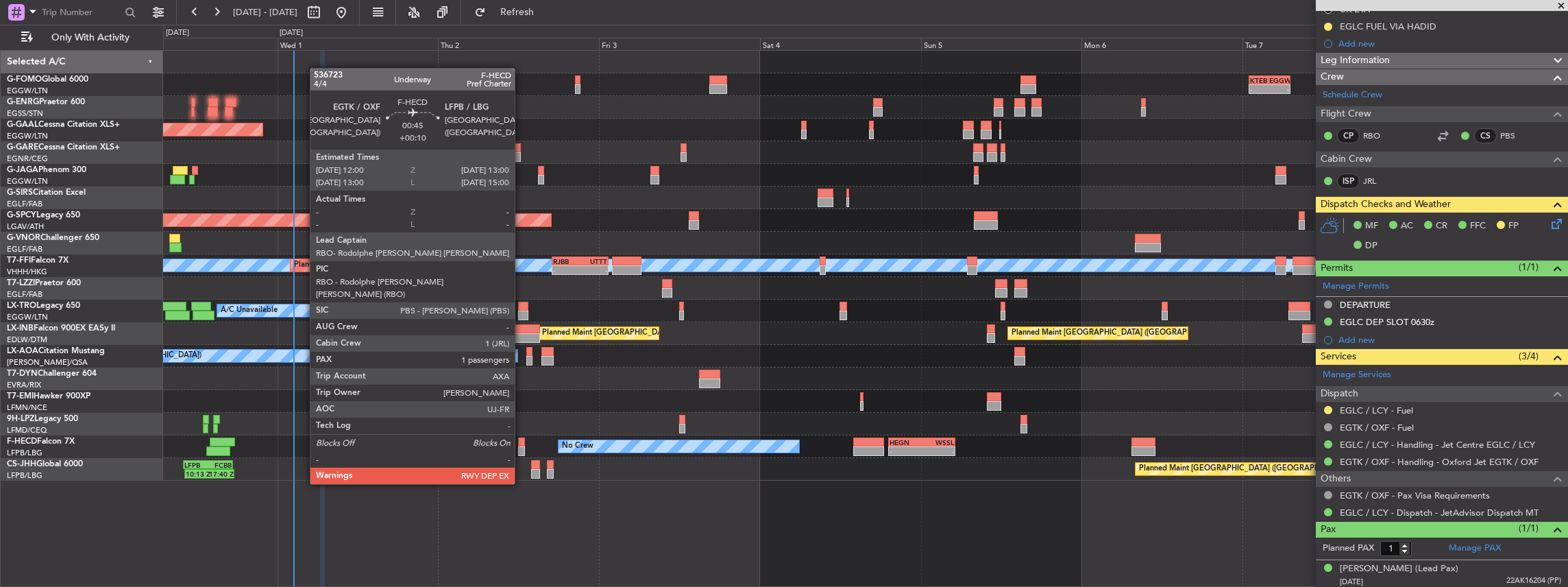
click at [521, 446] on div at bounding box center [521, 450] width 7 height 9
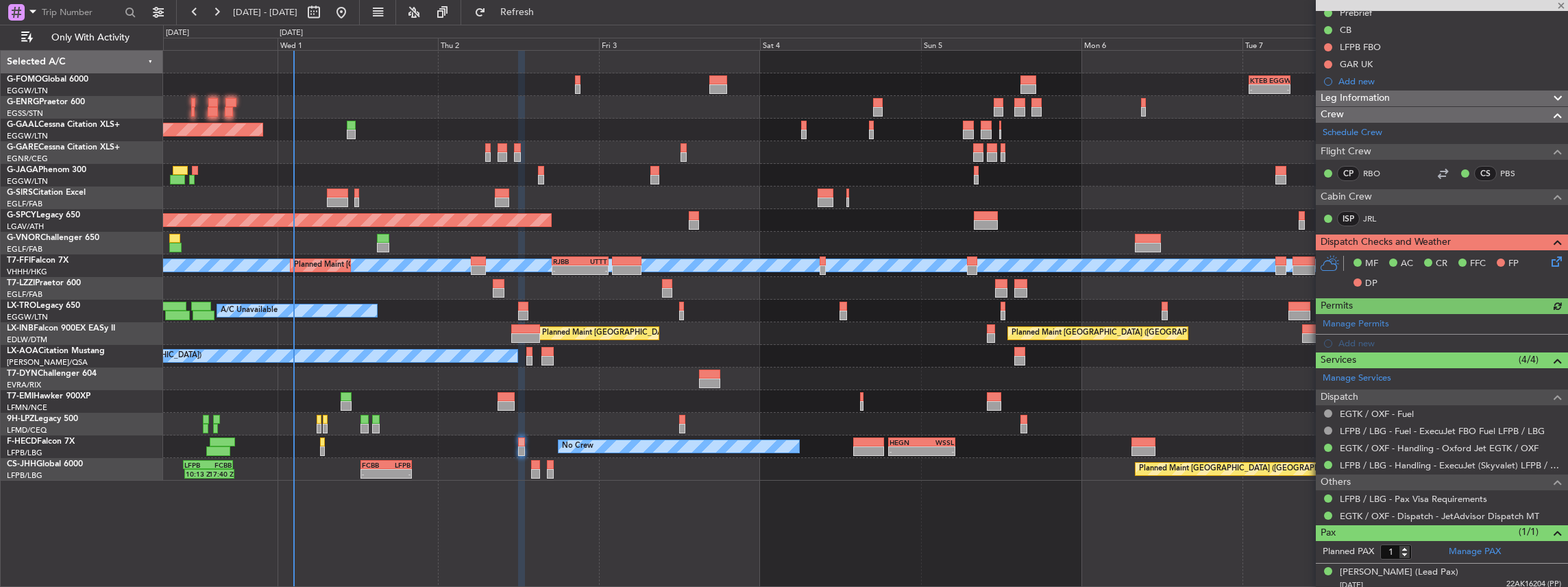
scroll to position [167, 0]
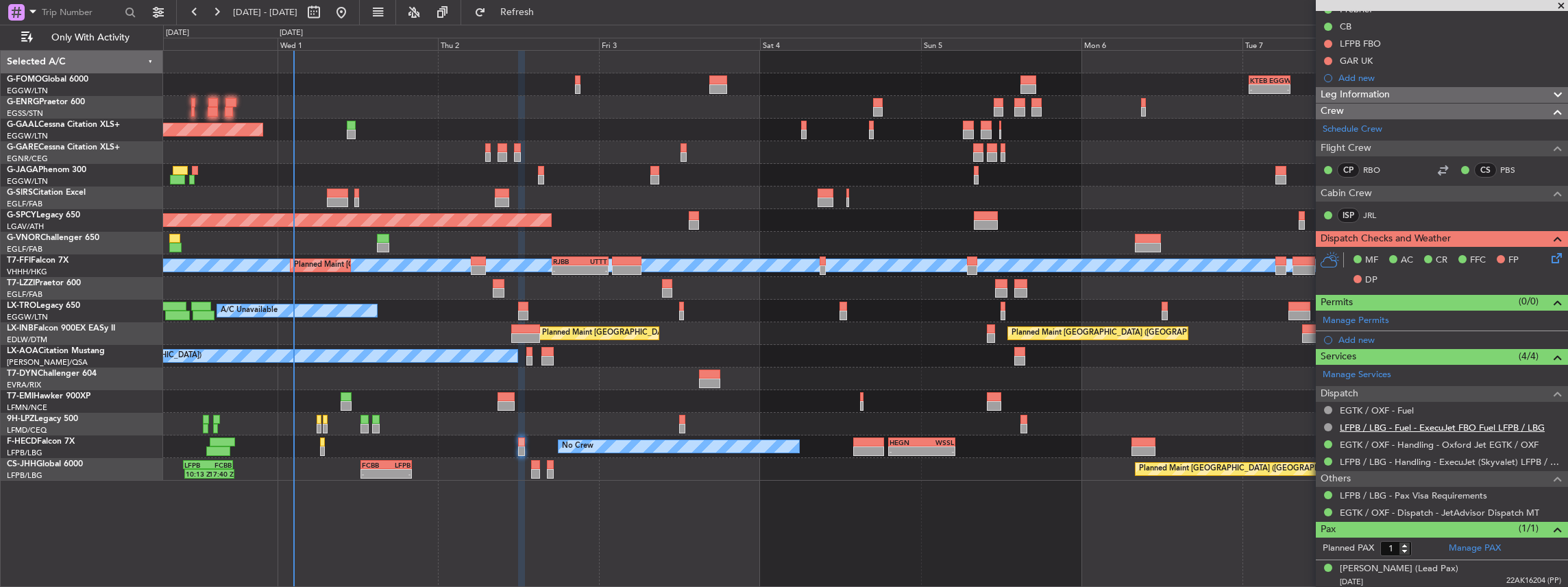
click at [1391, 428] on link "LFPB / LBG - Fuel - ExecuJet FBO Fuel LFPB / LBG" at bounding box center [1442, 428] width 205 height 12
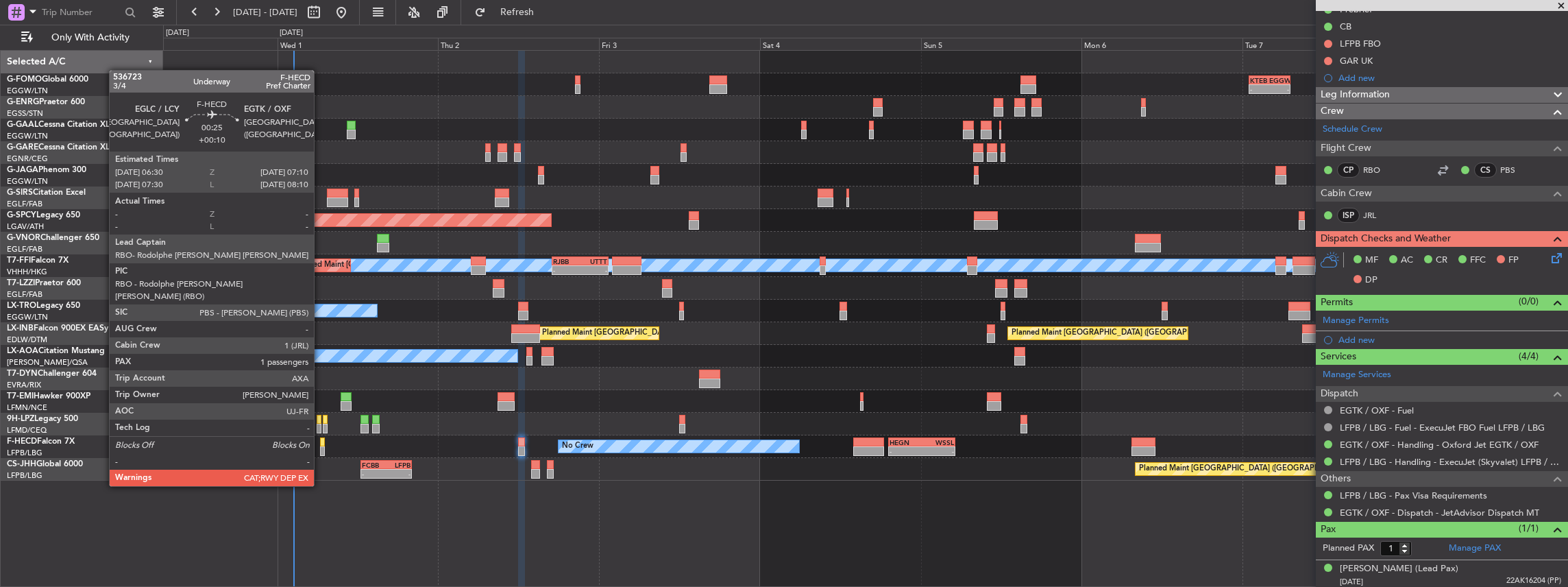
click at [321, 447] on div at bounding box center [322, 450] width 5 height 9
click at [322, 448] on div at bounding box center [322, 450] width 5 height 9
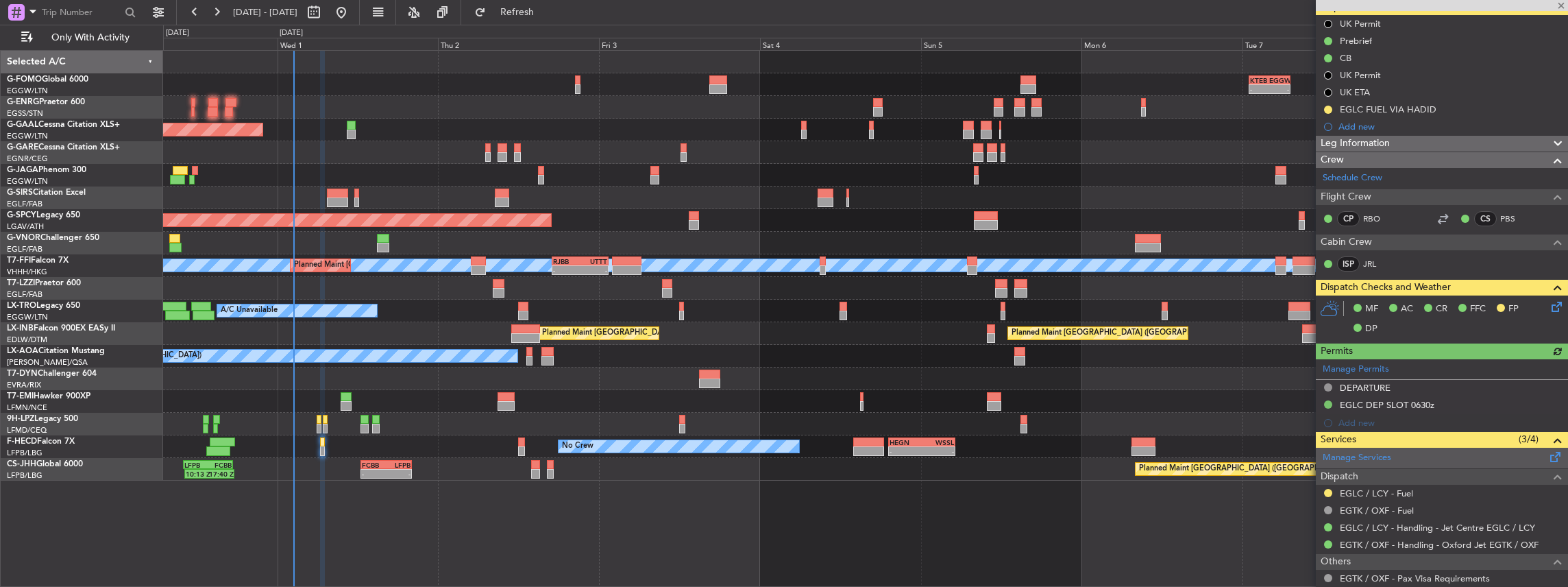
scroll to position [183, 0]
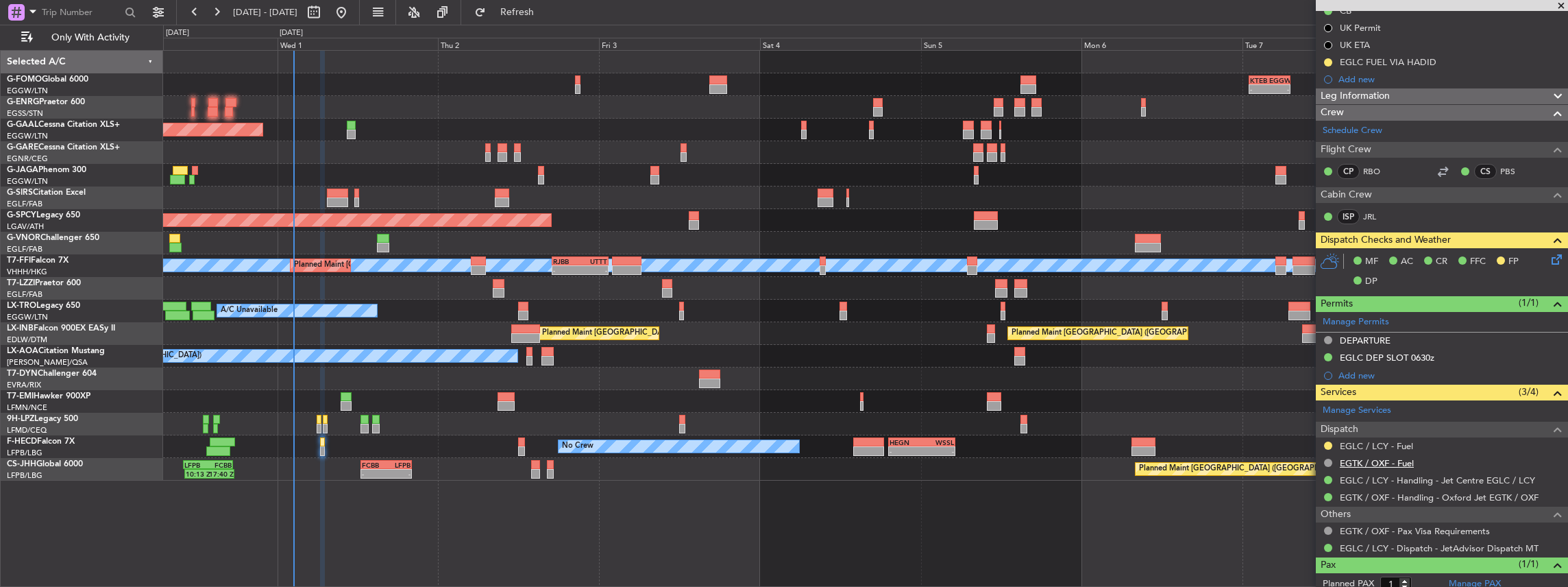
click at [1367, 460] on link "EGTK / OXF - Fuel" at bounding box center [1377, 463] width 74 height 12
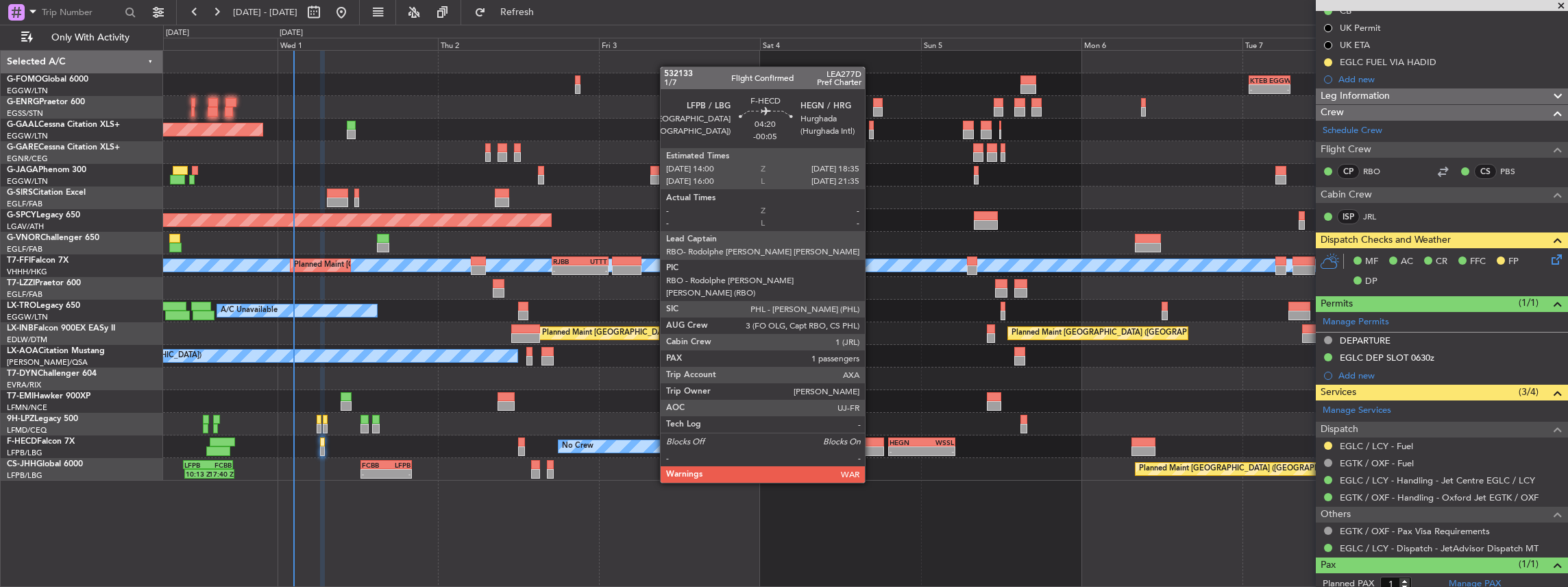
click at [872, 444] on div at bounding box center [868, 442] width 31 height 9
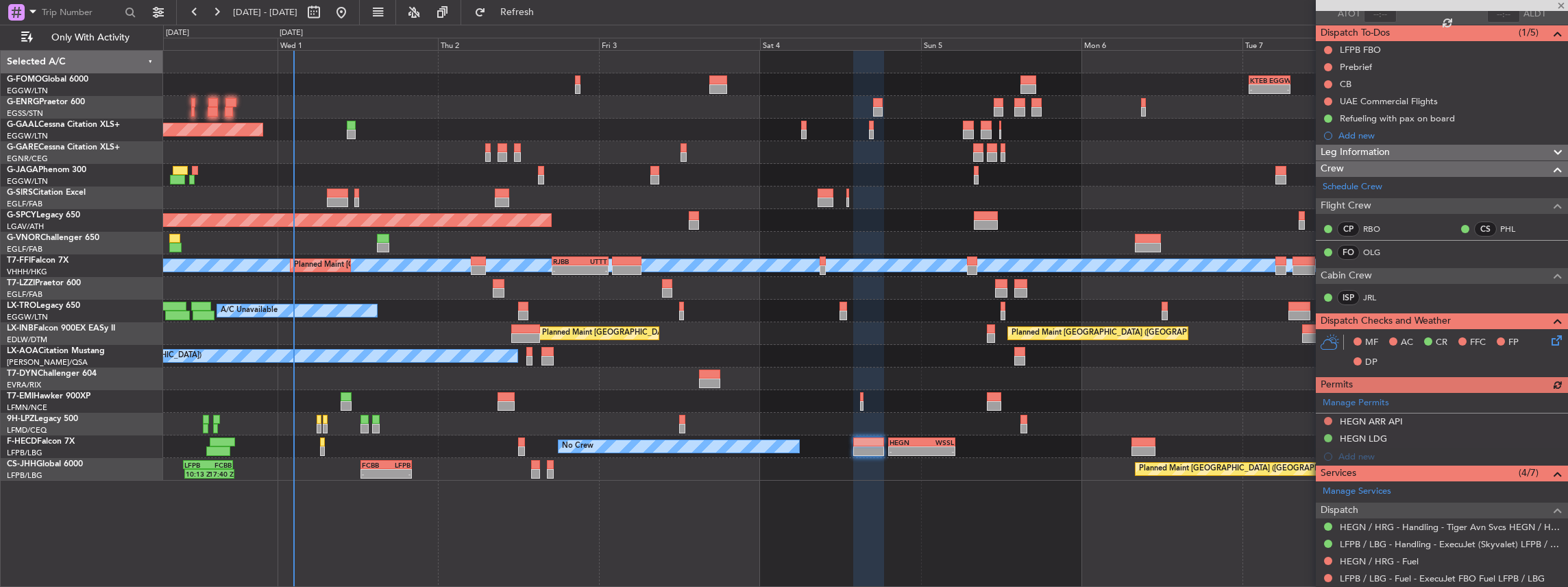
scroll to position [274, 0]
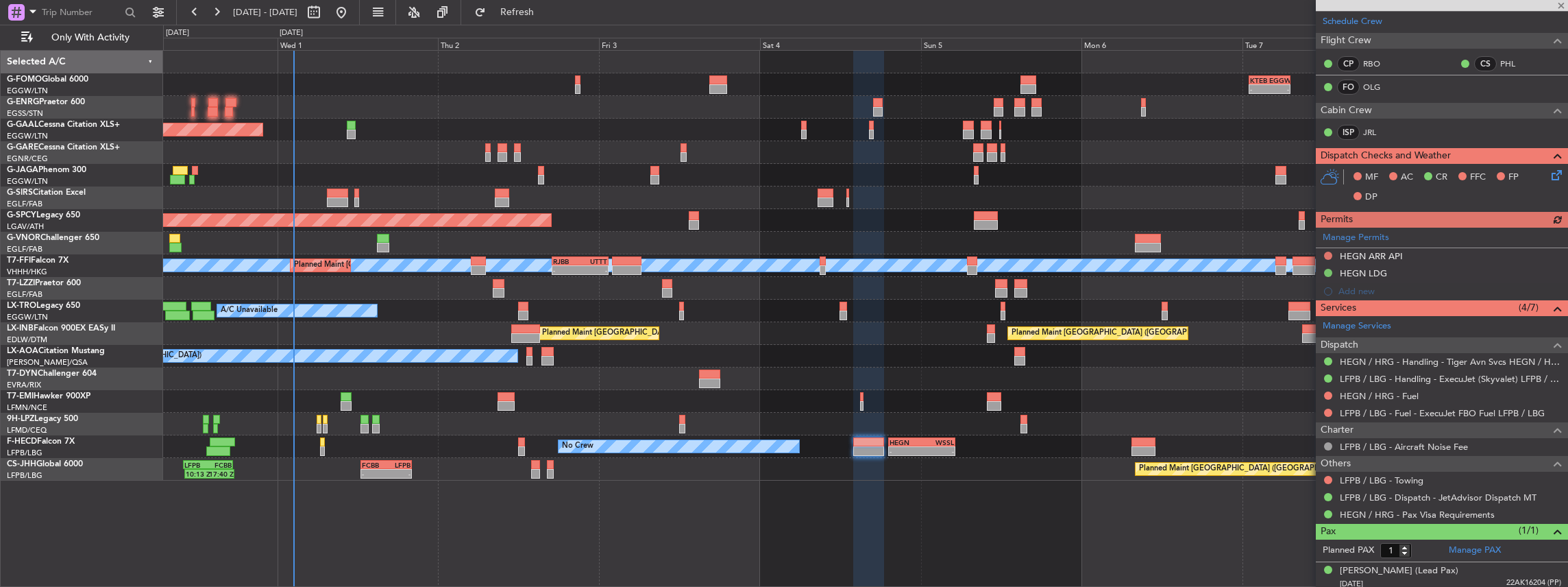
click at [910, 455] on div "No Crew - - HEGN 19:15 Z WSSL 05:10 Z - - ZBAA 14:00 Z UGTB 22:30 Z No Crew" at bounding box center [865, 446] width 1405 height 23
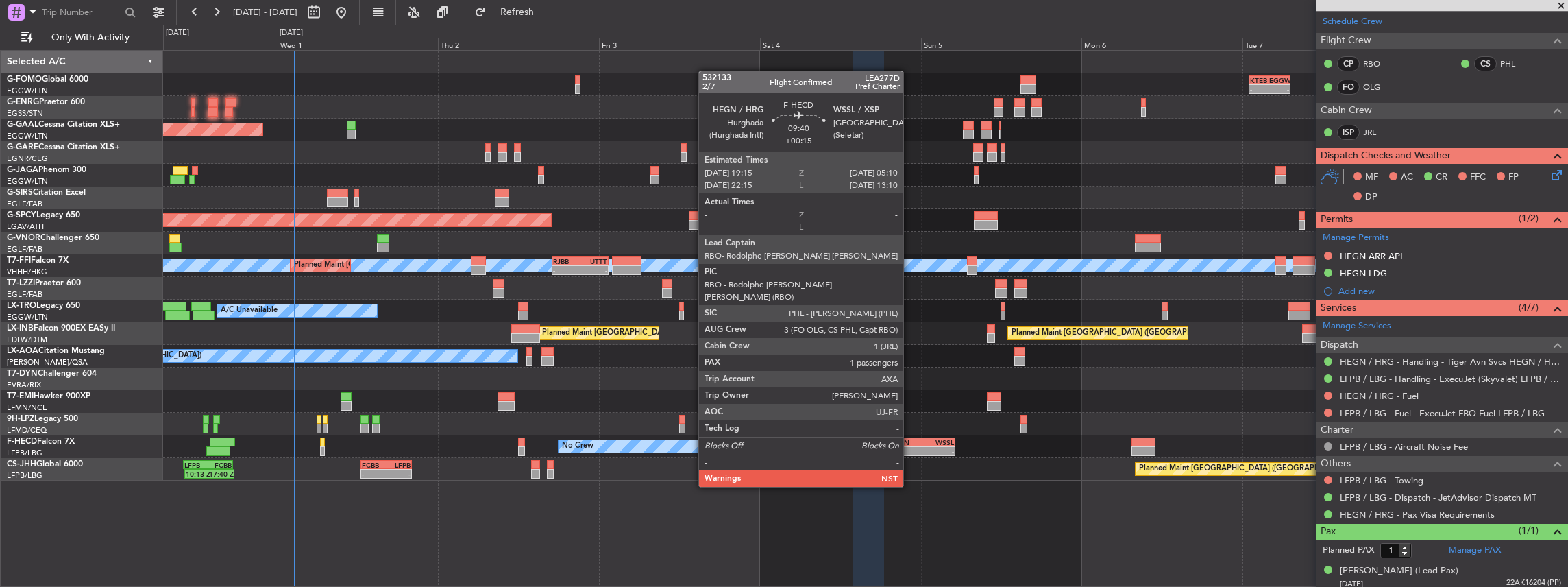
click at [910, 448] on div "-" at bounding box center [905, 450] width 32 height 8
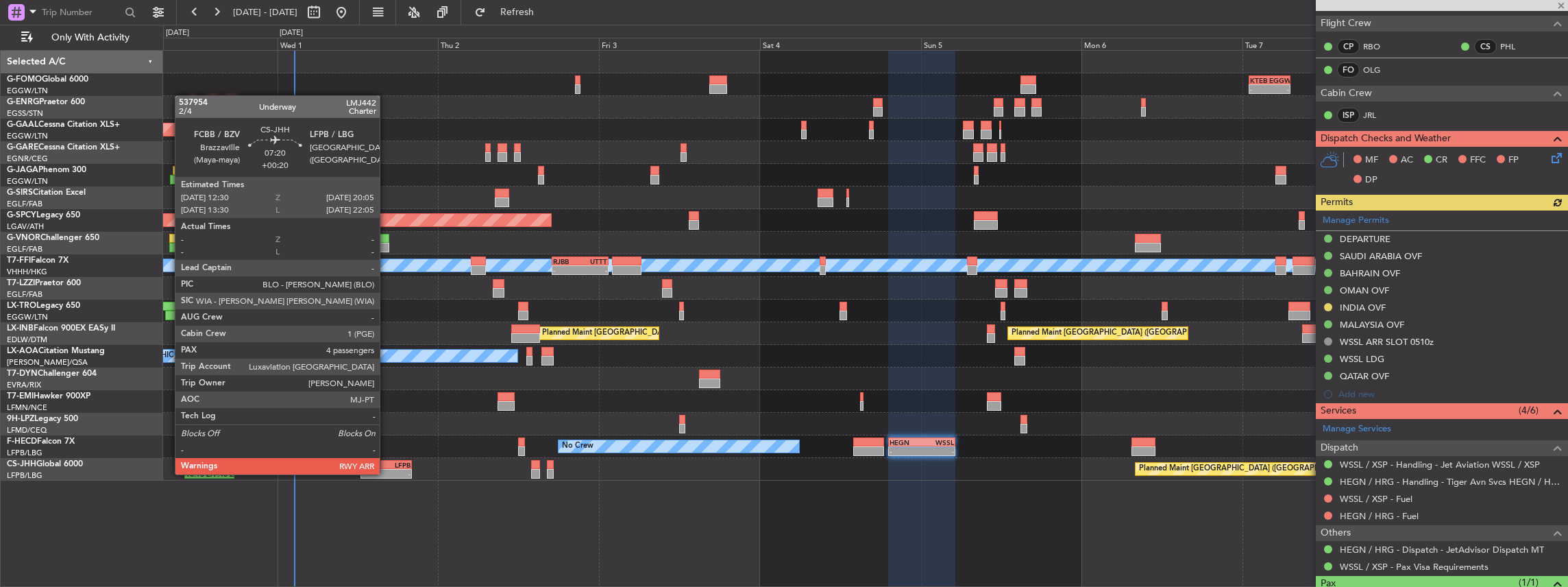
click at [386, 473] on div "-" at bounding box center [398, 474] width 24 height 8
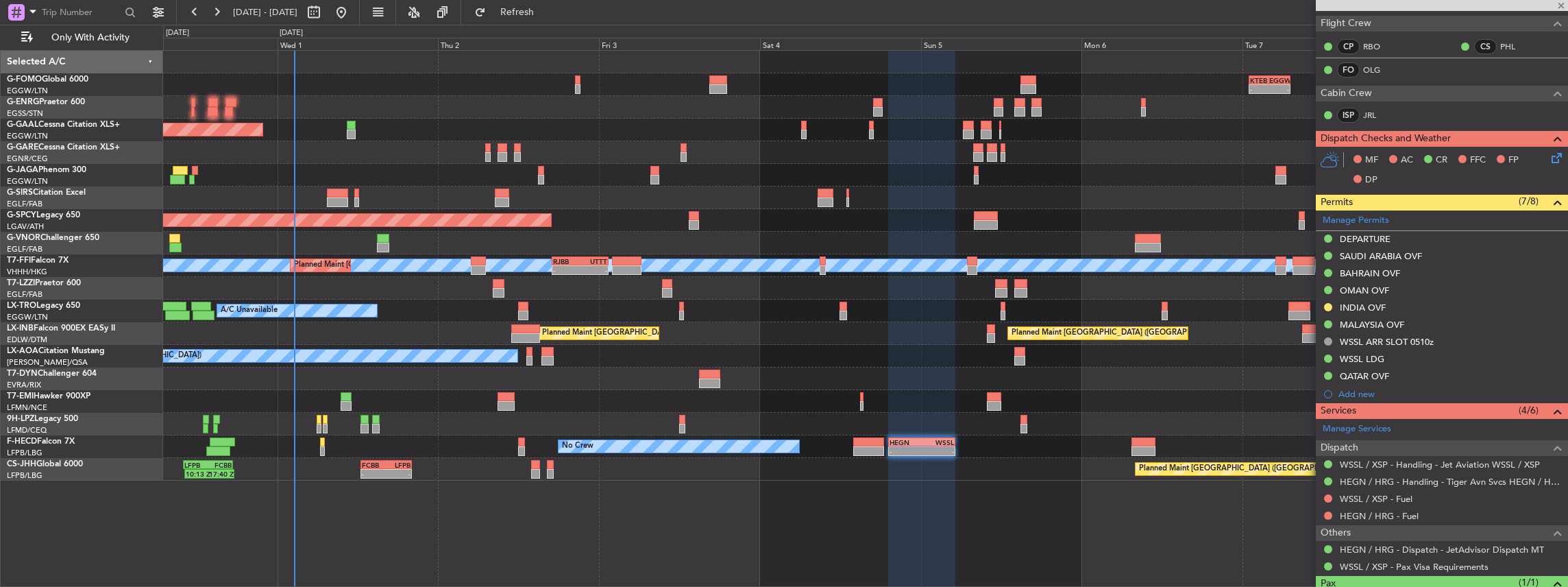
type input "+00:20"
type input "4"
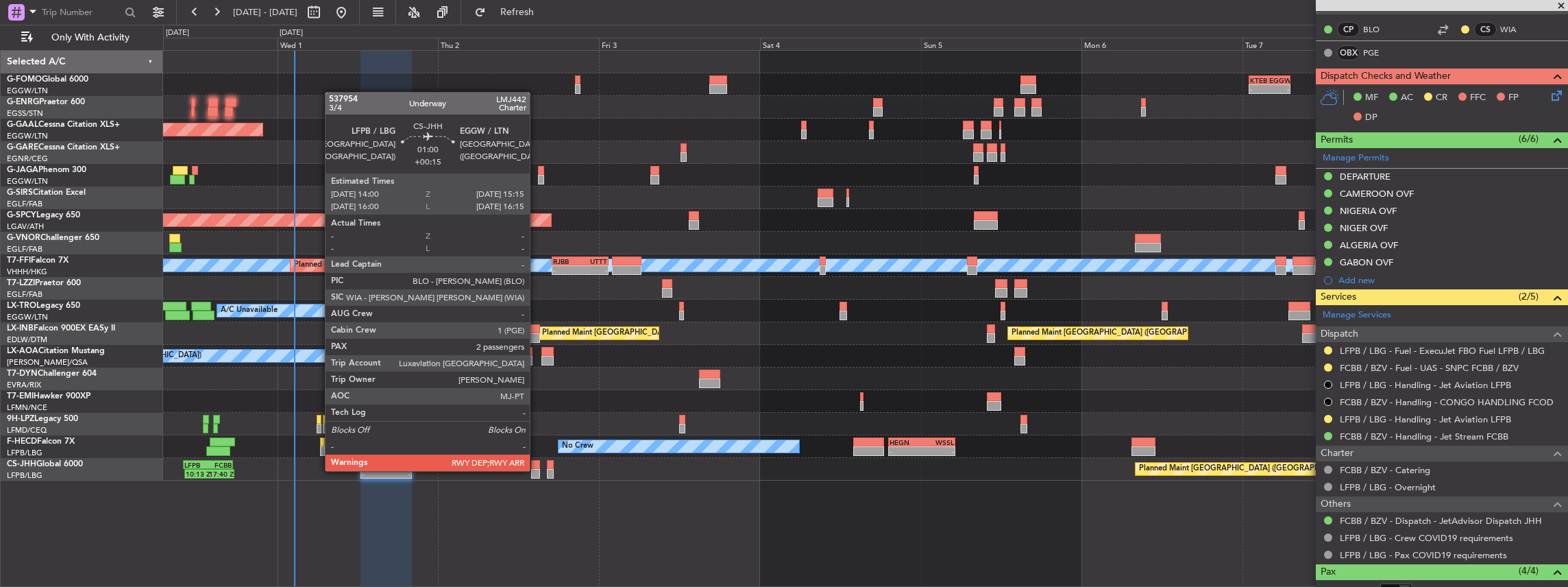
click at [537, 470] on div at bounding box center [535, 474] width 9 height 9
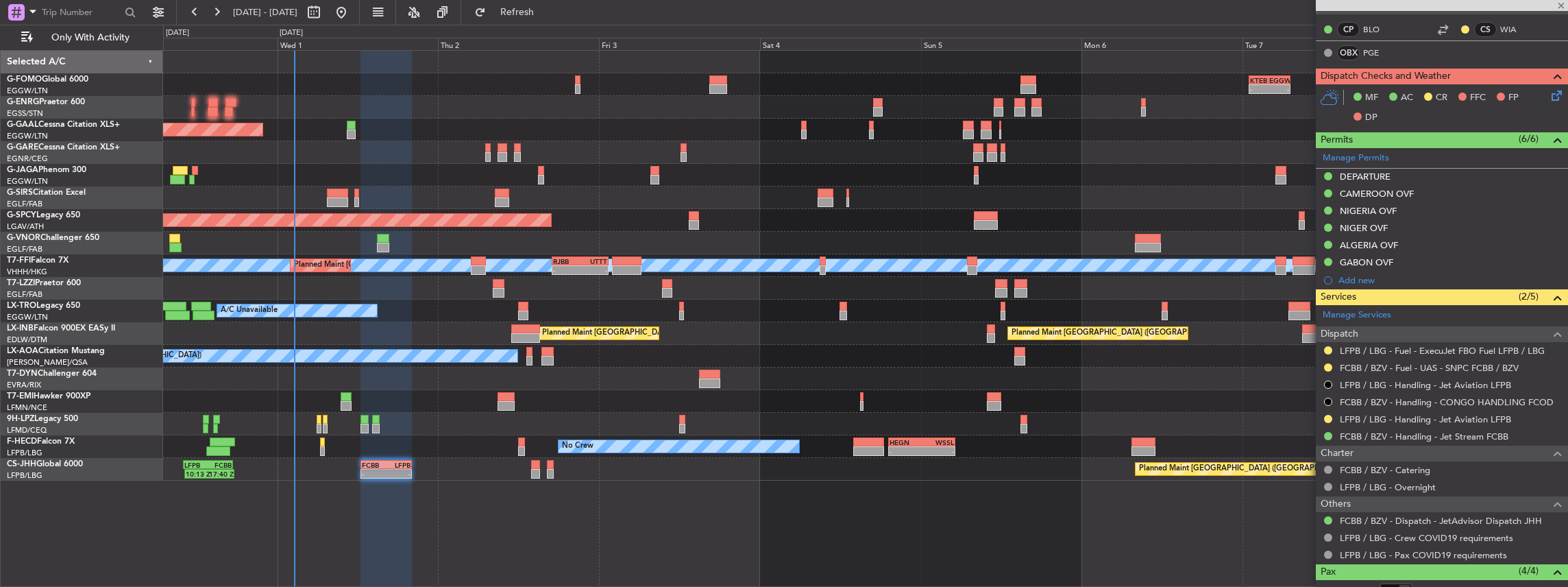
type input "+00:15"
type input "2"
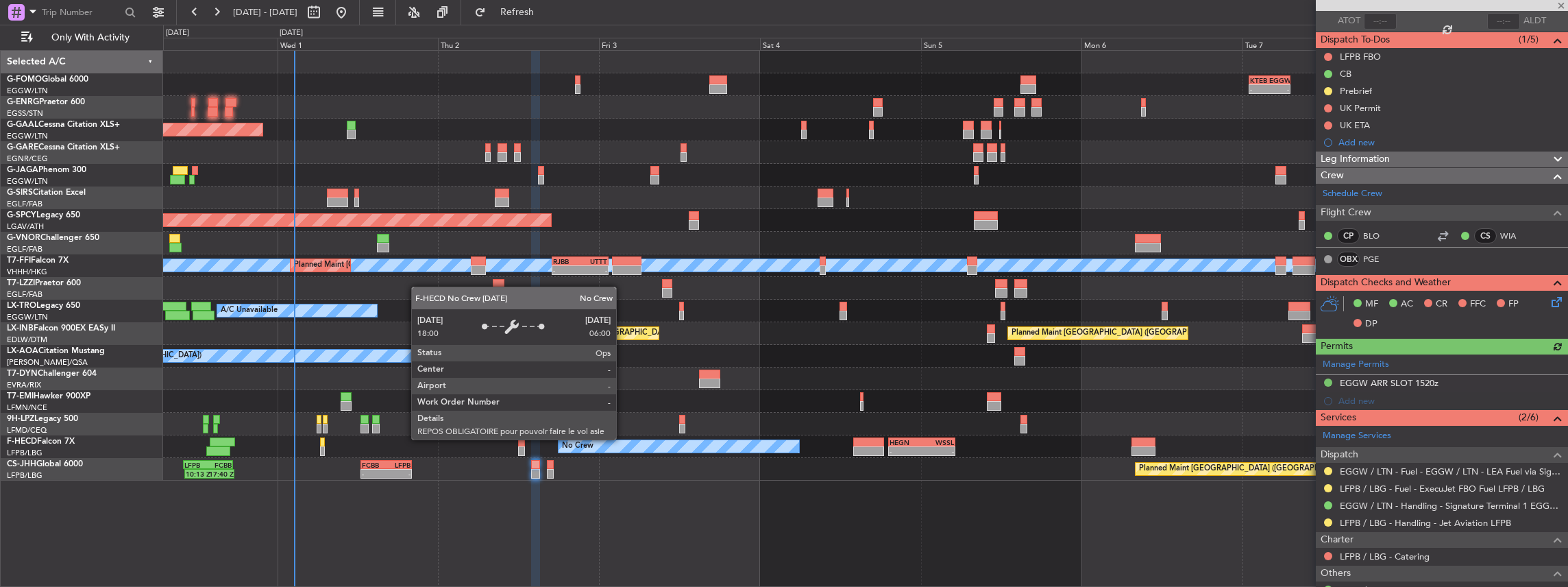
scroll to position [228, 0]
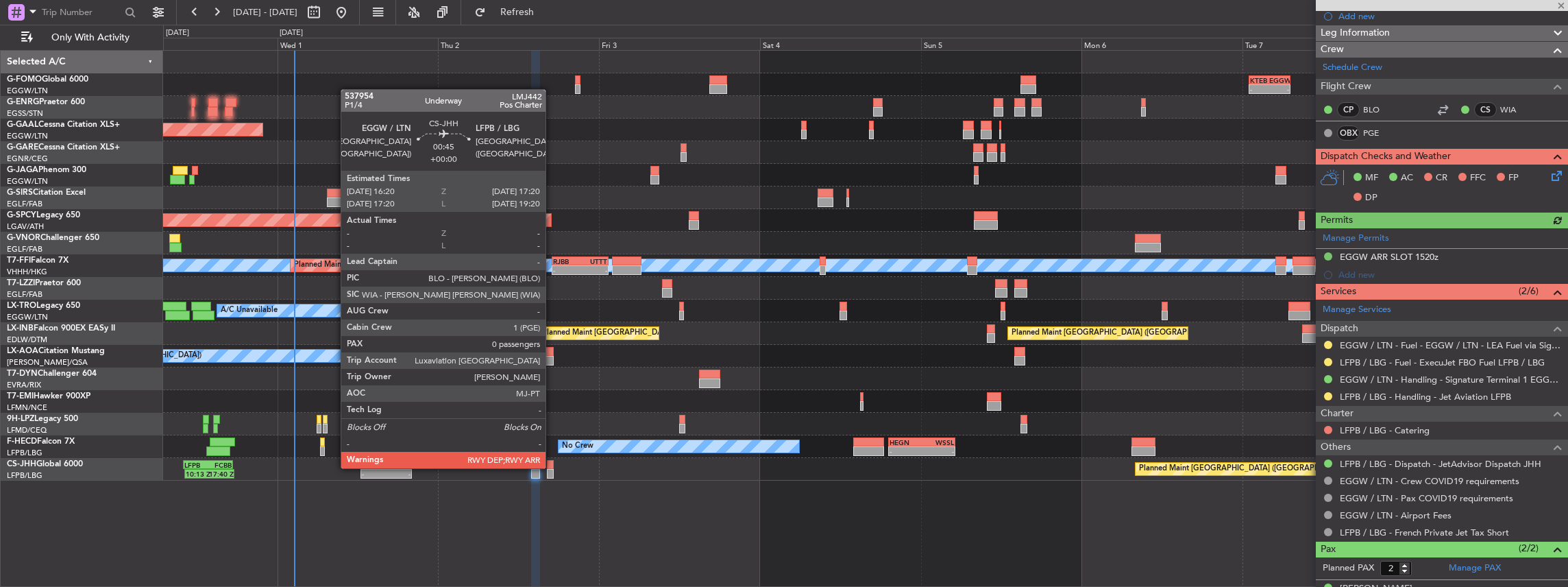
click at [553, 467] on div at bounding box center [550, 464] width 7 height 9
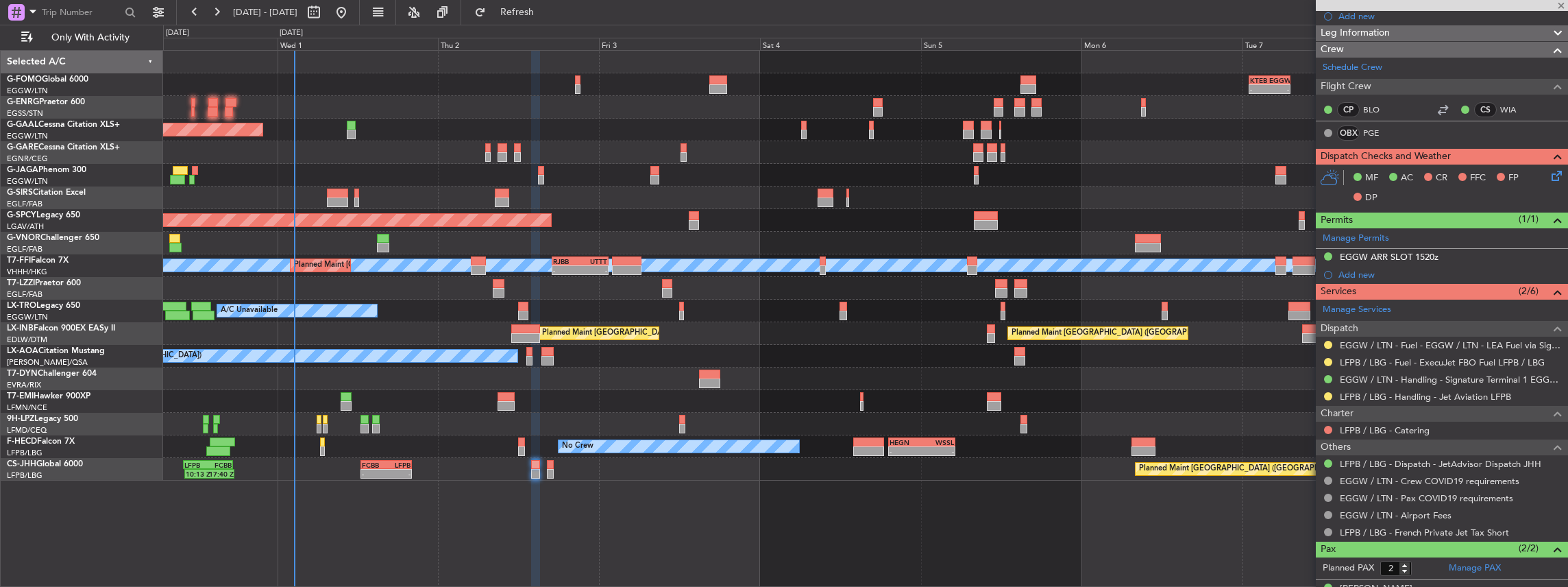
type input "0"
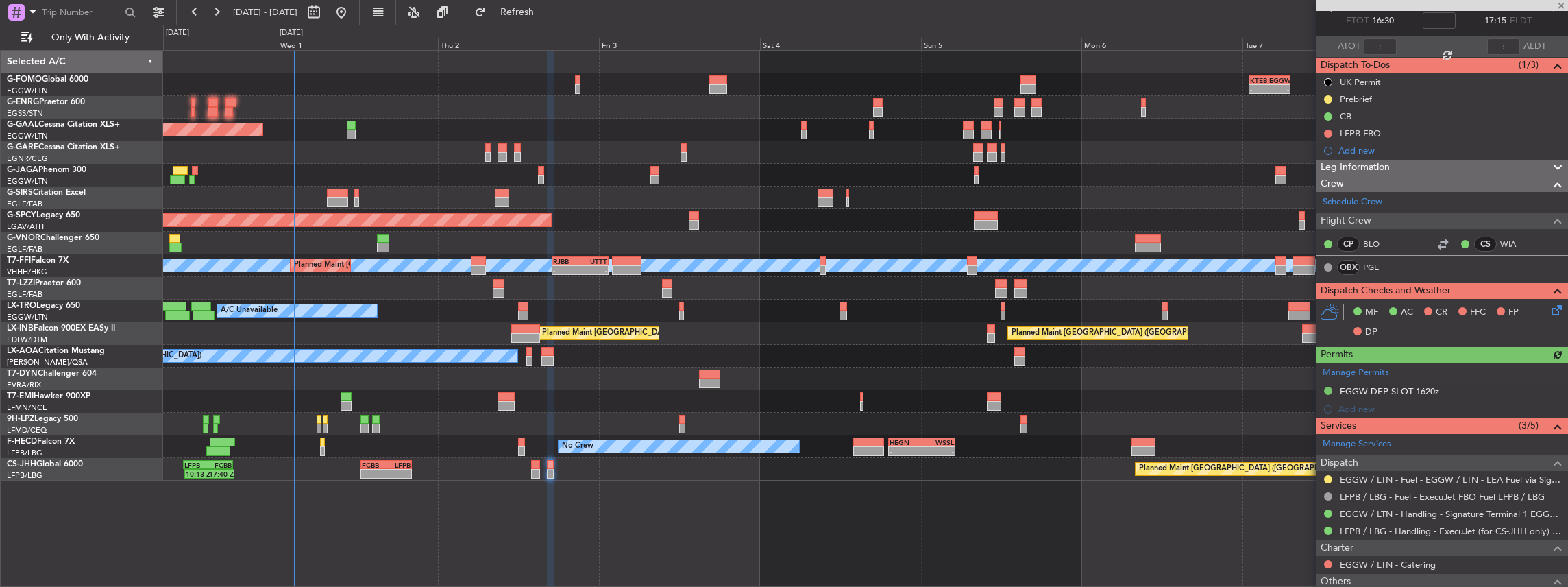
scroll to position [166, 0]
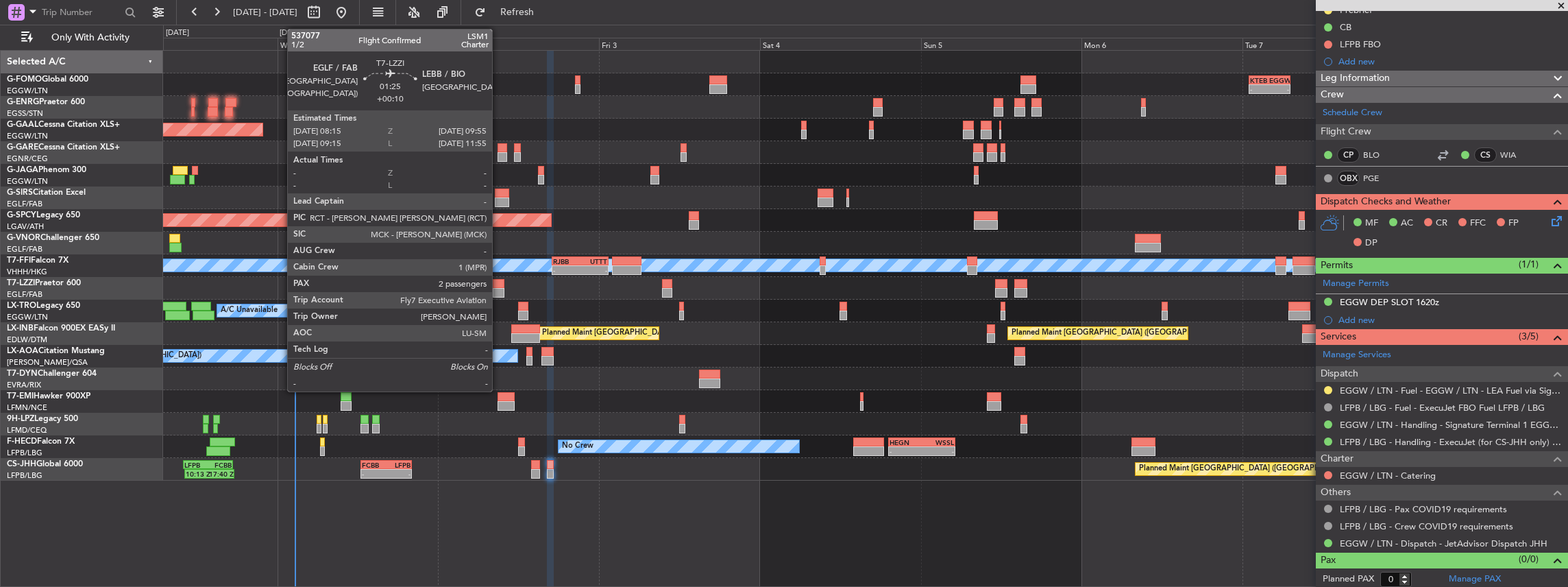
click at [499, 285] on div at bounding box center [499, 284] width 12 height 9
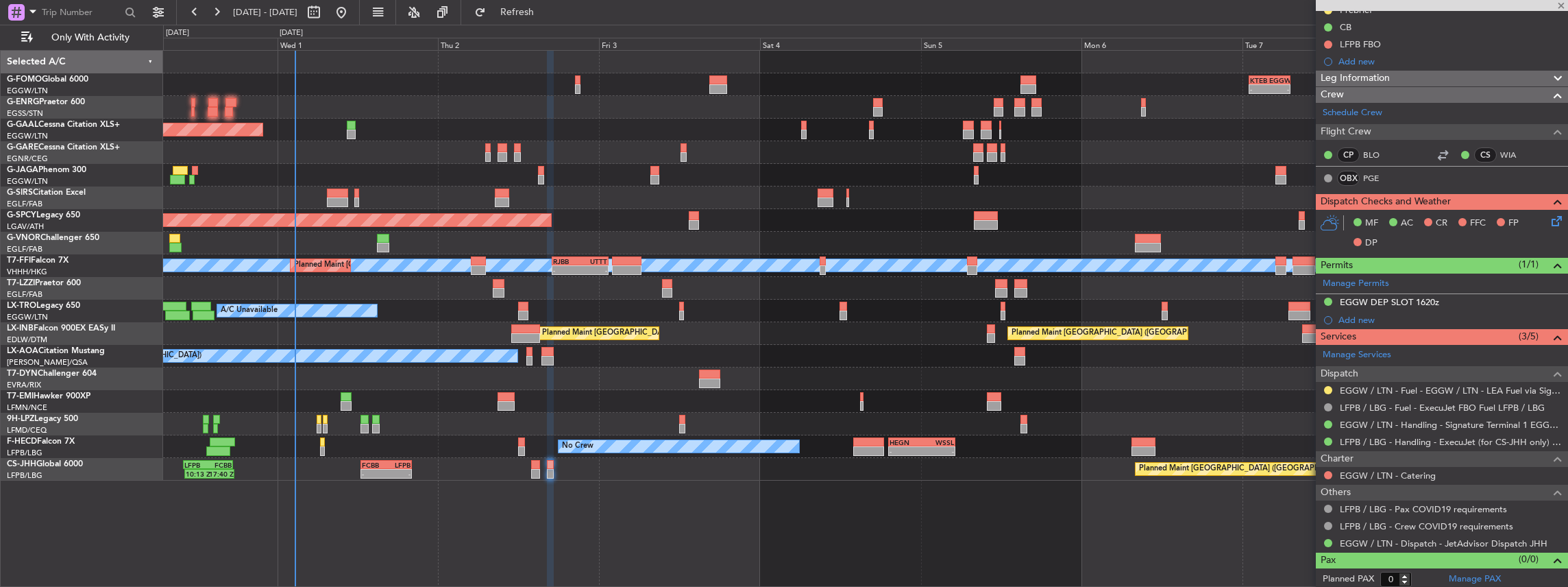
type input "+00:10"
type input "2"
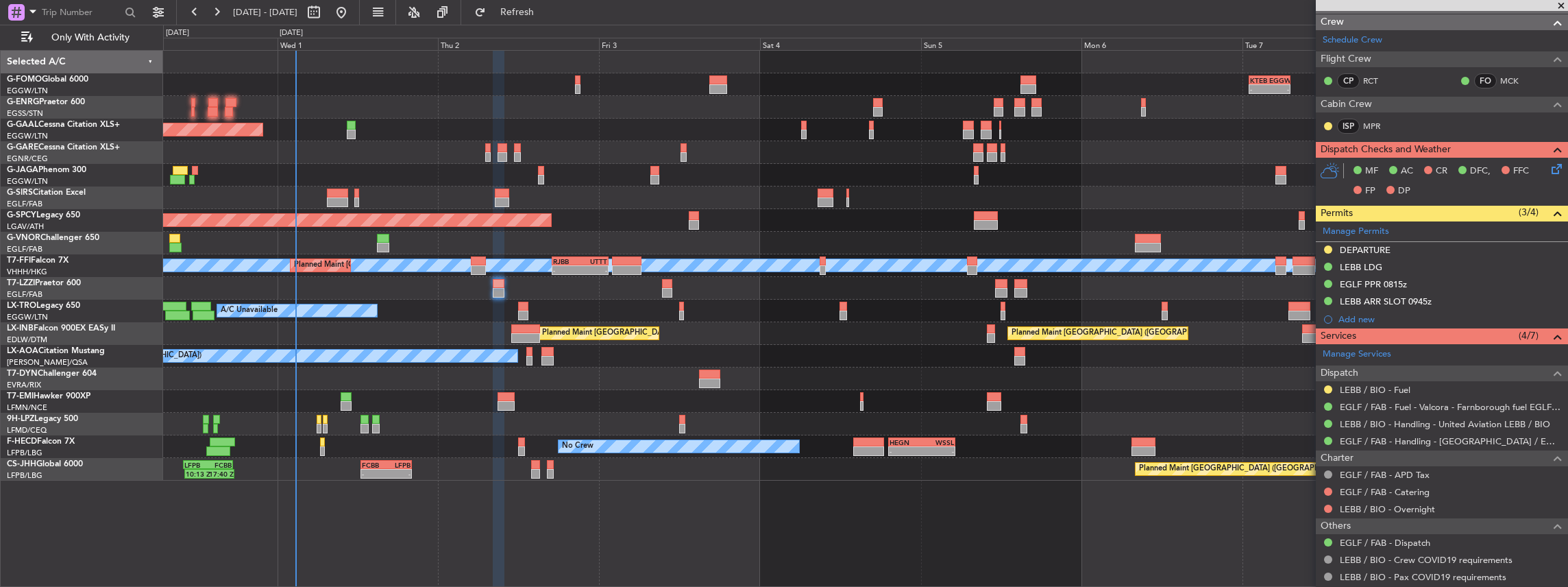
scroll to position [228, 0]
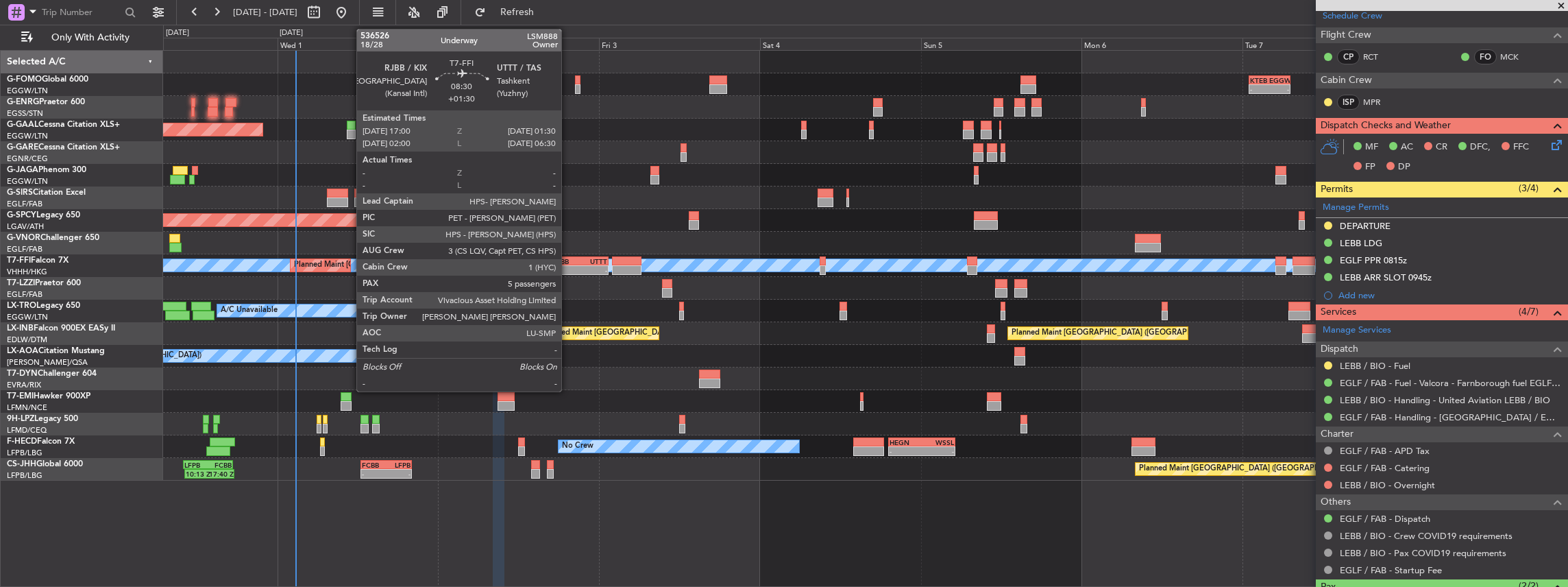
click at [568, 268] on div "-" at bounding box center [567, 270] width 28 height 8
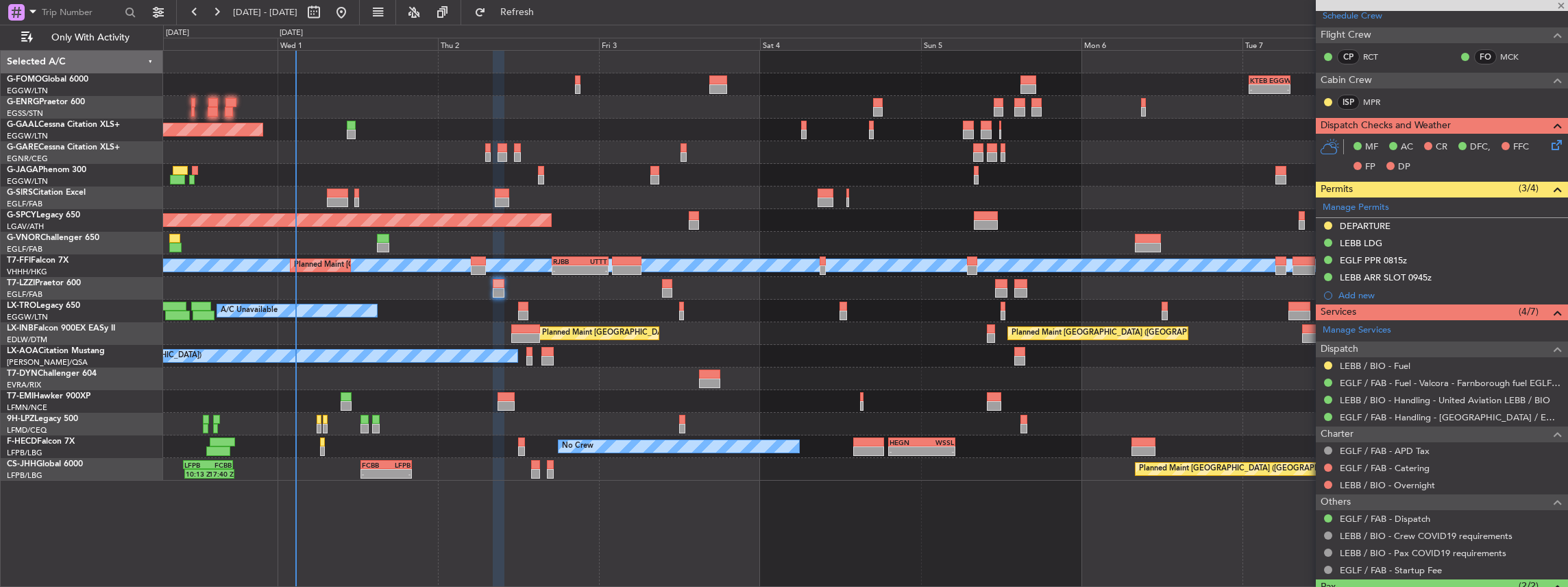
type input "+01:30"
type input "5"
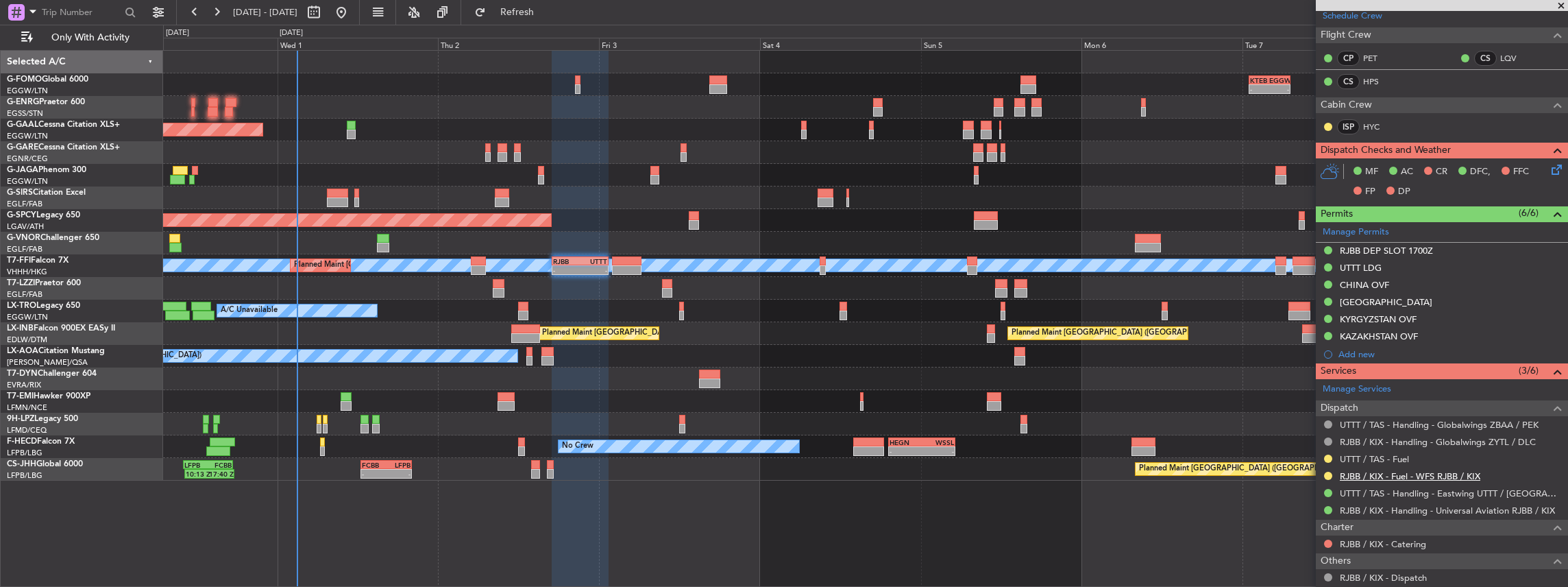
scroll to position [319, 0]
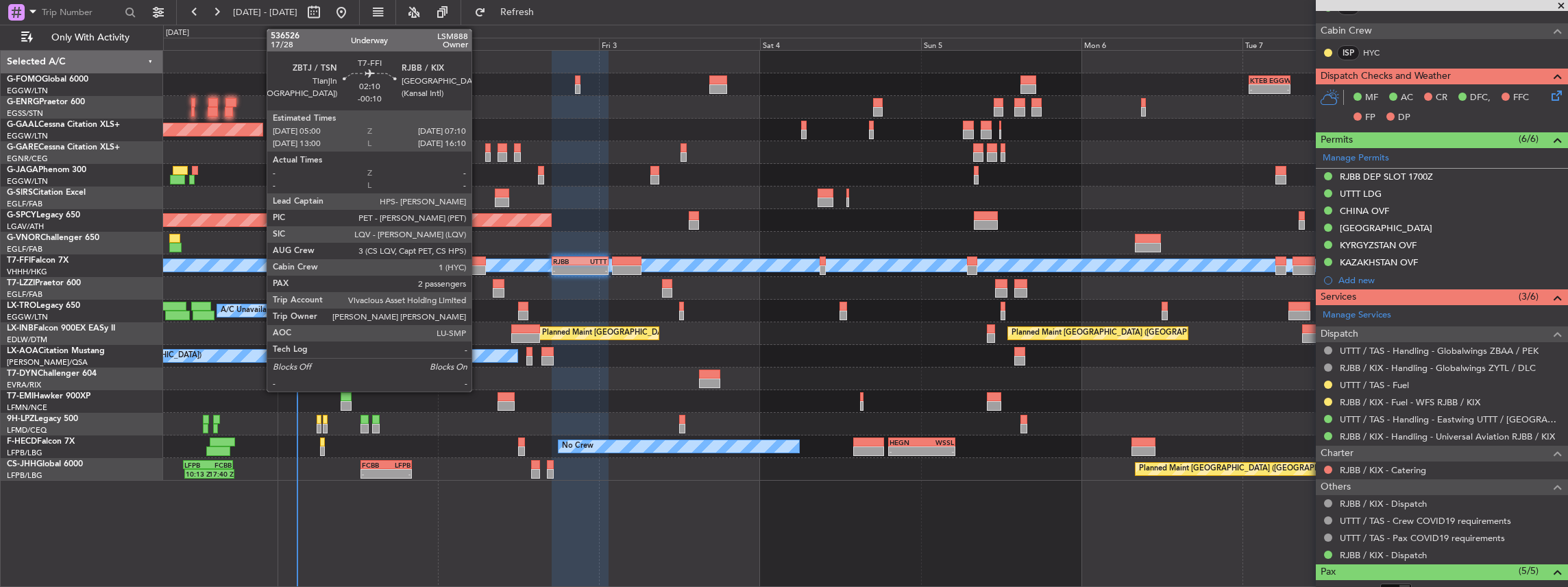
click at [479, 262] on div at bounding box center [478, 260] width 15 height 9
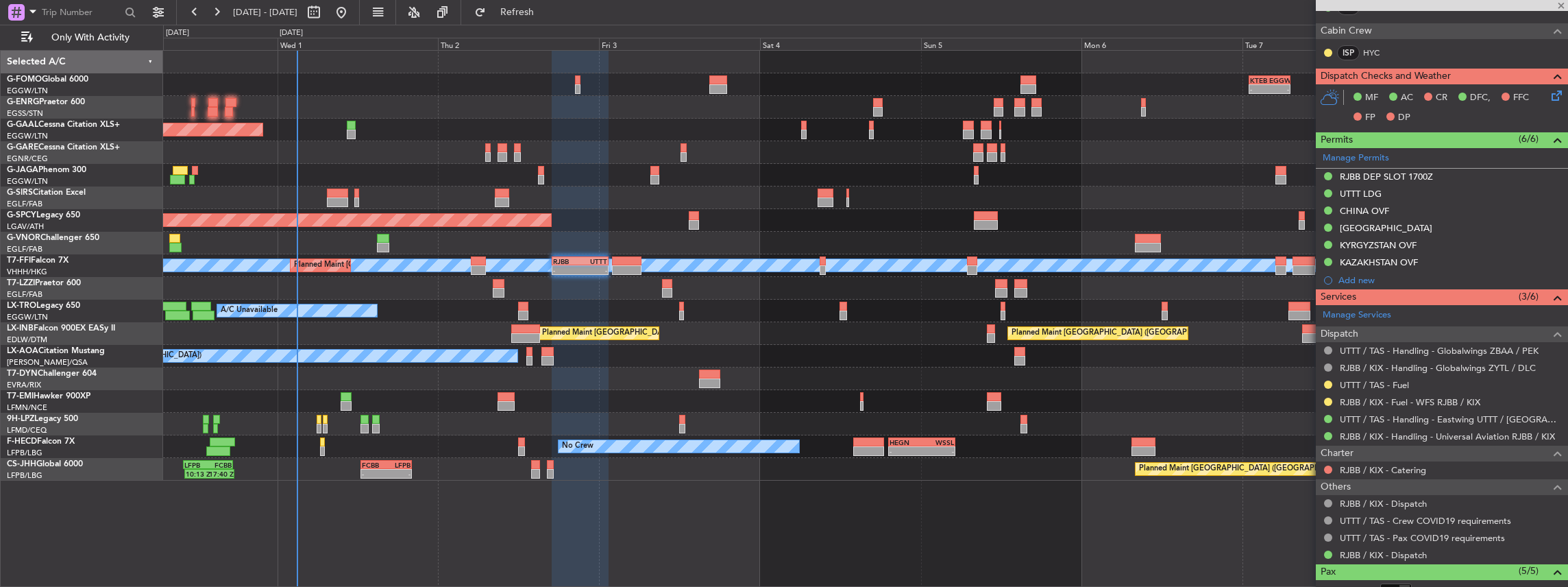
type input "-00:10"
type input "2"
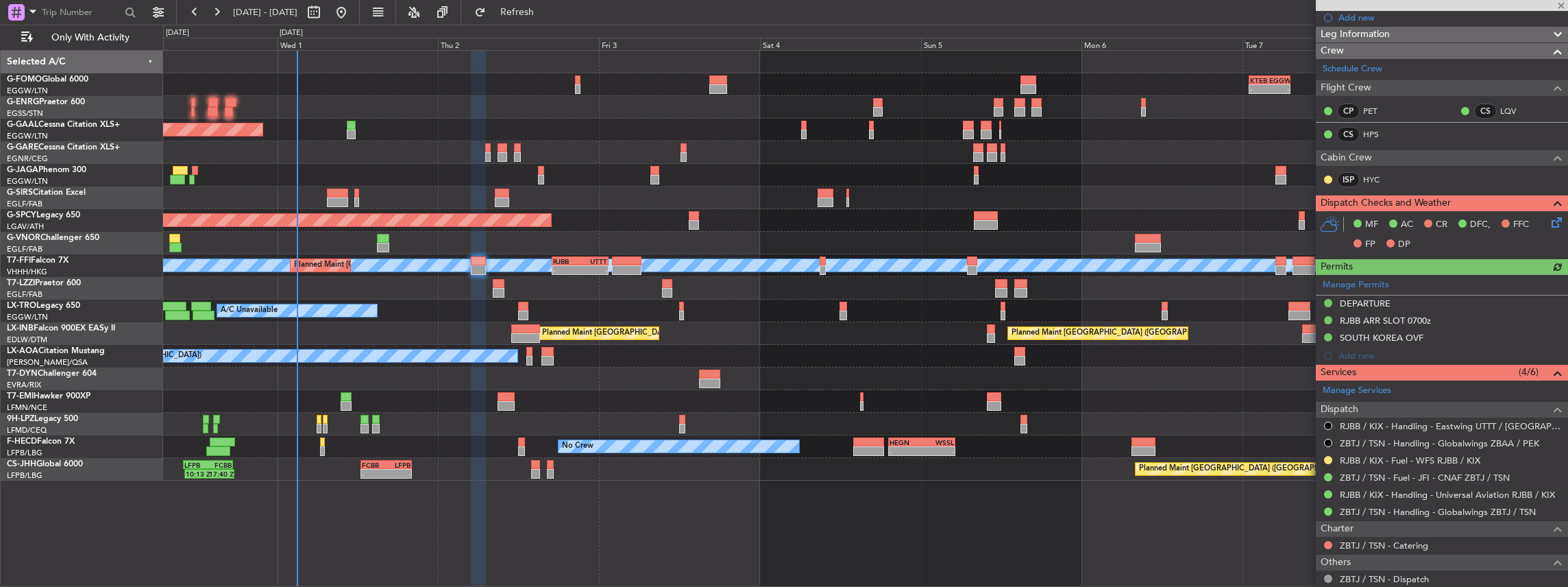
scroll to position [183, 0]
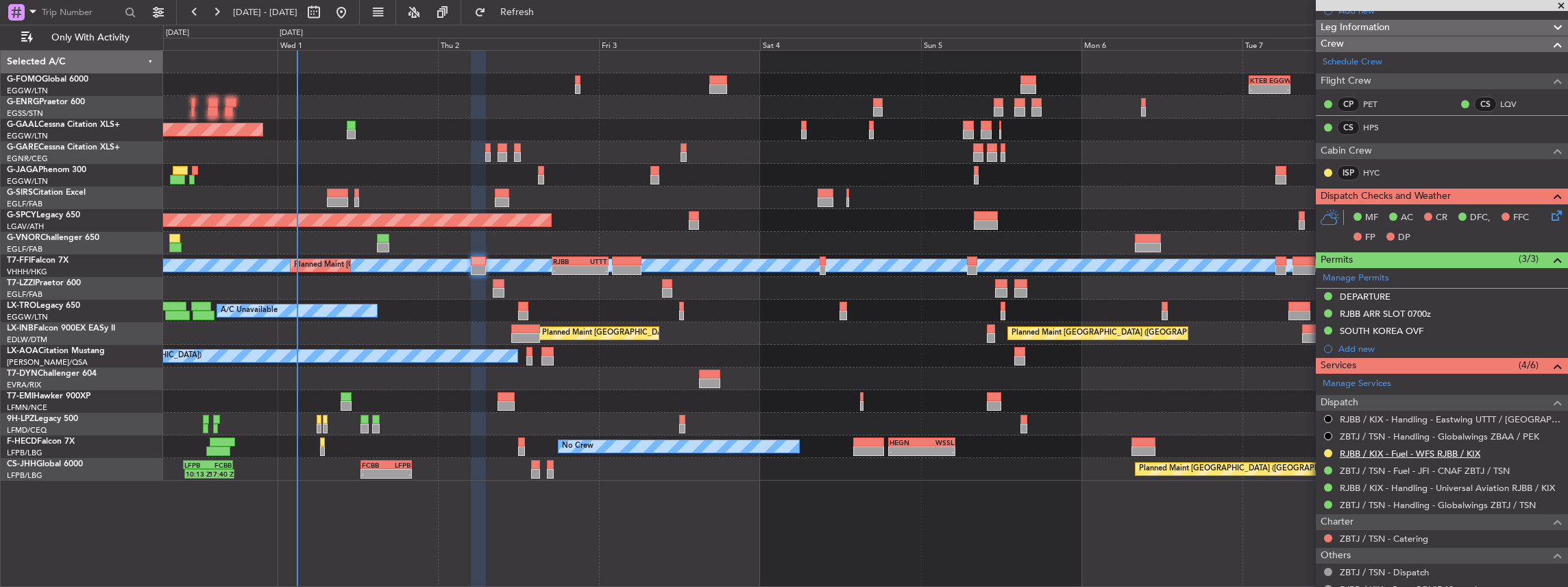
click at [1401, 454] on link "RJBB / KIX - Fuel - WFS RJBB / KIX" at bounding box center [1409, 453] width 140 height 12
click at [551, 5] on button "Refresh" at bounding box center [509, 12] width 82 height 22
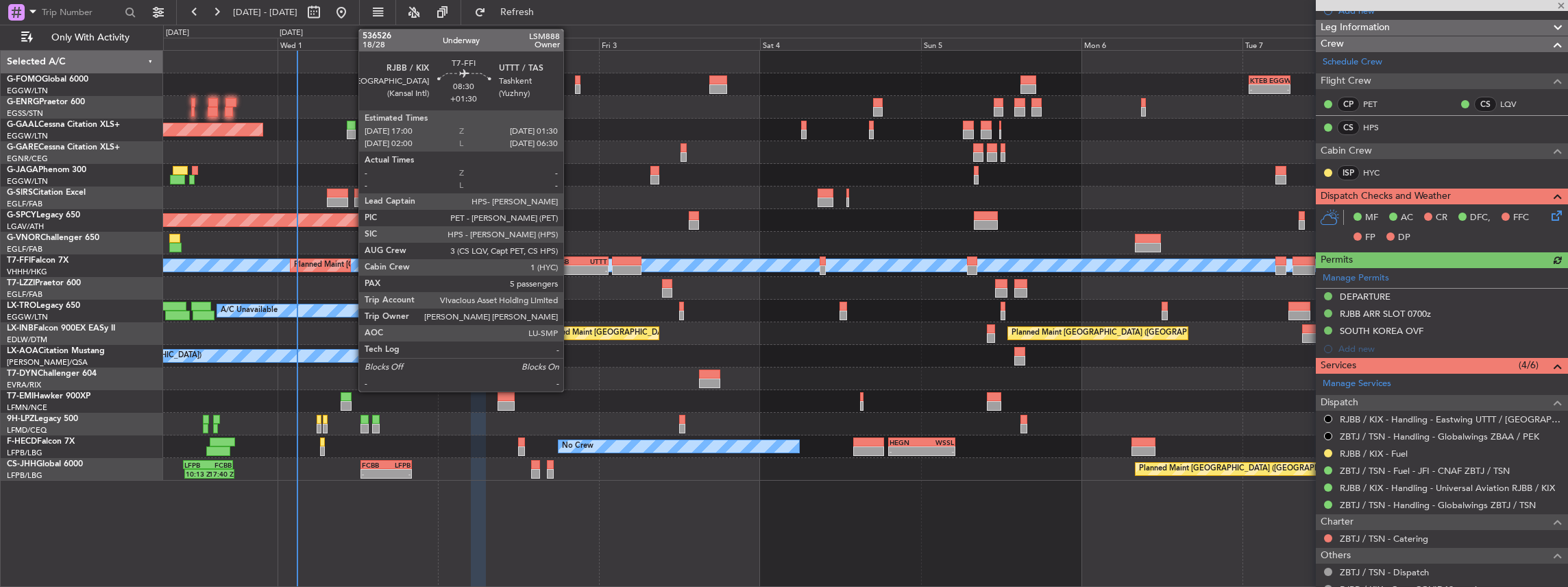
click at [570, 262] on div "RJBB" at bounding box center [567, 260] width 28 height 8
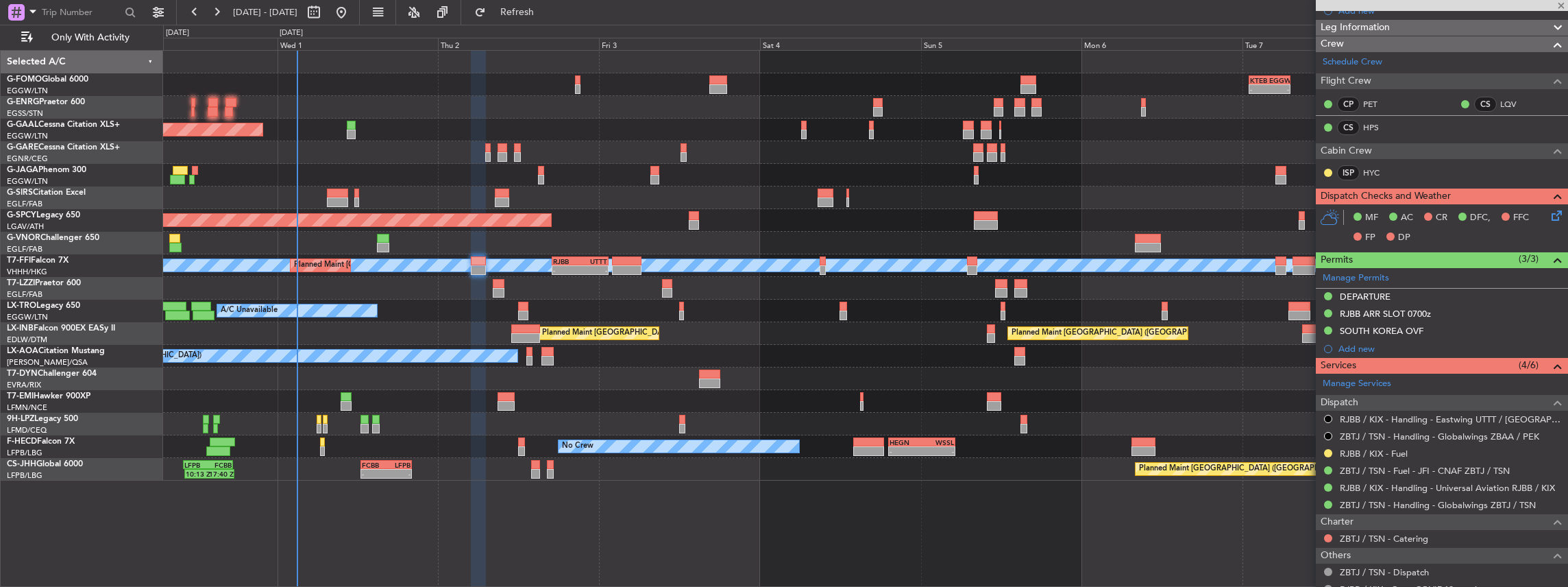
type input "+01:30"
type input "5"
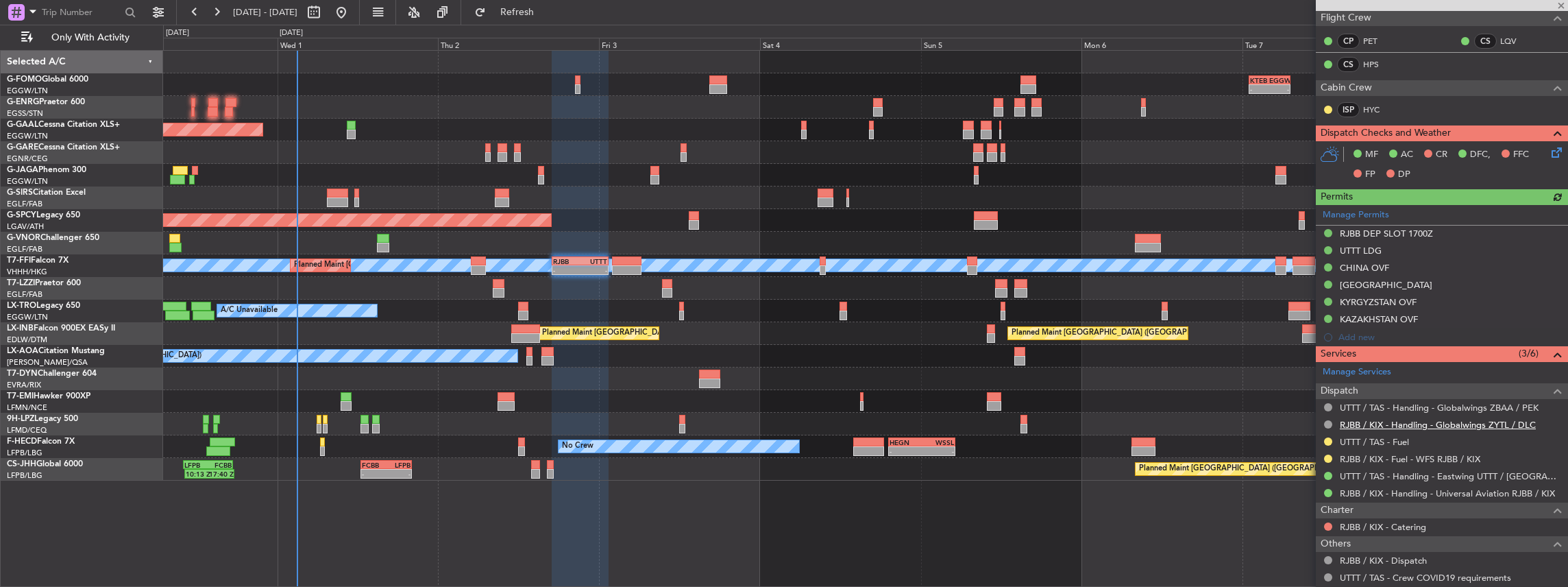
scroll to position [365, 0]
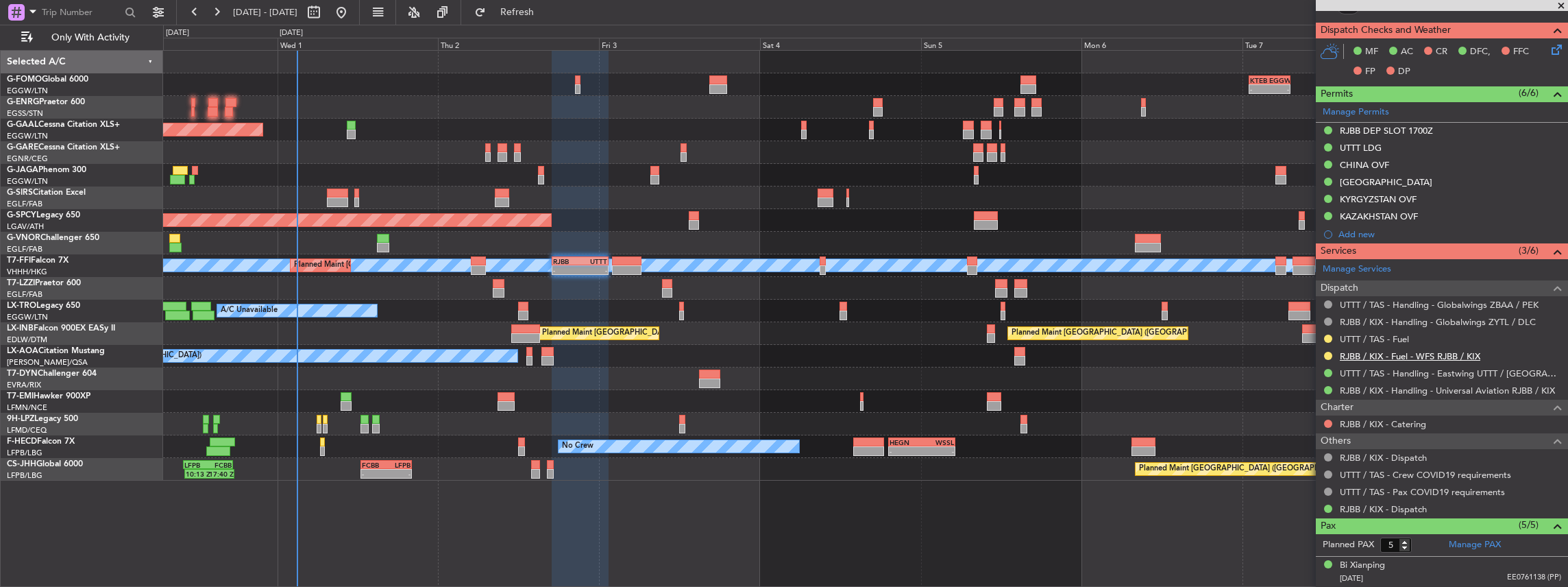
click at [1425, 351] on link "RJBB / KIX - Fuel - WFS RJBB / KIX" at bounding box center [1409, 356] width 140 height 12
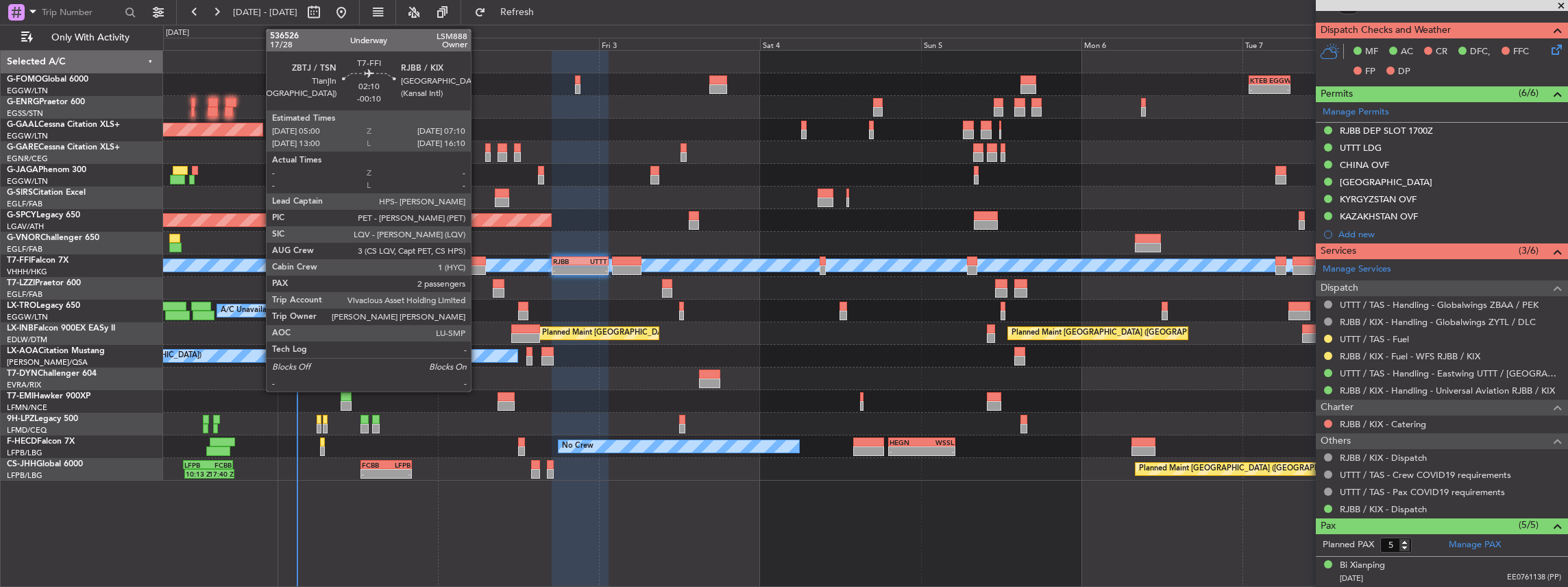
click at [476, 262] on div at bounding box center [478, 260] width 15 height 9
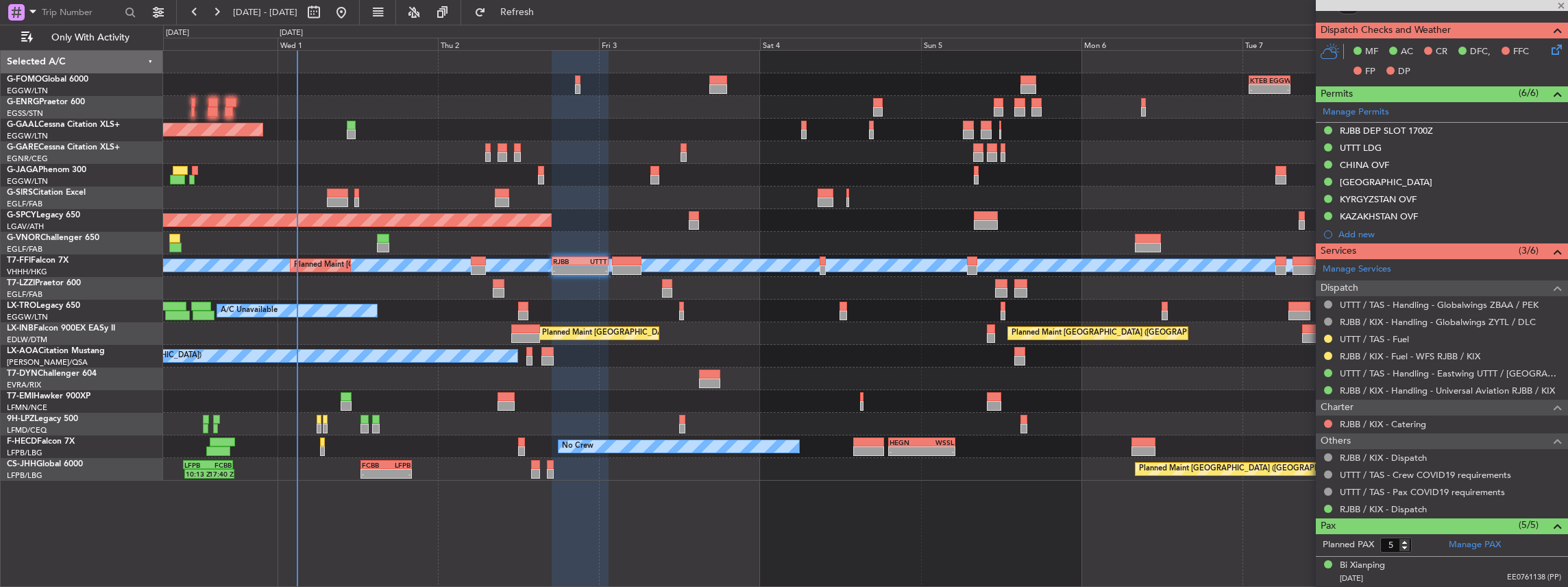
type input "-00:10"
type input "2"
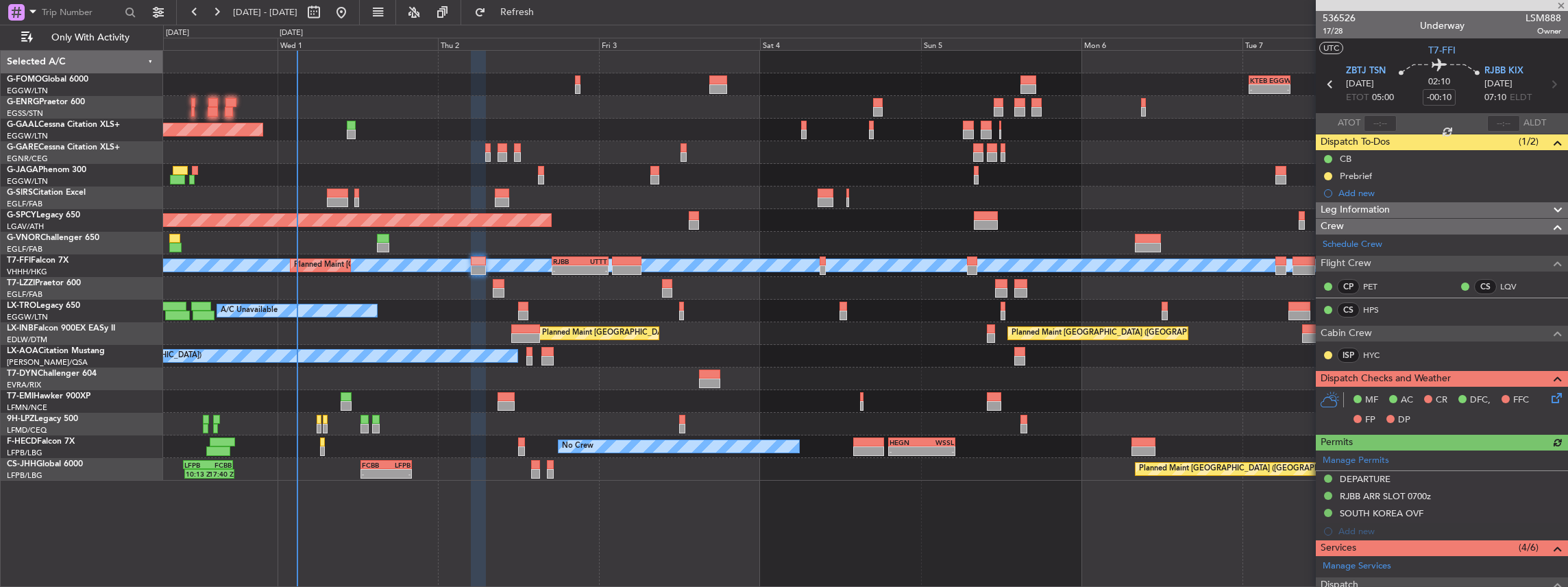
scroll to position [137, 0]
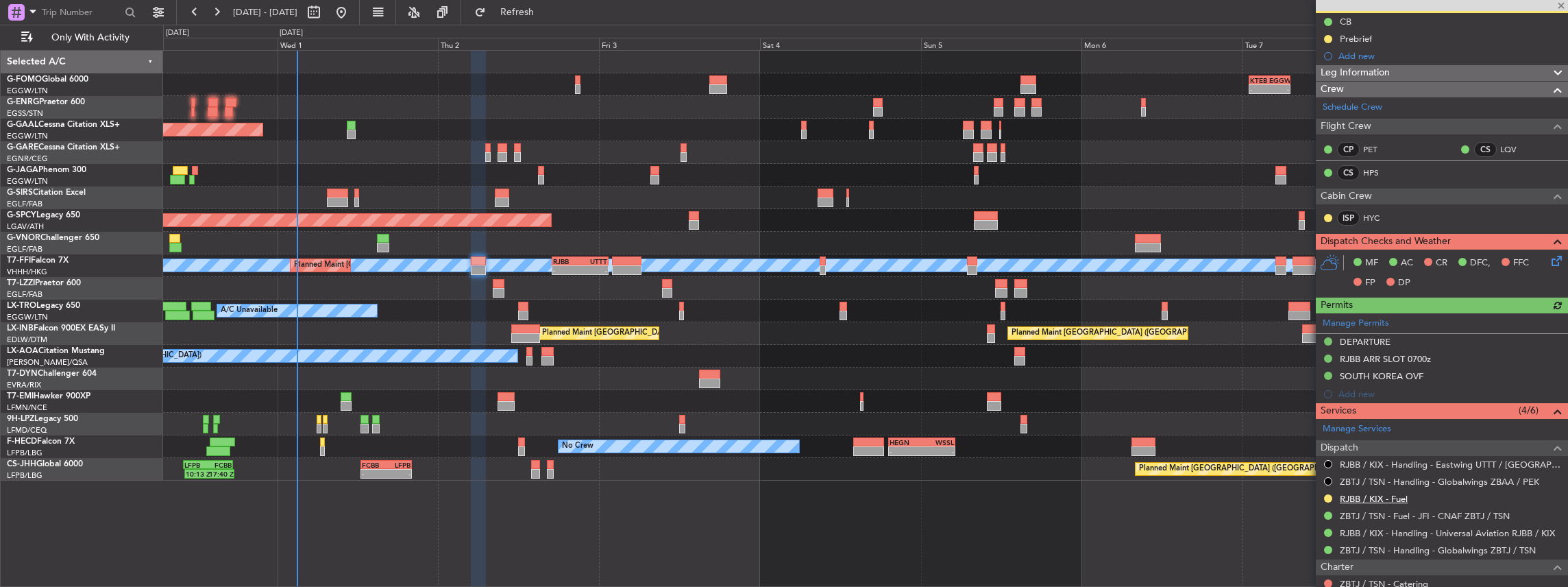
click at [1374, 493] on link "RJBB / KIX - Fuel" at bounding box center [1373, 499] width 68 height 12
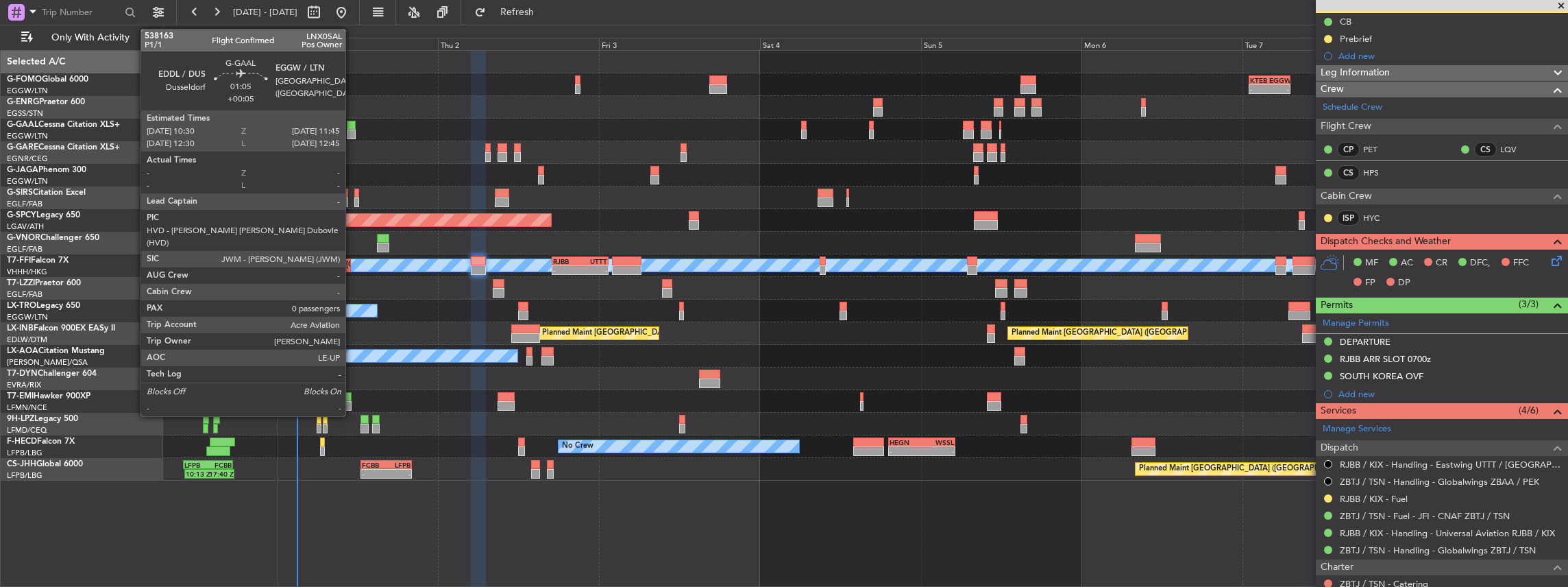
click at [352, 132] on div at bounding box center [351, 134] width 9 height 9
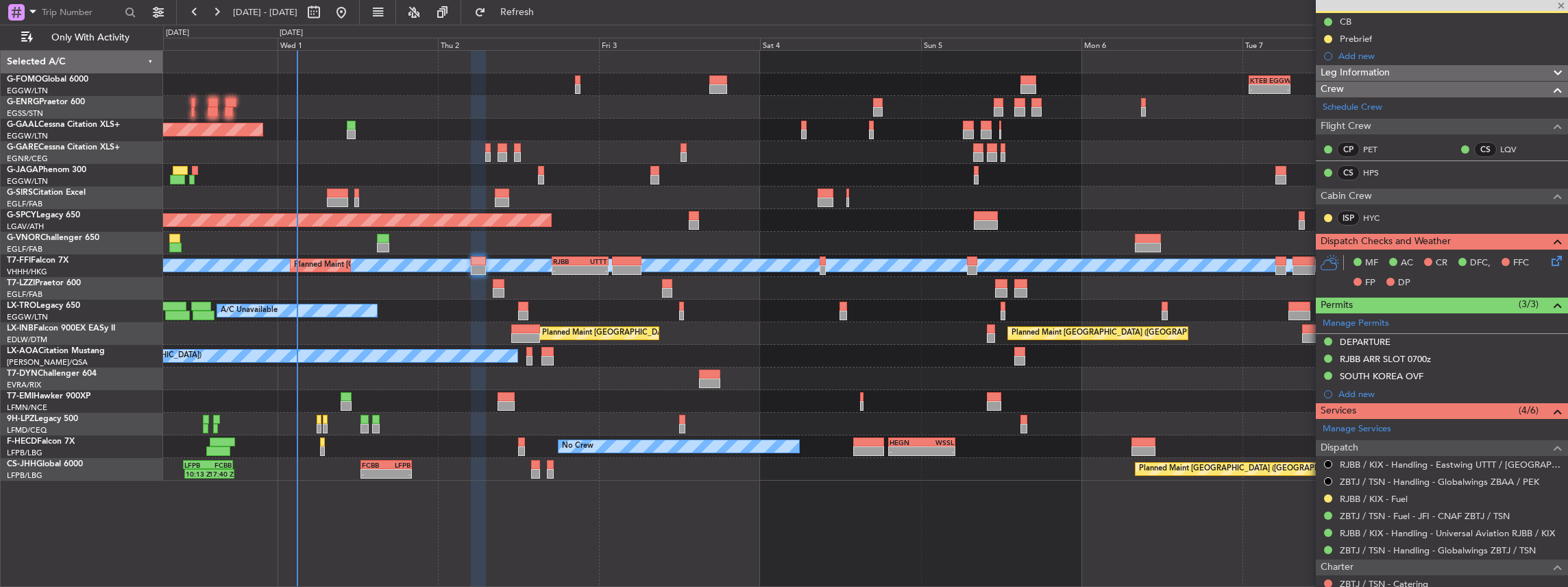
type input "+00:05"
type input "0"
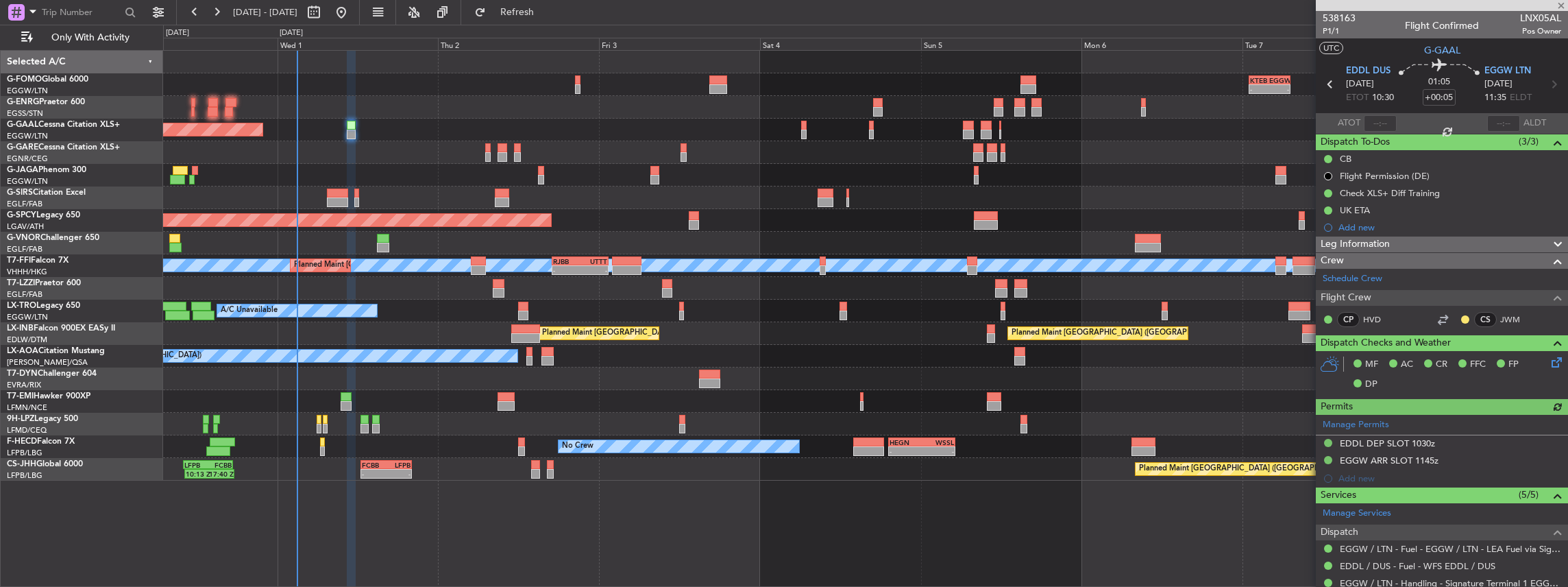
scroll to position [91, 0]
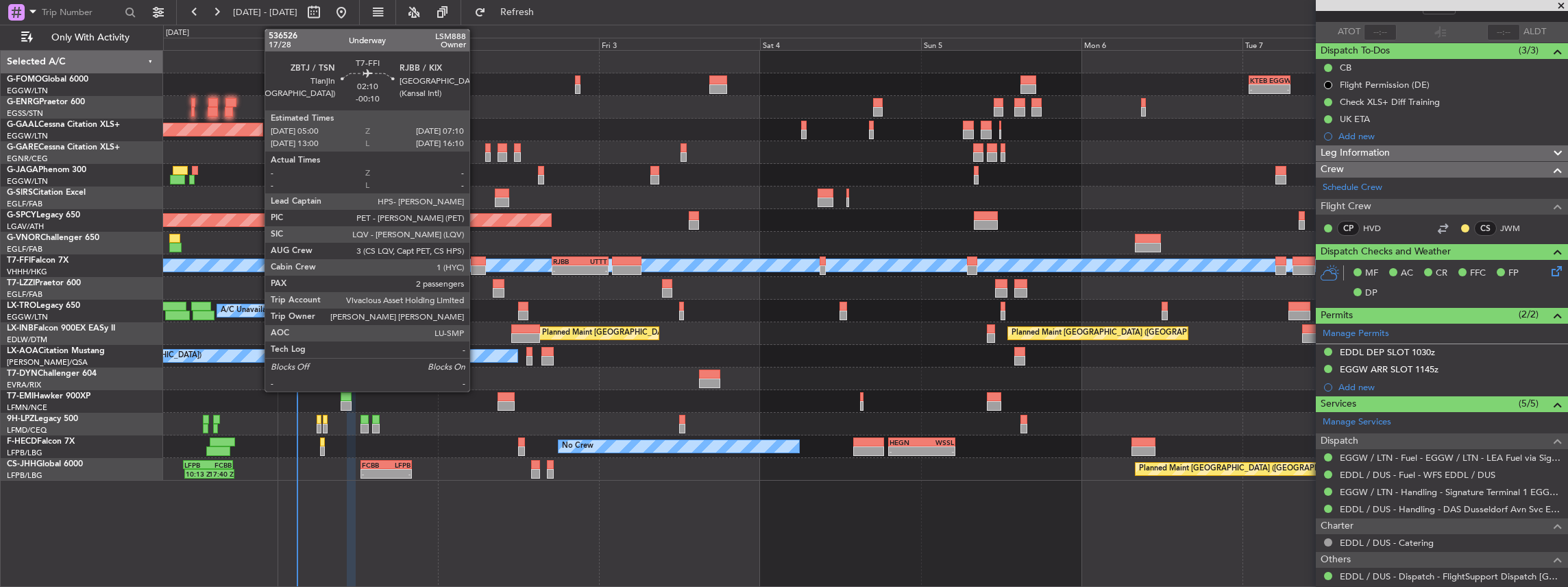
click at [476, 261] on div at bounding box center [478, 260] width 15 height 9
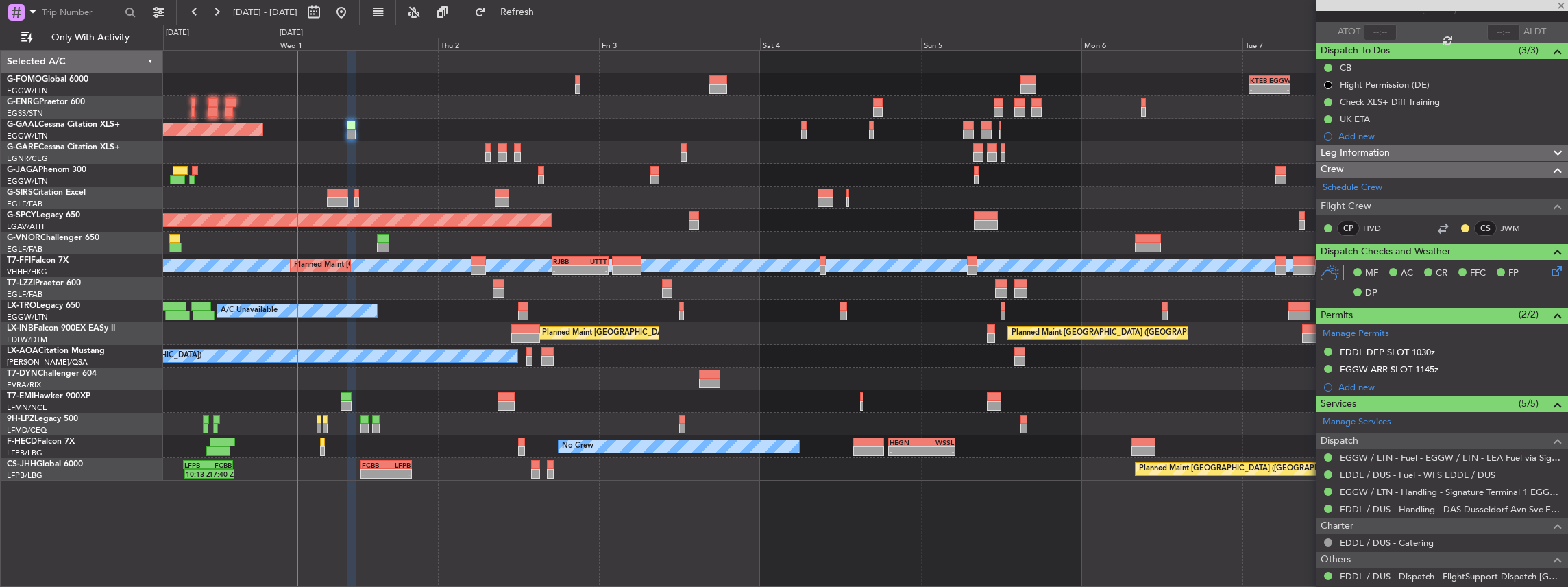
type input "-00:10"
type input "2"
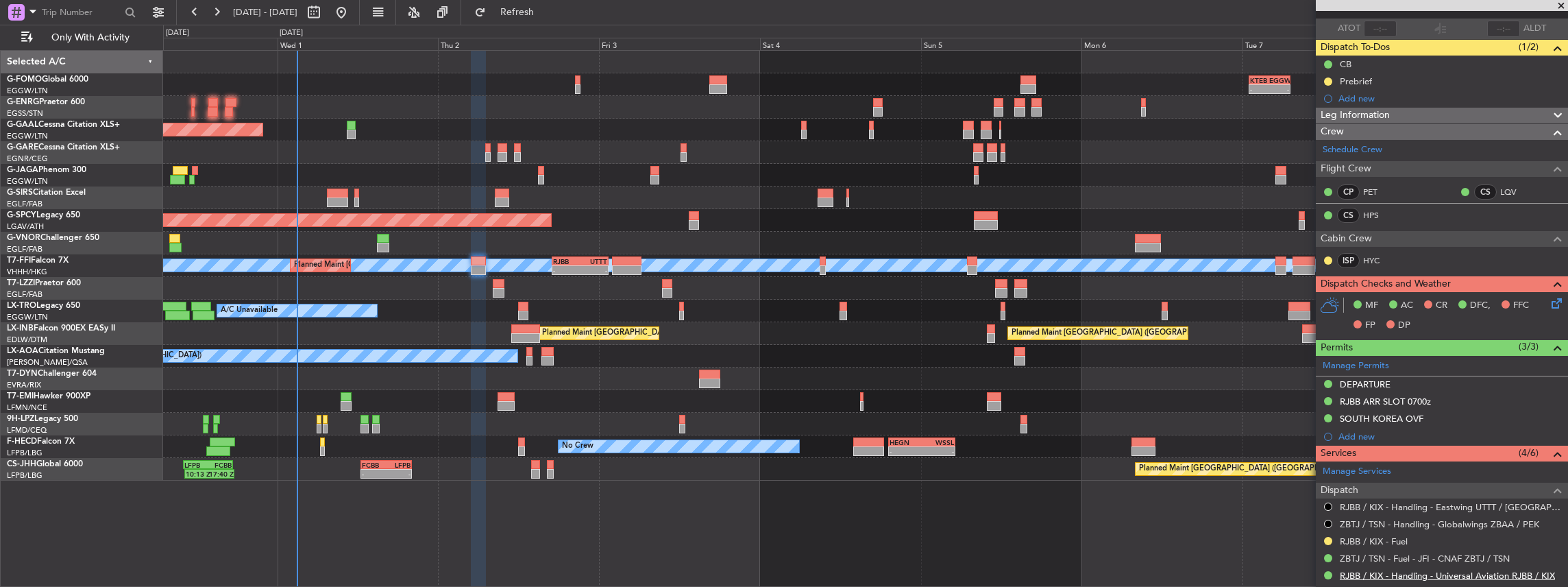
scroll to position [228, 0]
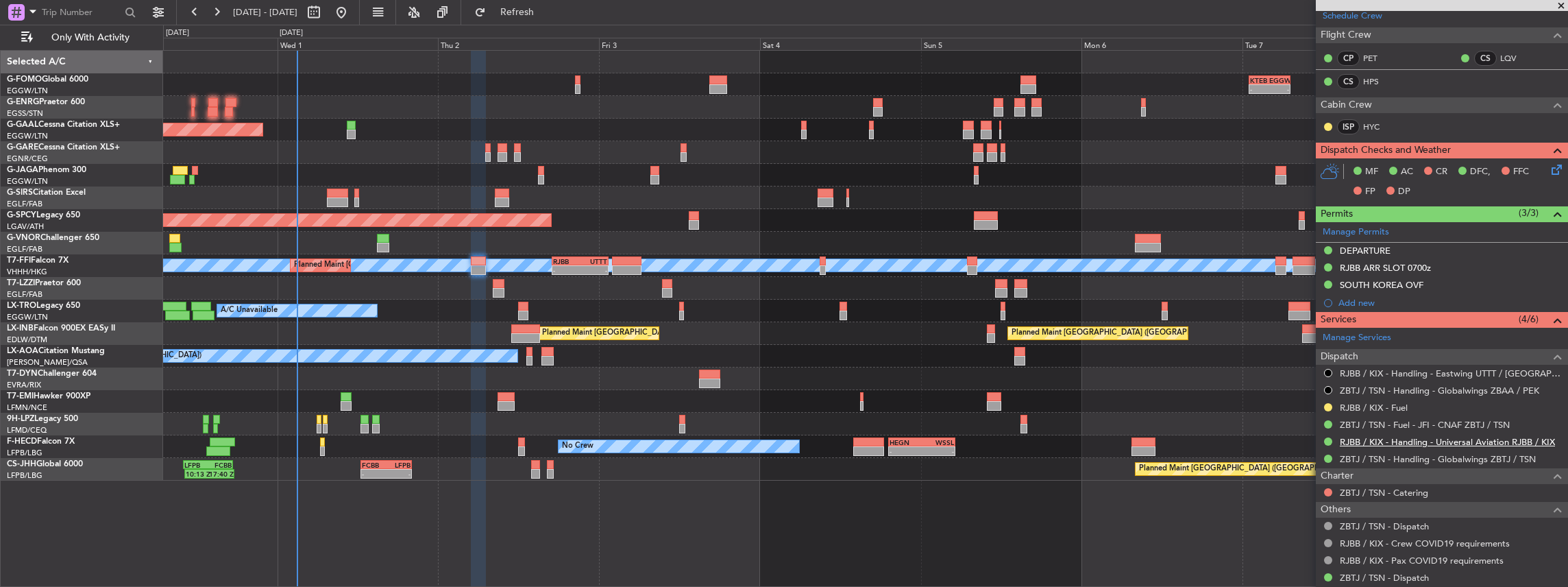
click at [1375, 436] on link "RJBB / KIX - Handling - Universal Aviation RJBB / KIX" at bounding box center [1447, 442] width 215 height 12
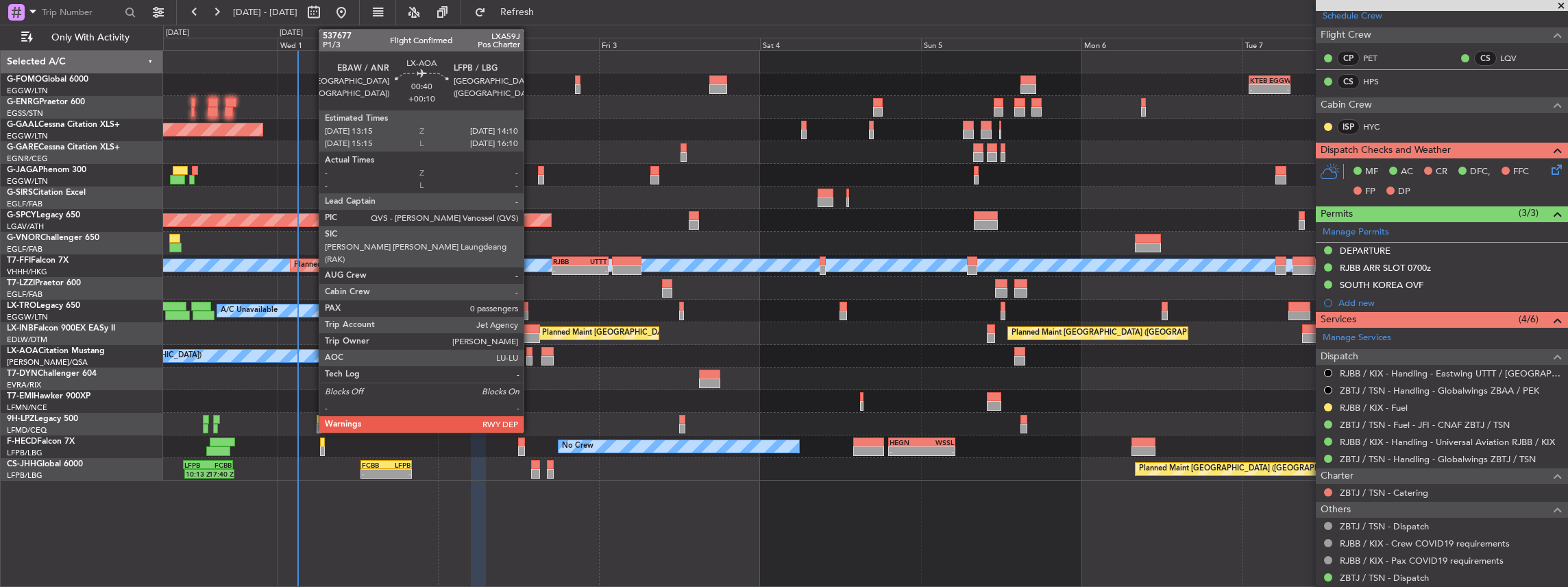
click at [530, 358] on div at bounding box center [529, 360] width 6 height 9
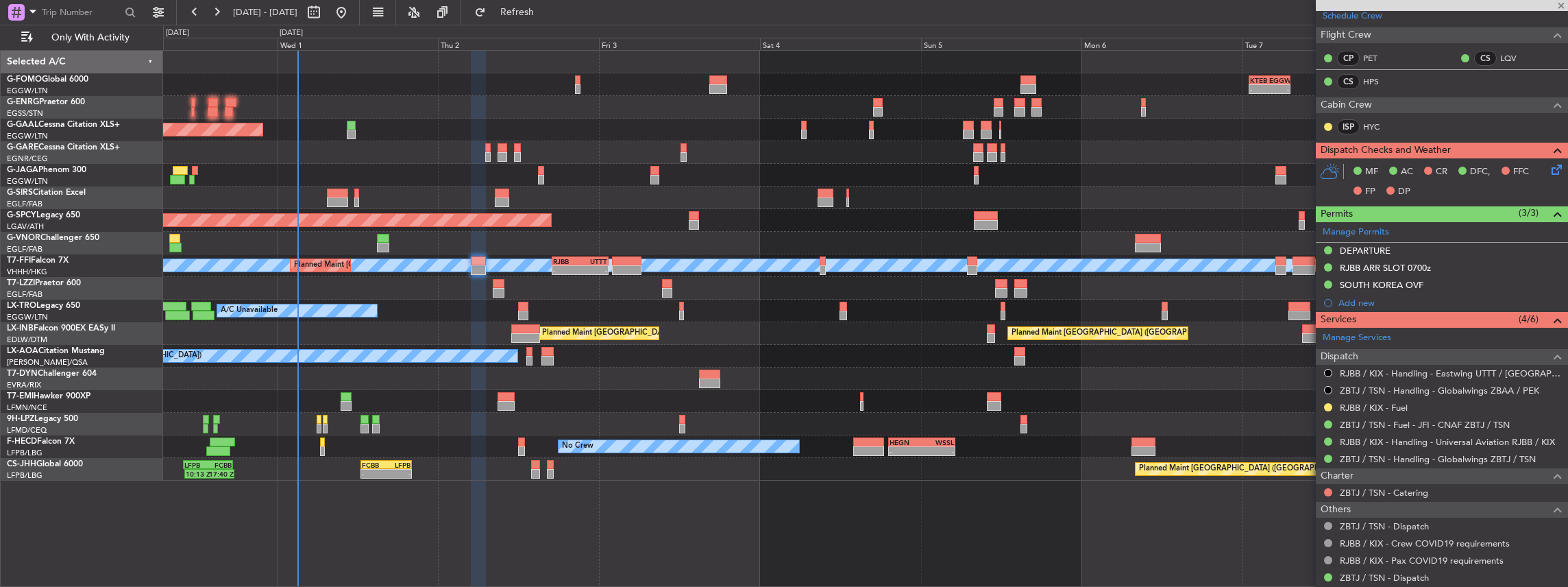
type input "+00:10"
type input "0"
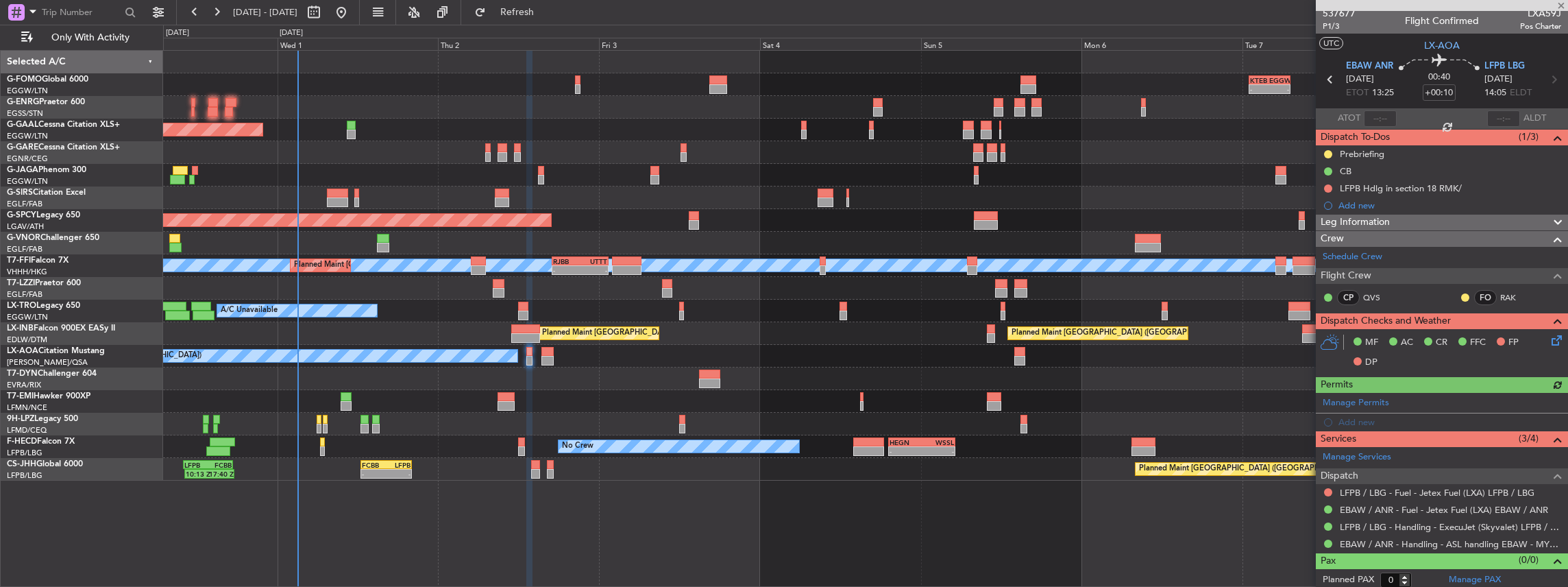
scroll to position [6, 0]
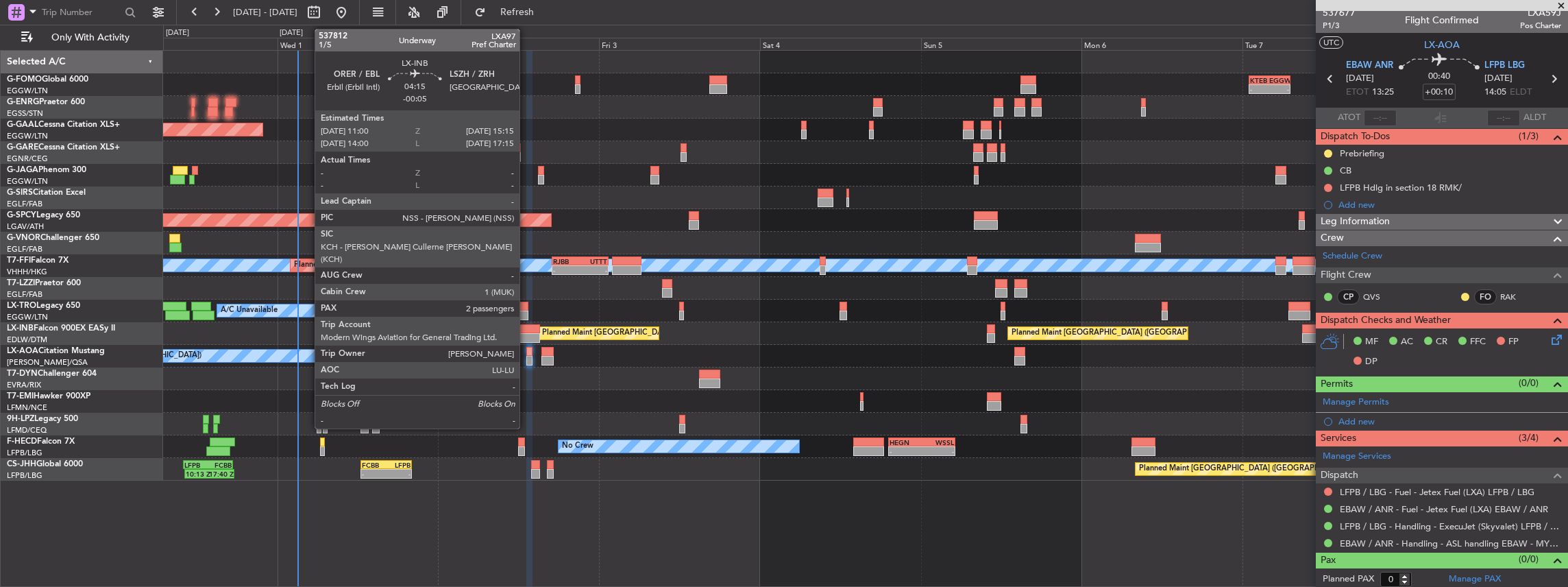
click at [527, 333] on div at bounding box center [526, 338] width 29 height 9
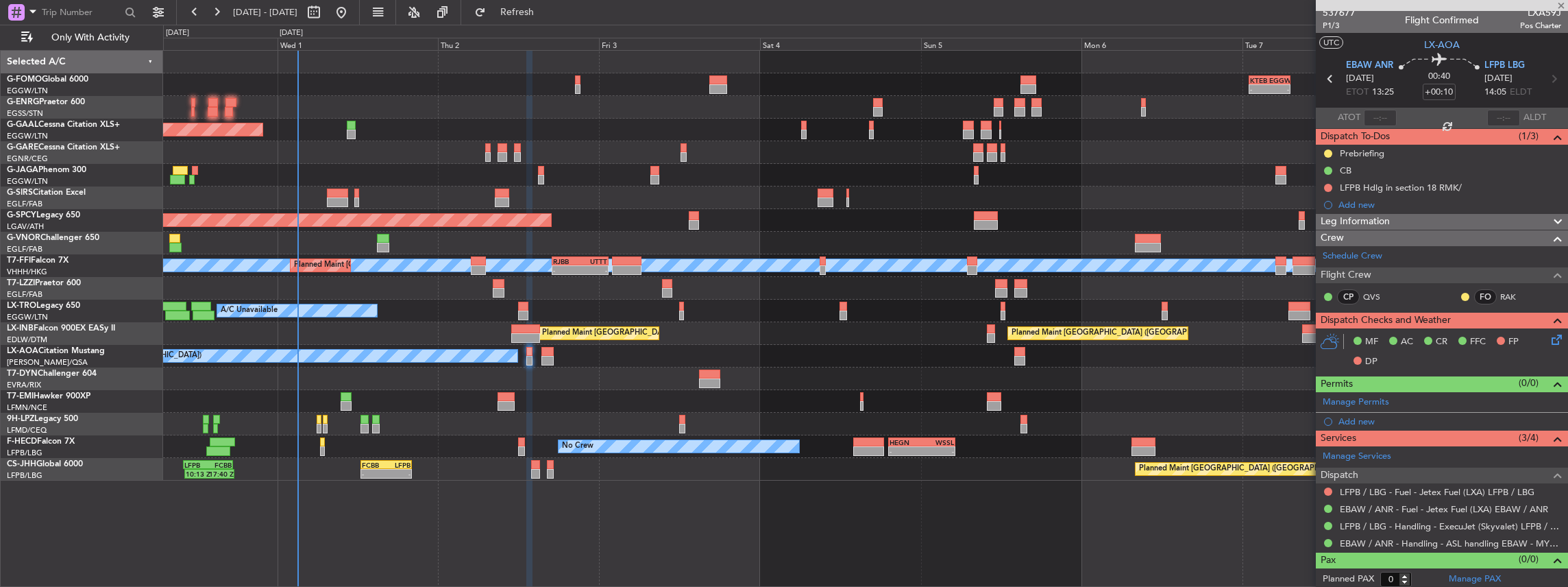
type input "-00:05"
type input "2"
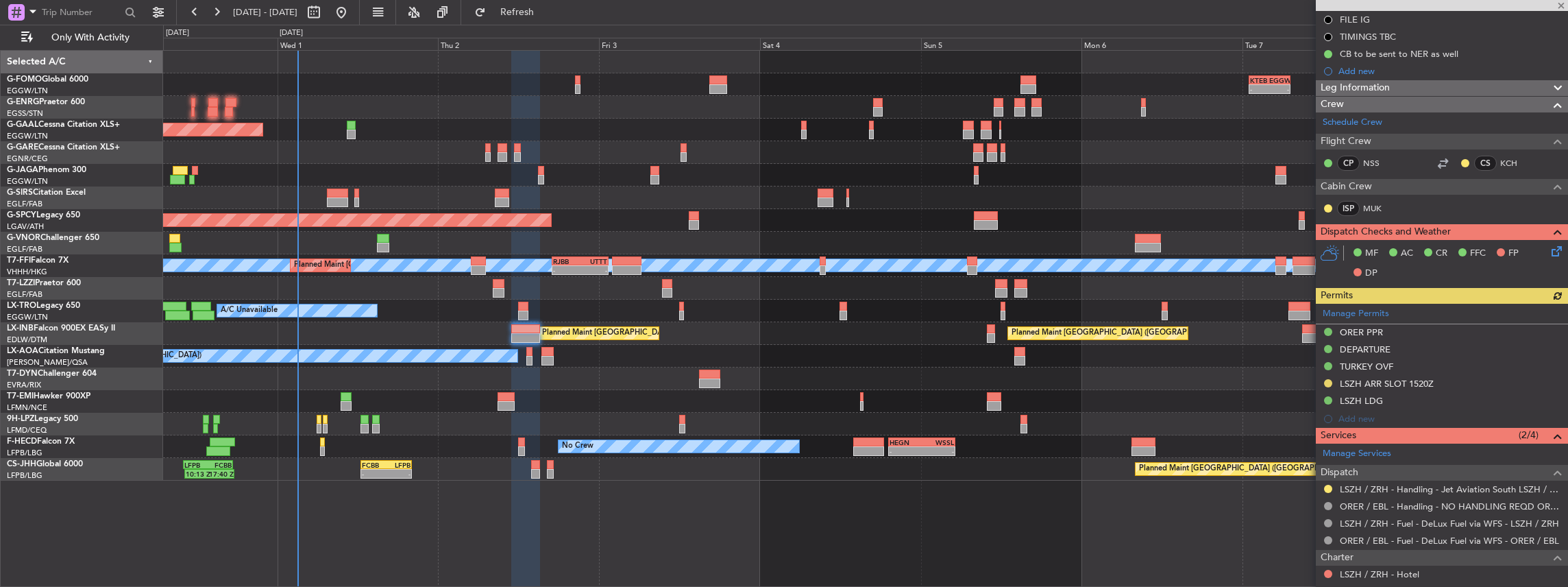
scroll to position [365, 0]
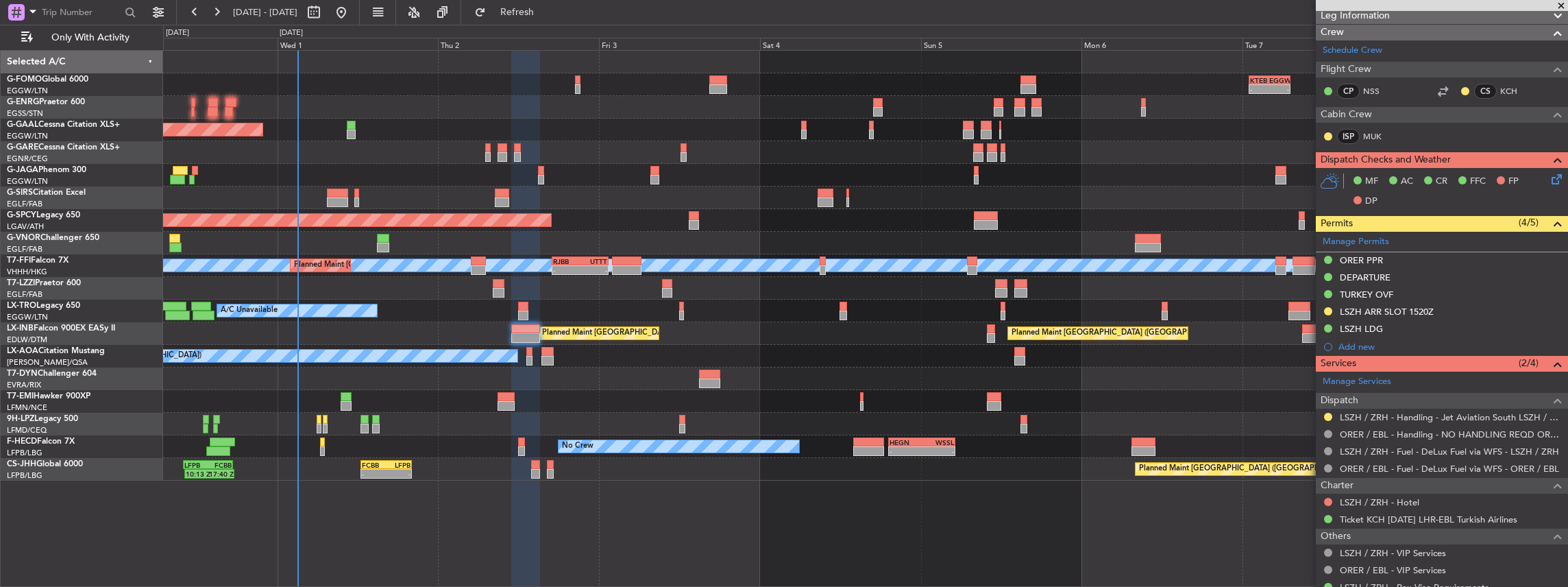
click at [525, 354] on div "No Crew Antwerp ([GEOGRAPHIC_DATA]) No Crew [GEOGRAPHIC_DATA] ([GEOGRAPHIC_DATA…" at bounding box center [865, 356] width 1405 height 23
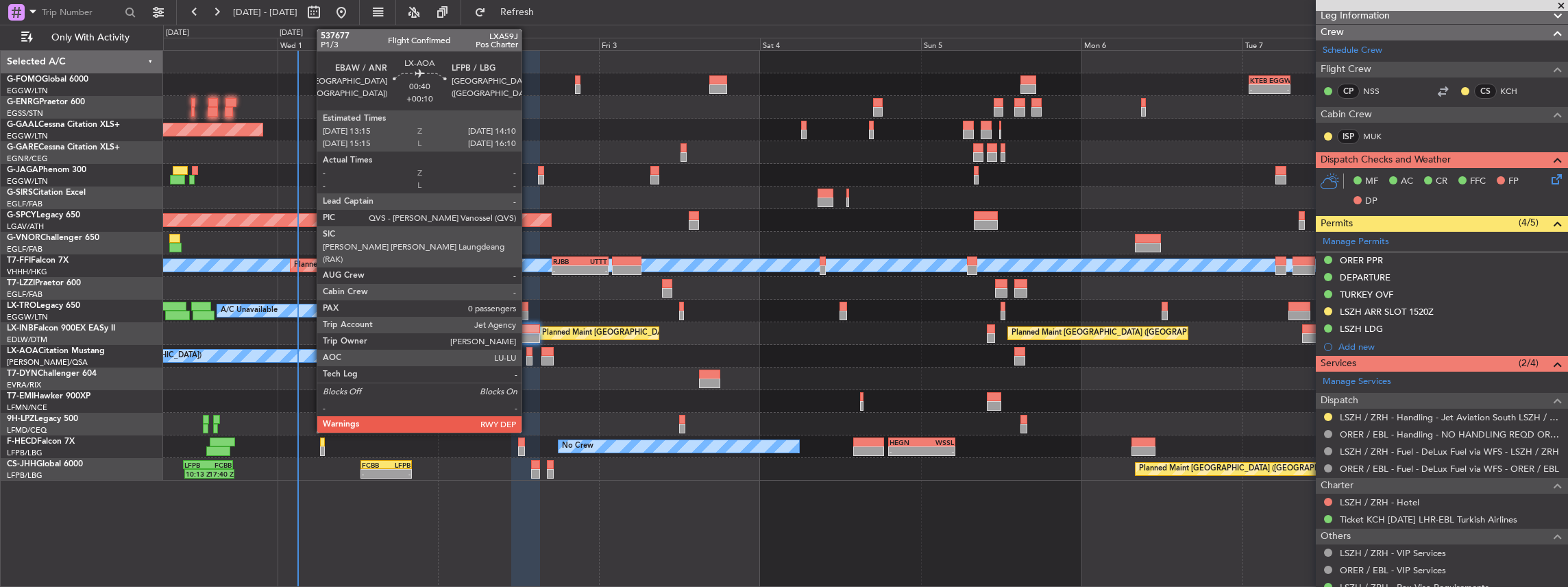
click at [529, 354] on div at bounding box center [529, 351] width 6 height 9
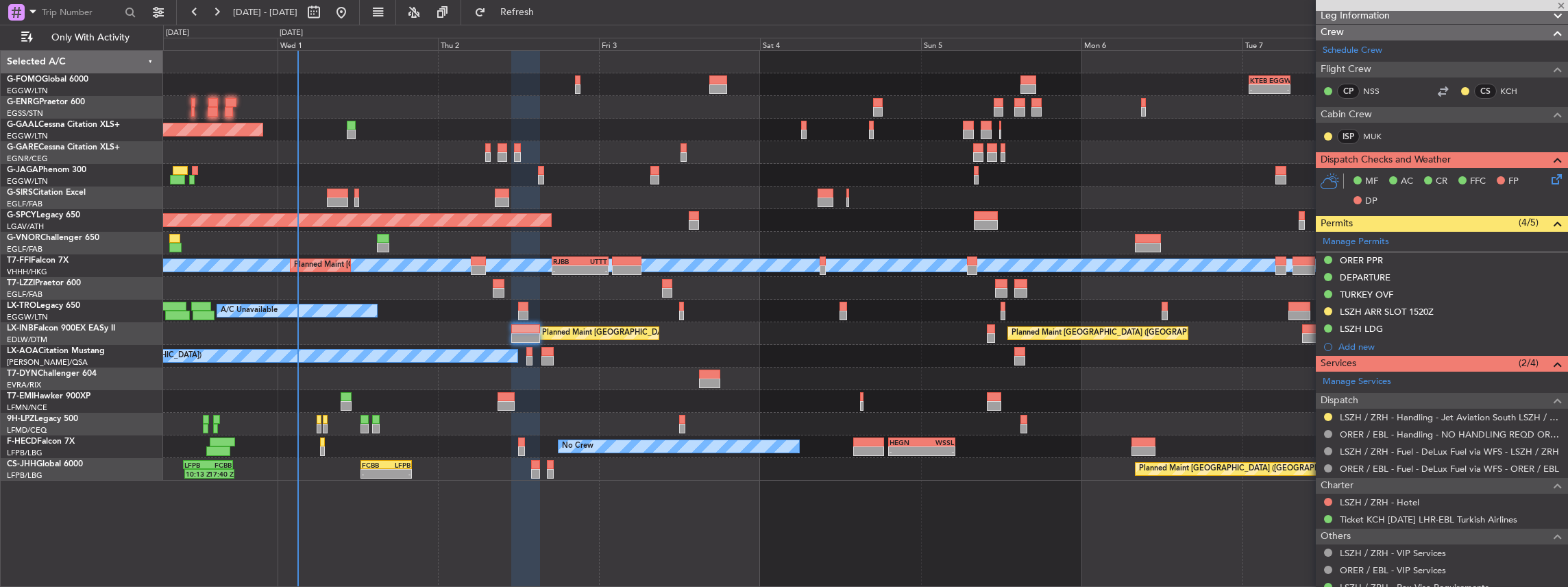
type input "+00:10"
type input "0"
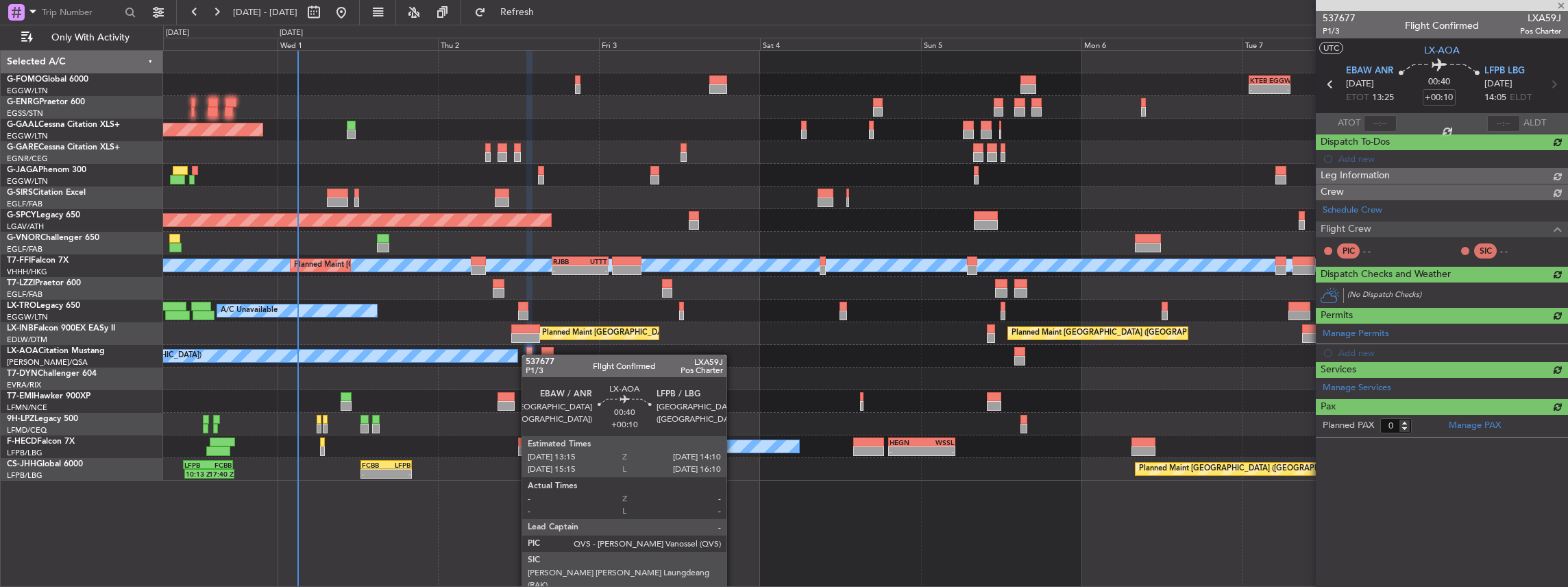
scroll to position [0, 0]
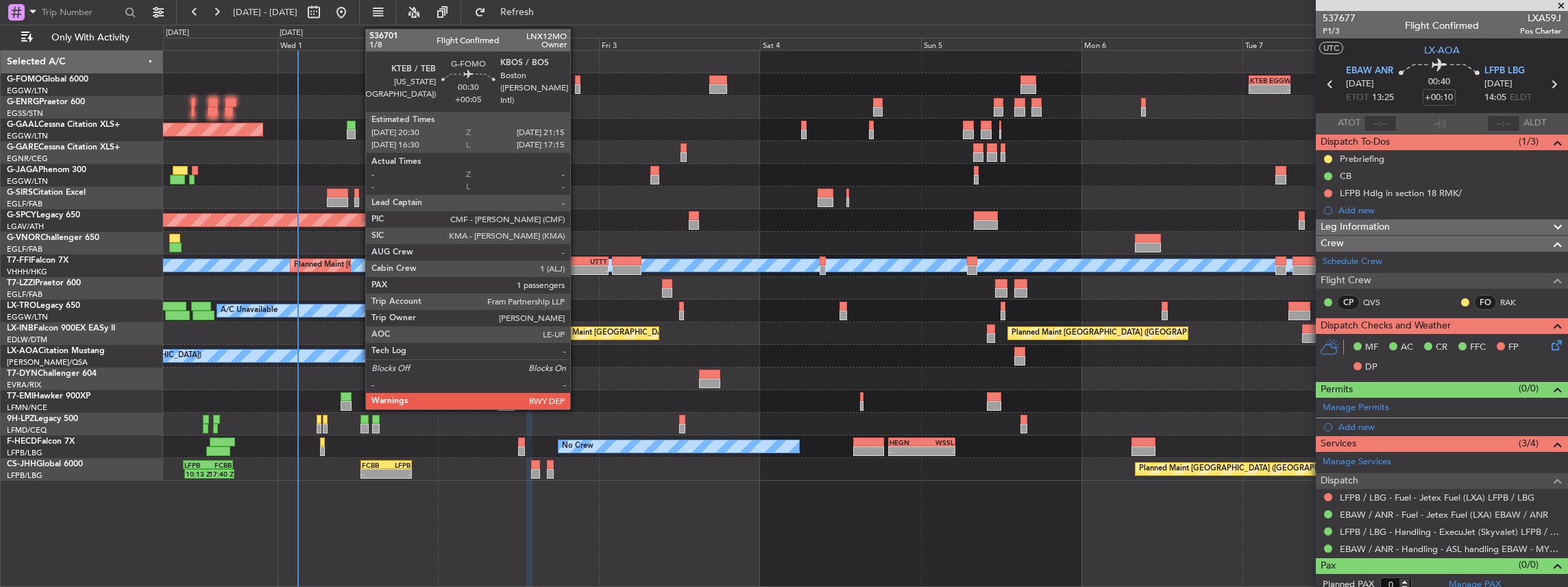
click at [577, 82] on div at bounding box center [578, 80] width 6 height 9
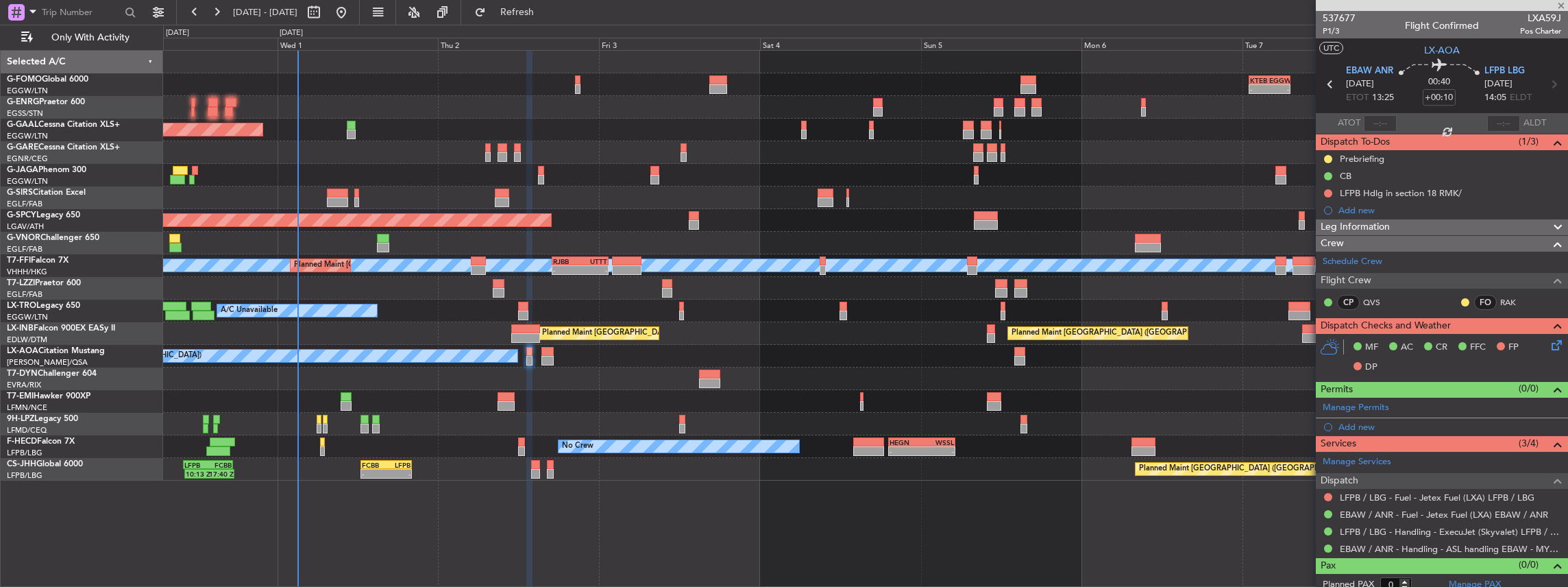
type input "+00:05"
type input "1"
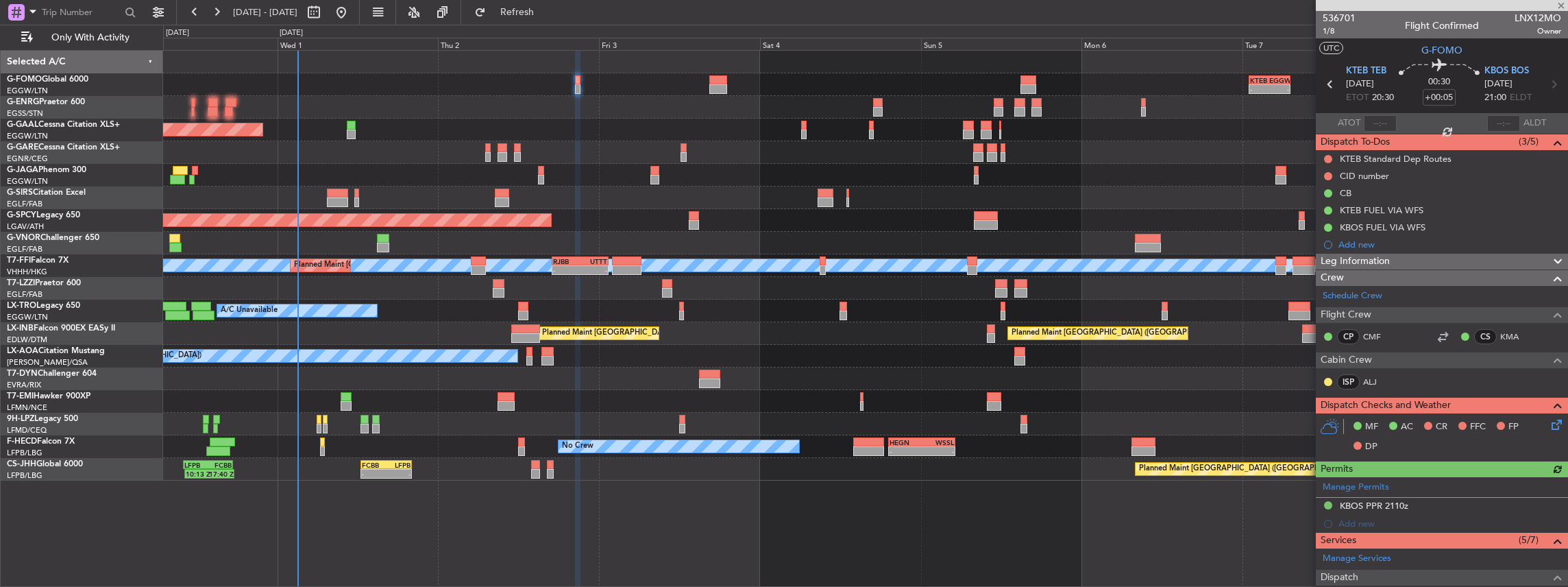
scroll to position [137, 0]
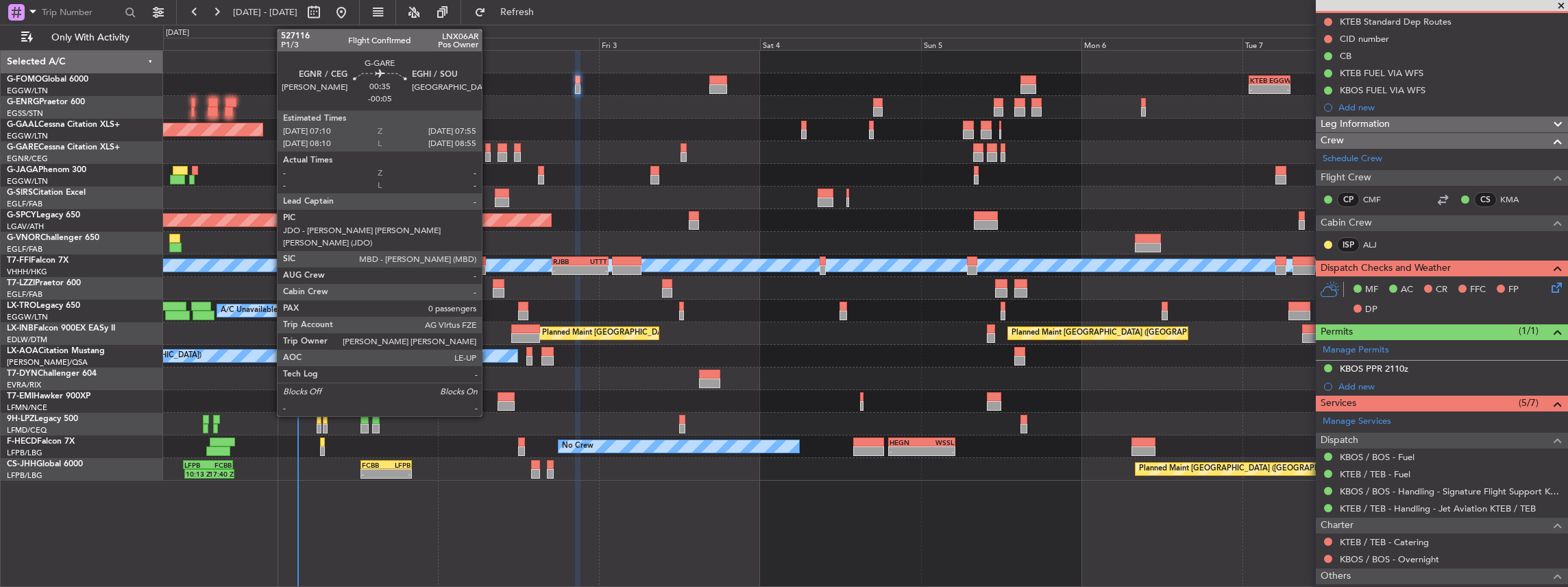
click at [489, 152] on div at bounding box center [488, 156] width 6 height 9
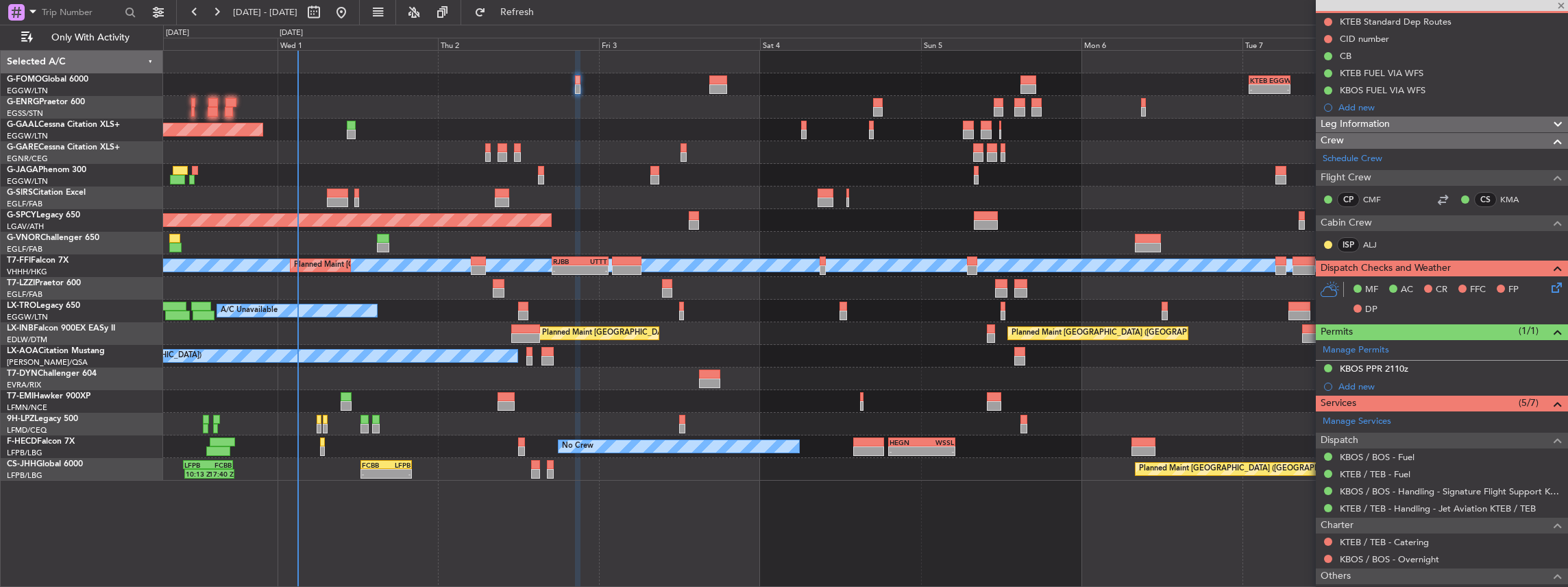
type input "-00:05"
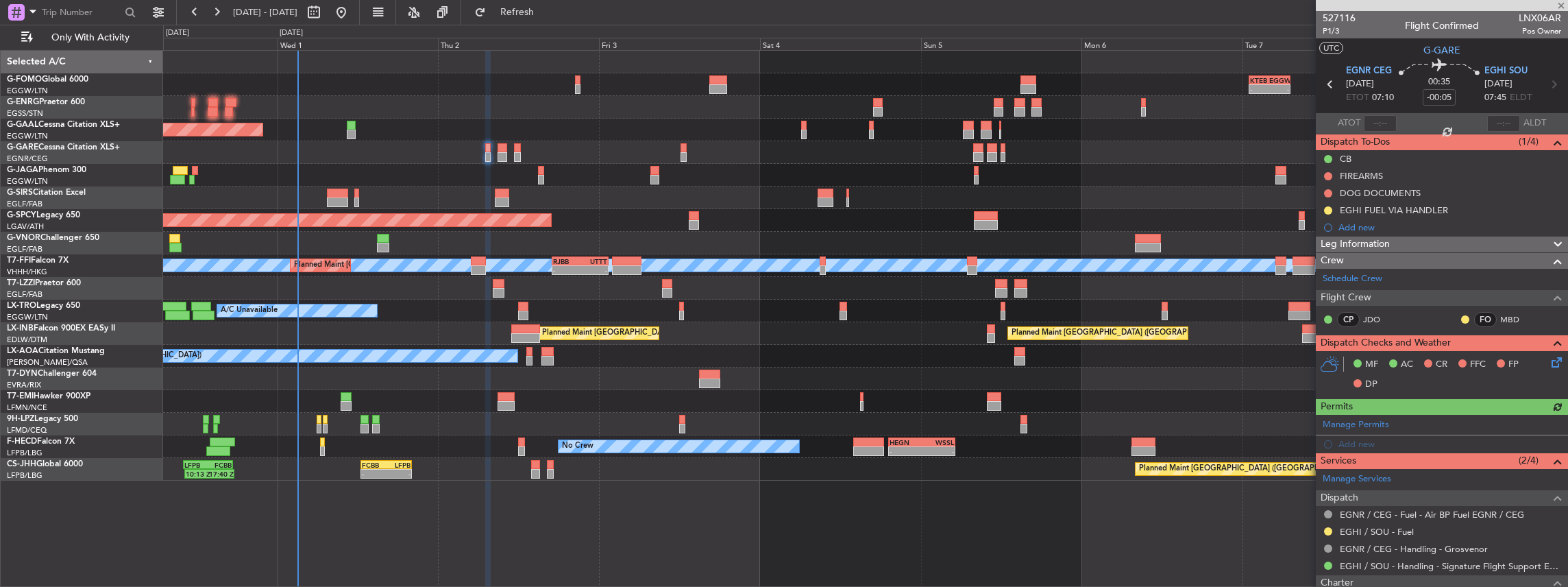
scroll to position [91, 0]
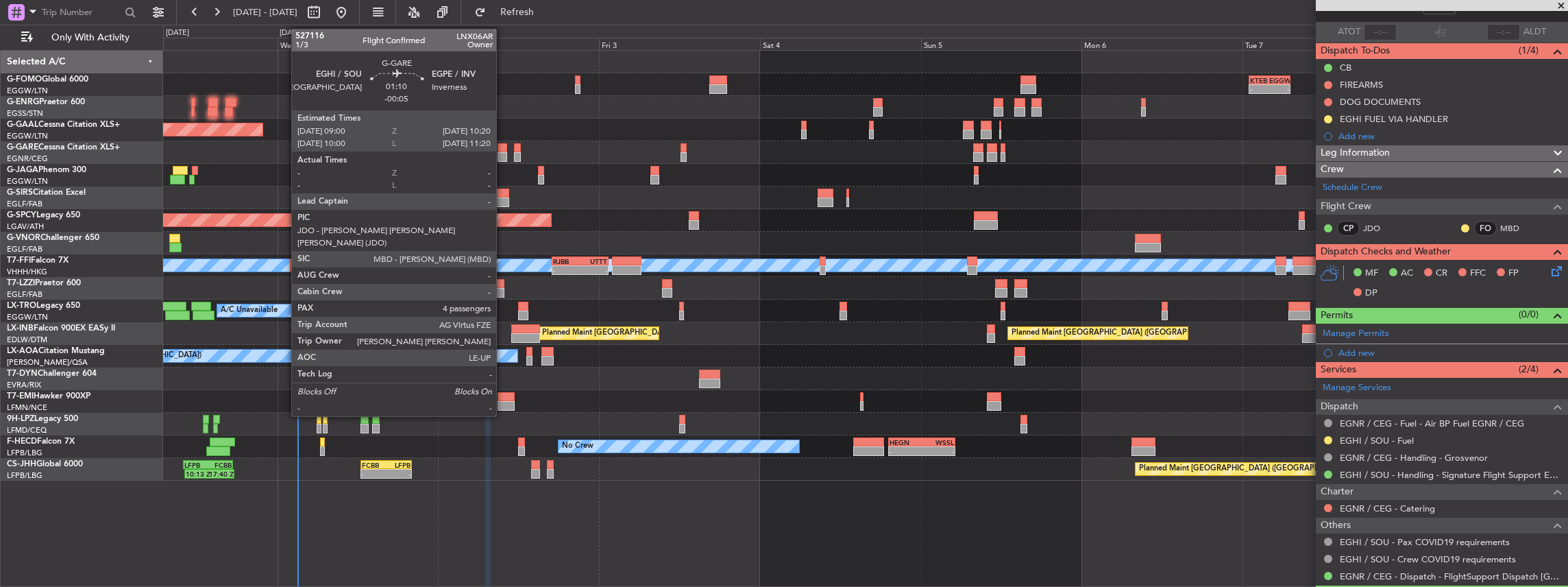
click at [503, 153] on div at bounding box center [502, 156] width 9 height 9
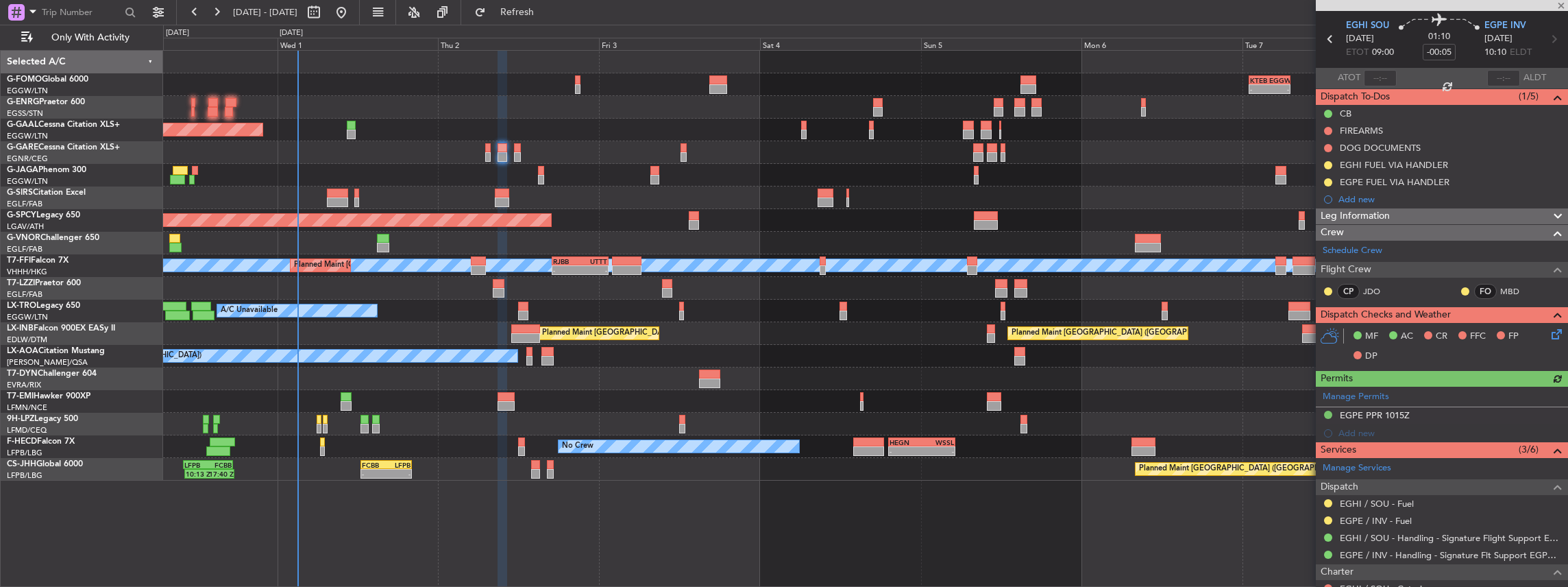
scroll to position [137, 0]
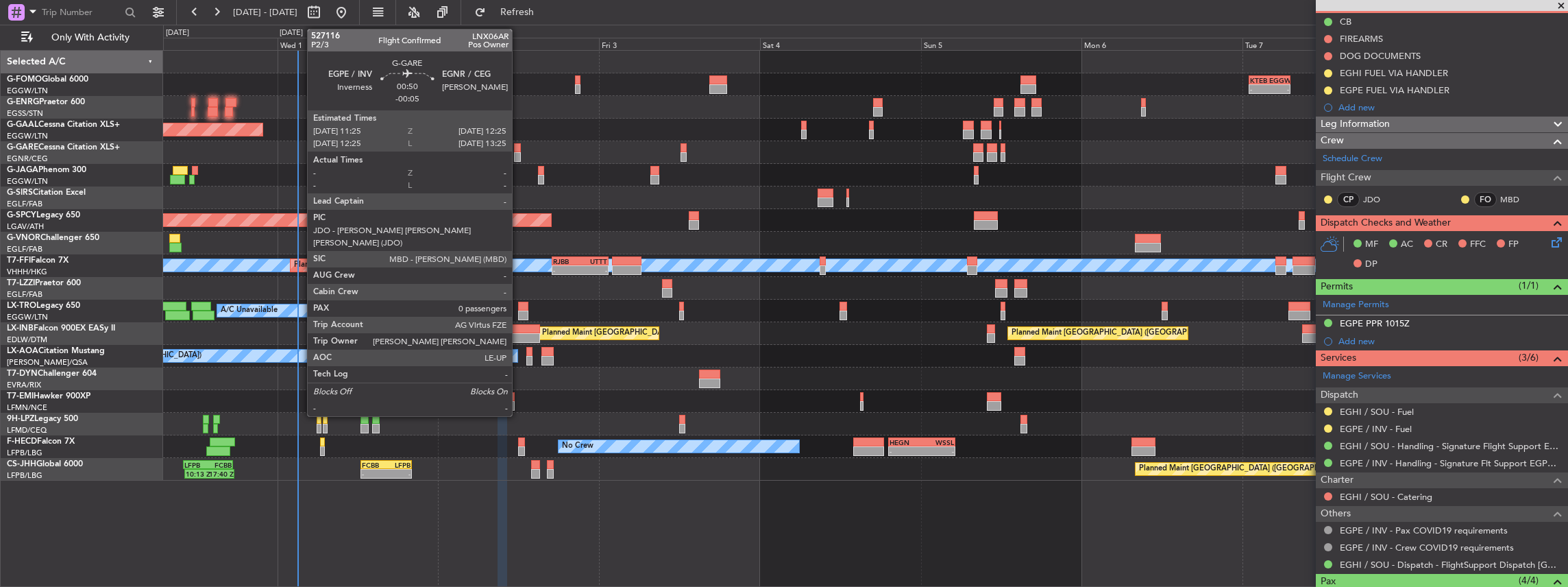
click at [519, 151] on div at bounding box center [517, 148] width 7 height 9
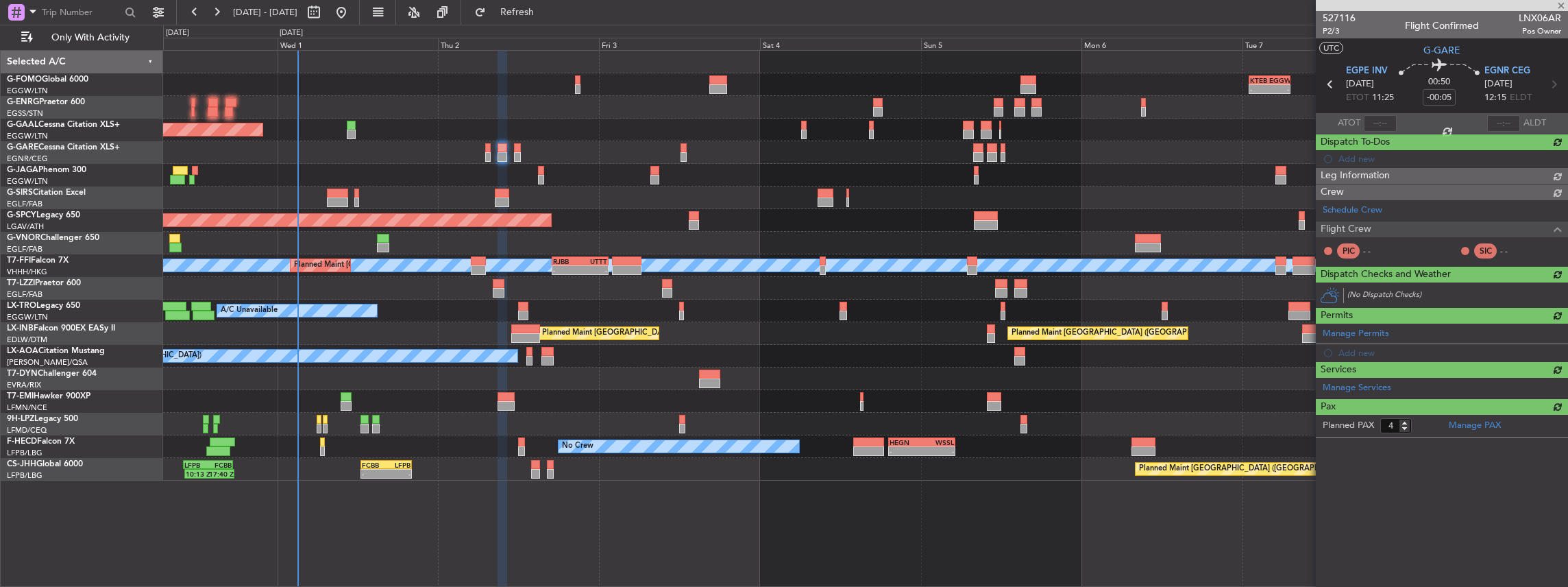
type input "0"
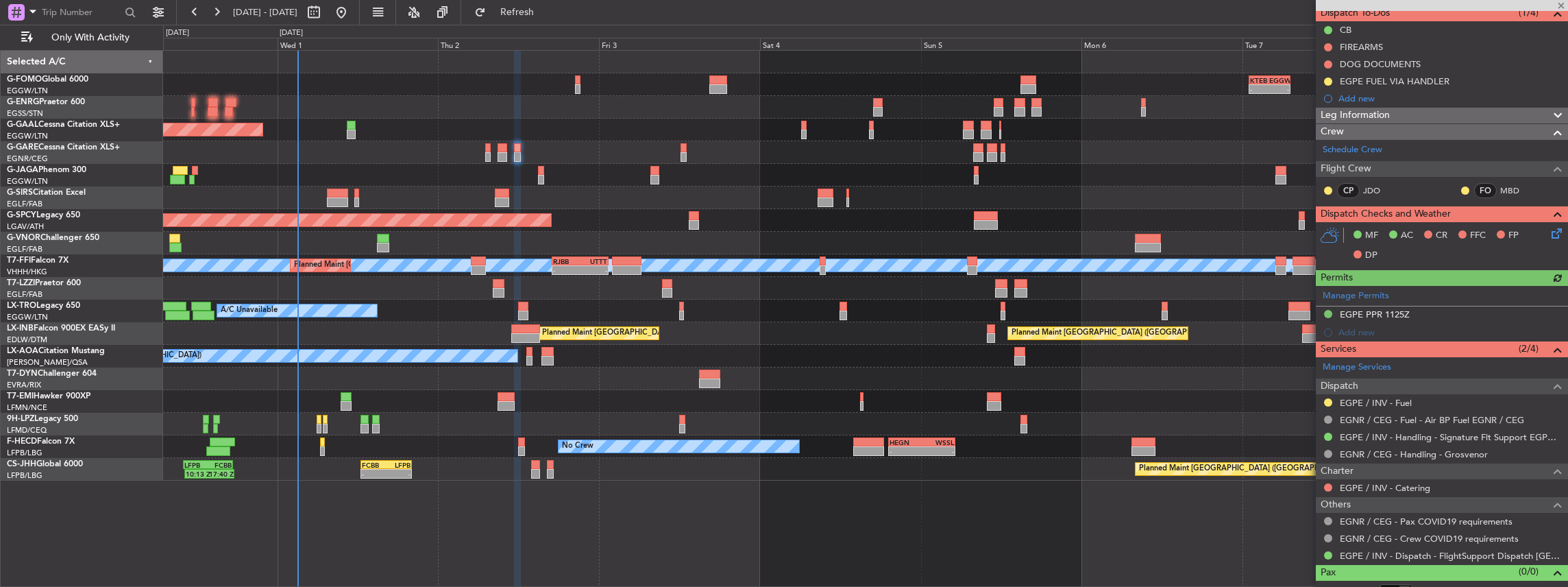
scroll to position [141, 0]
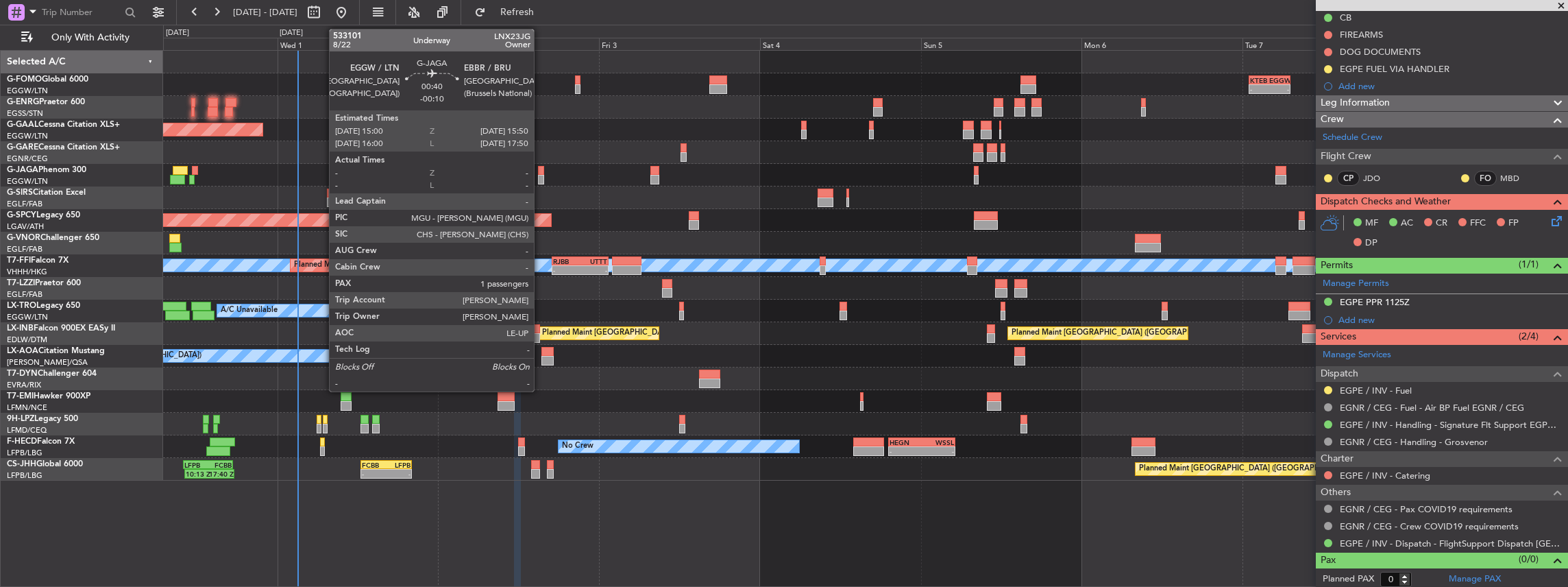
click at [541, 177] on div at bounding box center [541, 179] width 6 height 9
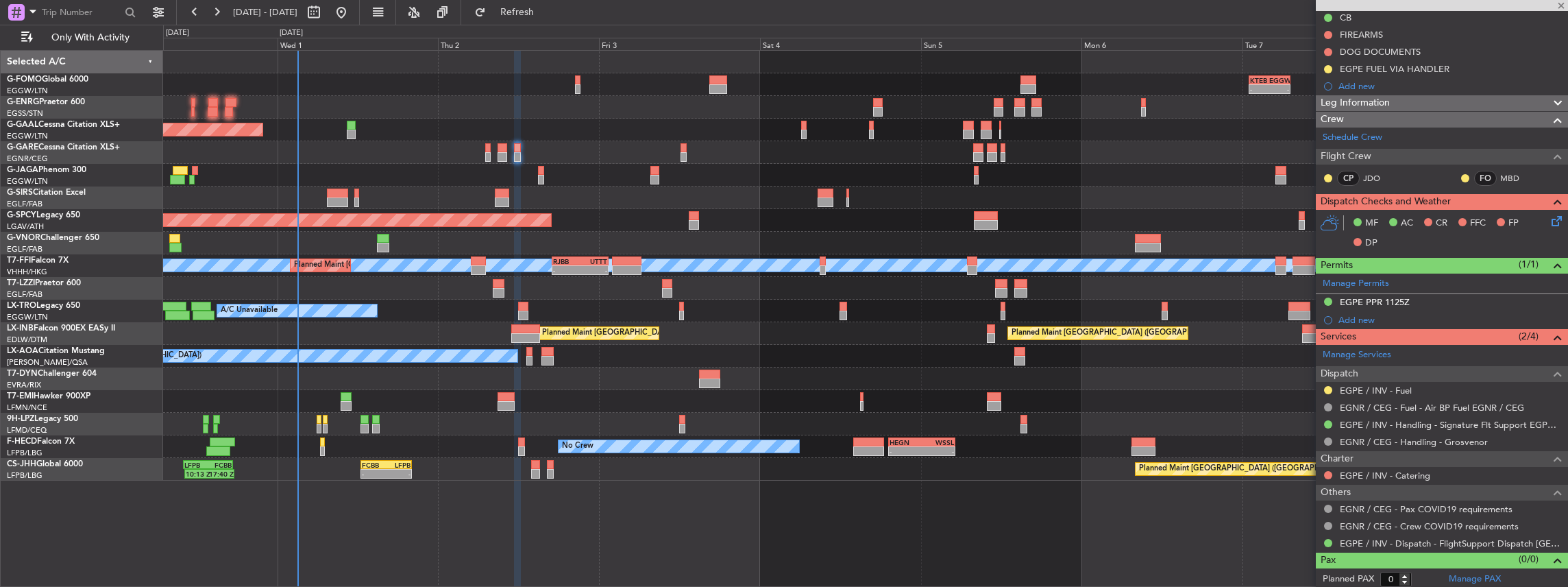
type input "-00:10"
type input "1"
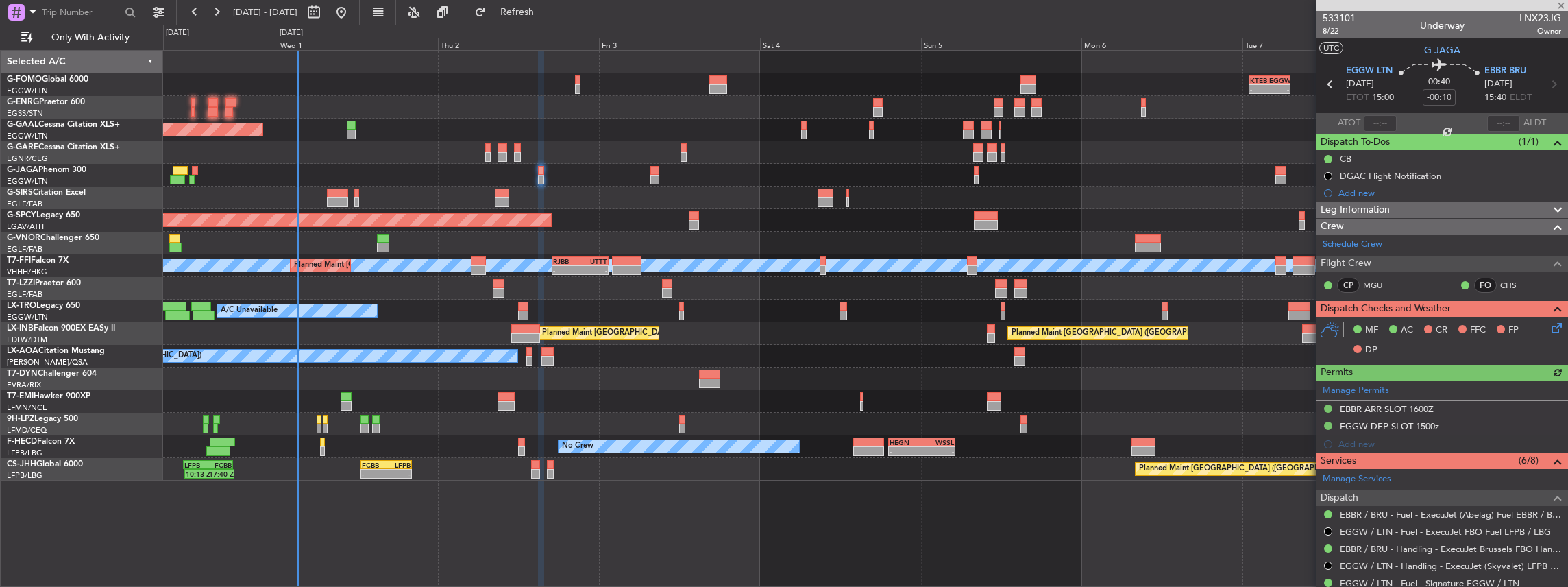
scroll to position [91, 0]
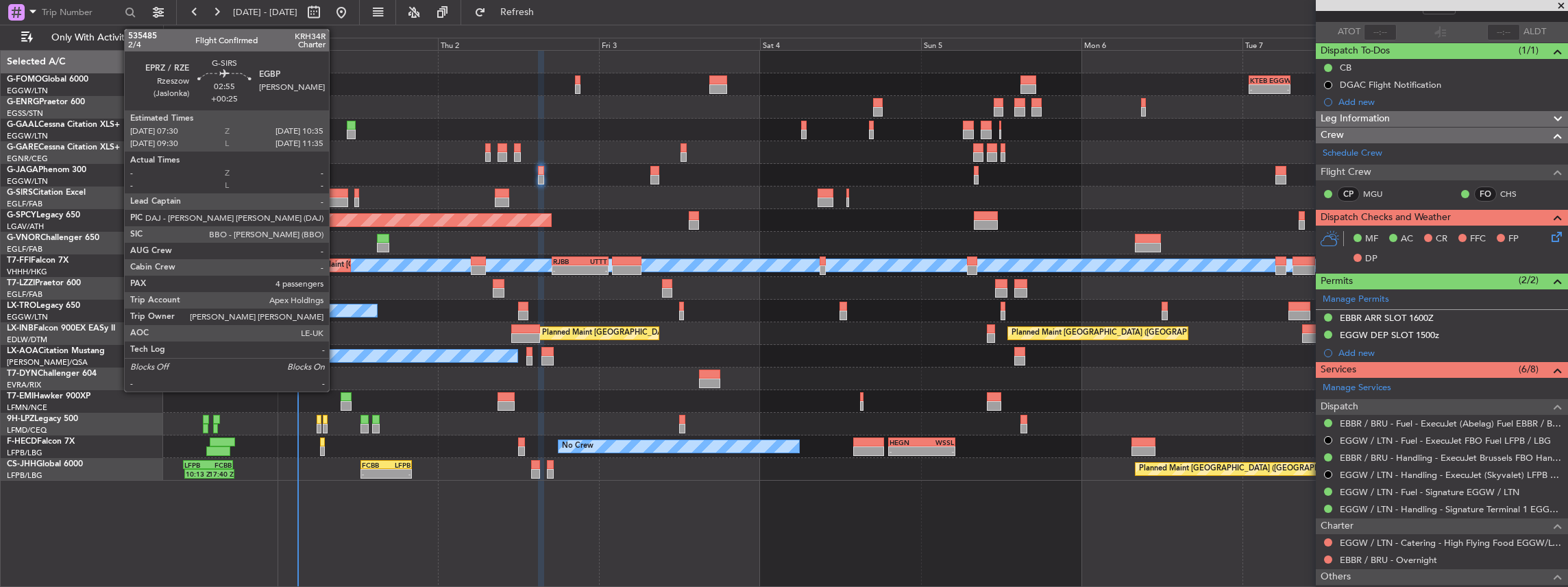
click at [336, 197] on div at bounding box center [337, 201] width 21 height 9
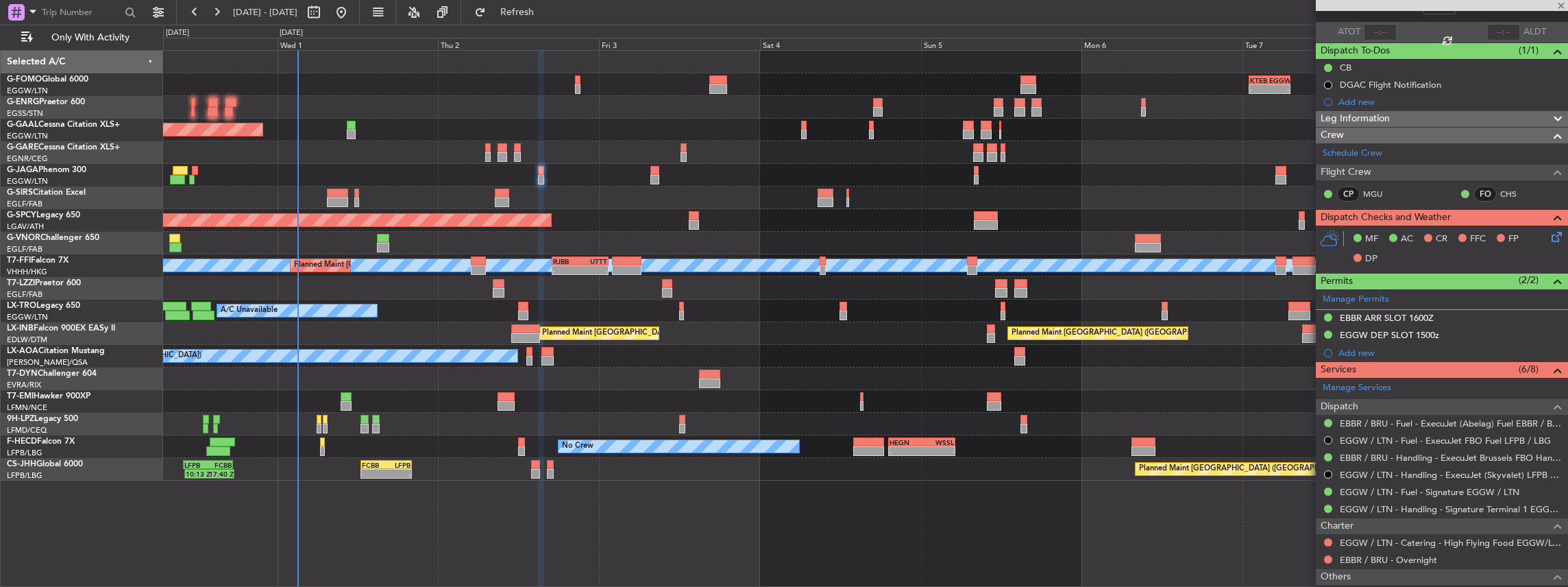
type input "+00:25"
type input "4"
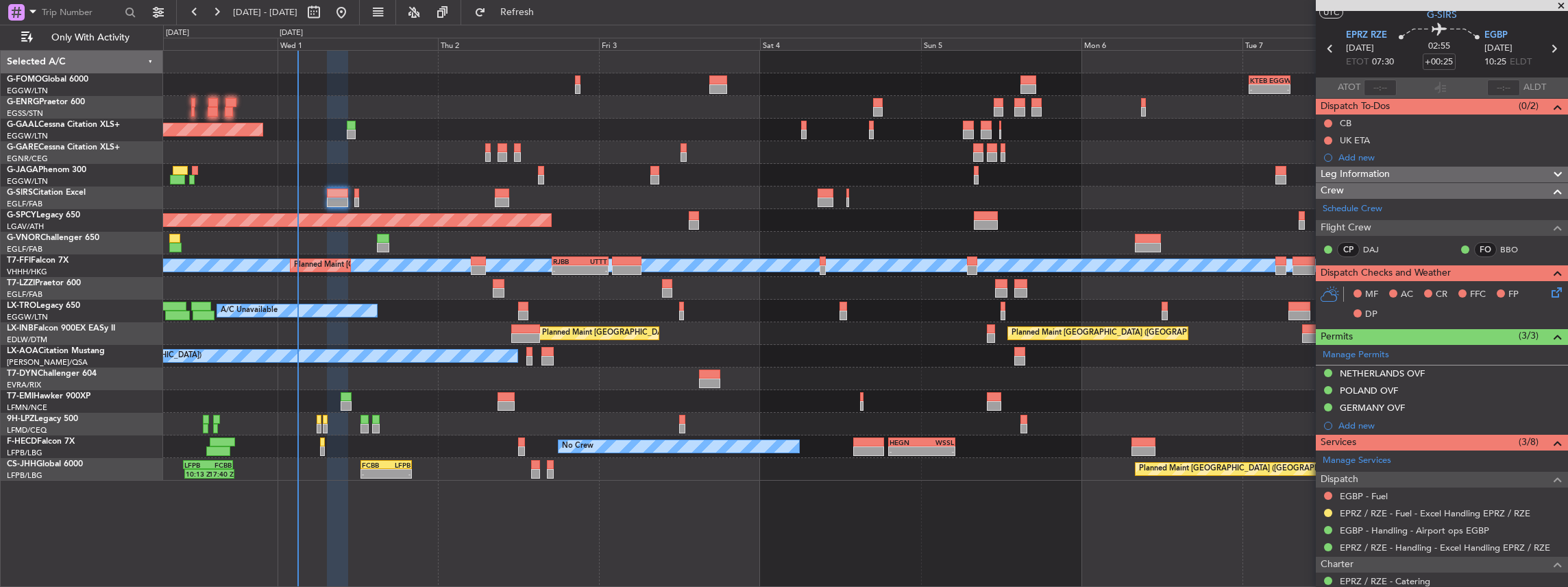
scroll to position [0, 0]
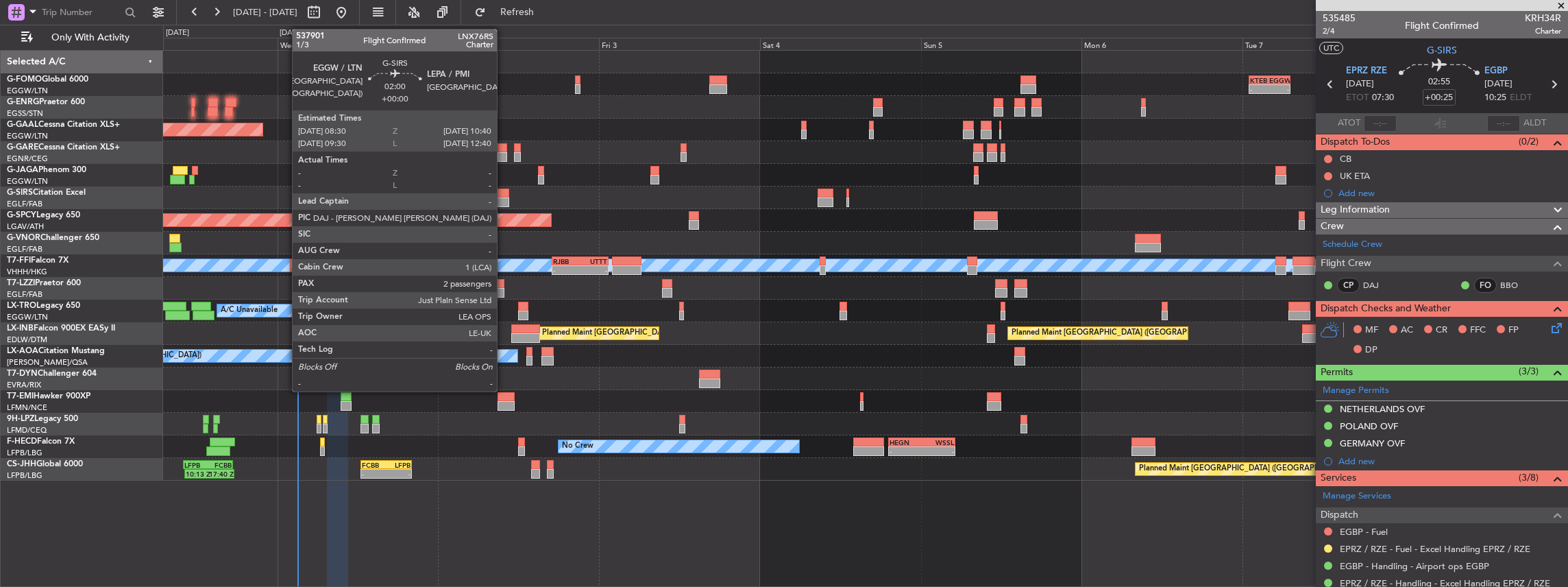
click at [504, 192] on div at bounding box center [502, 193] width 15 height 9
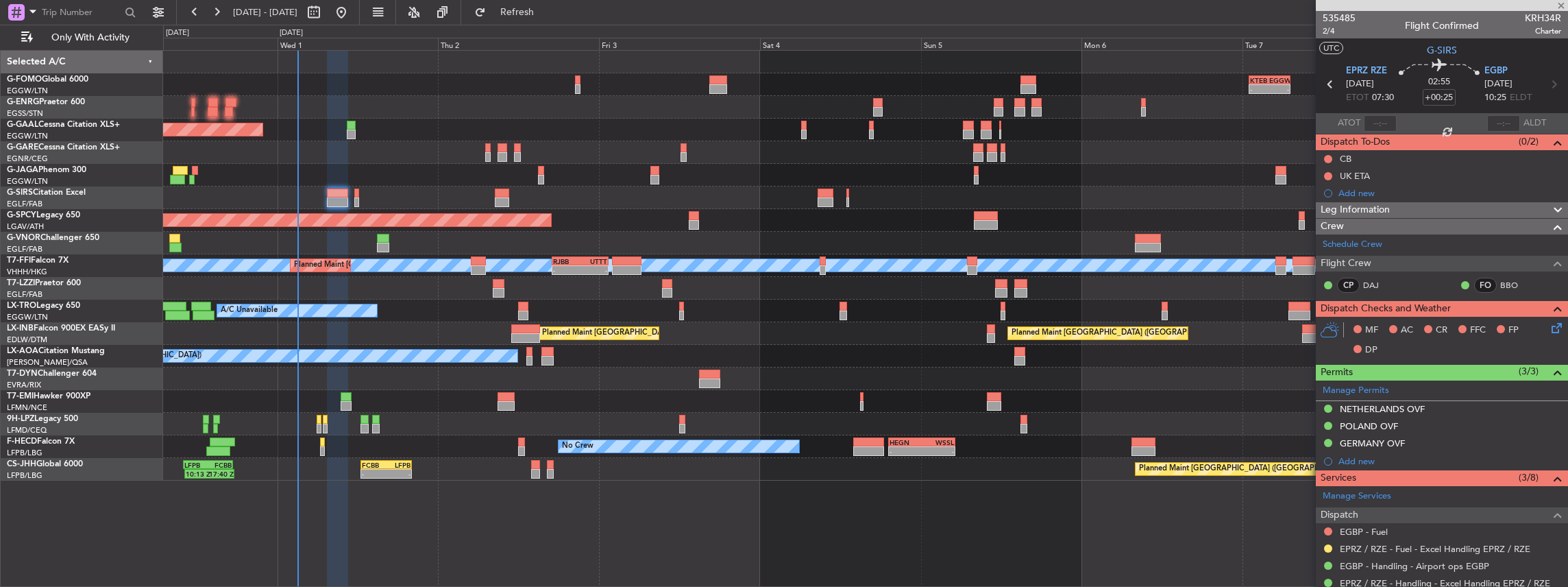
type input "2"
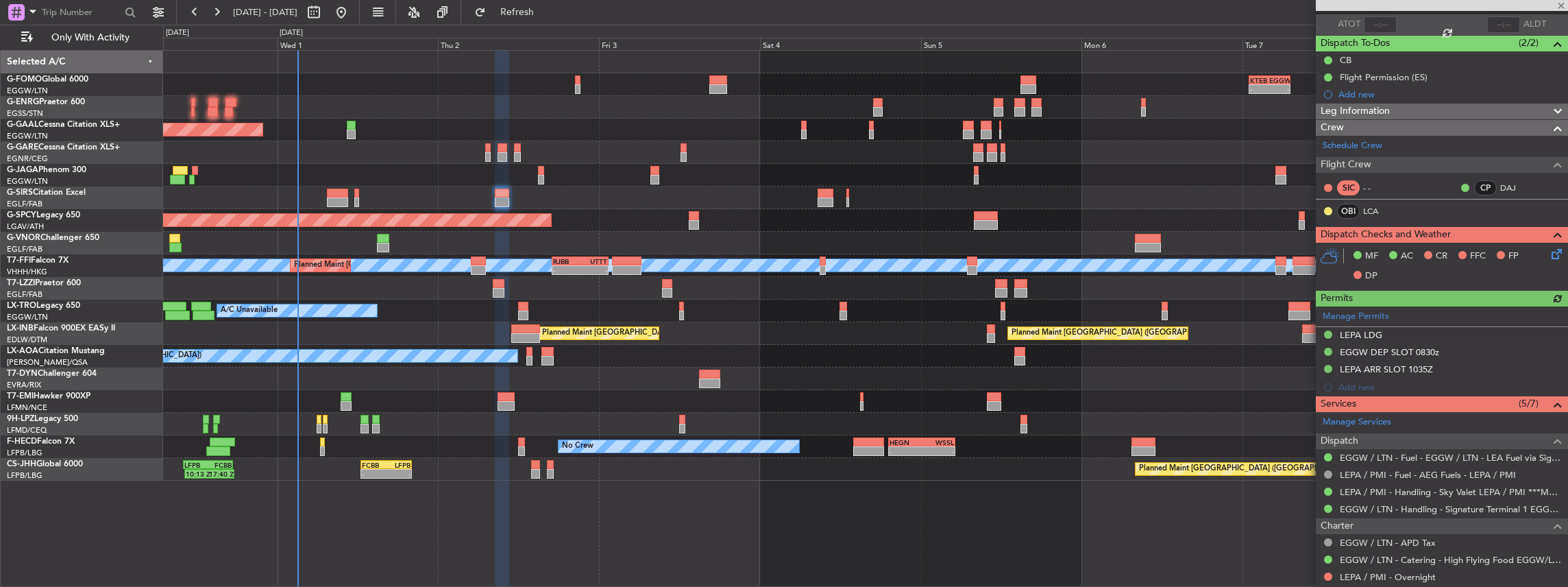
scroll to position [137, 0]
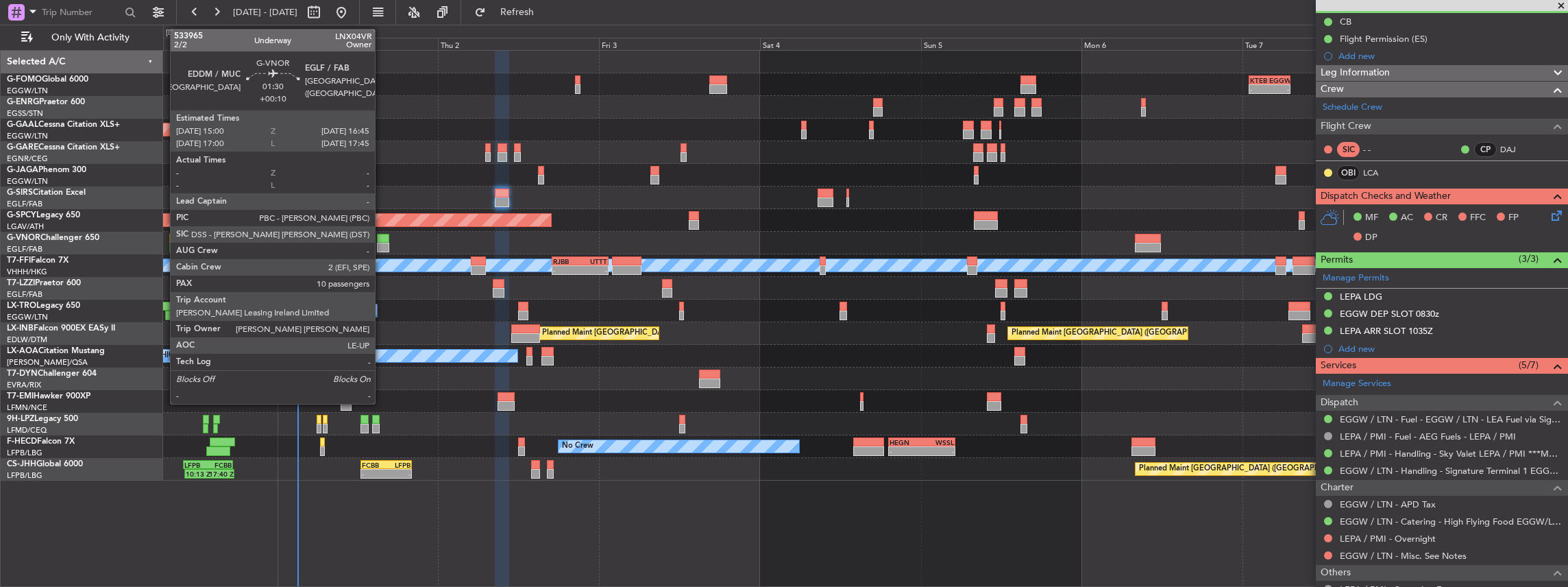
click at [382, 243] on div at bounding box center [383, 247] width 12 height 9
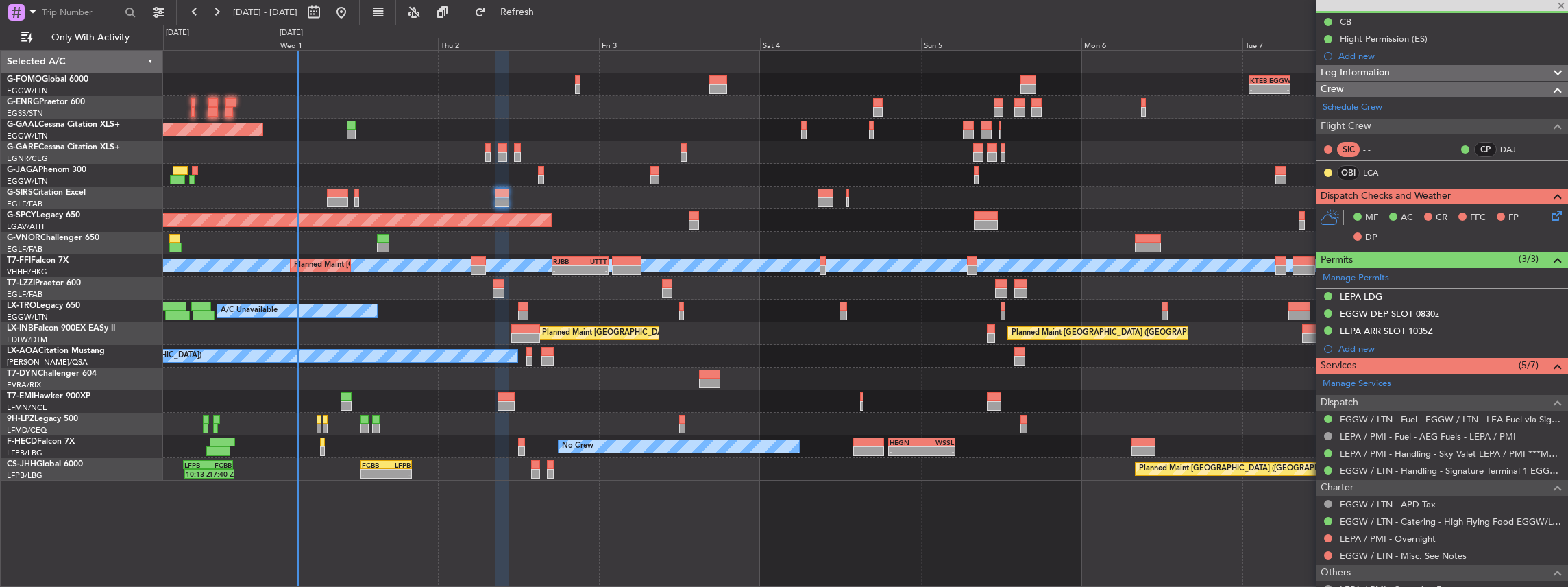
type input "+00:10"
type input "10"
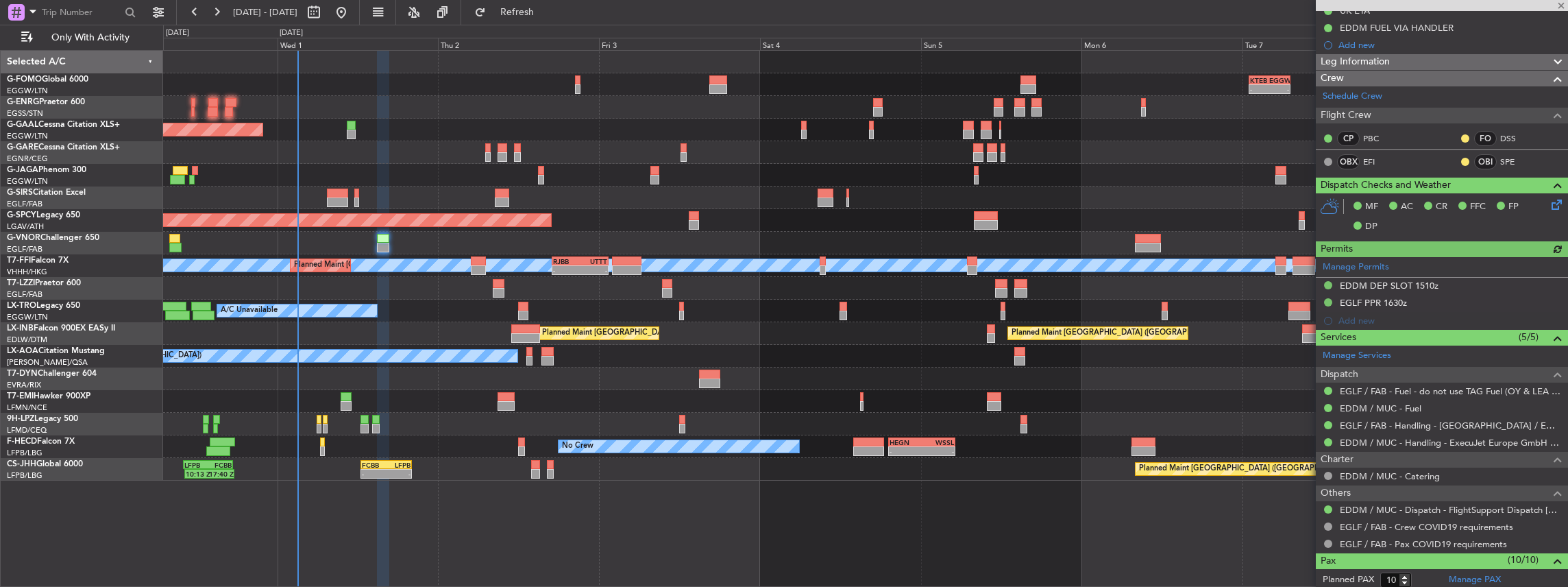
scroll to position [183, 0]
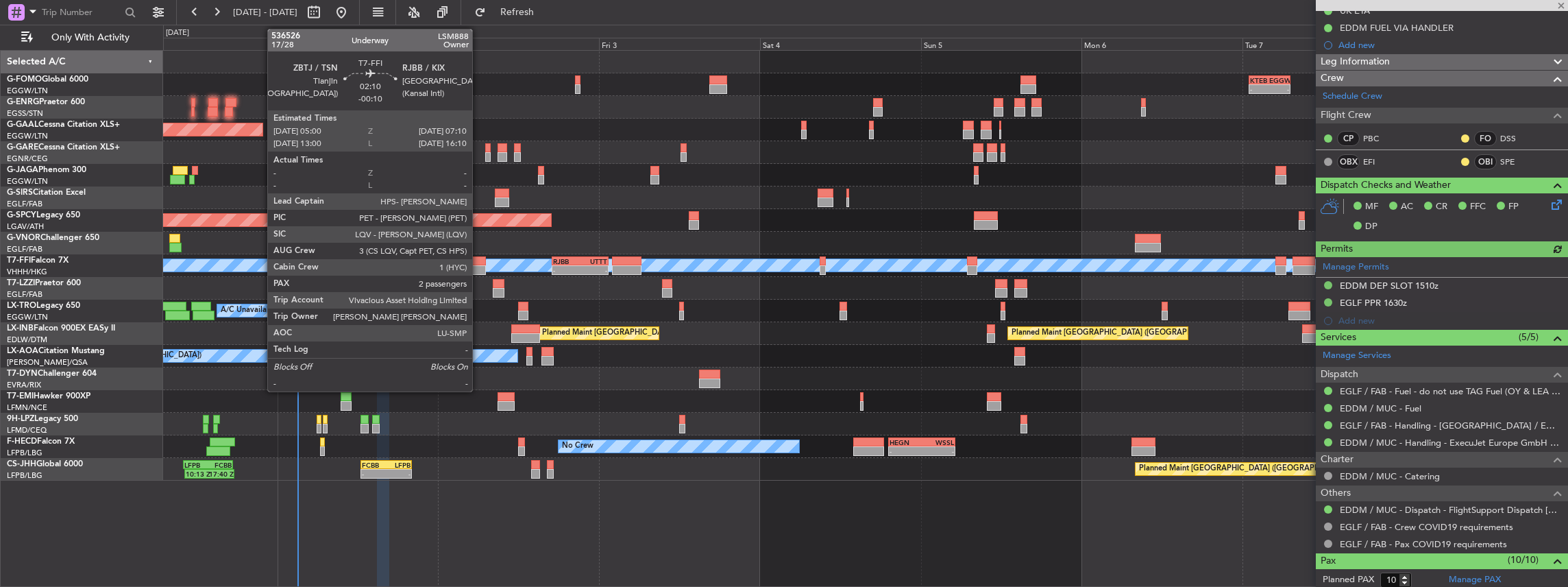
click at [479, 259] on div at bounding box center [478, 260] width 15 height 9
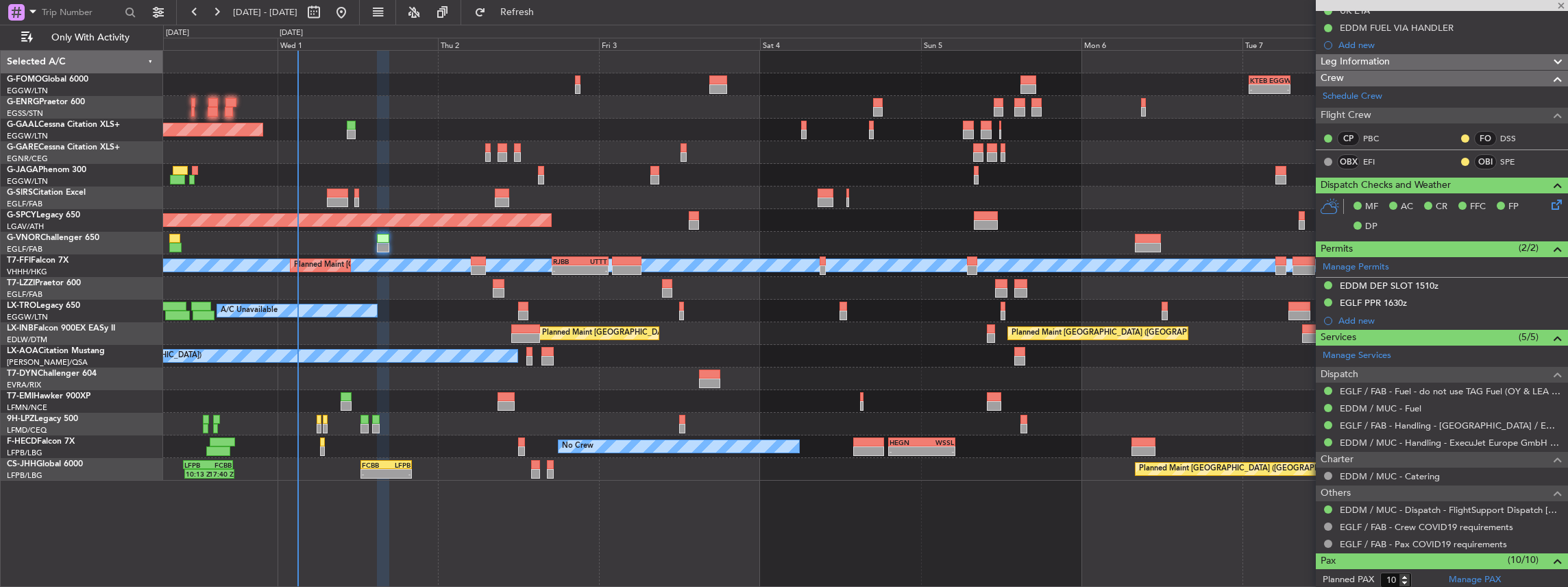
type input "-00:10"
type input "2"
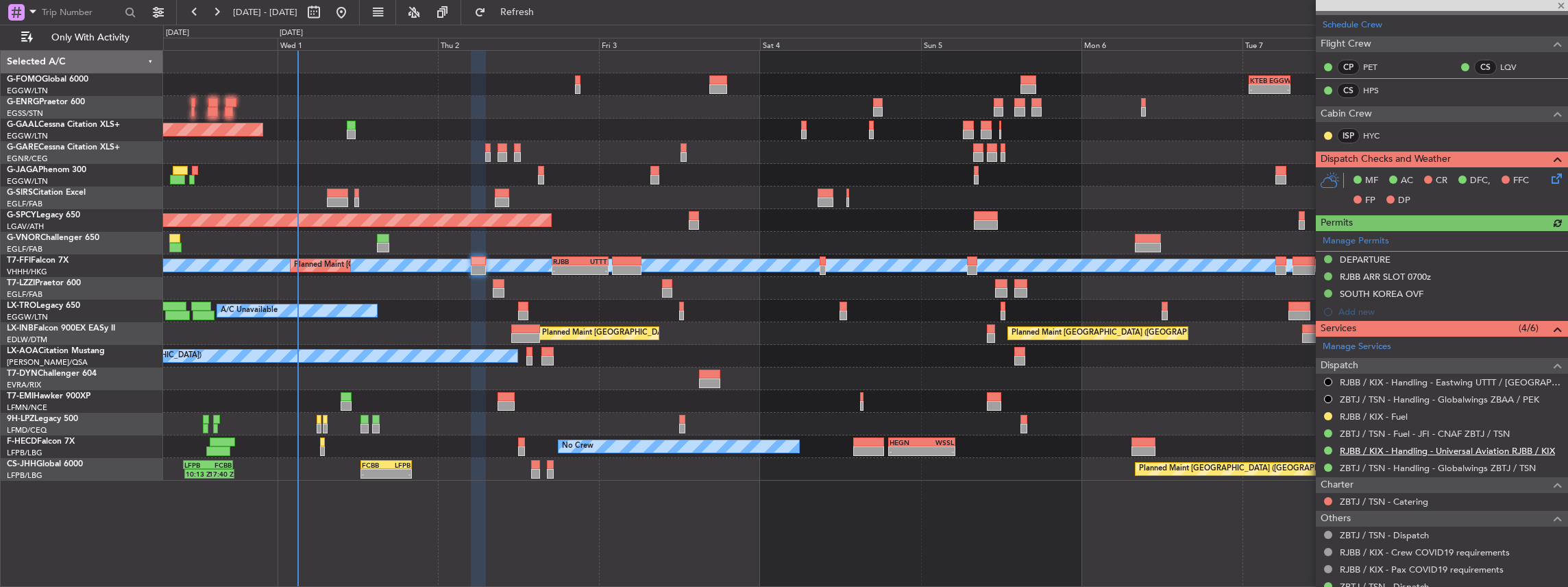
scroll to position [228, 0]
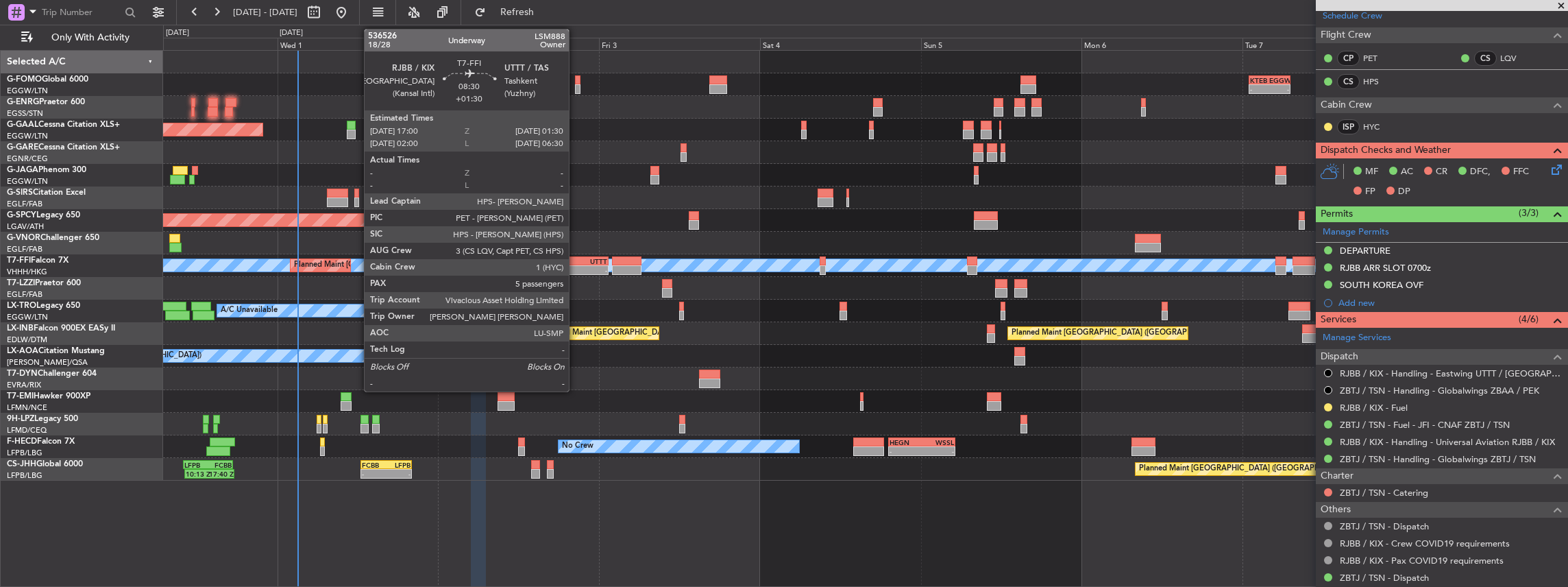
click at [576, 265] on div "- -" at bounding box center [580, 270] width 57 height 9
type input "+01:30"
type input "5"
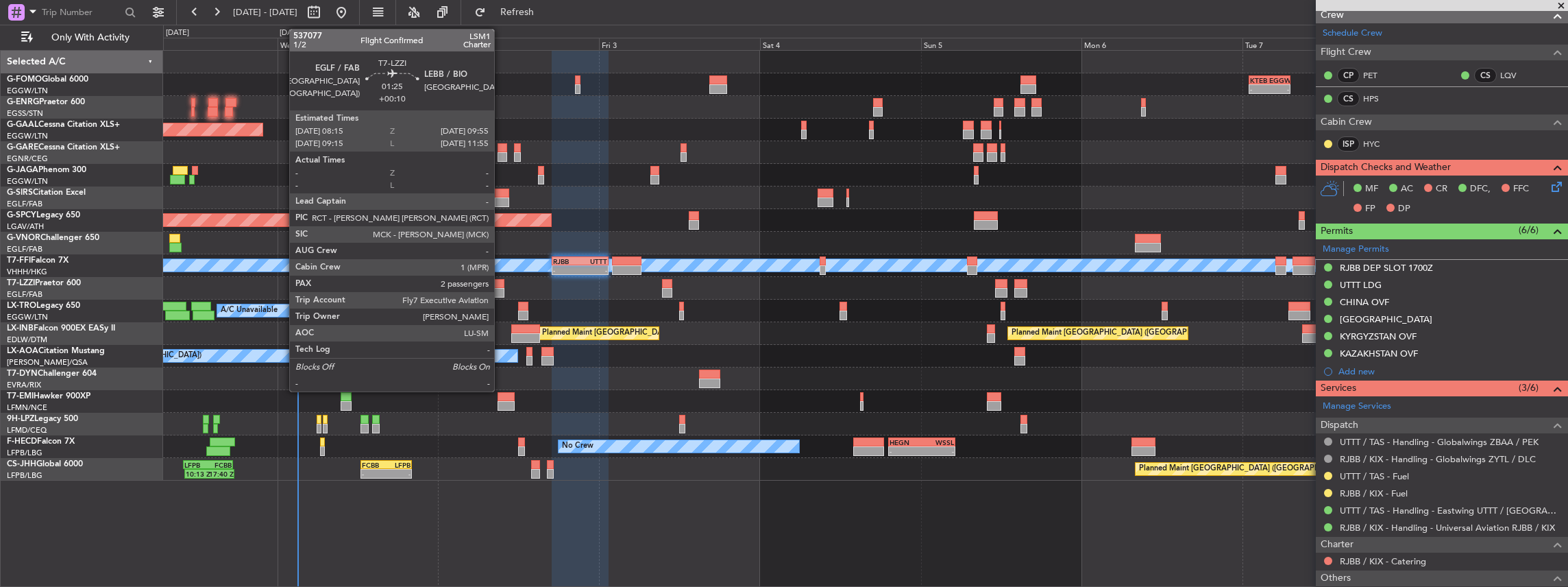
click at [501, 285] on div at bounding box center [499, 284] width 12 height 9
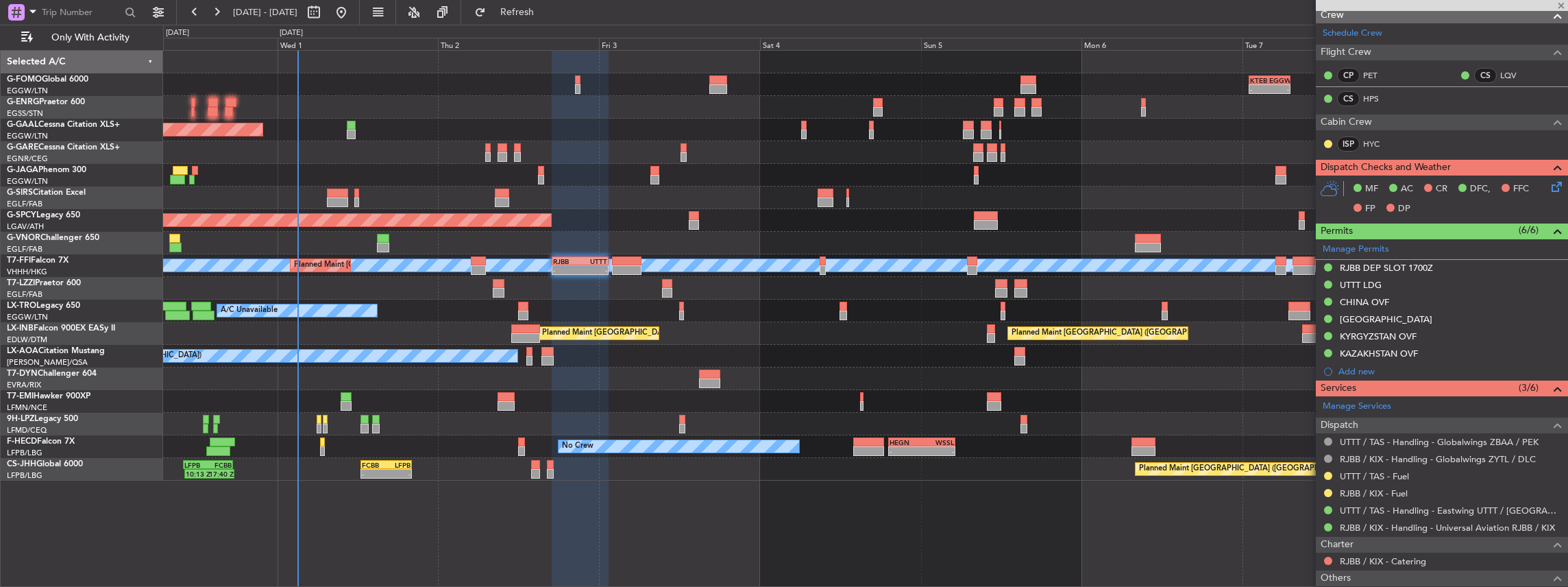
type input "+00:10"
type input "2"
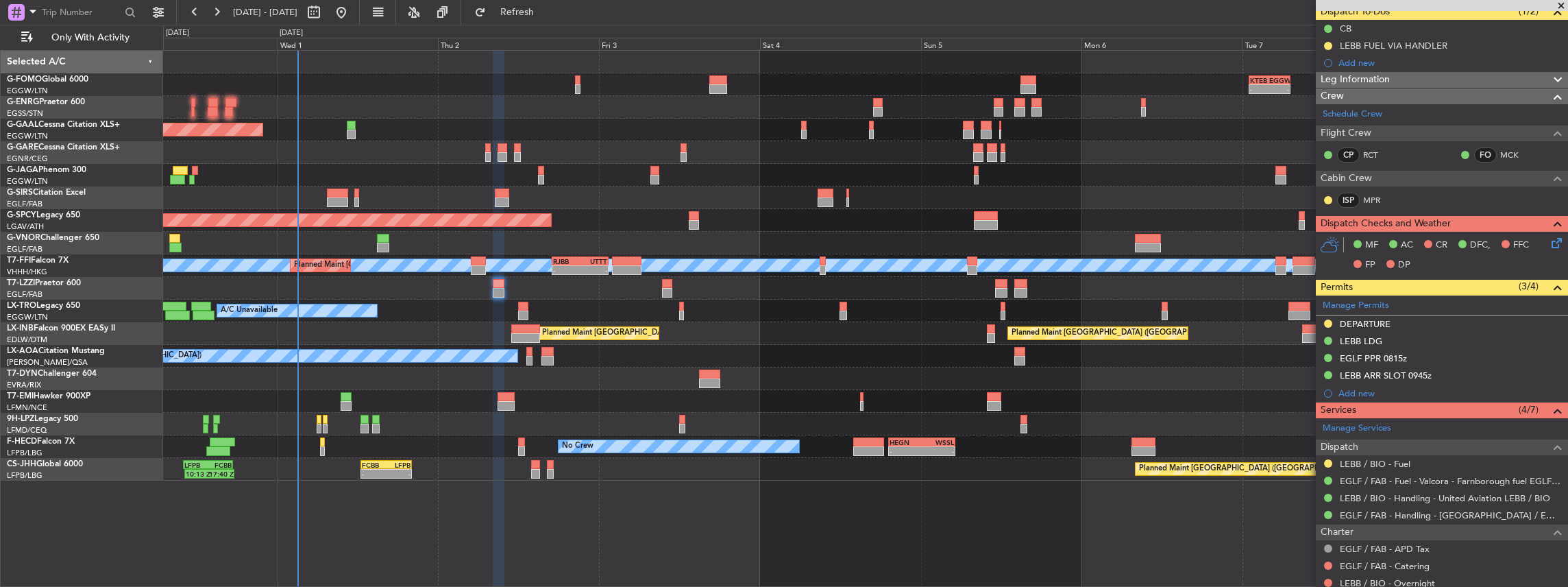
scroll to position [183, 0]
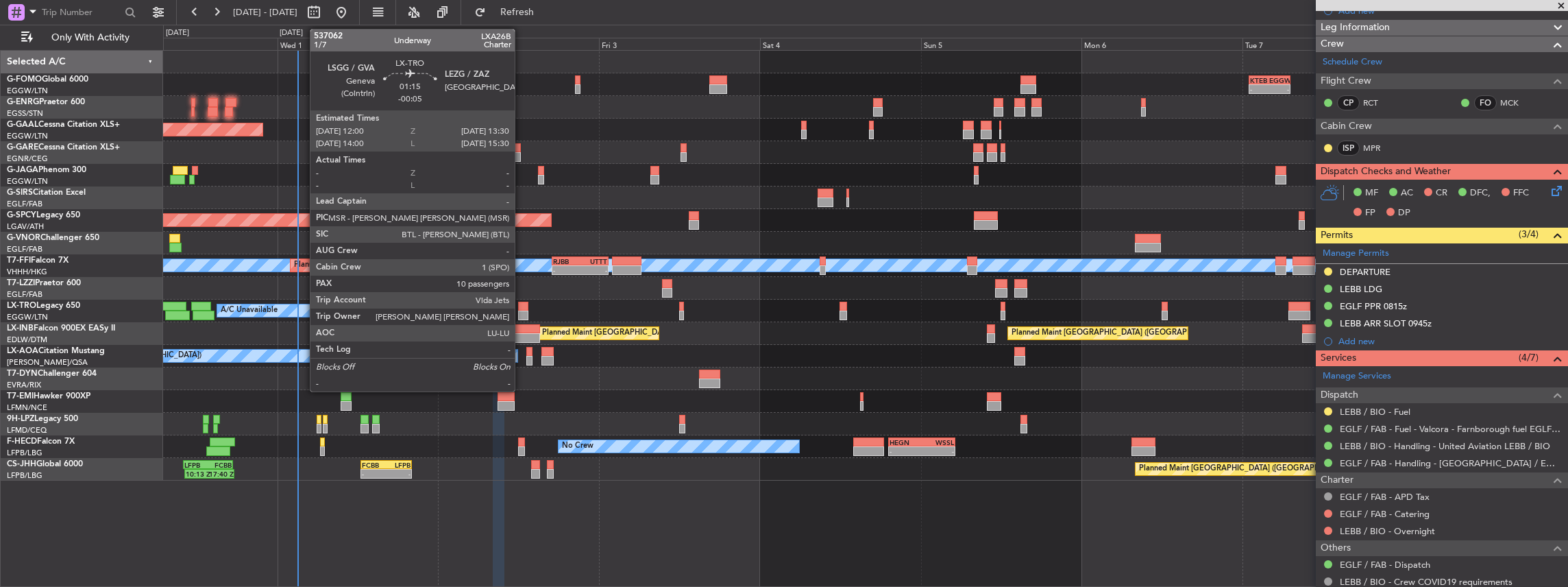
click at [521, 307] on div at bounding box center [523, 306] width 10 height 9
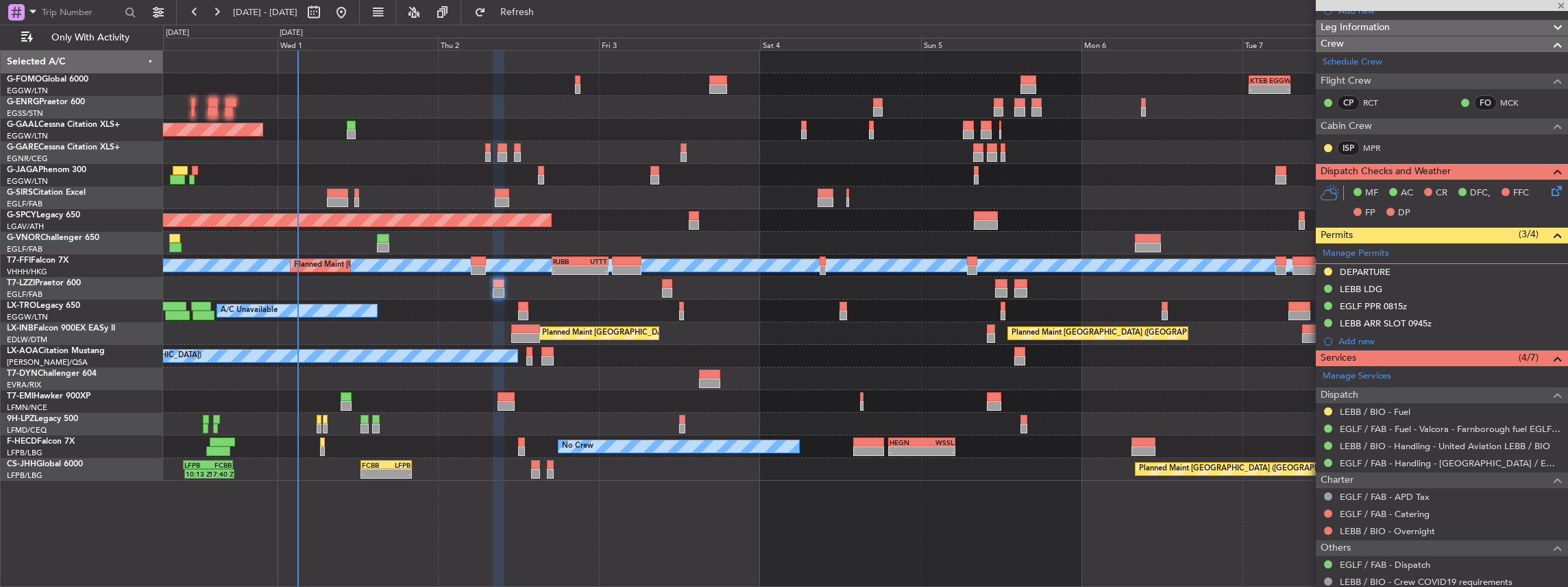
type input "-00:05"
type input "10"
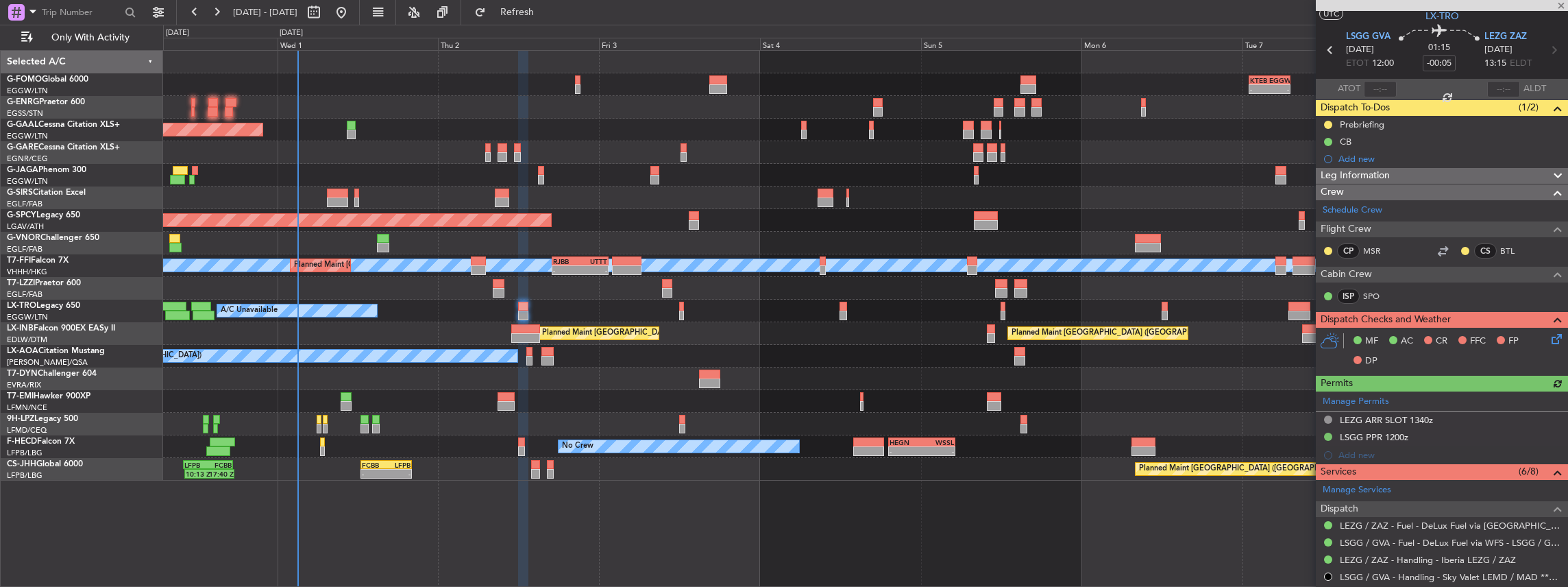
scroll to position [91, 0]
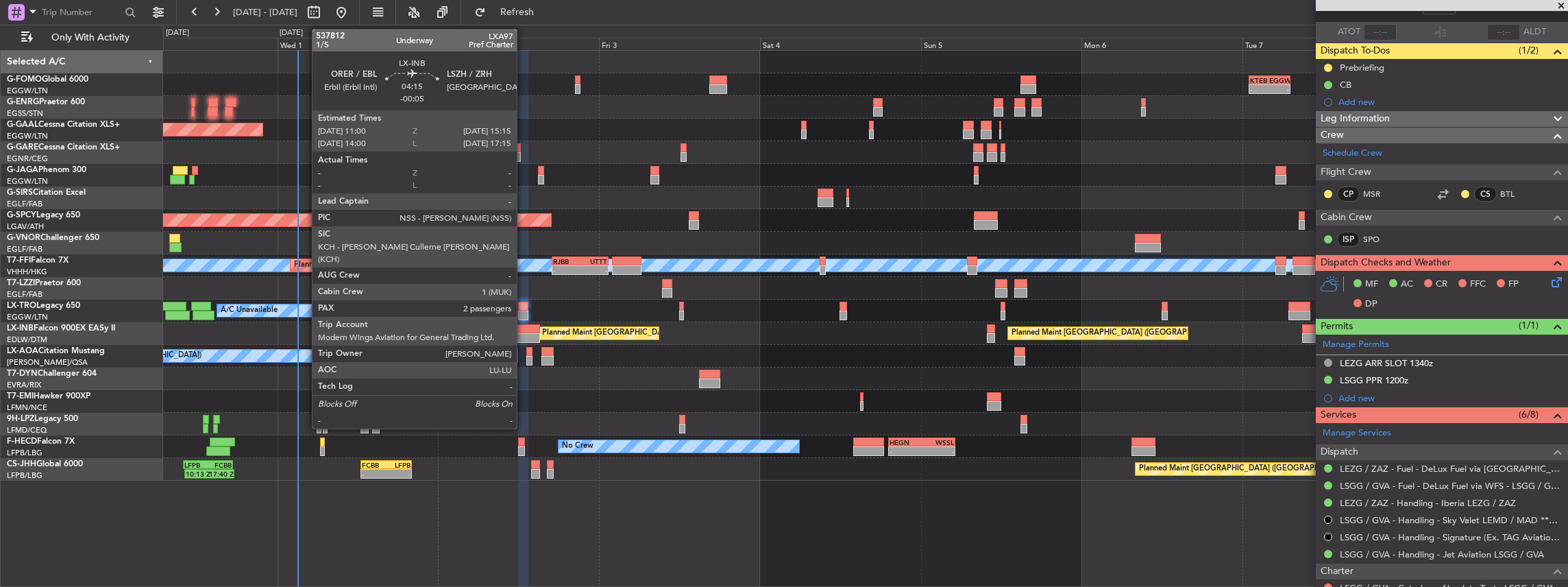
click at [524, 335] on div at bounding box center [526, 338] width 29 height 9
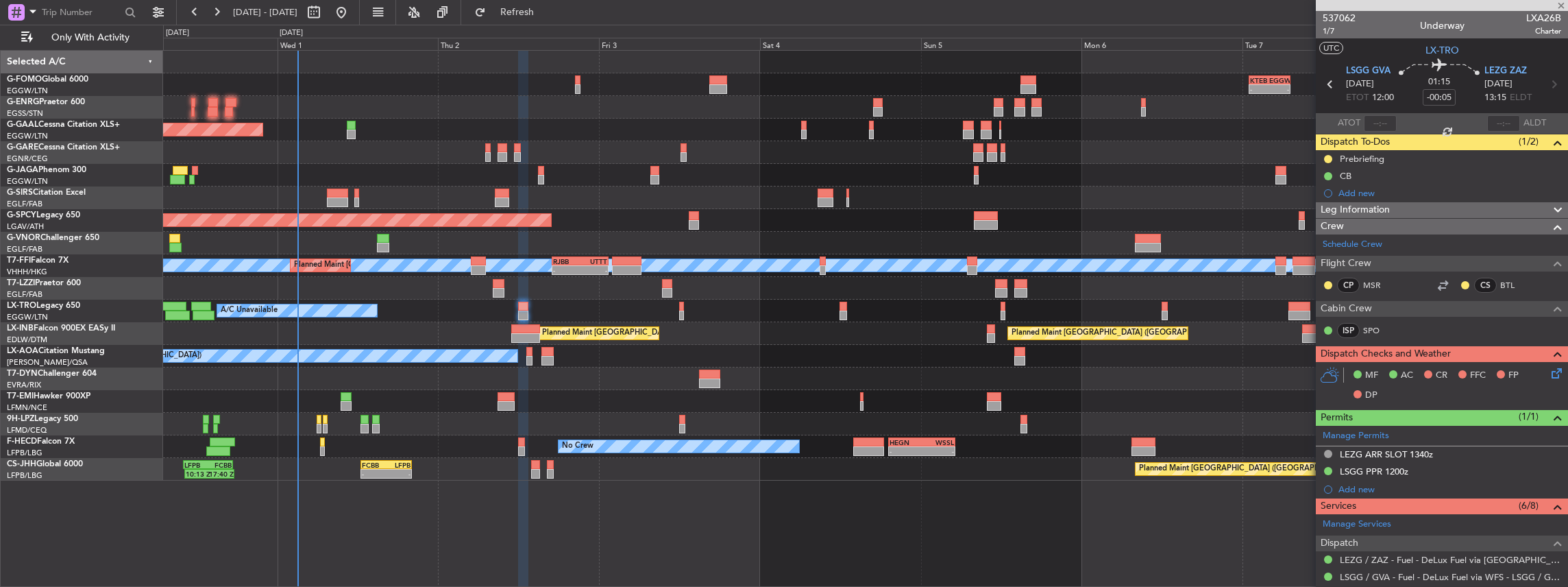
scroll to position [91, 0]
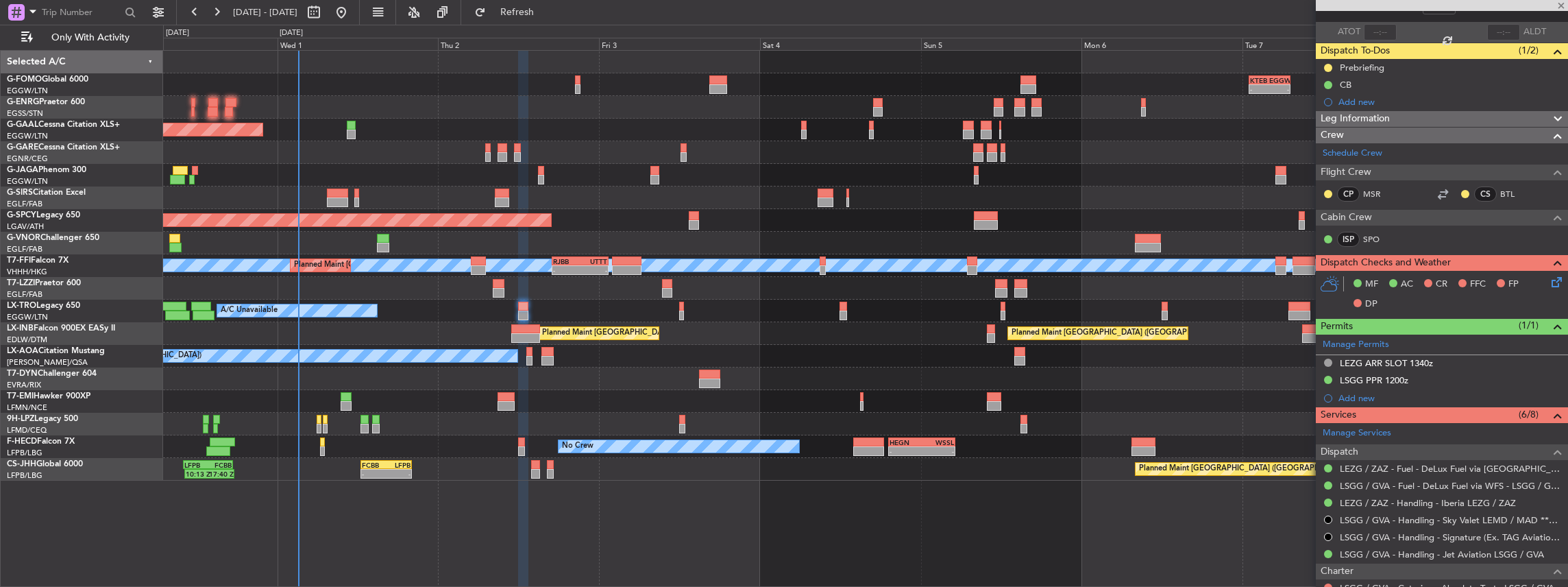
type input "2"
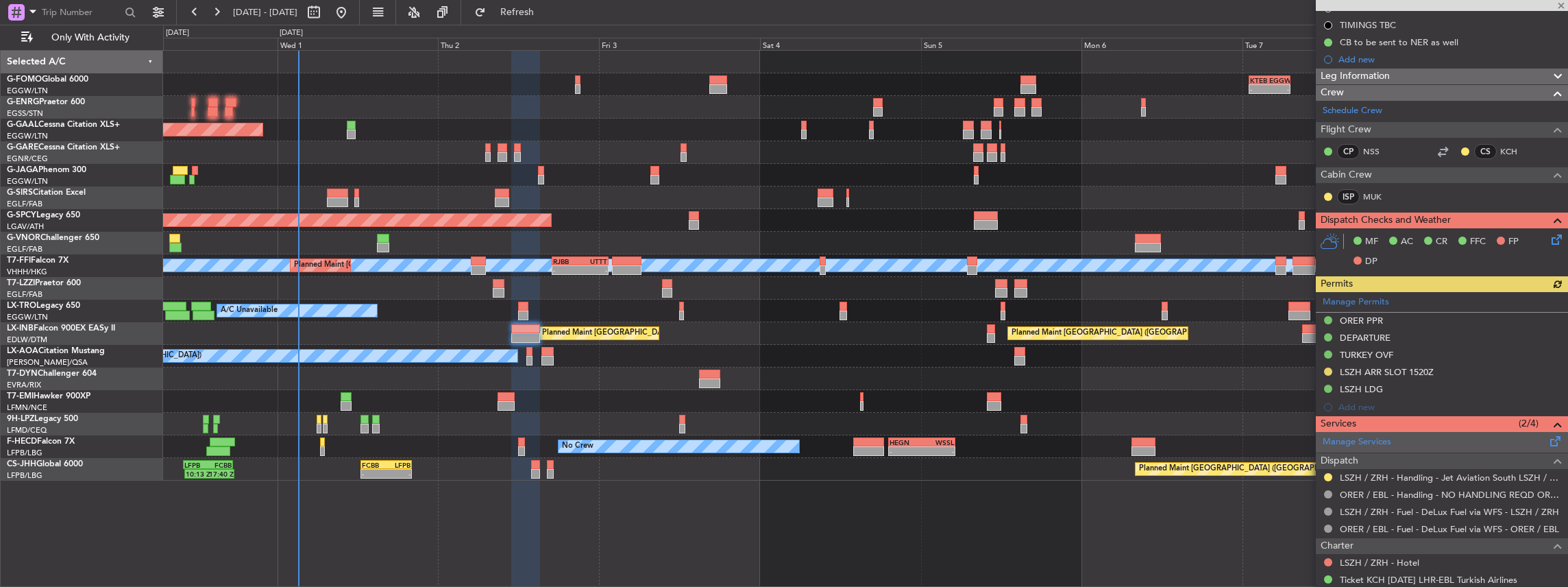
scroll to position [319, 0]
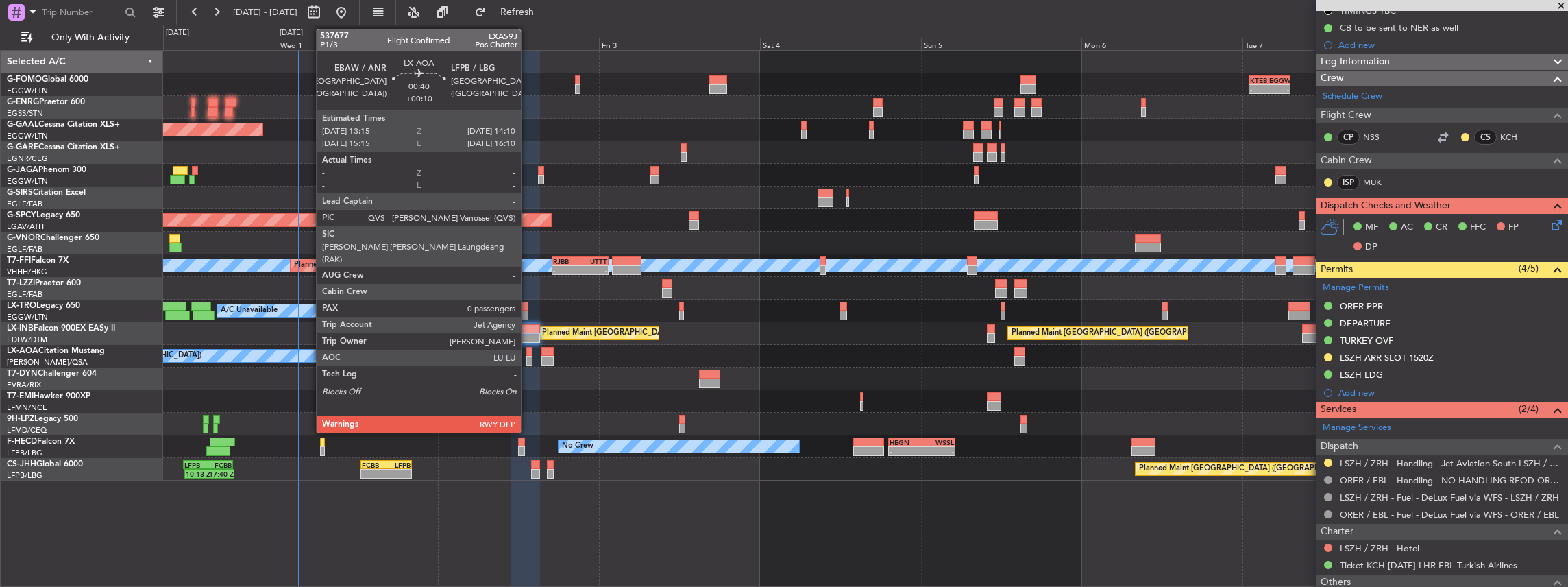
click at [528, 358] on div at bounding box center [529, 360] width 6 height 9
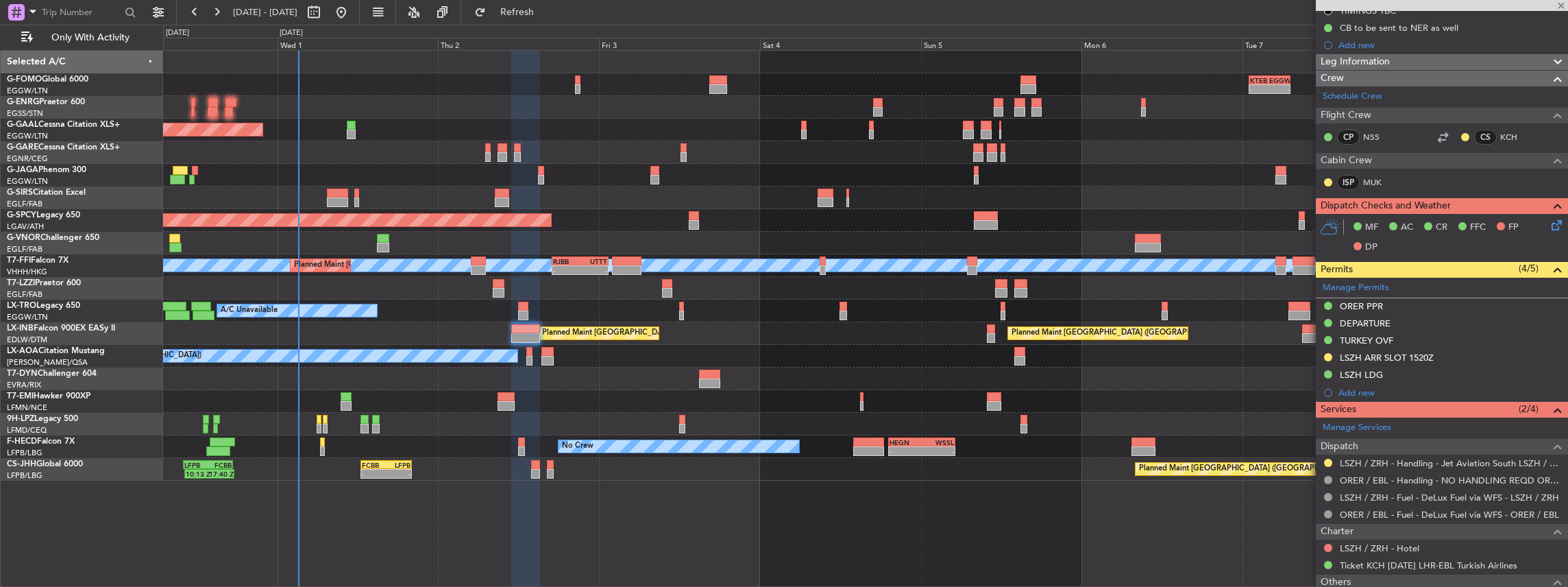
type input "+00:10"
type input "0"
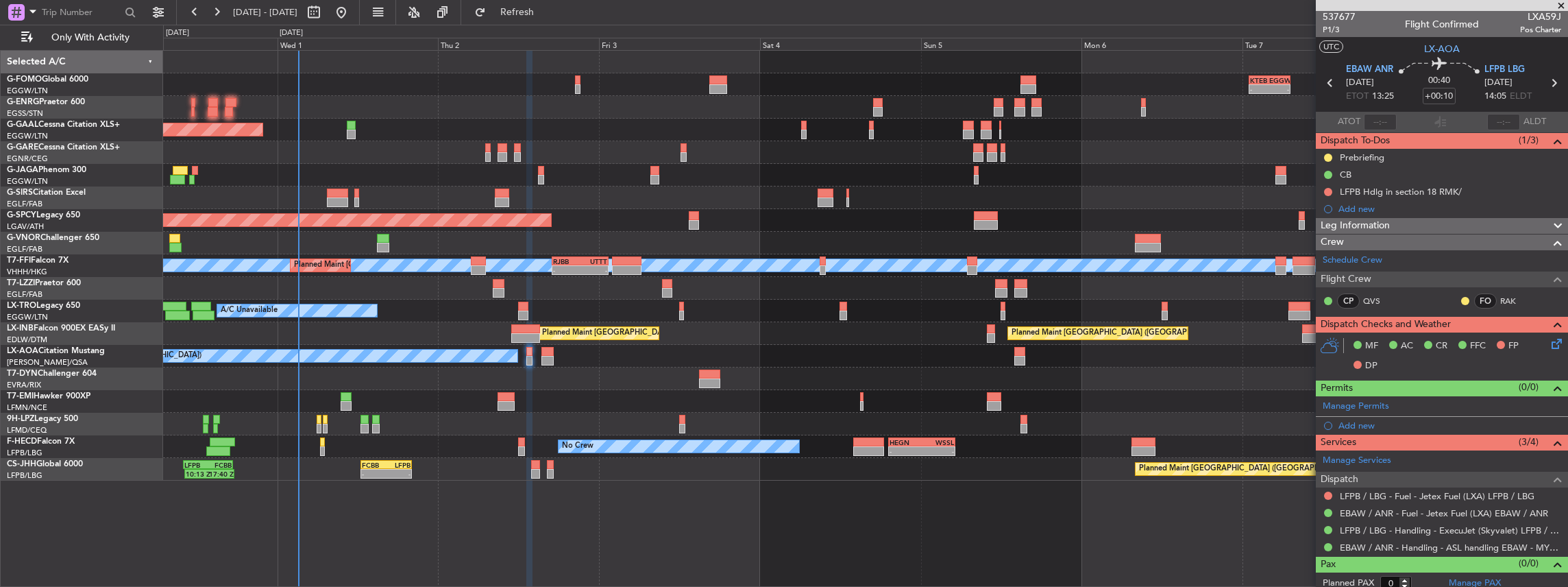
scroll to position [0, 0]
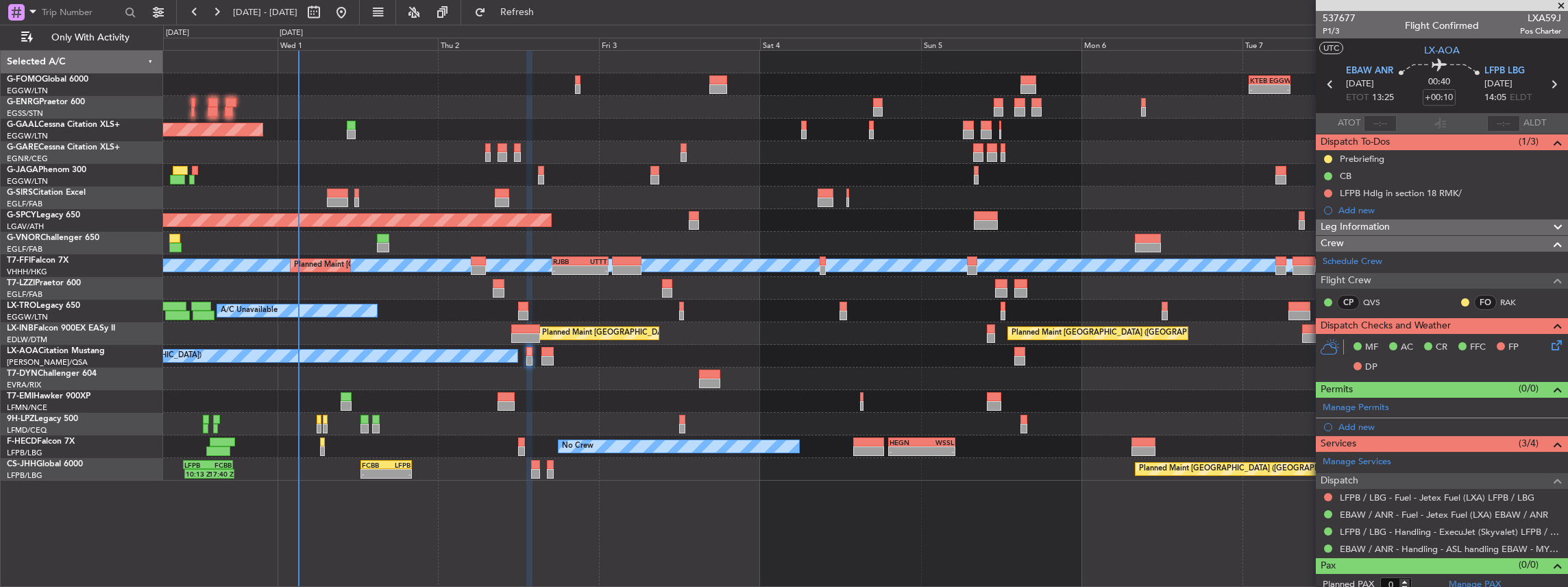
click at [553, 355] on div "No Crew Antwerp ([GEOGRAPHIC_DATA]) No Crew [GEOGRAPHIC_DATA] ([GEOGRAPHIC_DATA…" at bounding box center [865, 356] width 1405 height 23
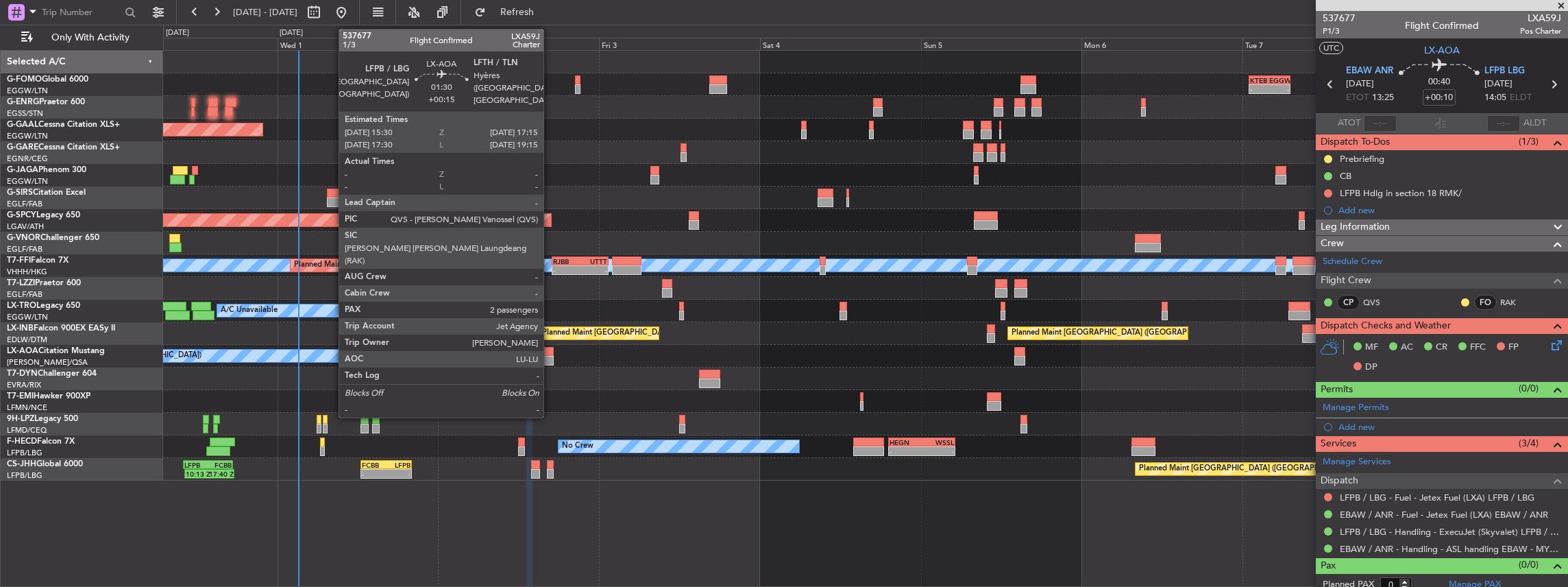
click at [551, 356] on div at bounding box center [547, 360] width 12 height 9
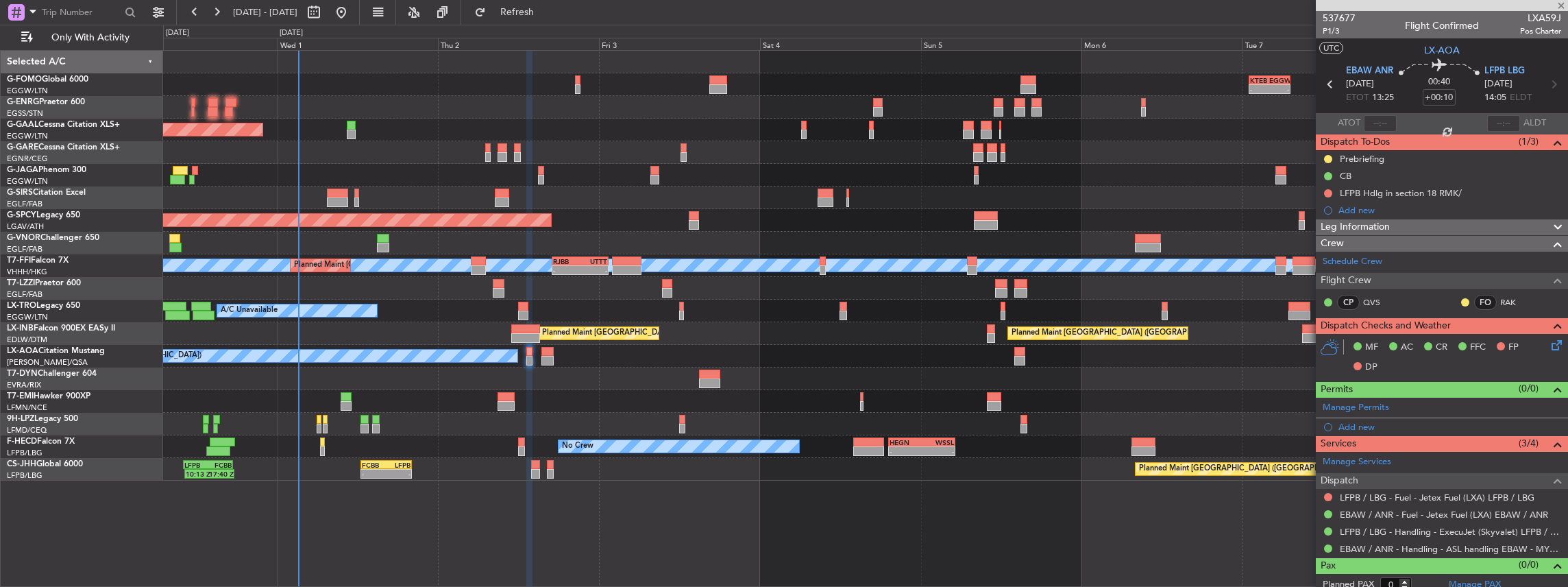
type input "+00:15"
type input "2"
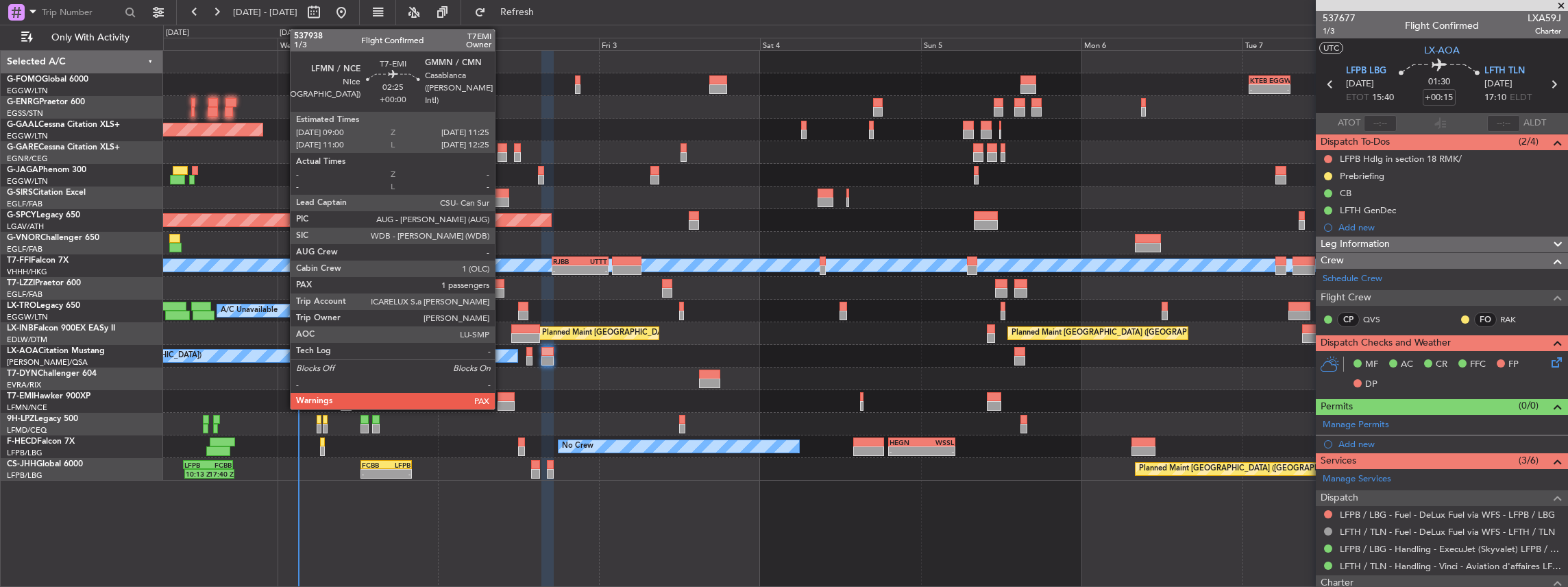
click at [502, 399] on div at bounding box center [505, 396] width 17 height 9
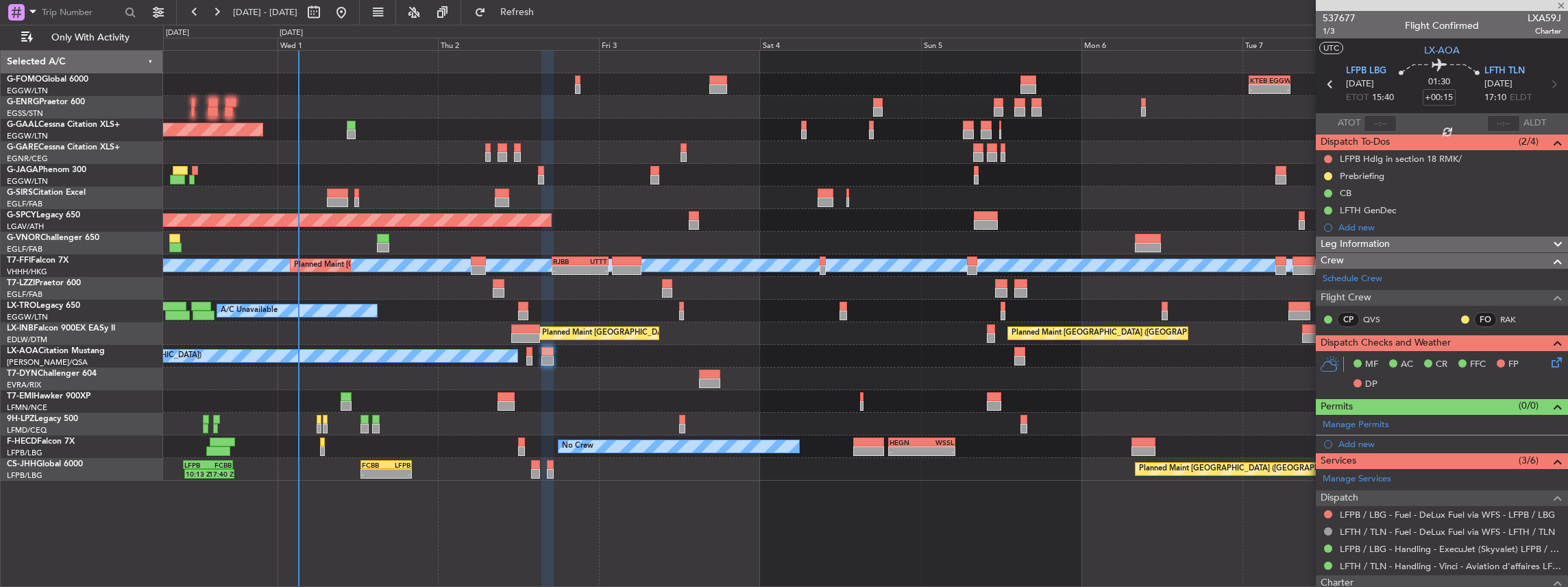
type input "1"
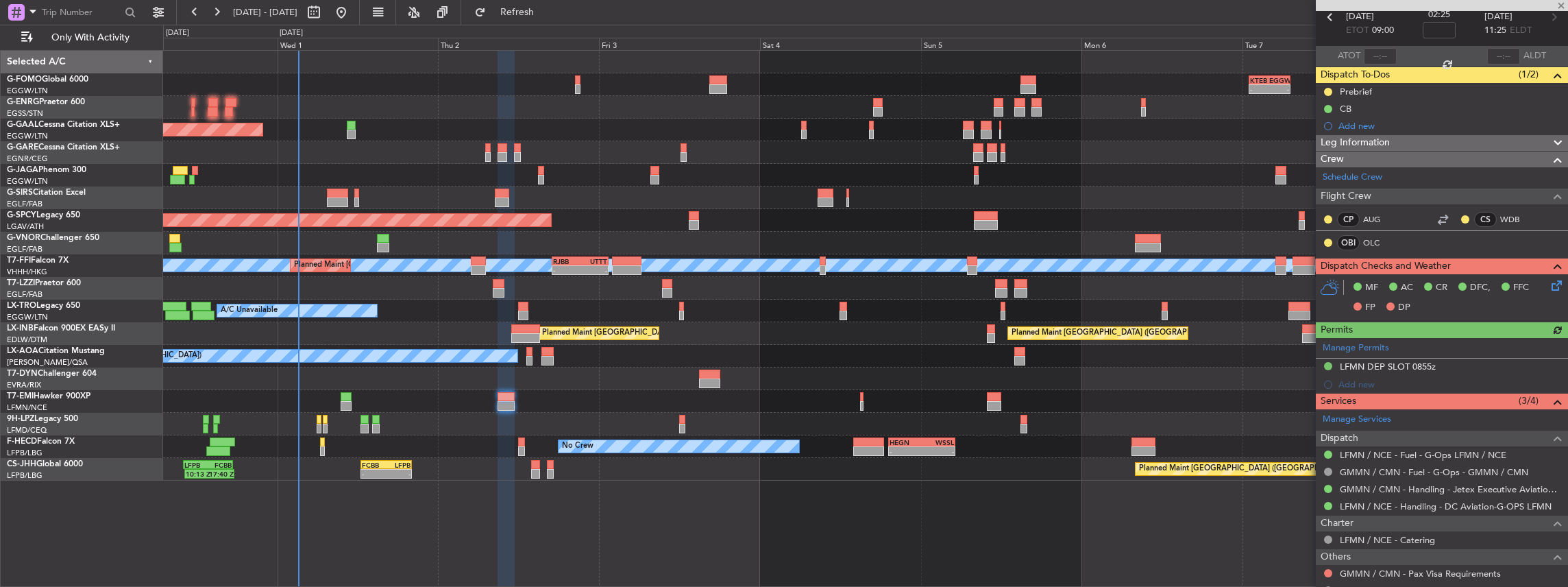
scroll to position [132, 0]
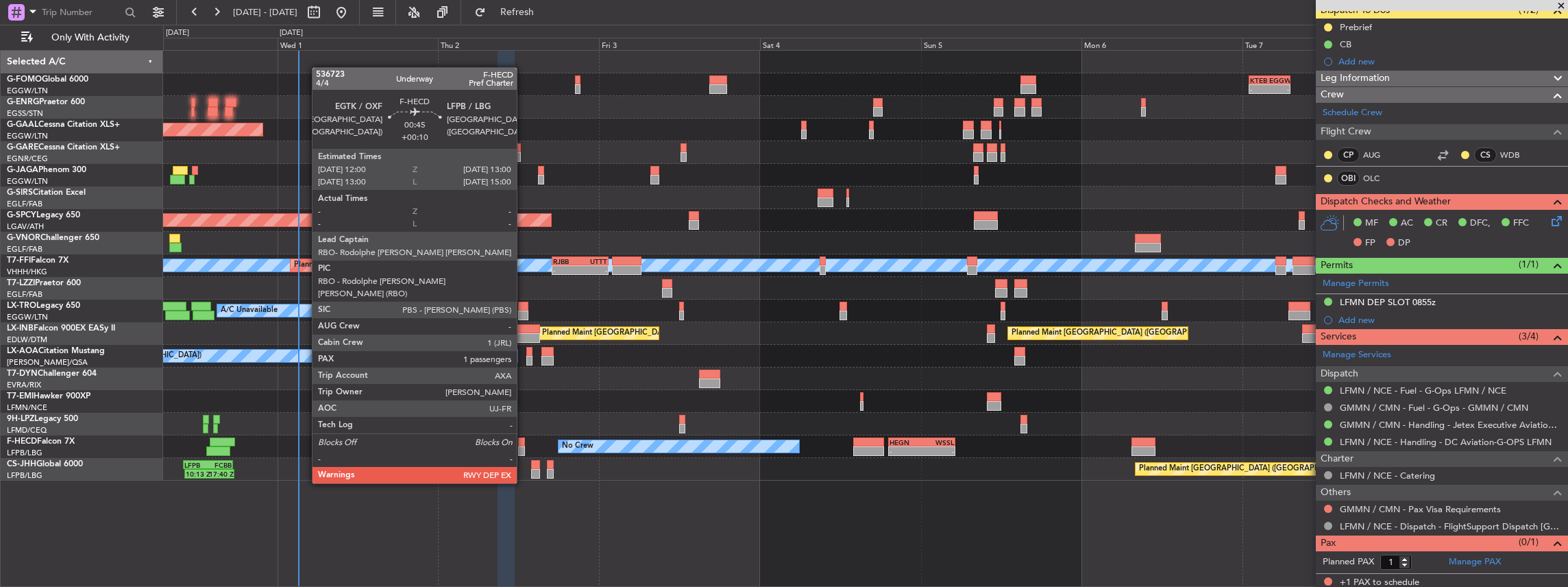
click at [524, 445] on div at bounding box center [521, 442] width 7 height 9
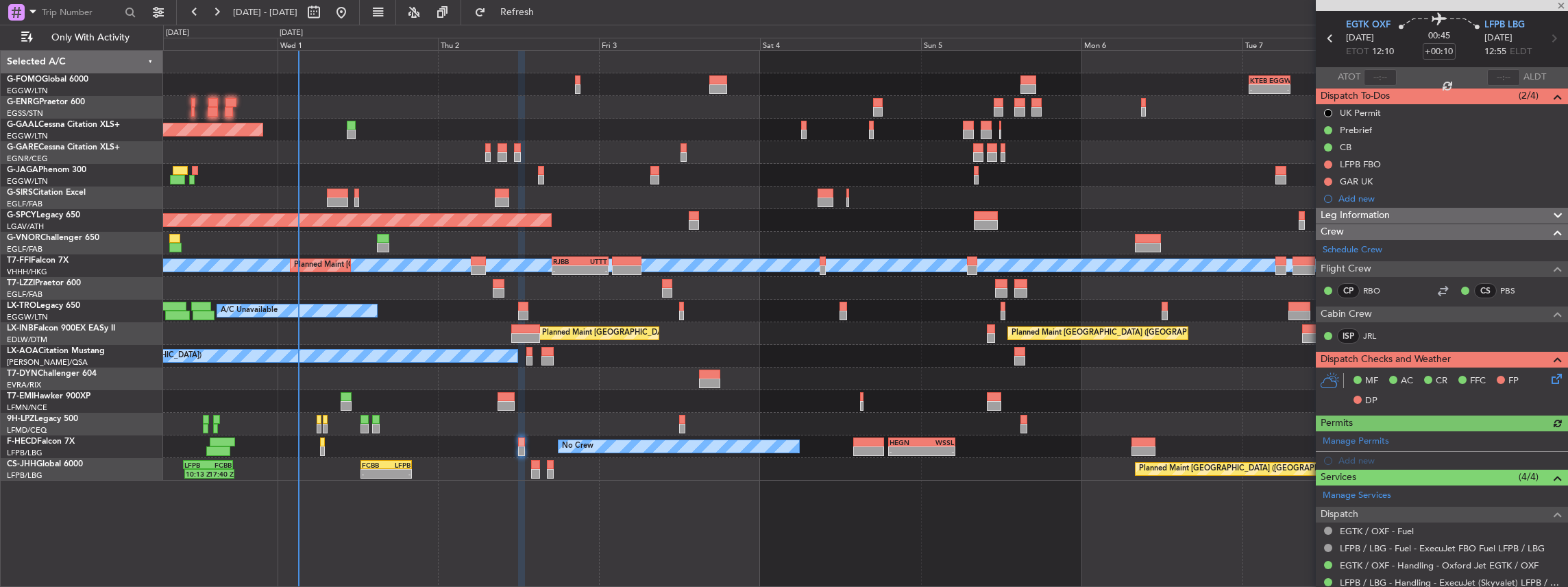
scroll to position [167, 0]
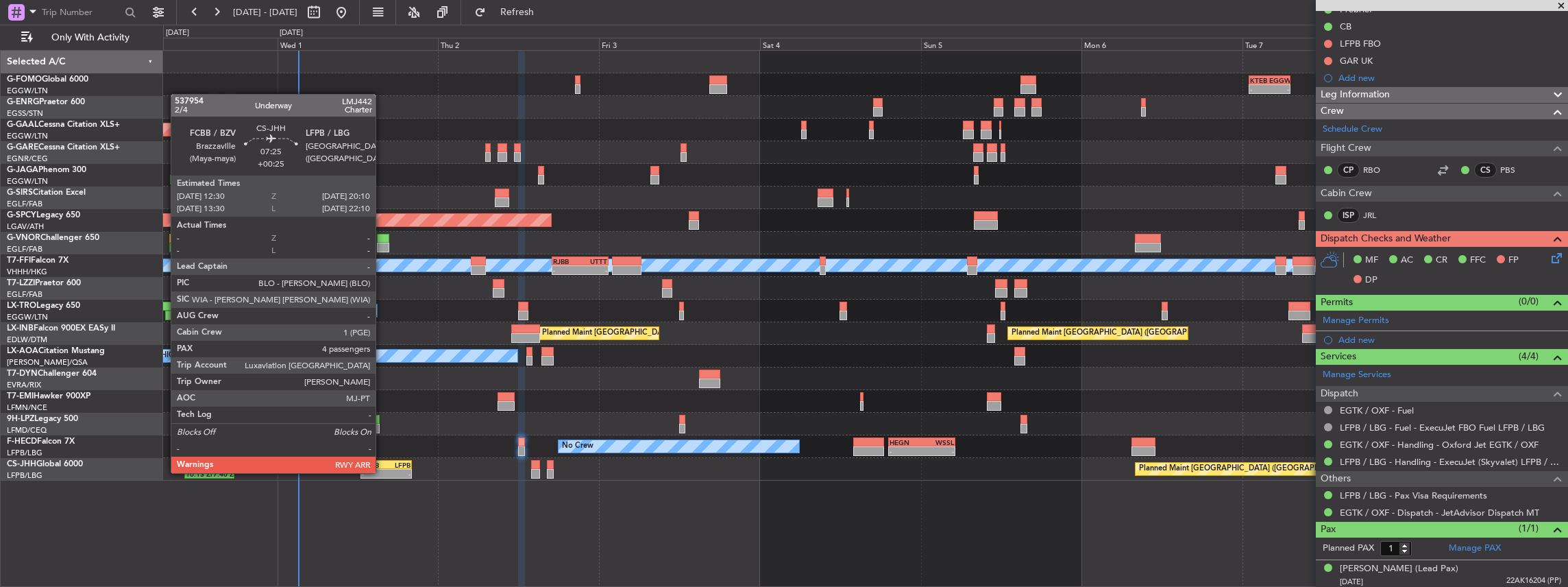
click at [383, 471] on div "-" at bounding box center [375, 474] width 25 height 8
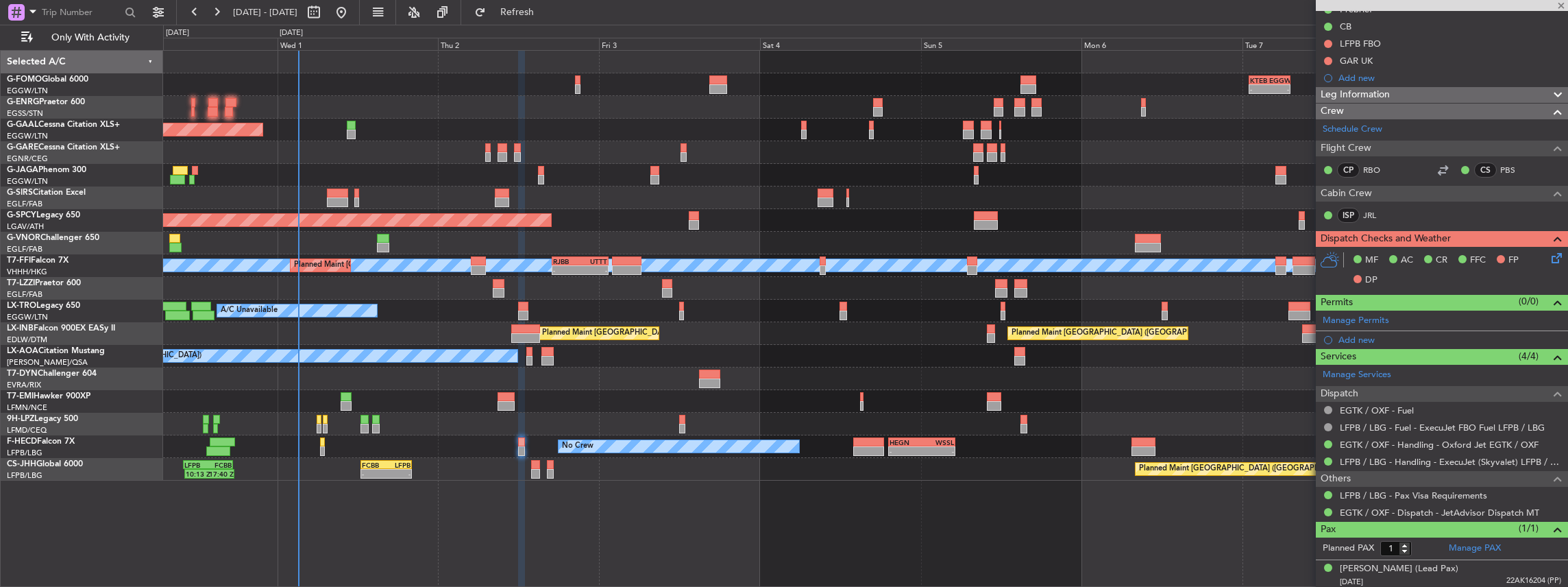
type input "+00:25"
type input "4"
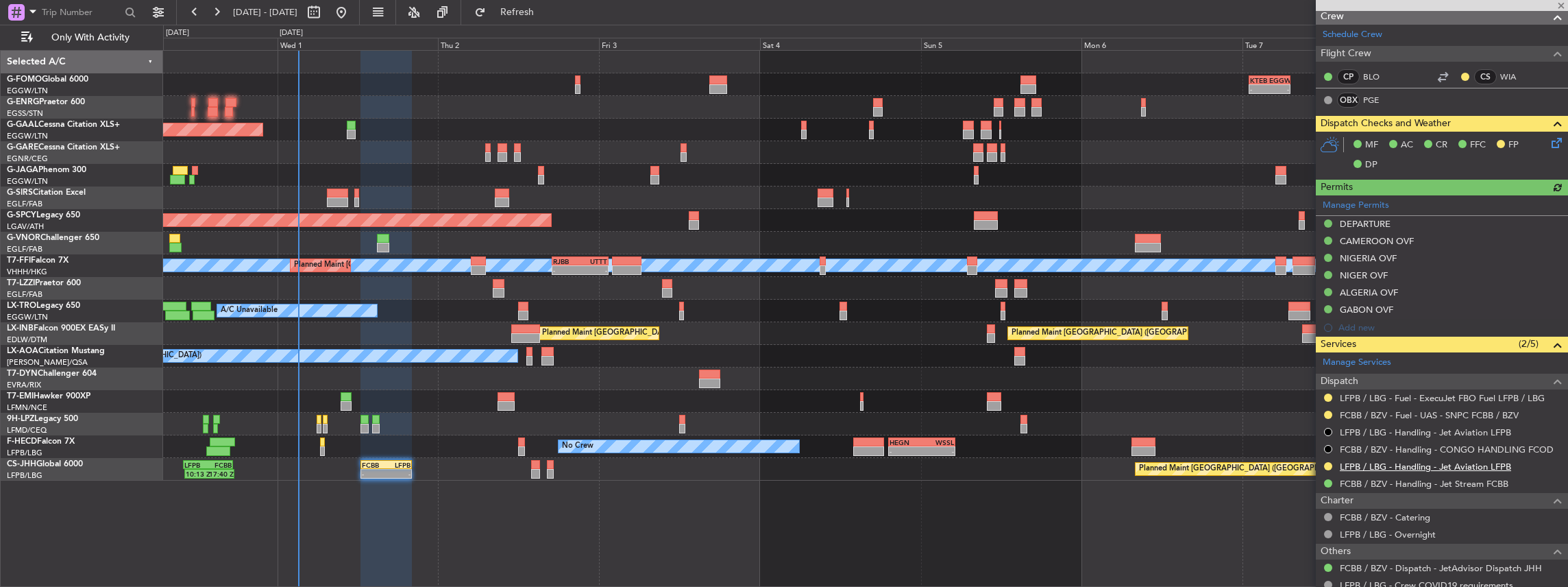
scroll to position [228, 0]
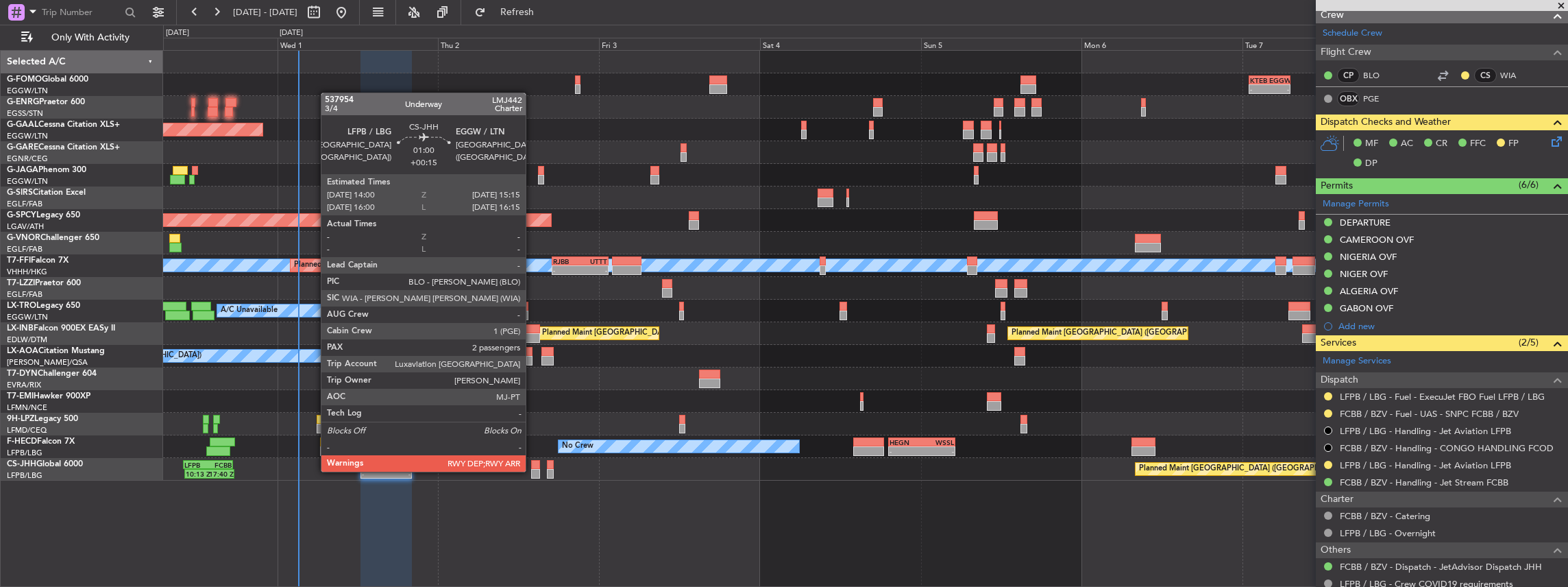
click at [533, 470] on div at bounding box center [535, 474] width 9 height 9
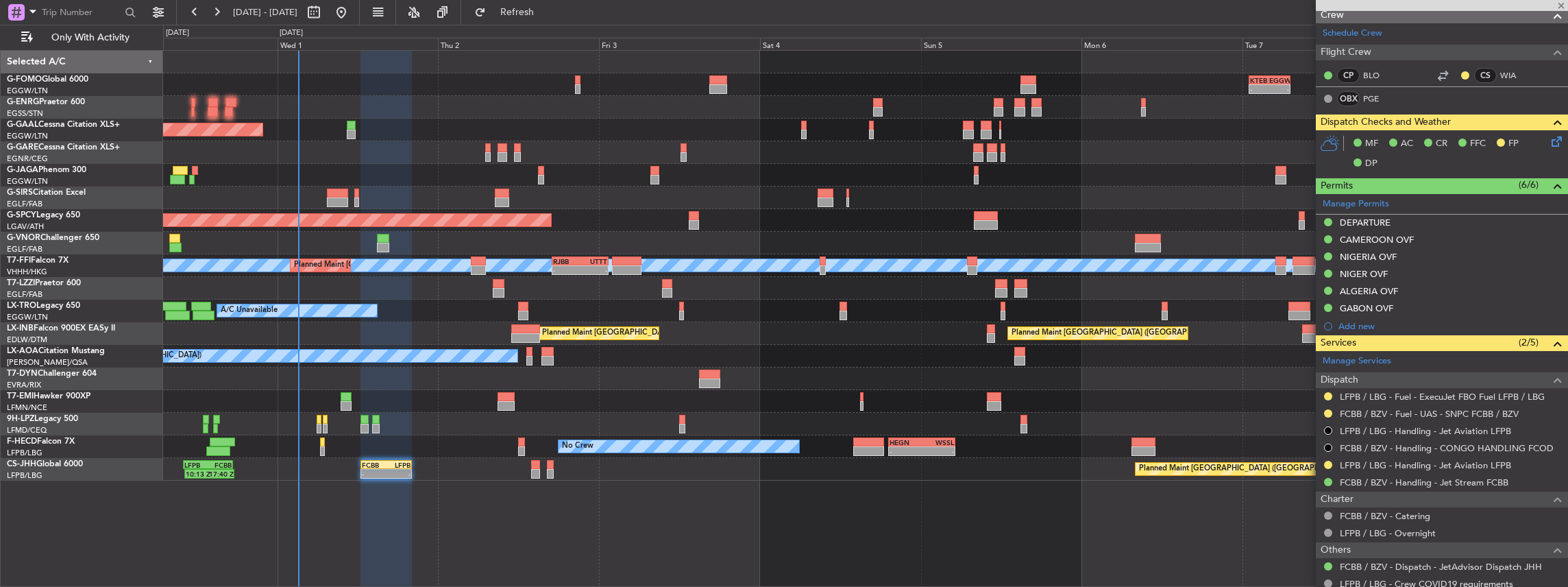
type input "+00:15"
type input "2"
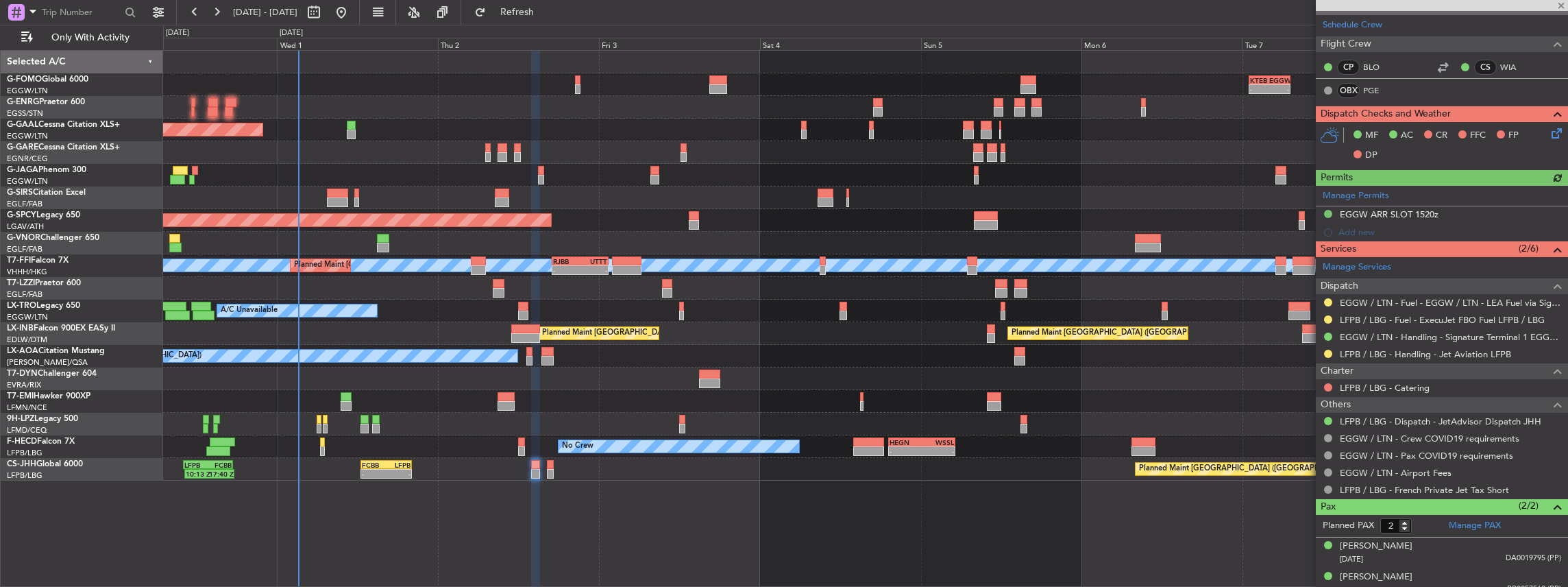
scroll to position [274, 0]
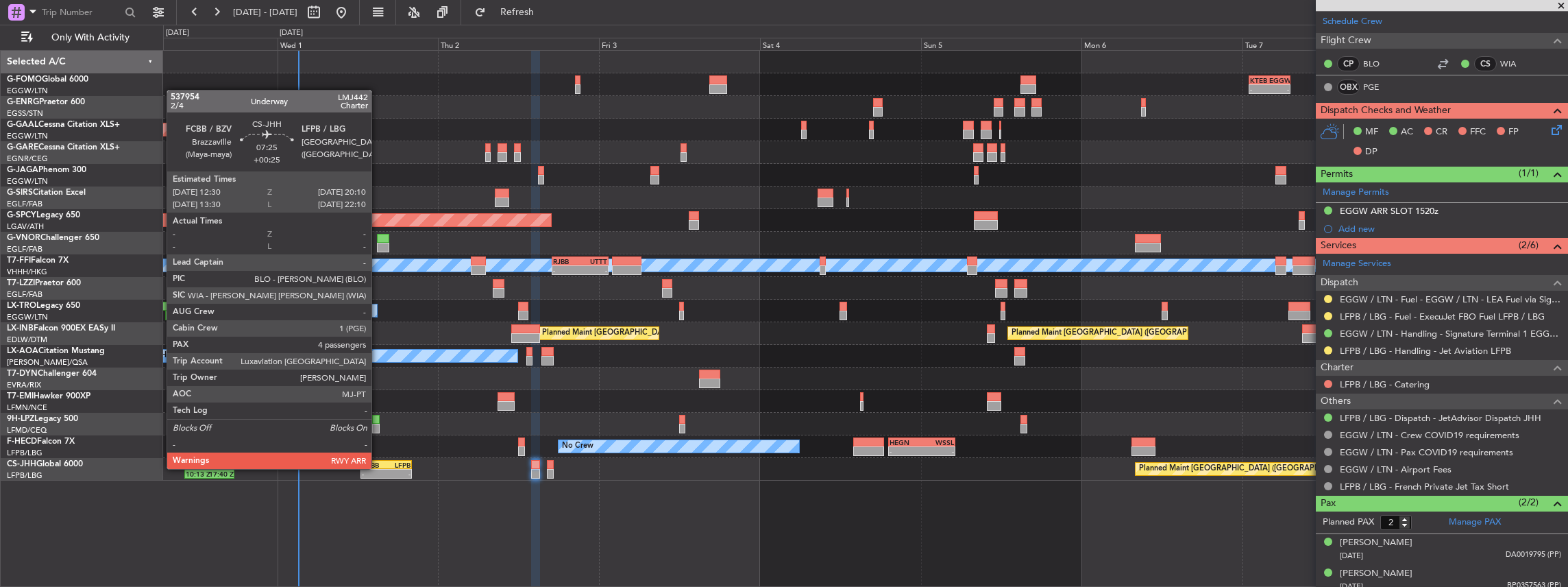
click at [378, 468] on div "FCBB 12:30 Z LFPB 20:10 Z" at bounding box center [386, 464] width 52 height 9
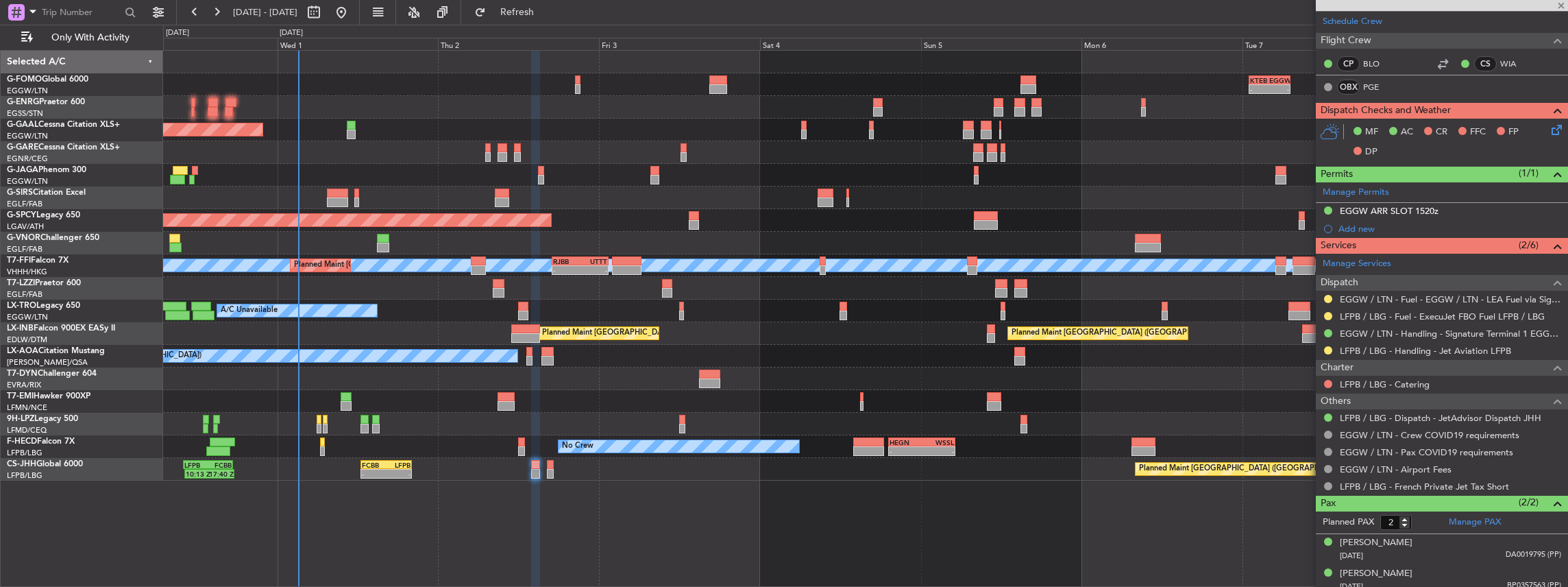
type input "+00:25"
type input "4"
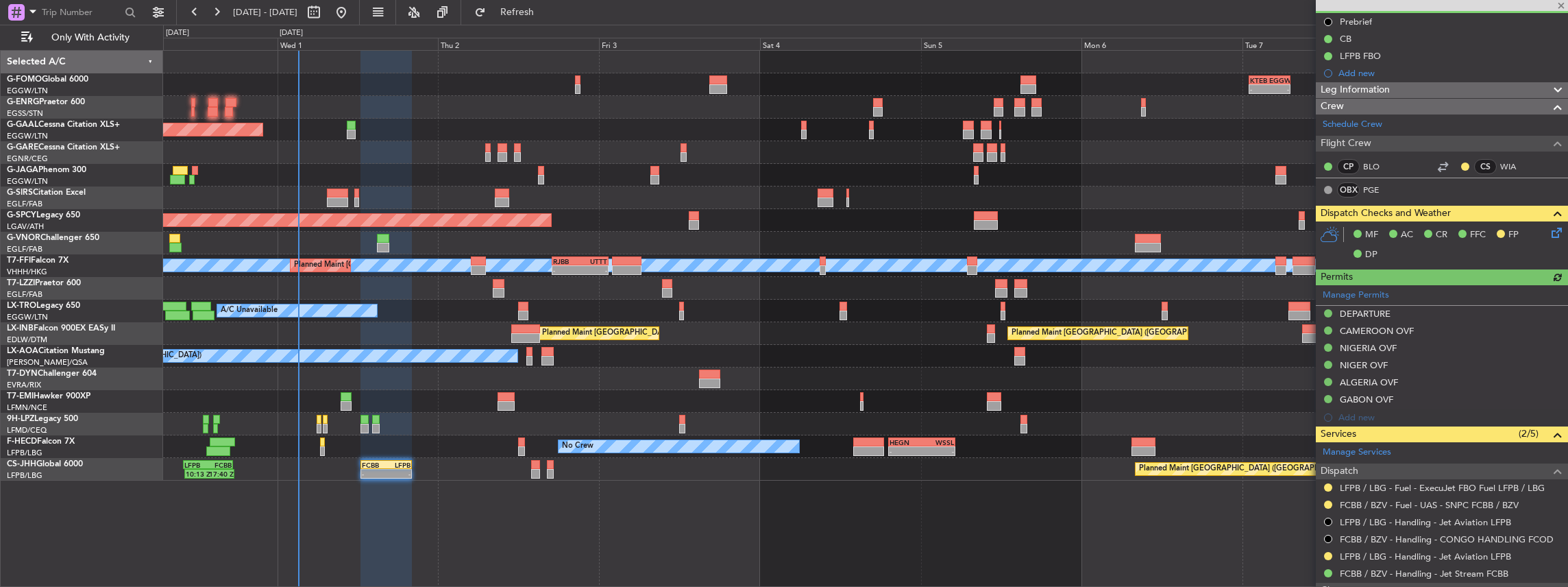
scroll to position [228, 0]
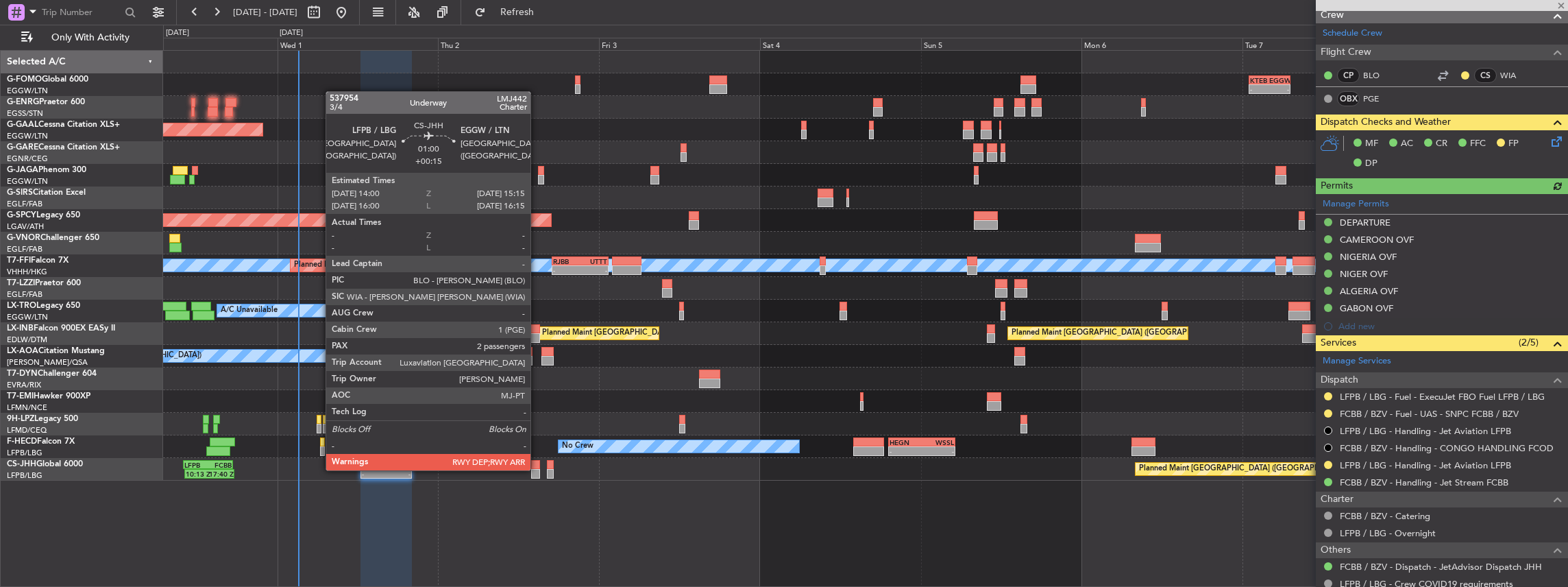
click at [537, 469] on div at bounding box center [535, 474] width 9 height 9
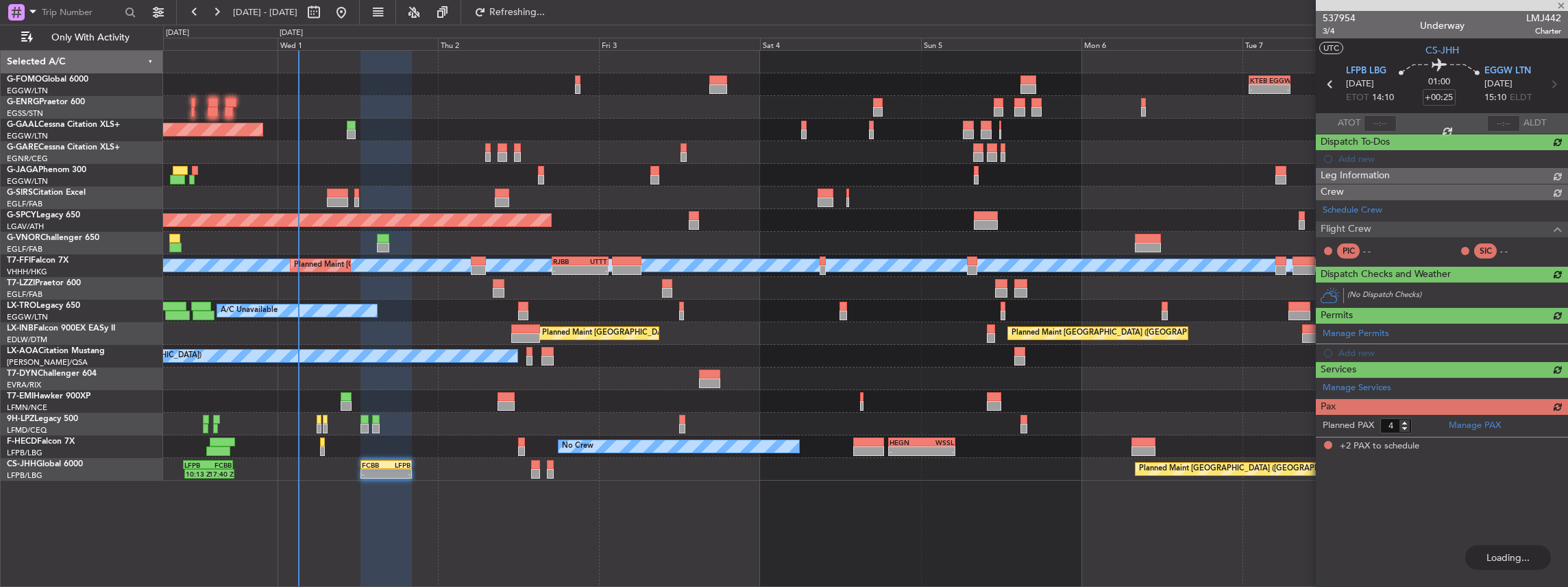
type input "+00:15"
type input "2"
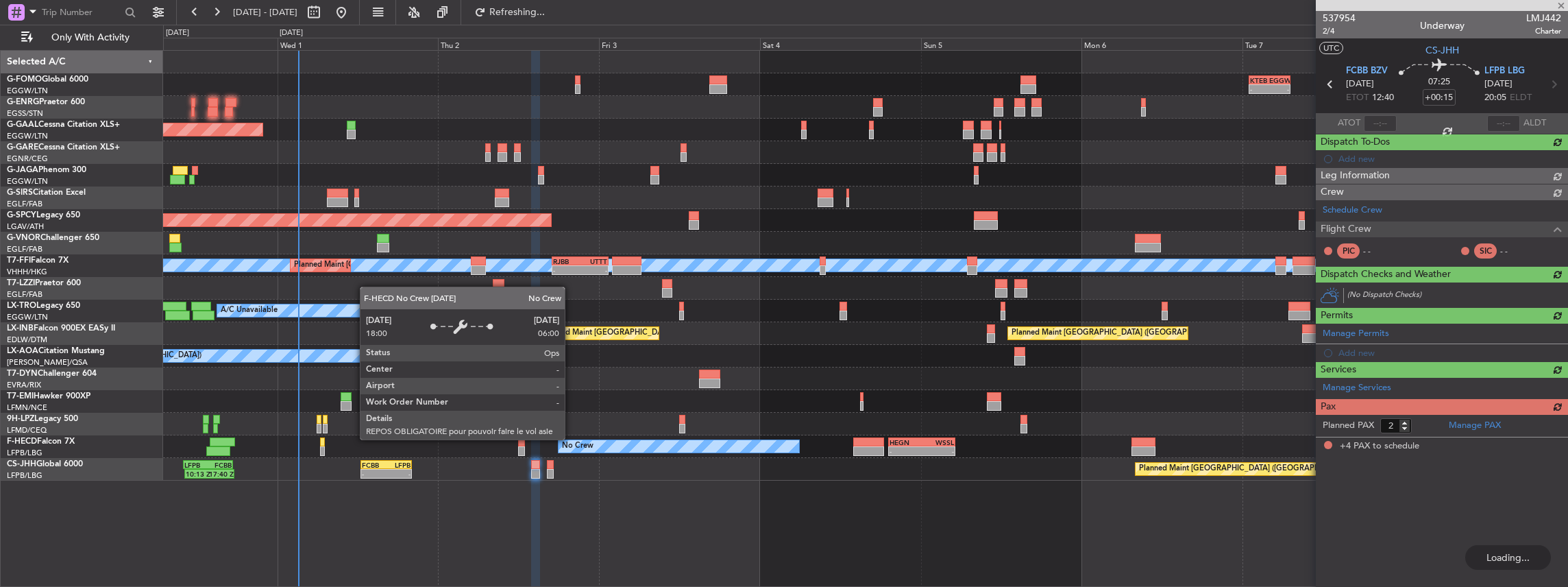
type input "+00:25"
type input "4"
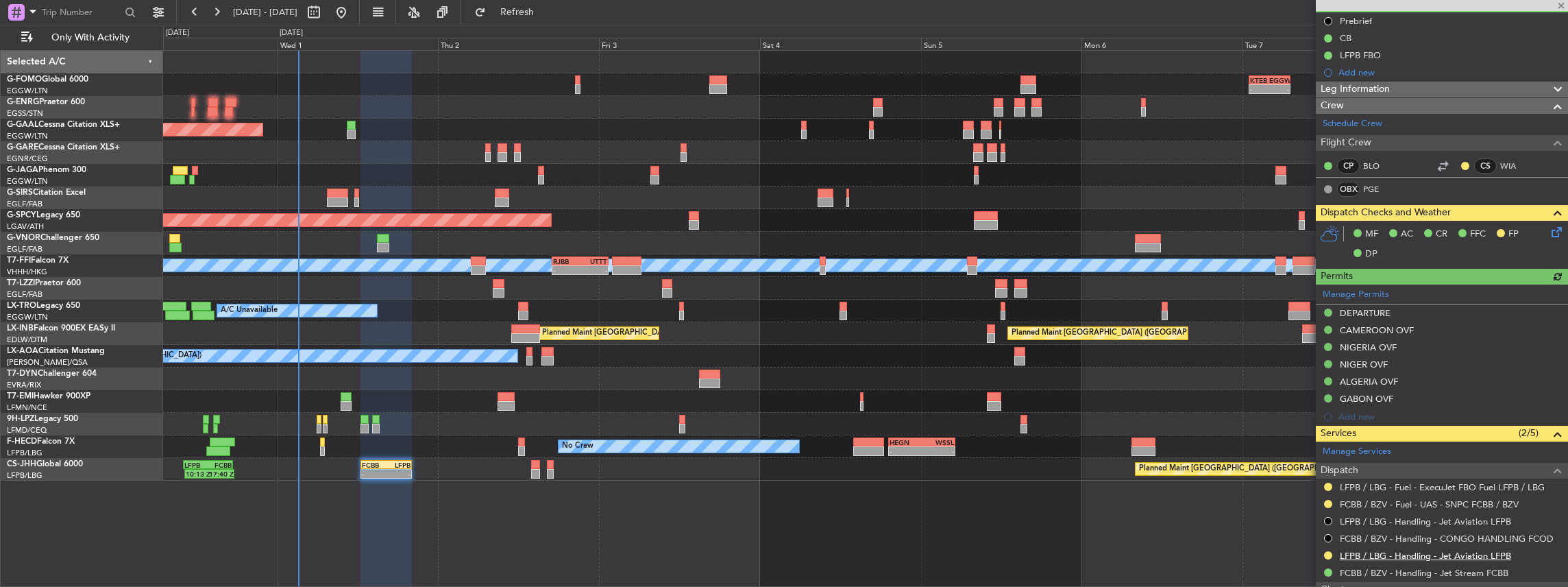
scroll to position [274, 0]
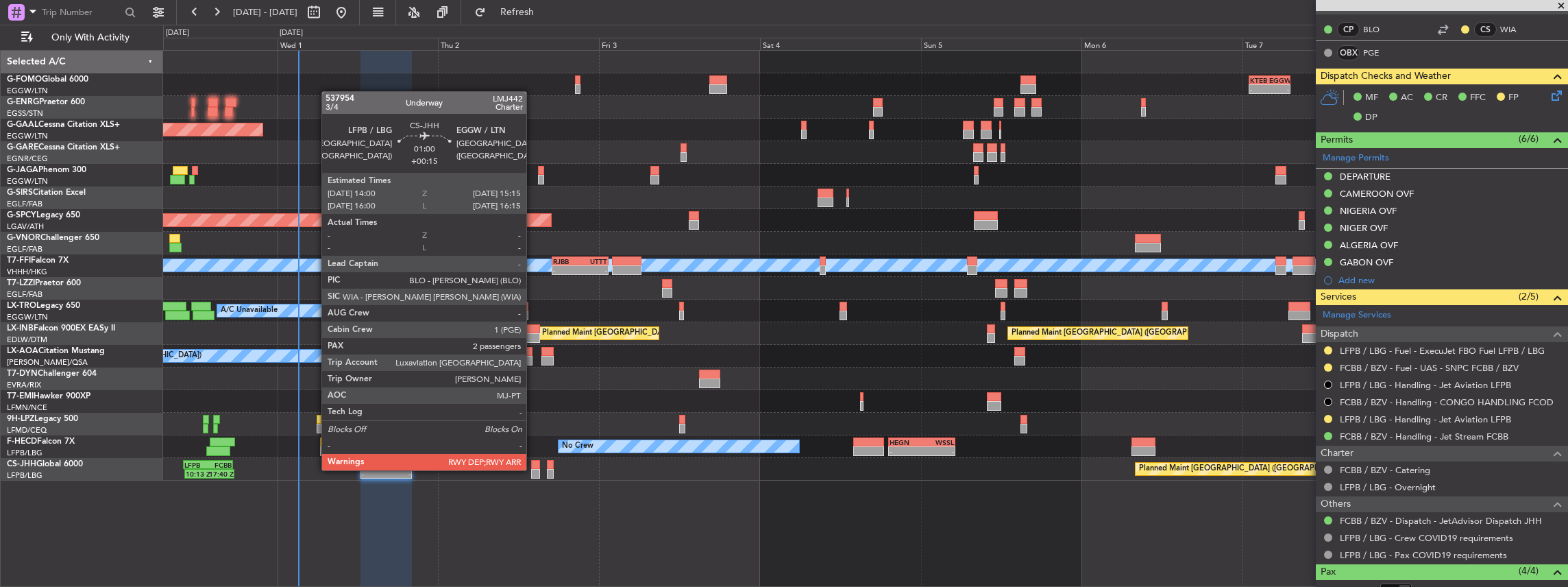
click at [533, 469] on div at bounding box center [535, 474] width 9 height 9
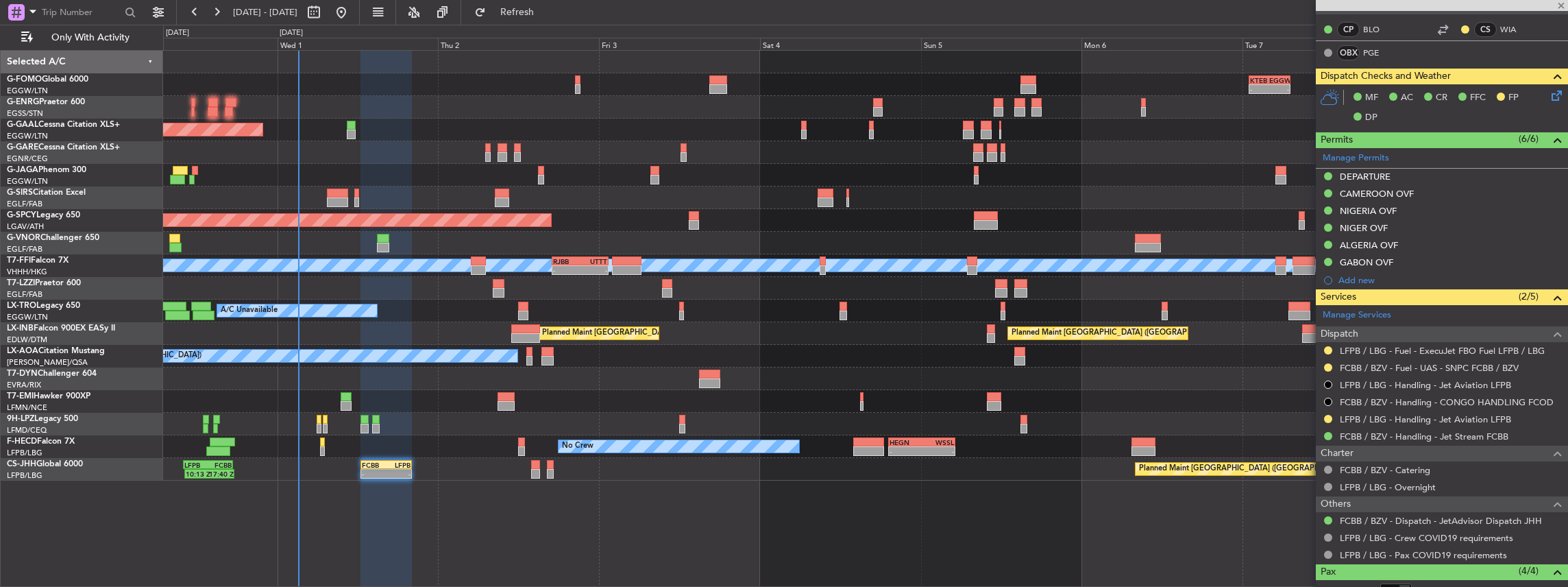
type input "+00:15"
type input "2"
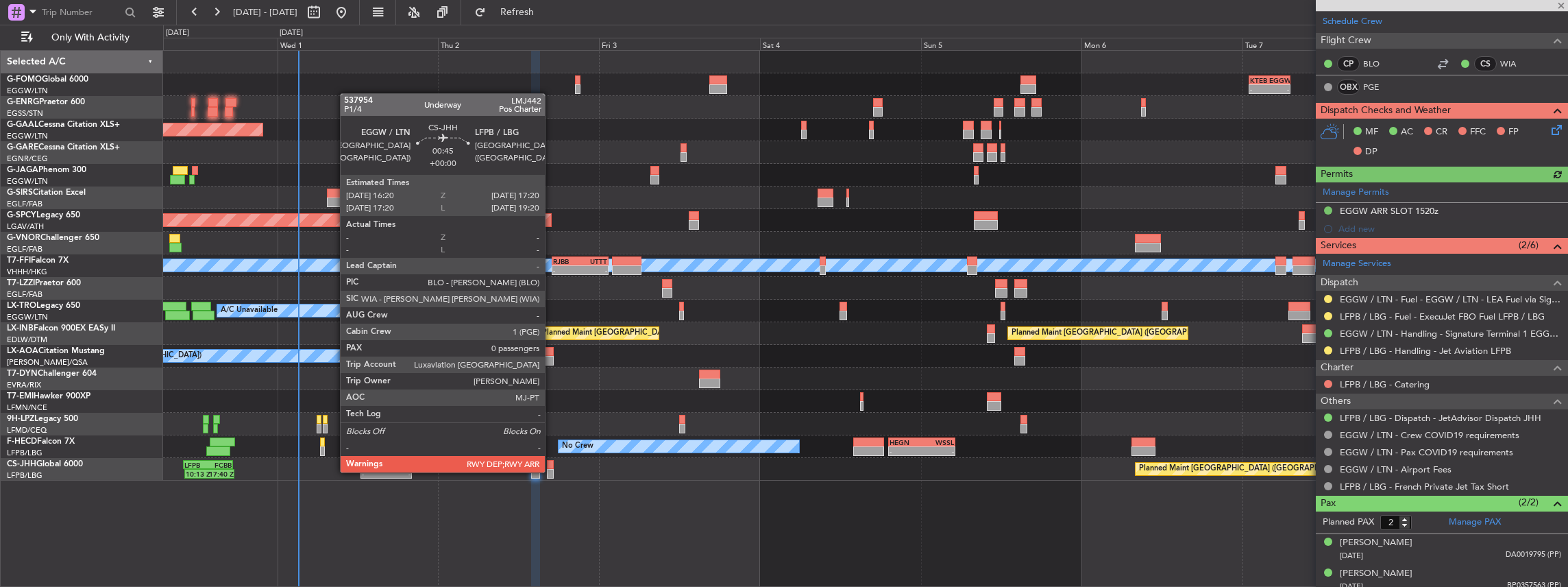
click at [552, 471] on div at bounding box center [550, 474] width 7 height 9
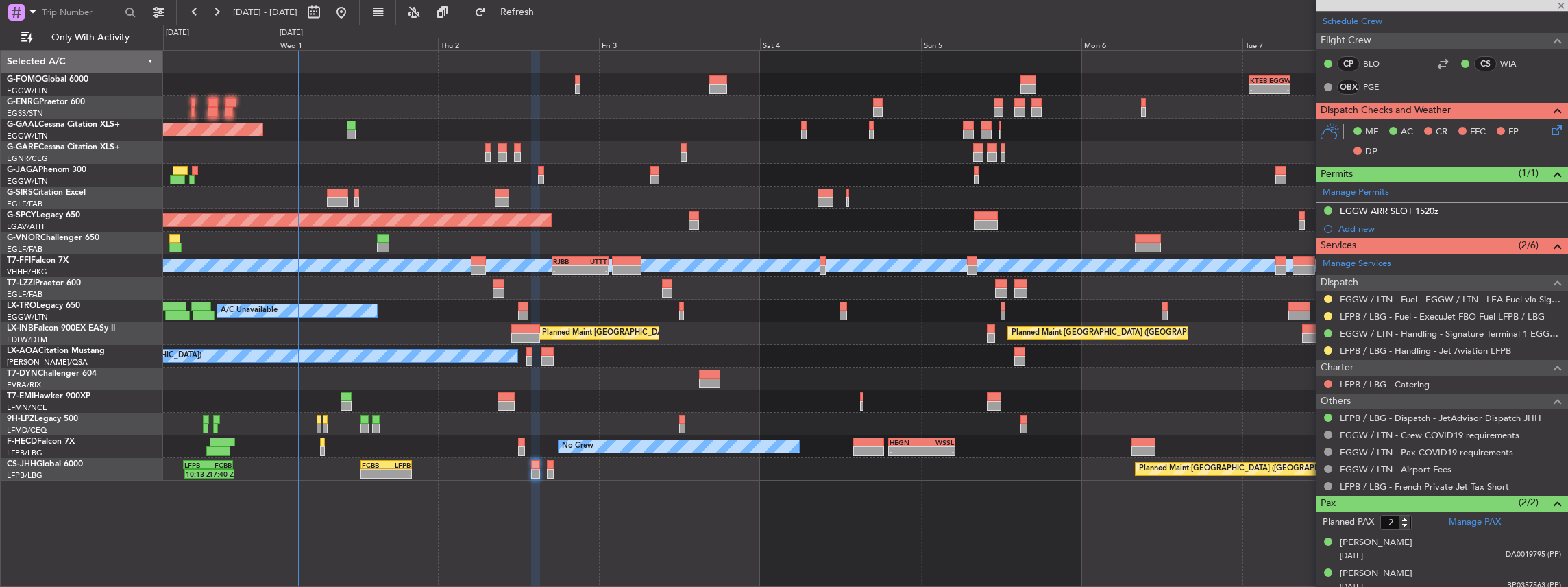
type input "0"
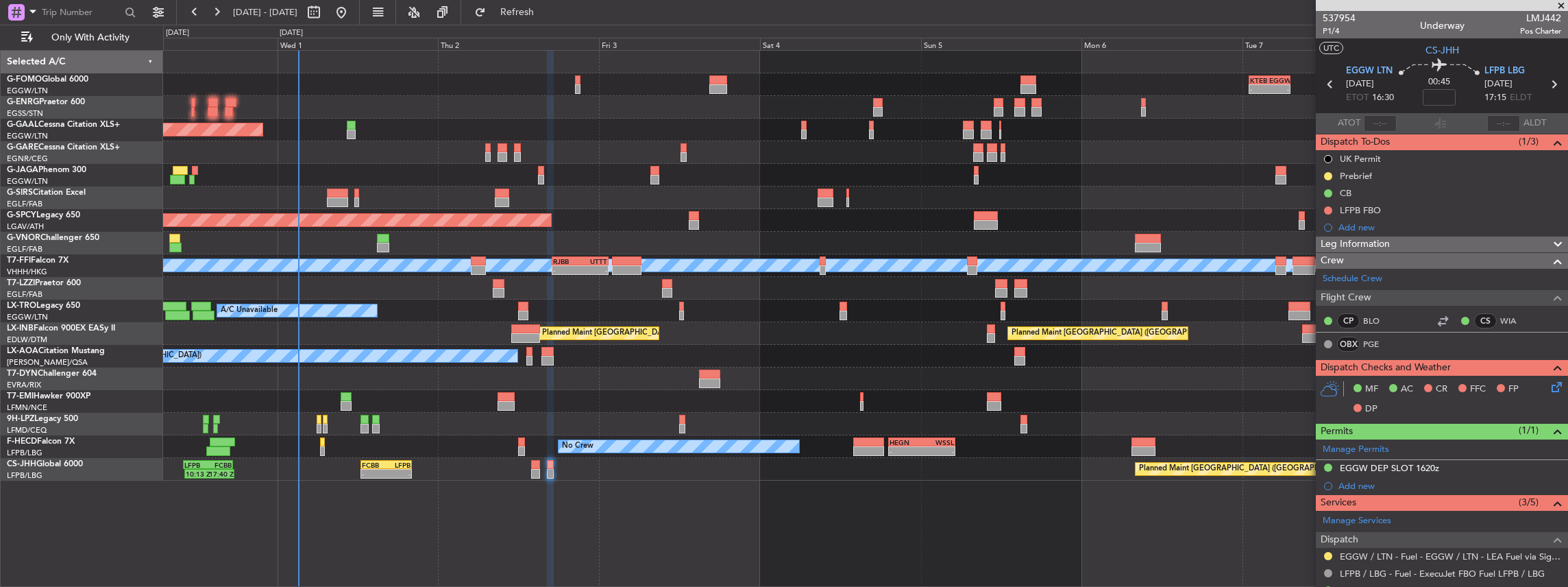
scroll to position [91, 0]
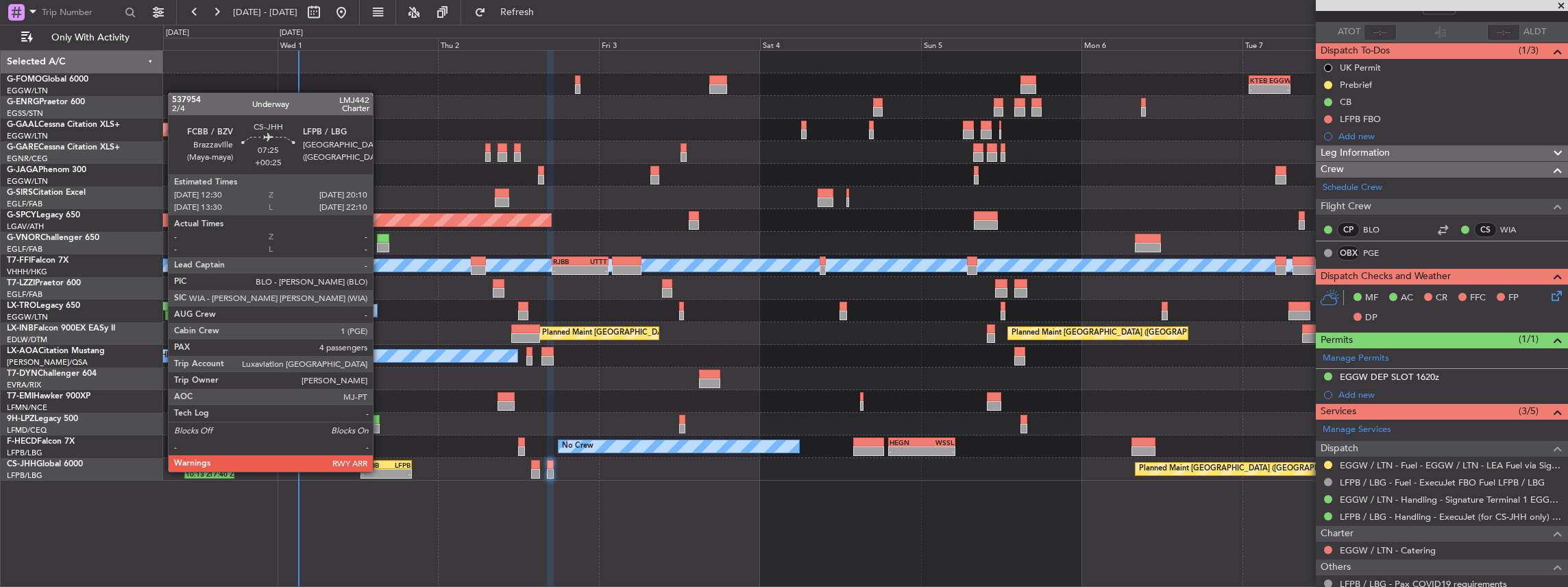
click at [380, 470] on div "-" at bounding box center [375, 474] width 25 height 8
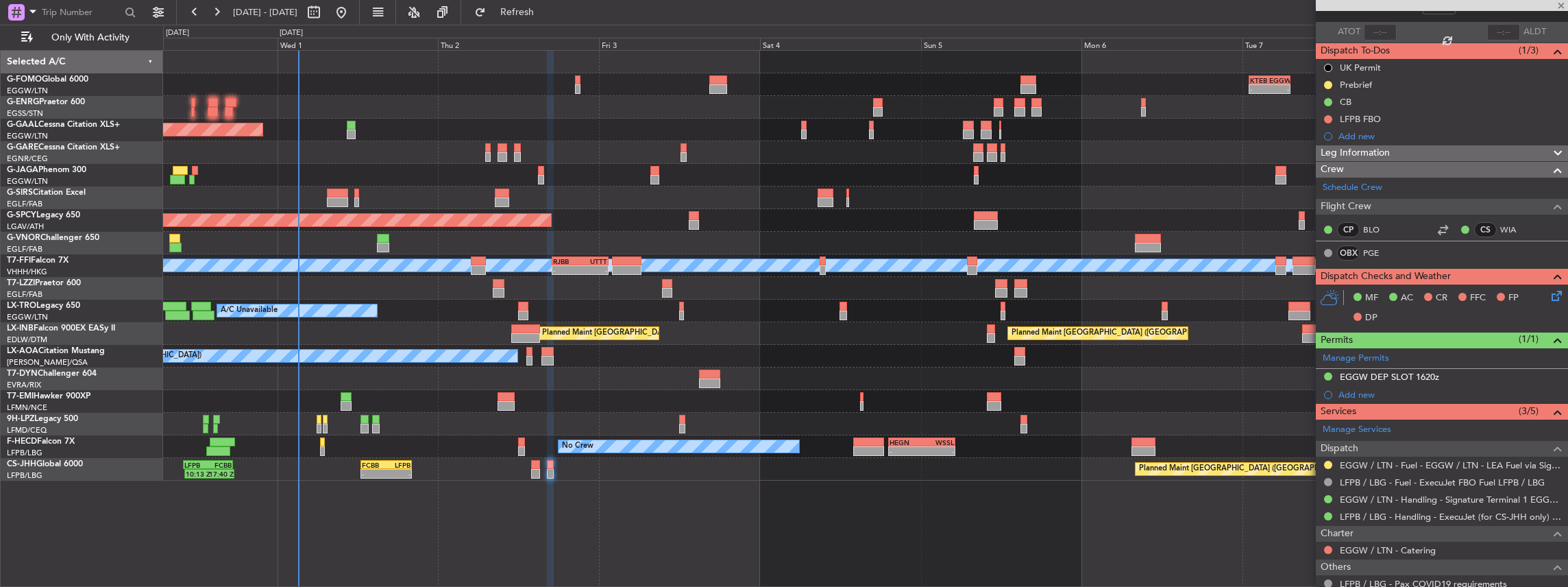
type input "+00:25"
type input "4"
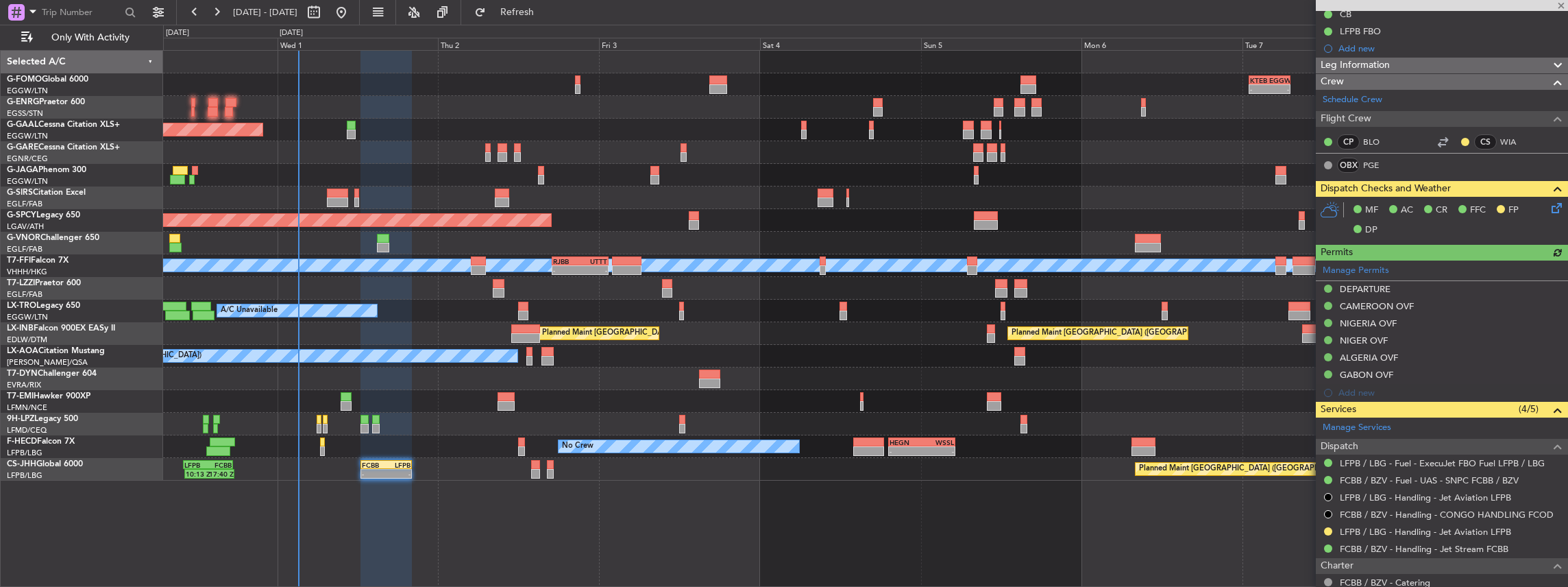
scroll to position [183, 0]
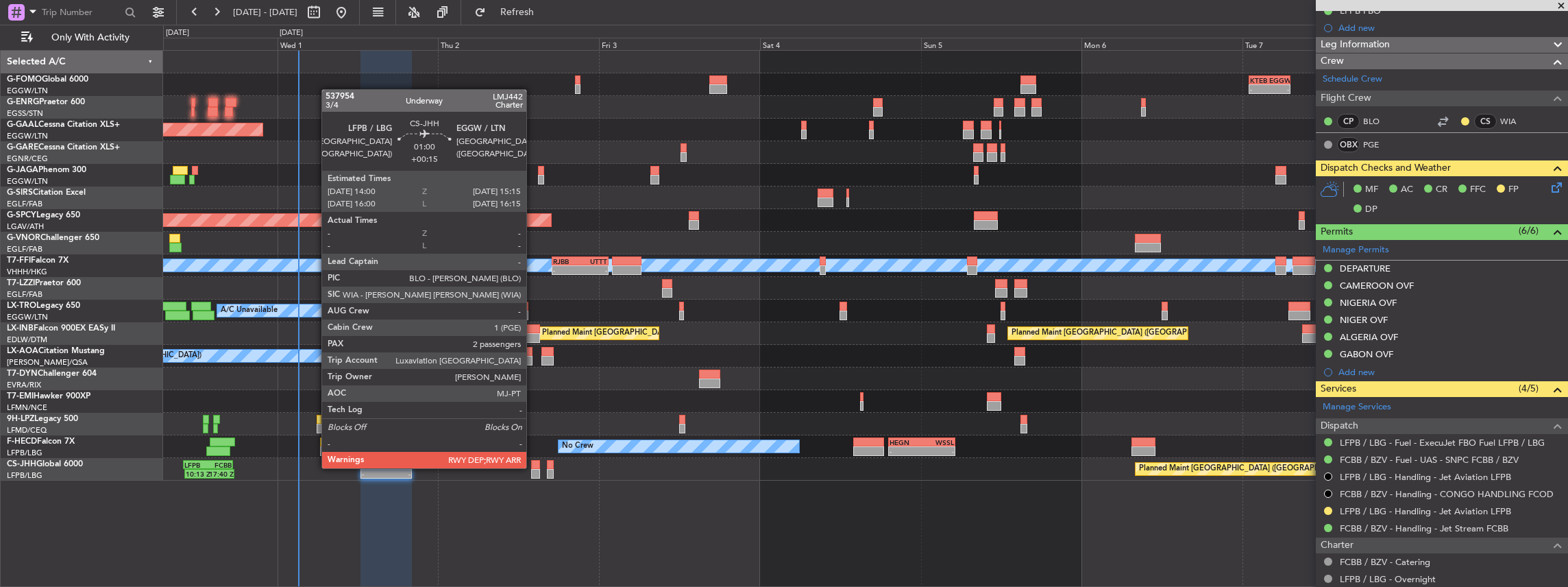
click at [533, 467] on div at bounding box center [535, 464] width 9 height 9
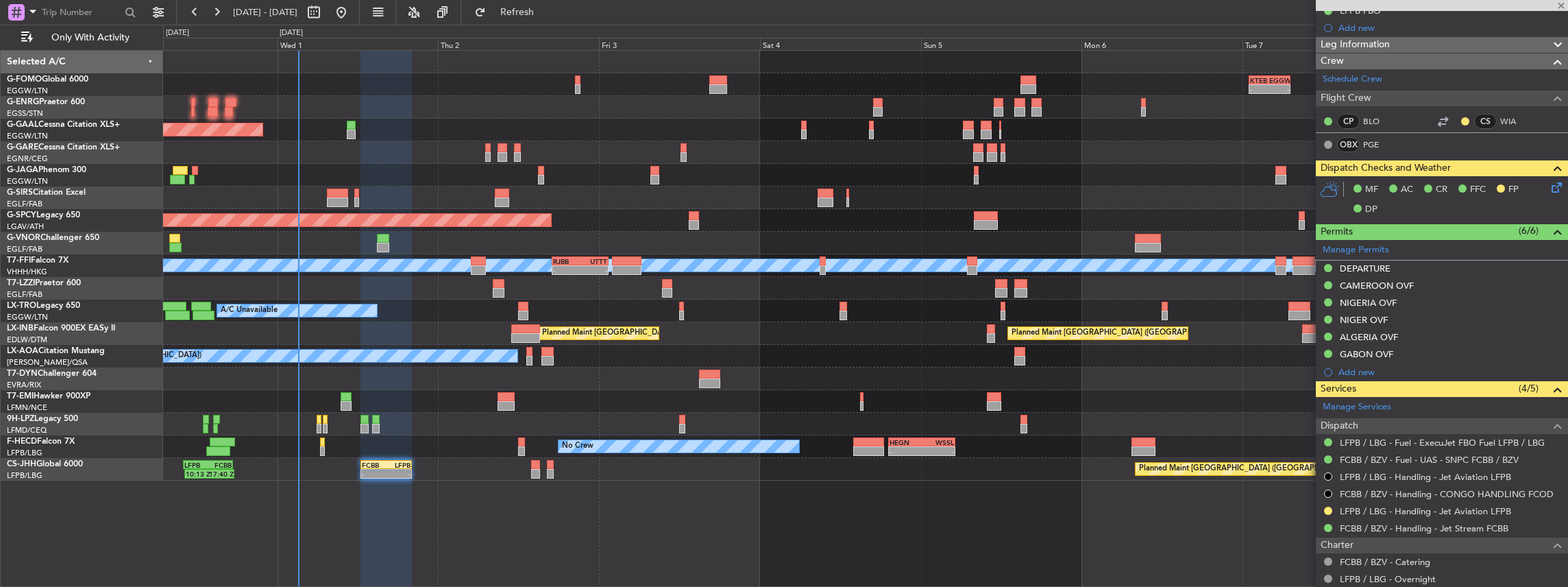
type input "+00:15"
type input "2"
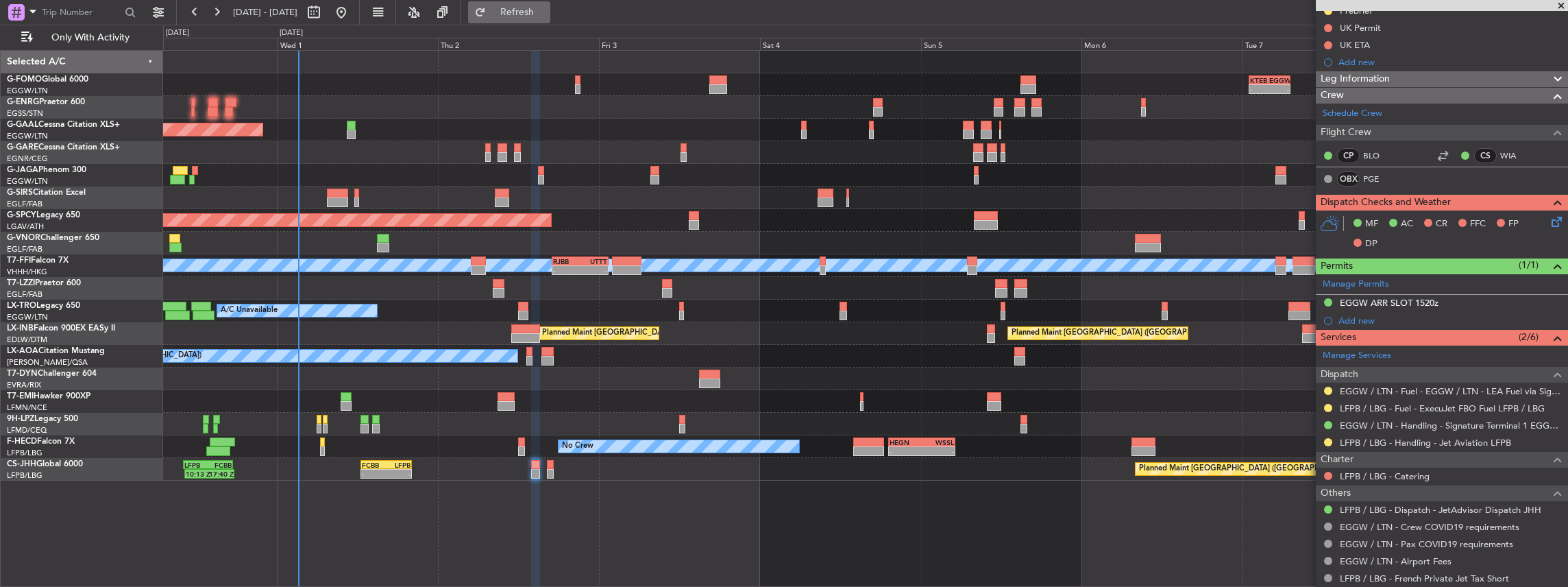
click at [546, 11] on span "Refresh" at bounding box center [517, 12] width 57 height 9
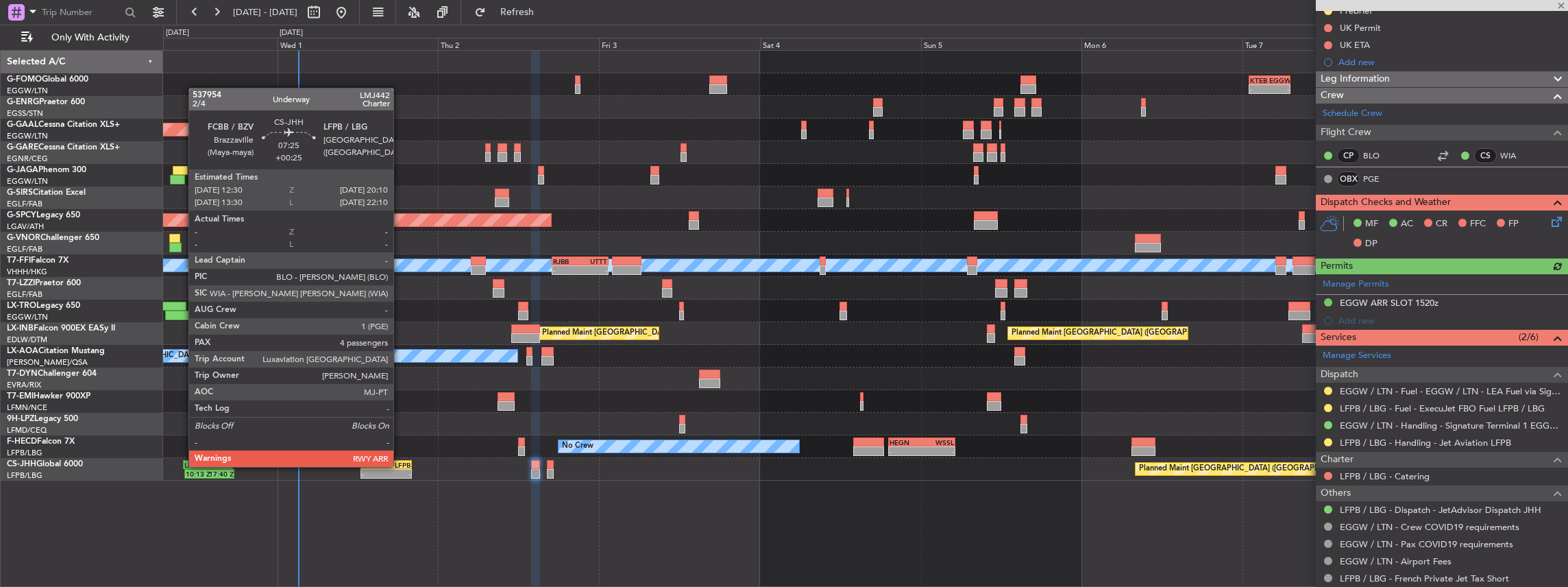
click at [400, 466] on div "LFPB" at bounding box center [399, 464] width 25 height 8
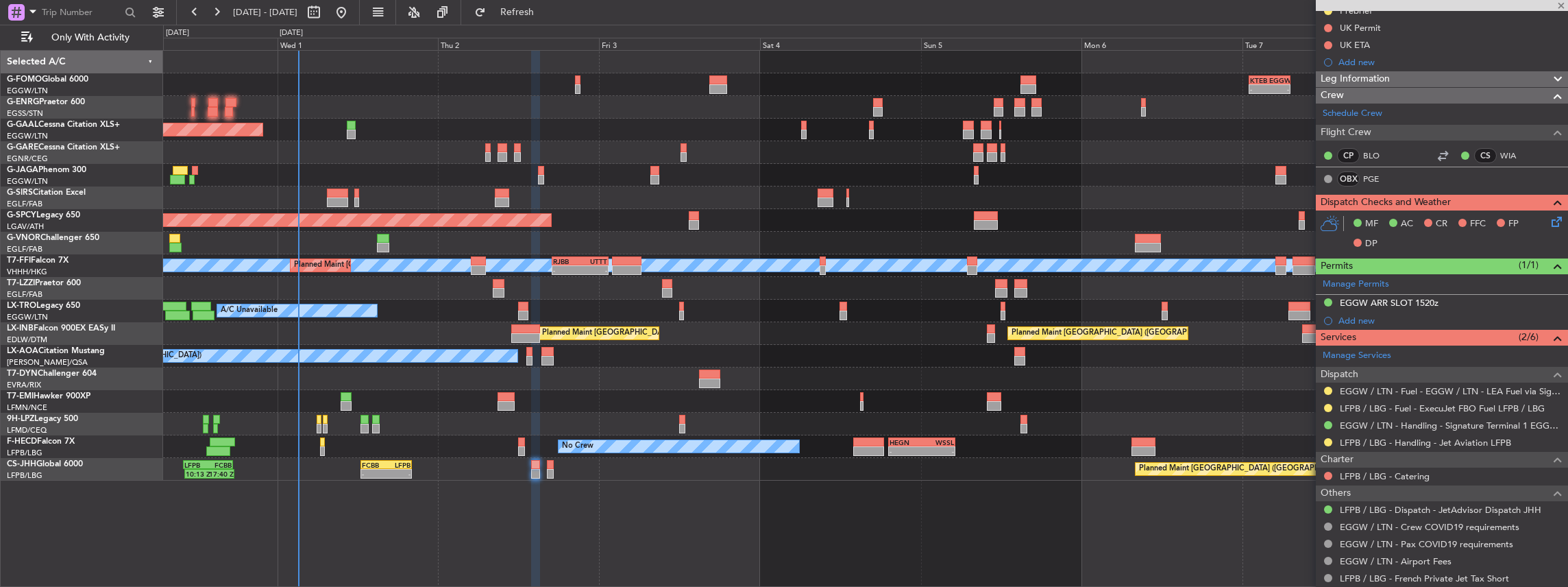
type input "+00:25"
type input "4"
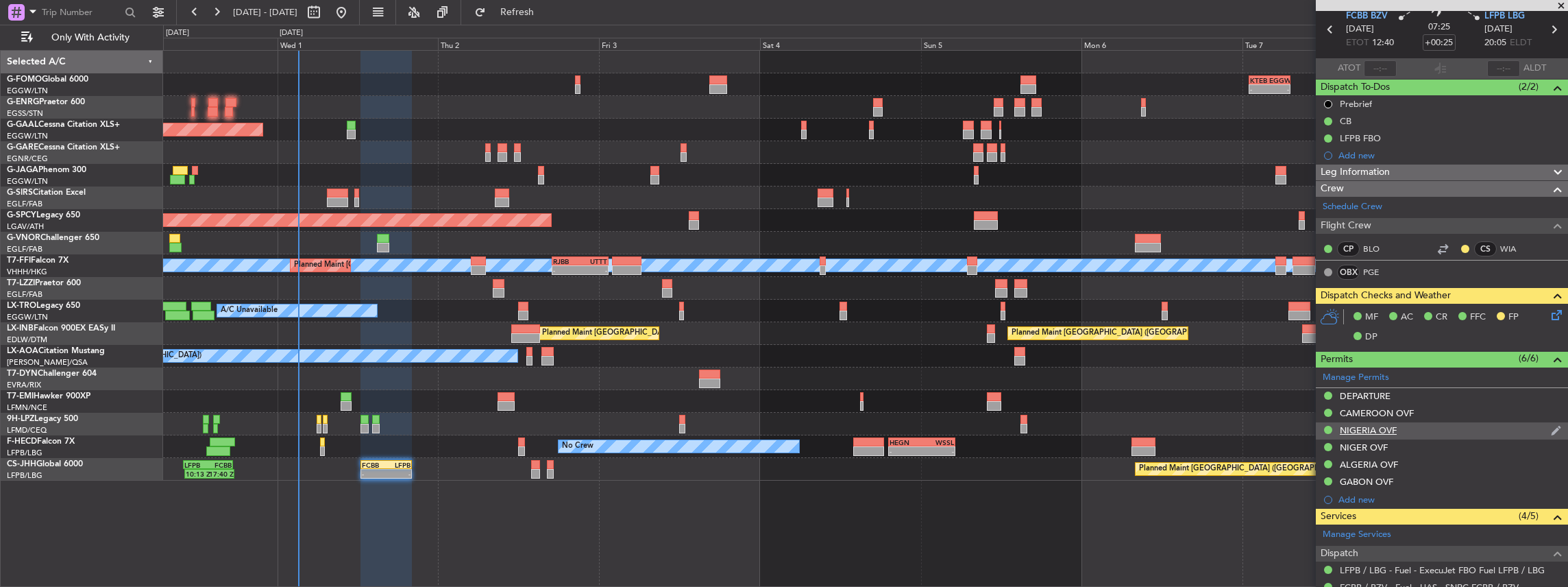
scroll to position [0, 0]
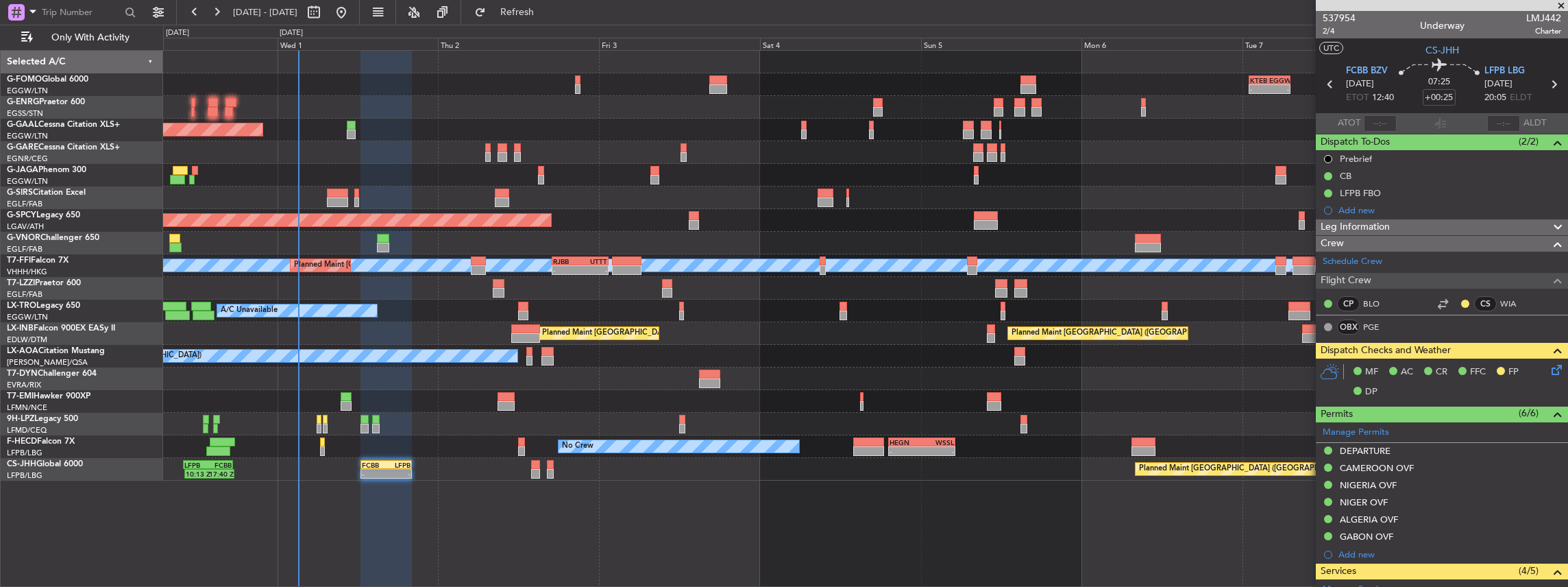
click at [567, 265] on div "17:00 Z" at bounding box center [567, 268] width 28 height 8
type input "+01:30"
type input "5"
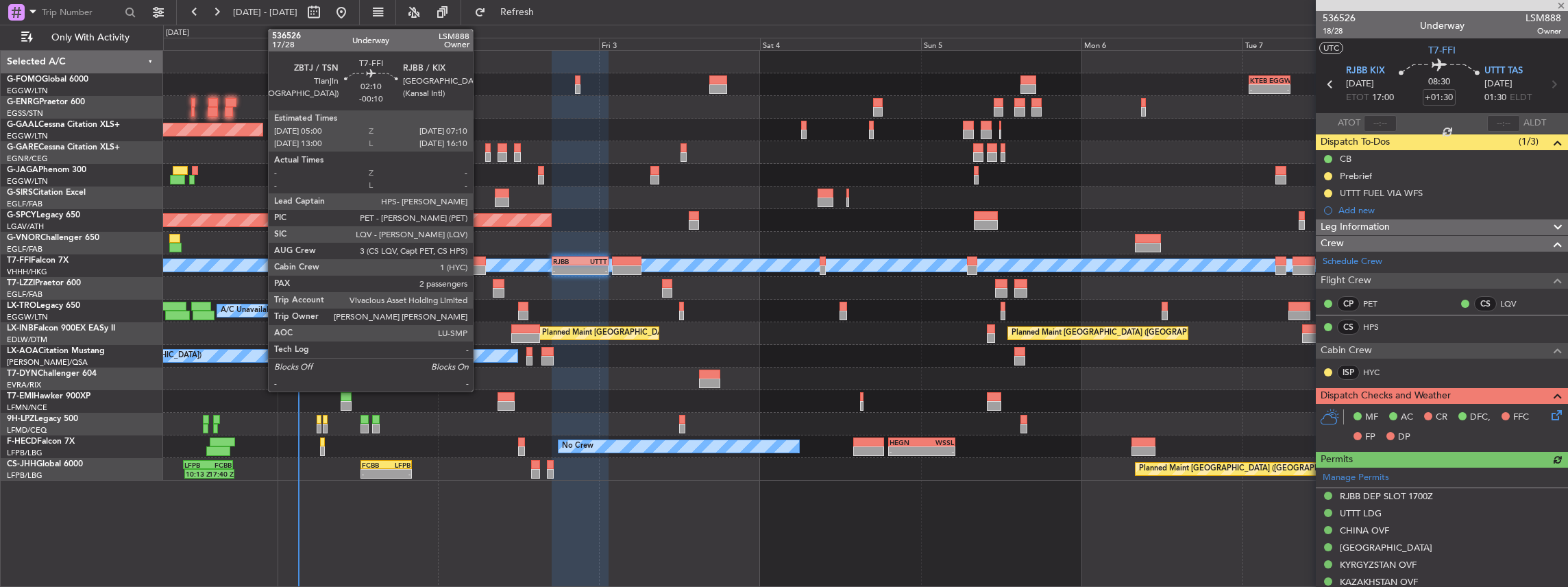
click at [480, 265] on div at bounding box center [478, 270] width 15 height 9
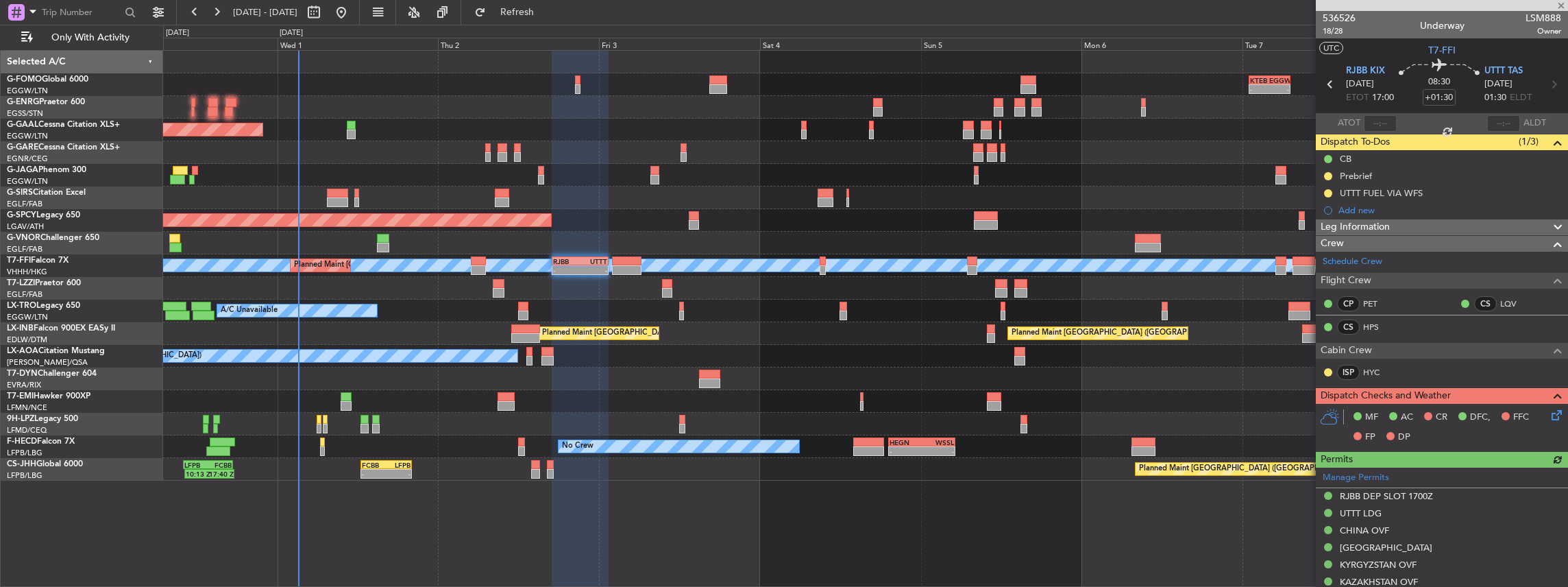
type input "-00:10"
type input "2"
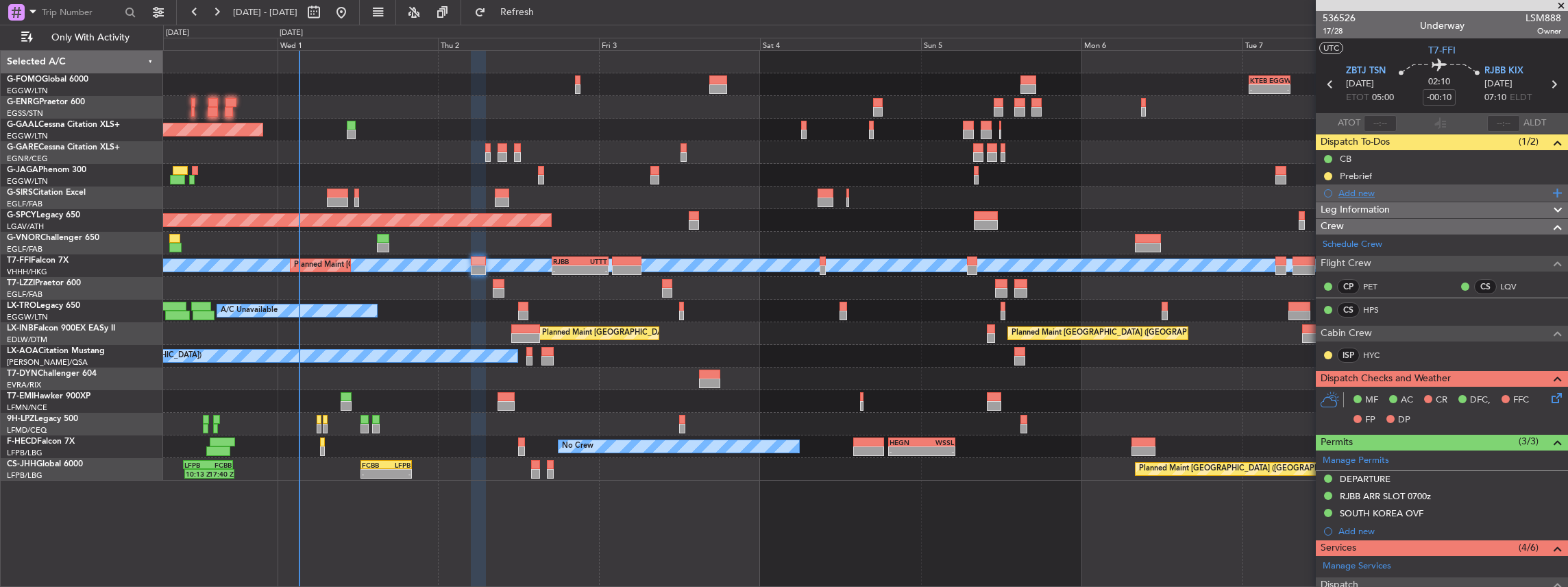
click at [1359, 191] on div "Add new" at bounding box center [1443, 193] width 210 height 12
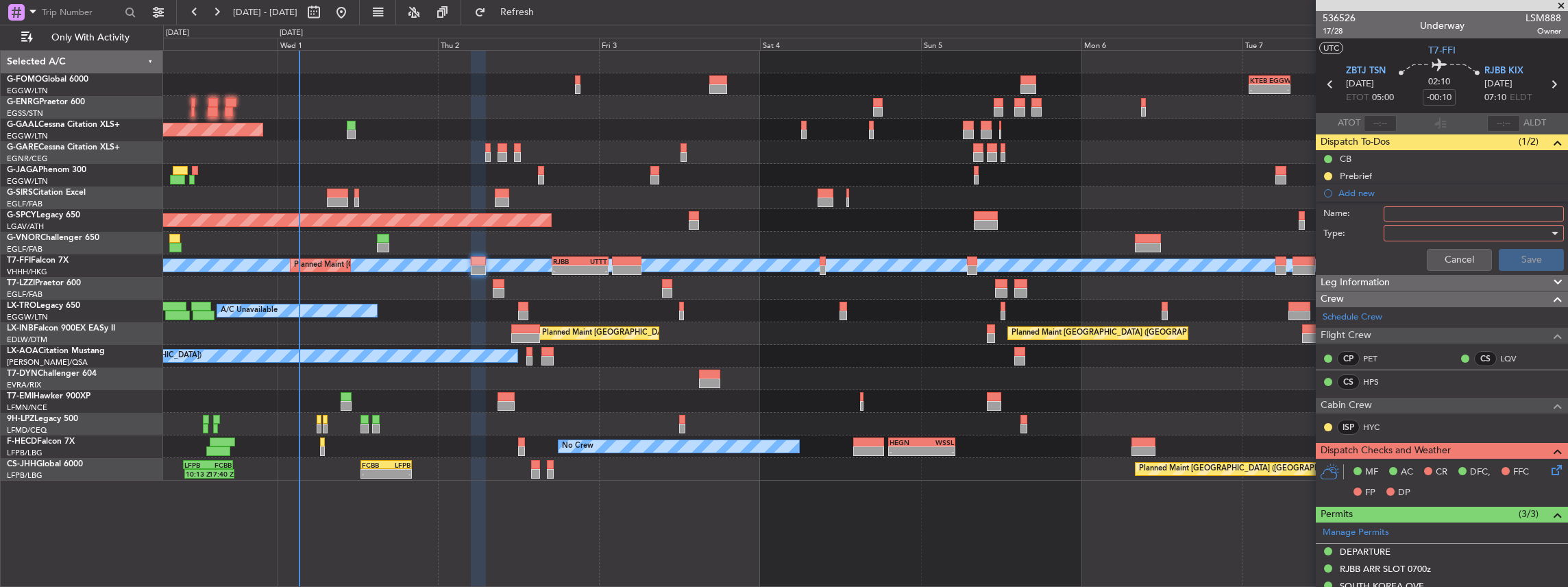
click at [1446, 217] on input "Name:" at bounding box center [1474, 214] width 180 height 15
drag, startPoint x: 1413, startPoint y: 210, endPoint x: 1377, endPoint y: 215, distance: 36.3
click at [1377, 215] on div "Name: VHHH FUEL VIA HANDLER" at bounding box center [1442, 214] width 266 height 20
drag, startPoint x: 1453, startPoint y: 211, endPoint x: 1500, endPoint y: 215, distance: 47.2
click at [1500, 215] on input "RJBB FUEL VIA HANDLER" at bounding box center [1474, 214] width 180 height 15
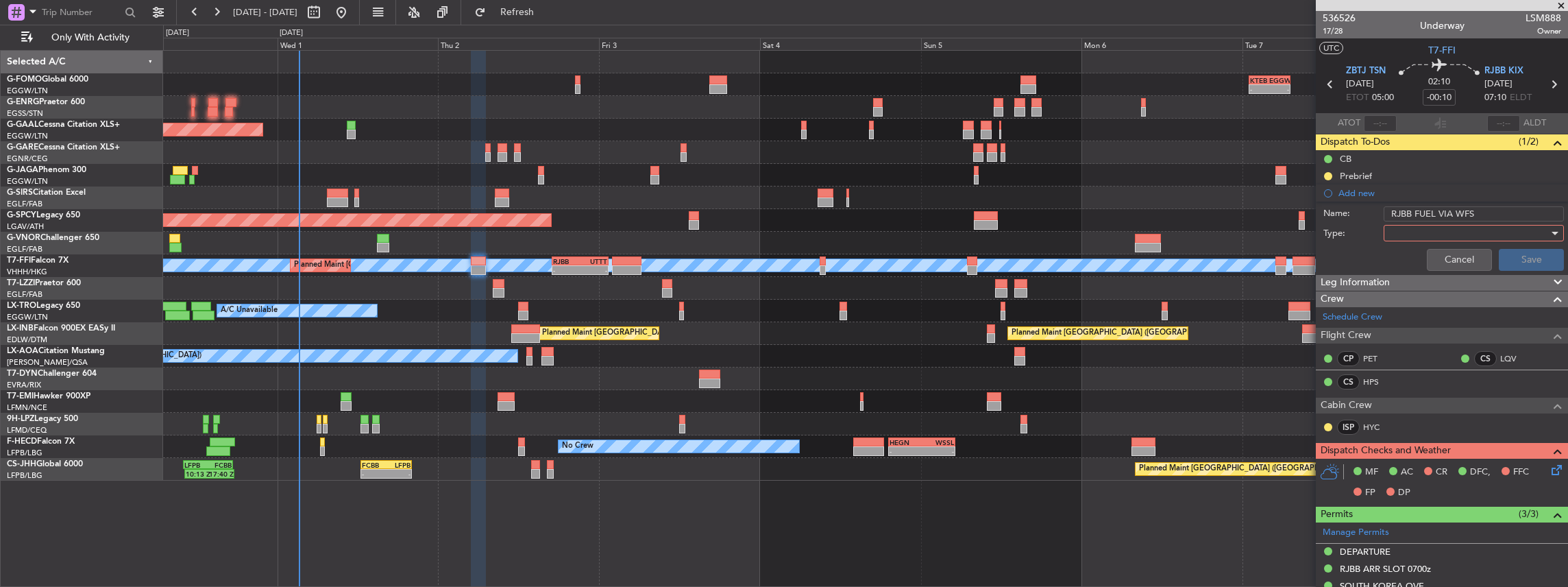
type input "RJBB FUEL VIA WFS"
click at [1461, 236] on div at bounding box center [1469, 233] width 160 height 20
click at [1416, 258] on span "Generic" at bounding box center [1469, 260] width 163 height 20
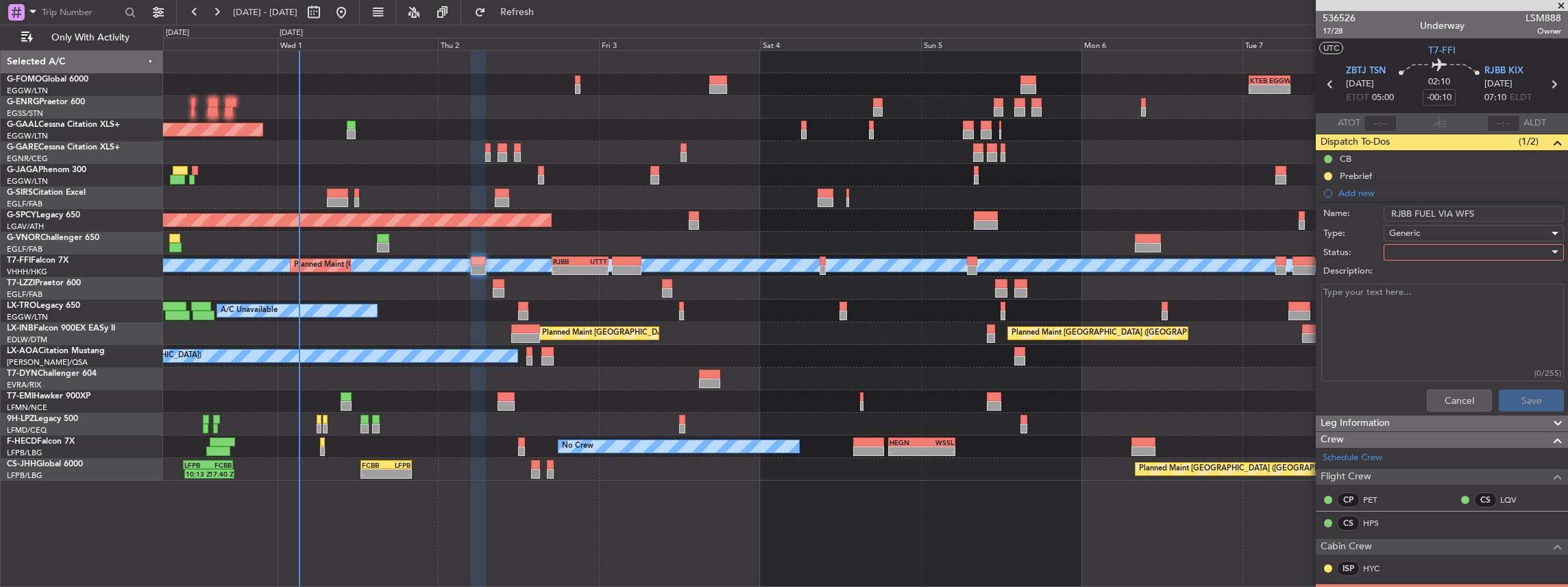
click at [1406, 247] on div at bounding box center [1469, 252] width 160 height 20
click at [1419, 316] on span "Completed" at bounding box center [1469, 320] width 163 height 20
click at [1524, 394] on button "Save" at bounding box center [1532, 400] width 65 height 22
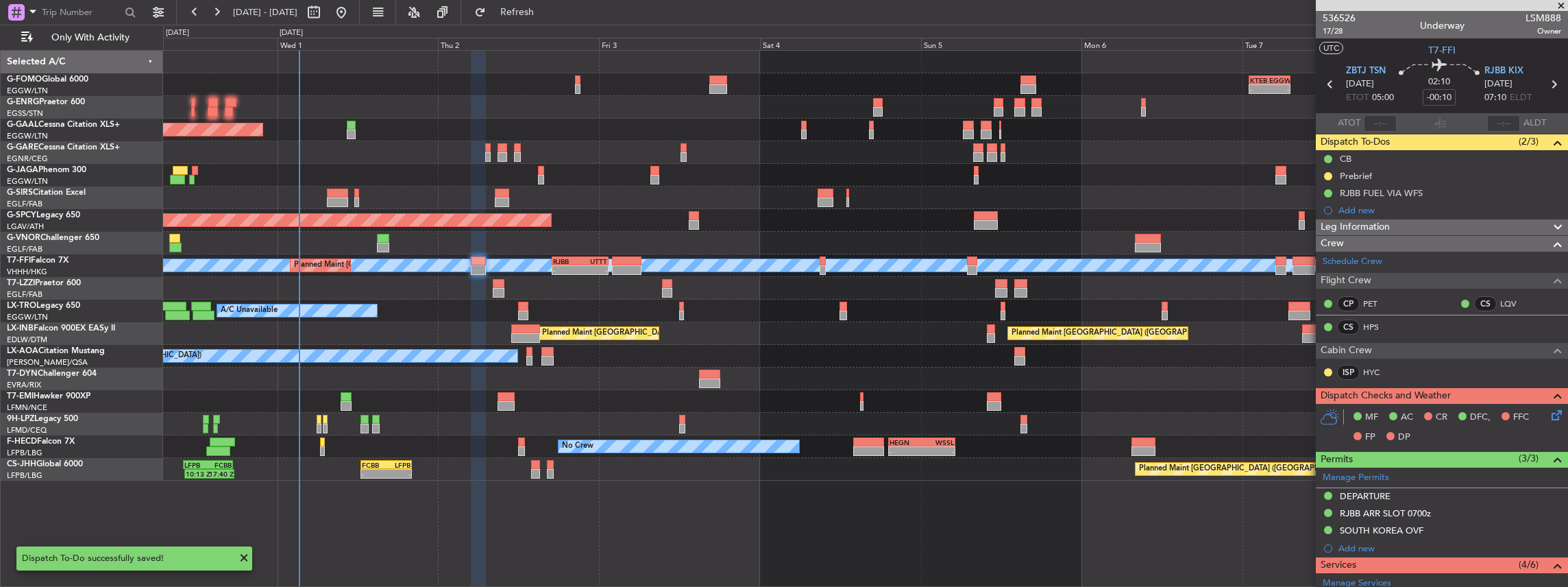
click at [1551, 82] on icon at bounding box center [1553, 84] width 18 height 18
type input "+01:30"
type input "5"
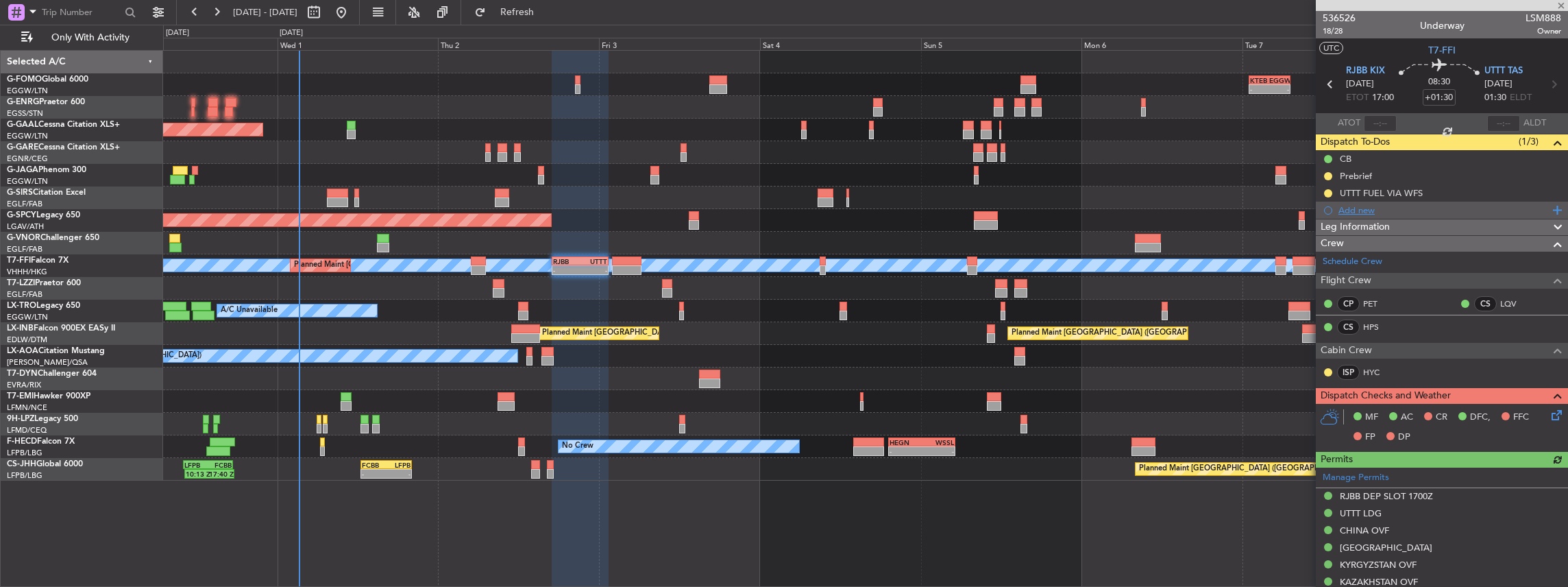
click at [1369, 215] on div "Add new" at bounding box center [1441, 210] width 252 height 17
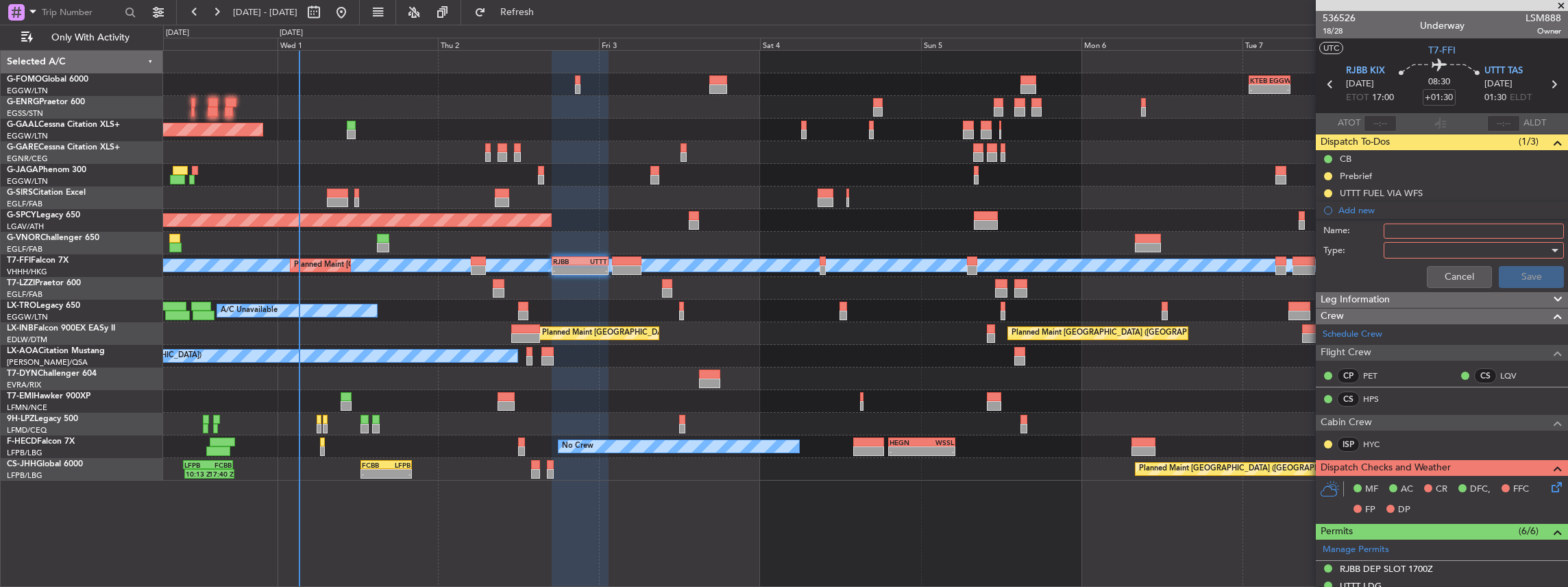
click at [1403, 225] on input "Name:" at bounding box center [1474, 231] width 180 height 15
drag, startPoint x: 1414, startPoint y: 228, endPoint x: 1372, endPoint y: 231, distance: 42.1
click at [1372, 231] on div "Name: VHHH FUEL VIA HANDLER" at bounding box center [1442, 231] width 266 height 20
click at [1481, 228] on input "RJBB FUEL VIA HANDLER" at bounding box center [1474, 231] width 180 height 15
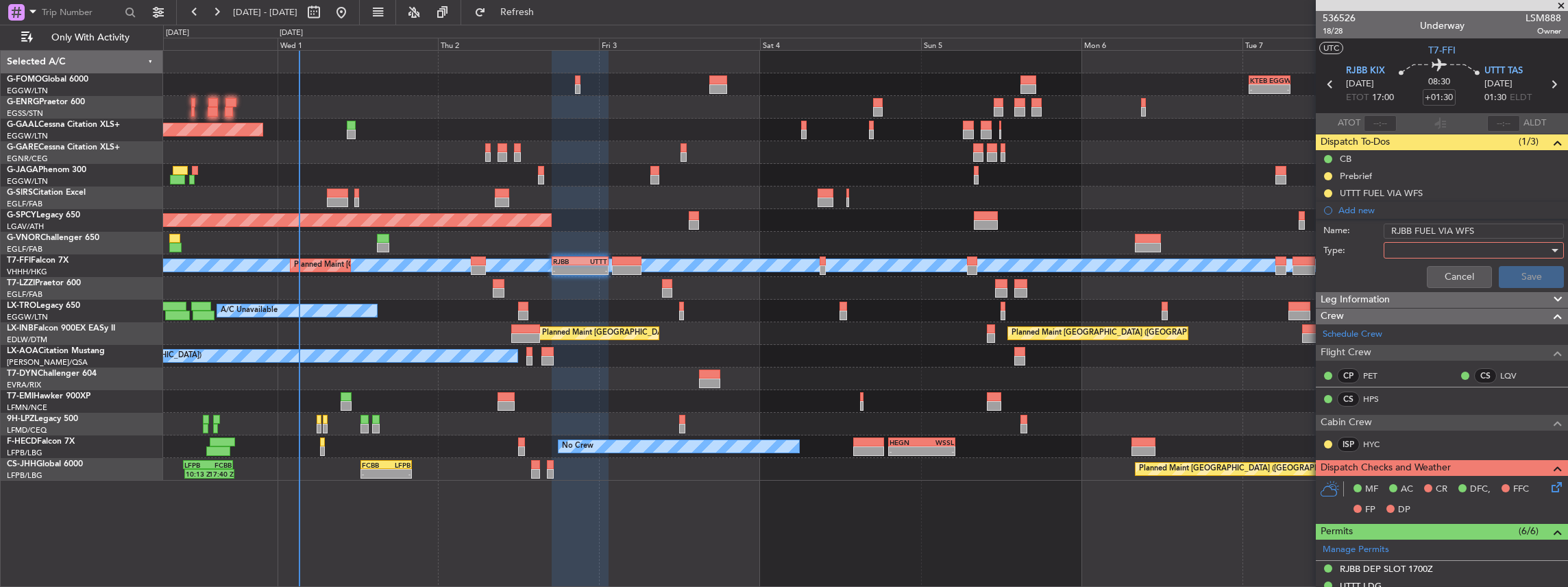
type input "RJBB FUEL VIA WFS"
click at [1465, 255] on div at bounding box center [1469, 250] width 160 height 20
click at [1410, 283] on span "Generic" at bounding box center [1469, 277] width 163 height 20
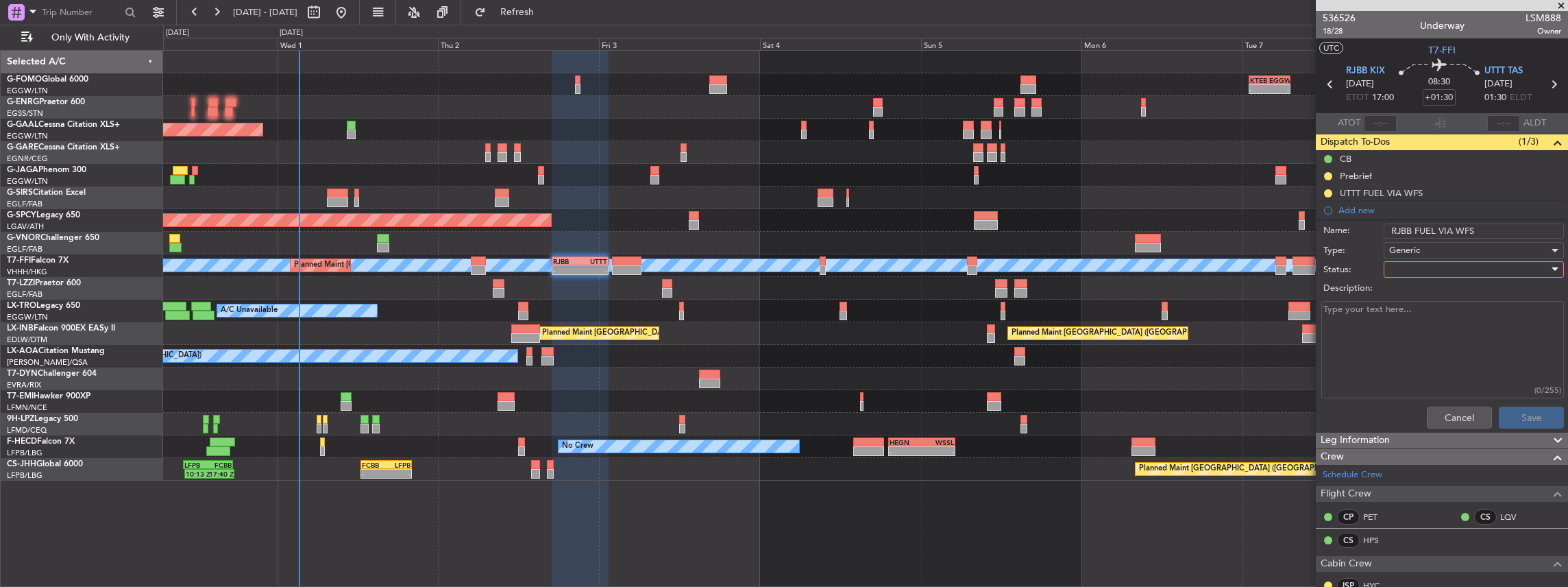
click at [1433, 269] on div at bounding box center [1469, 269] width 160 height 20
click at [1415, 315] on span "In Progress" at bounding box center [1469, 316] width 163 height 20
click at [1424, 266] on span "In Progress" at bounding box center [1412, 269] width 47 height 12
click at [1416, 335] on span "Completed" at bounding box center [1469, 338] width 163 height 20
click at [1521, 412] on button "Save" at bounding box center [1532, 418] width 65 height 22
